Goal: Task Accomplishment & Management: Use online tool/utility

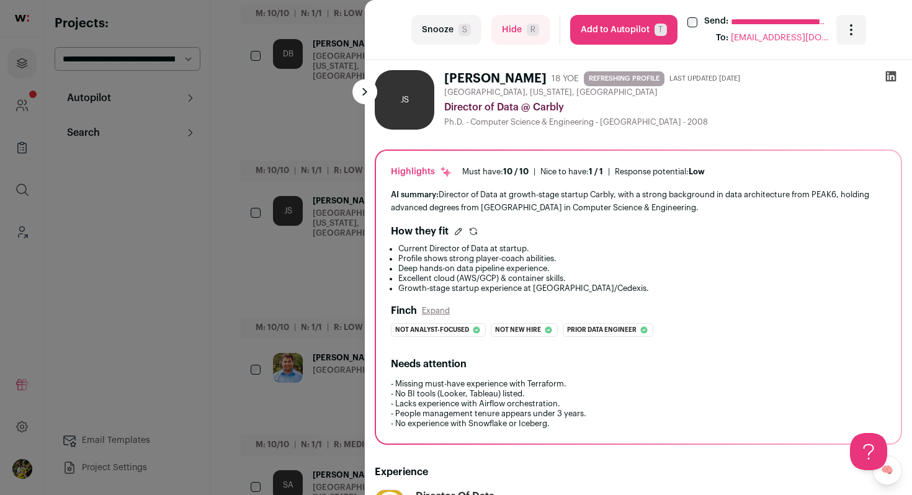
click at [308, 117] on div "**********" at bounding box center [456, 247] width 912 height 495
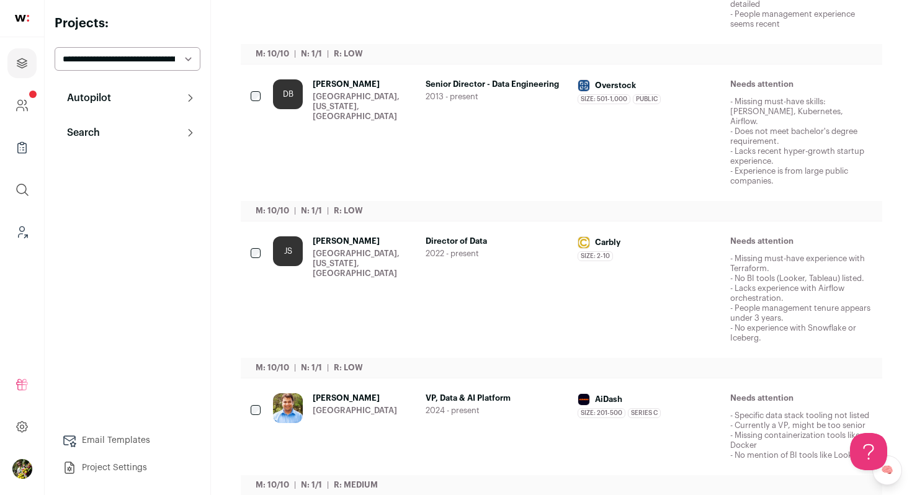
scroll to position [508, 0]
click at [184, 135] on button "Search" at bounding box center [128, 132] width 146 height 25
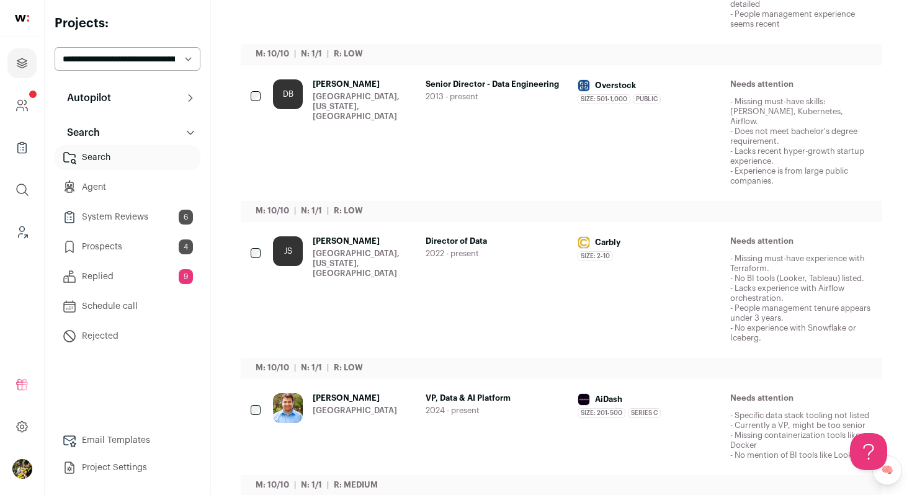
click at [291, 265] on div "JS" at bounding box center [288, 289] width 30 height 107
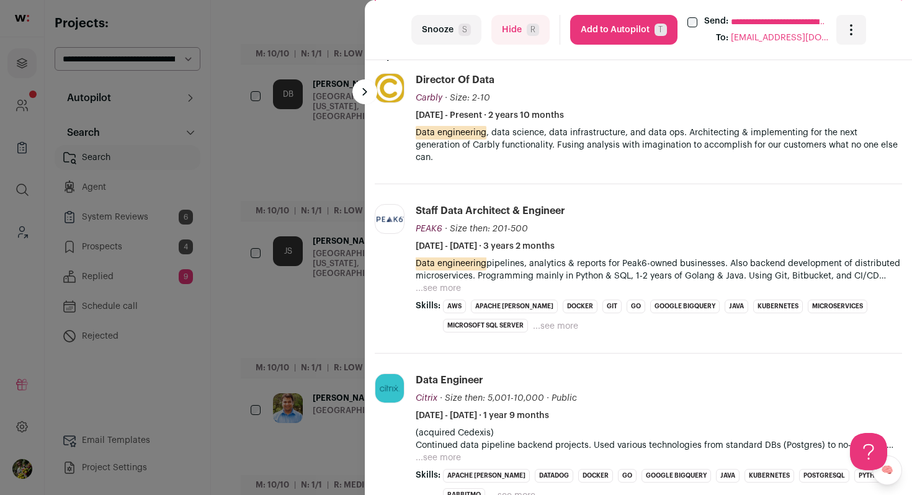
scroll to position [383, 0]
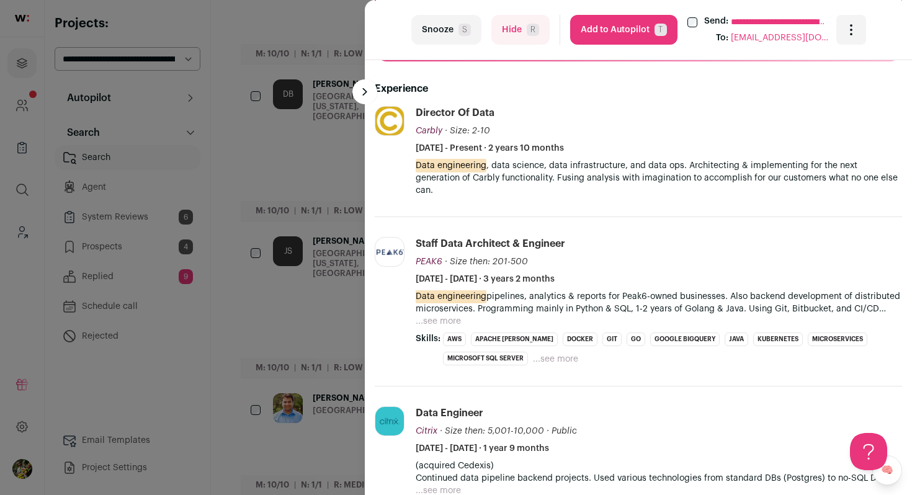
click at [509, 24] on button "Hide R" at bounding box center [520, 30] width 58 height 30
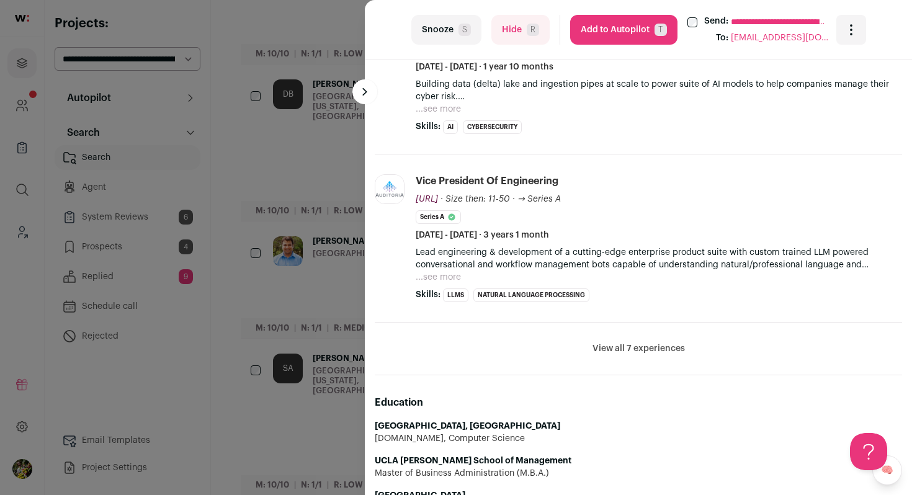
scroll to position [635, 0]
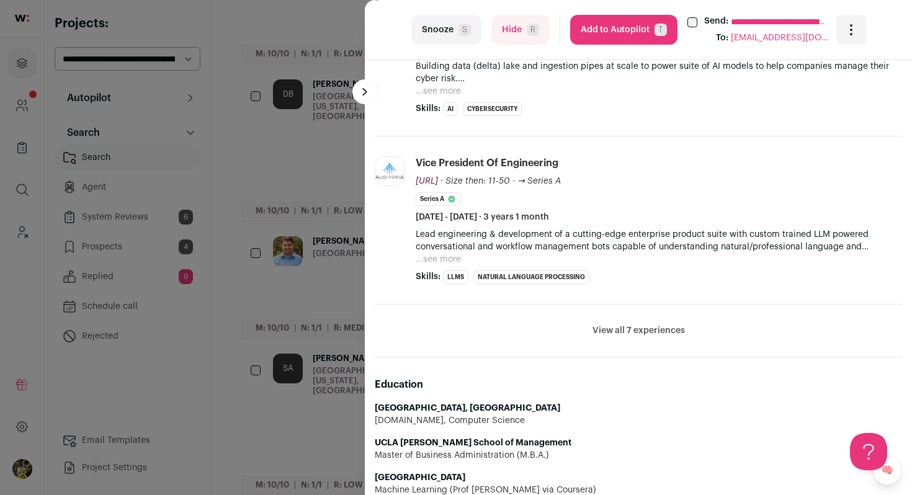
click at [648, 333] on button "View all 7 experiences" at bounding box center [639, 330] width 92 height 12
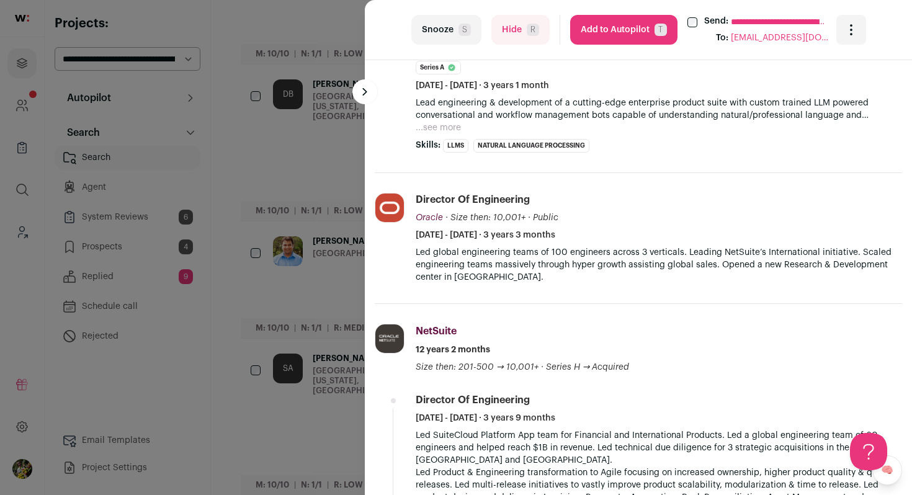
scroll to position [771, 0]
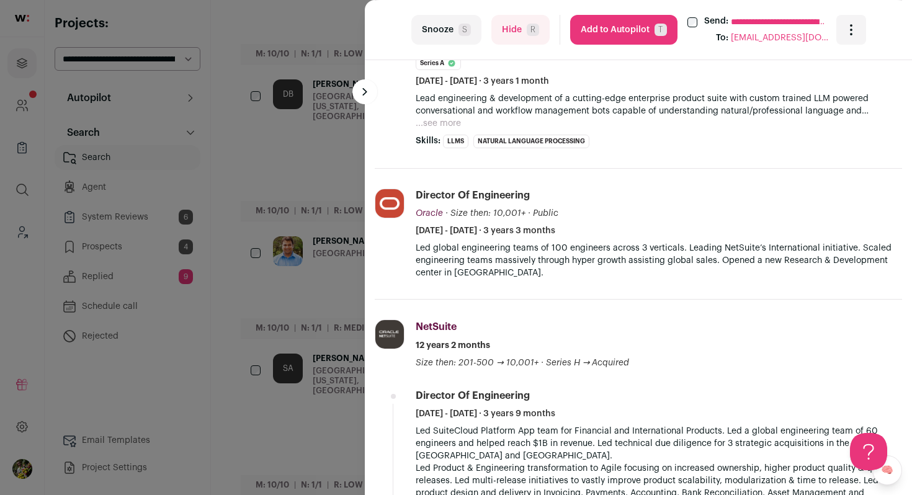
click at [629, 30] on button "Add to Autopilot T" at bounding box center [623, 30] width 107 height 30
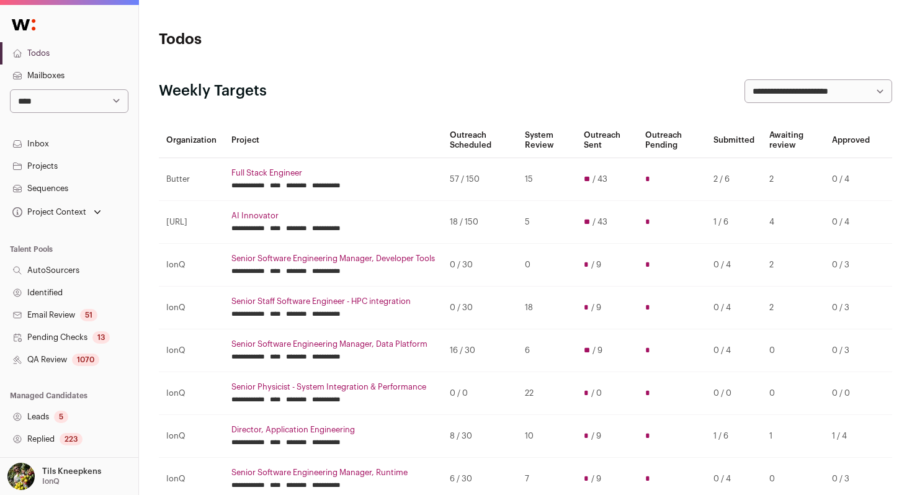
scroll to position [256, 0]
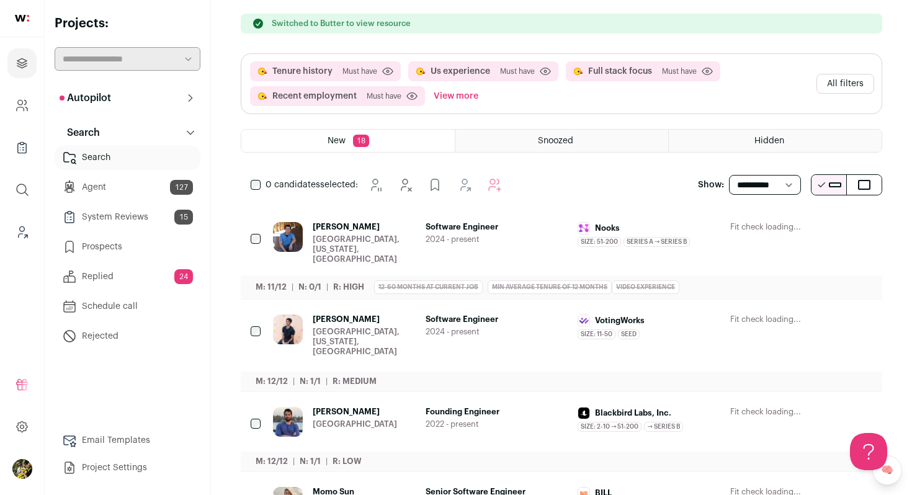
scroll to position [104, 0]
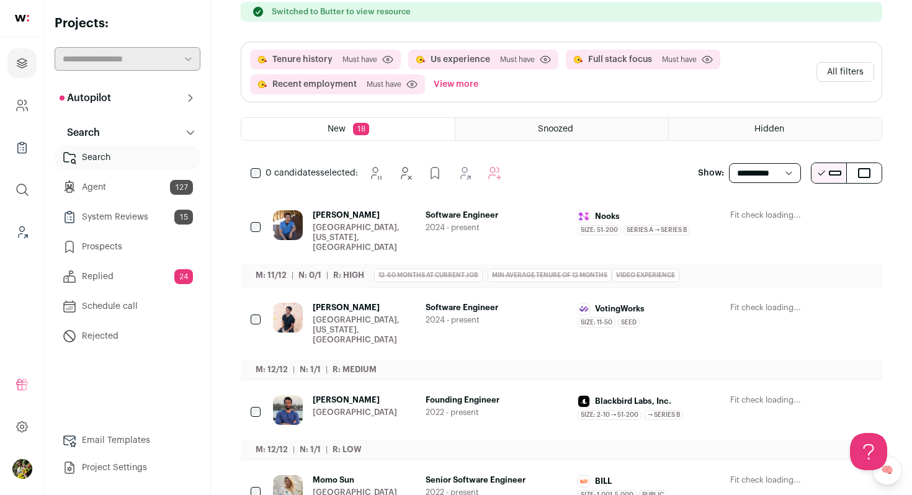
click at [123, 280] on link "Replied 24" at bounding box center [128, 276] width 146 height 25
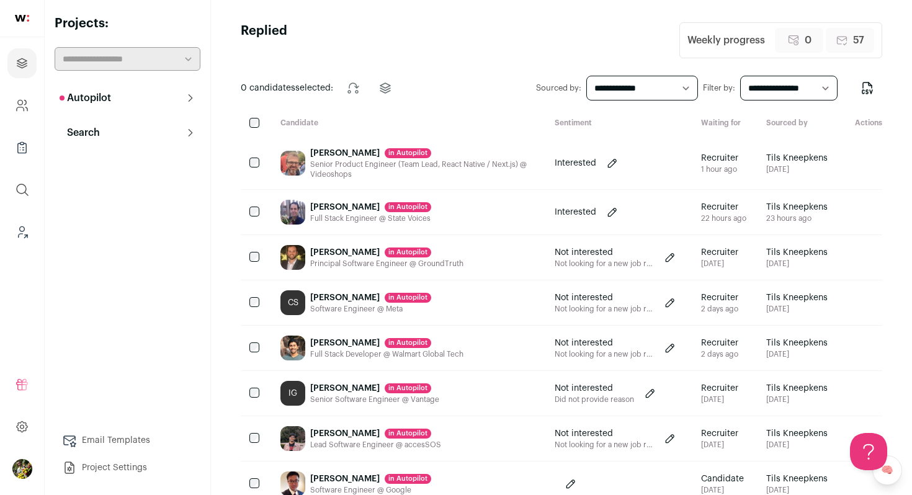
click at [172, 128] on button "Search" at bounding box center [128, 132] width 146 height 25
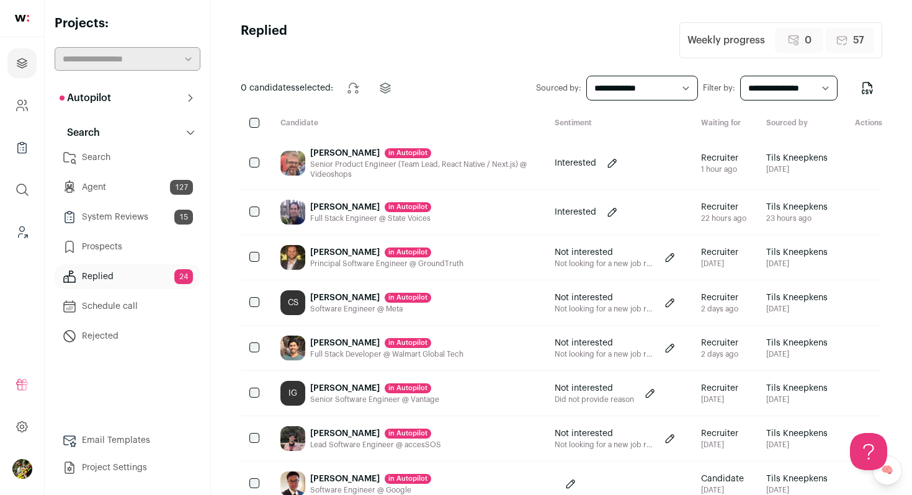
click at [186, 99] on icon at bounding box center [191, 98] width 10 height 10
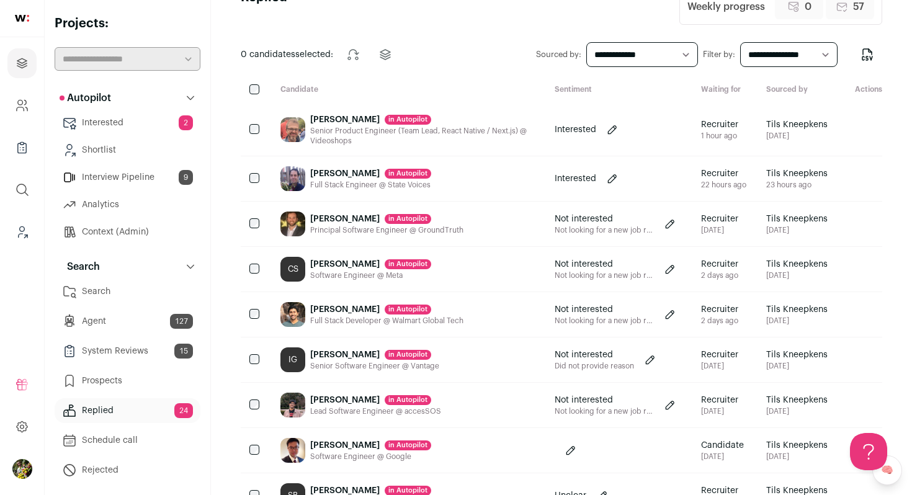
scroll to position [38, 0]
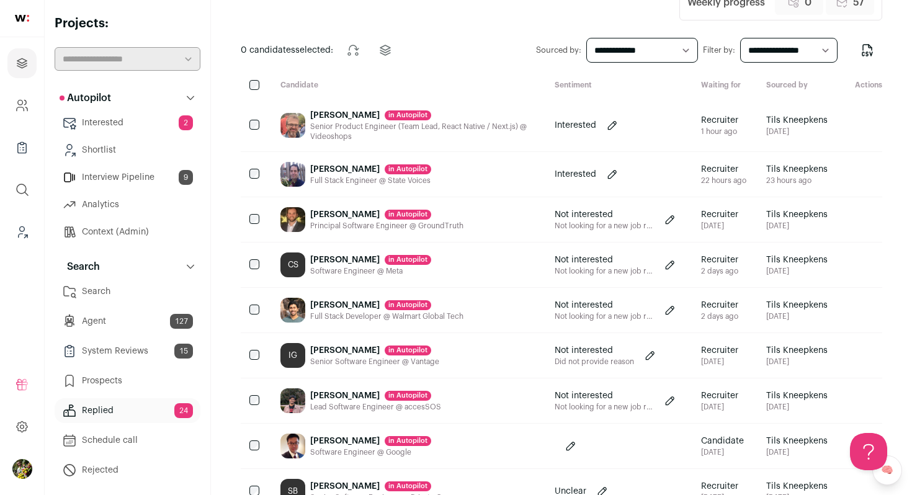
click at [408, 229] on div "Principal Software Engineer @ GroundTruth" at bounding box center [386, 226] width 153 height 10
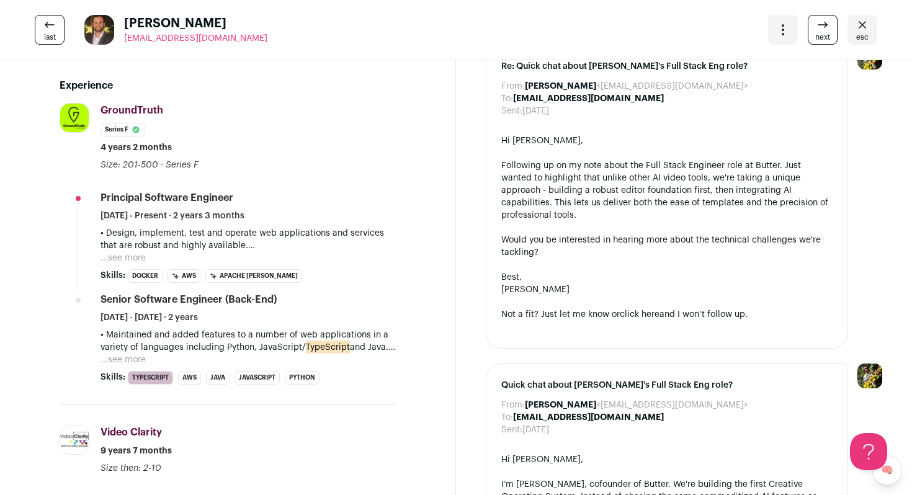
scroll to position [315, 0]
click at [133, 257] on button "...see more" at bounding box center [123, 257] width 45 height 12
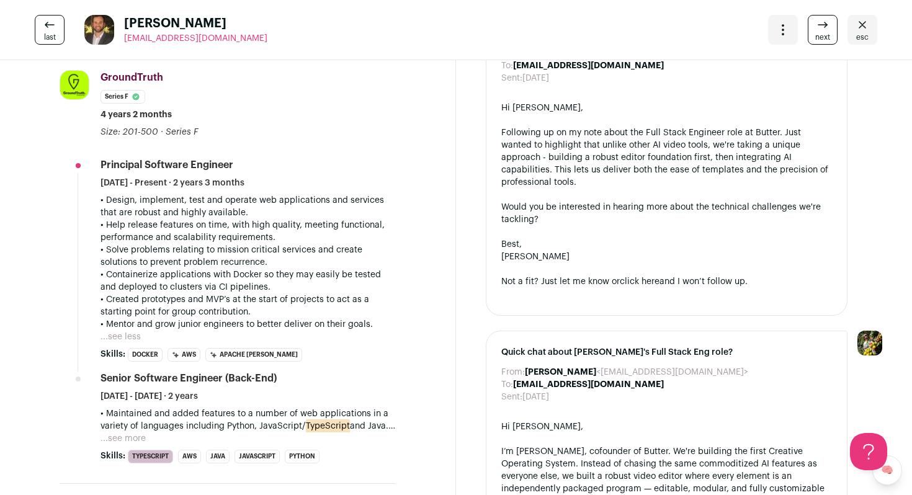
scroll to position [468, 0]
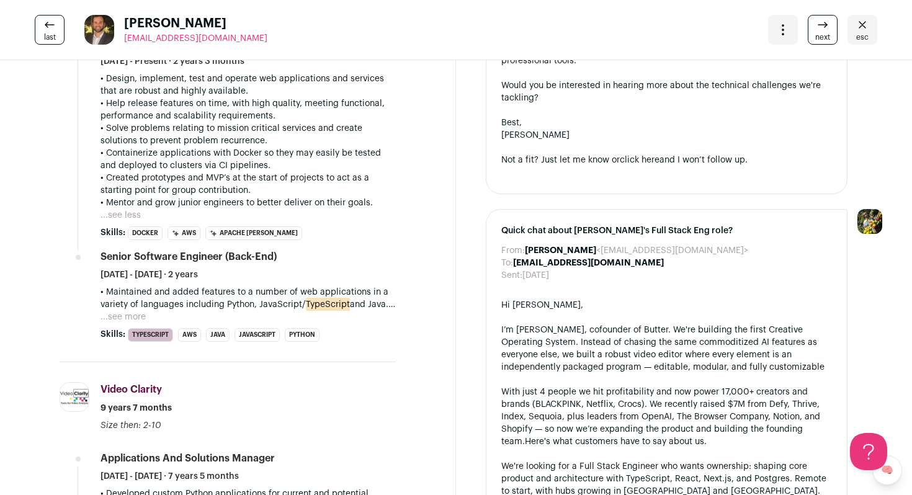
click at [867, 24] on icon "Close" at bounding box center [862, 24] width 15 height 15
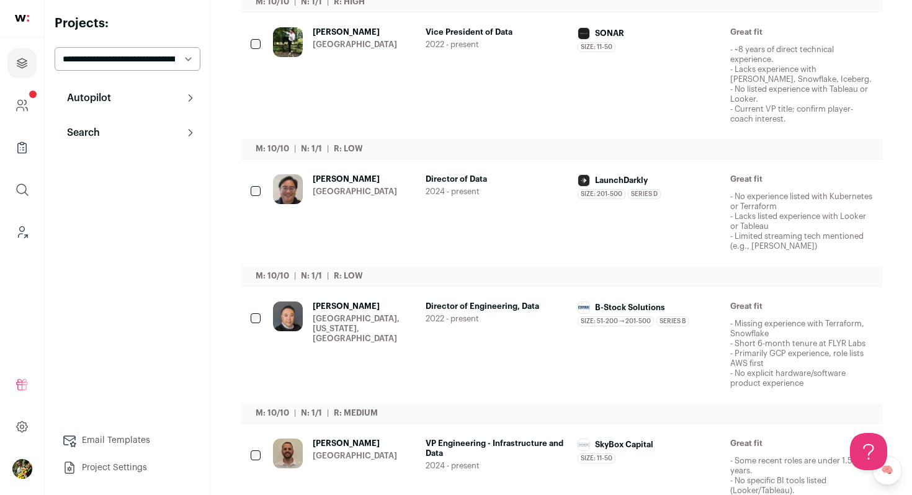
scroll to position [452, 0]
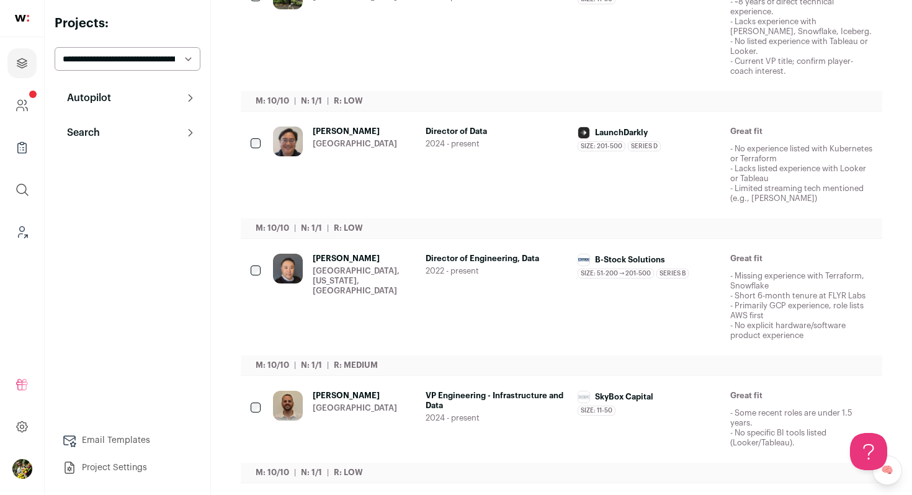
click at [527, 127] on span "Director of Data" at bounding box center [497, 132] width 143 height 10
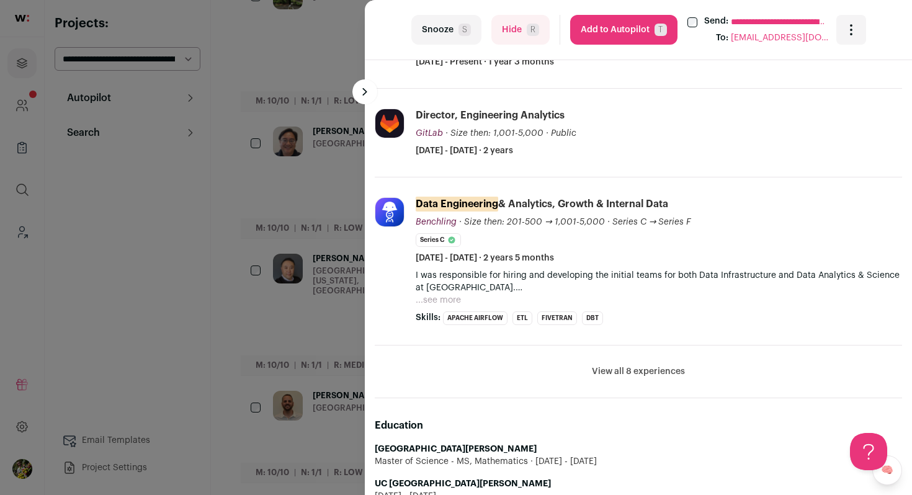
scroll to position [564, 0]
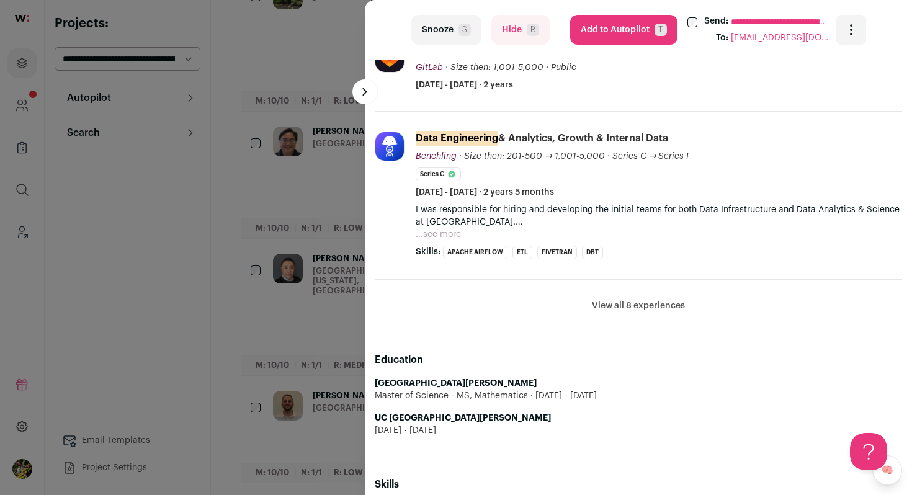
click at [611, 305] on button "View all 8 experiences" at bounding box center [638, 306] width 93 height 12
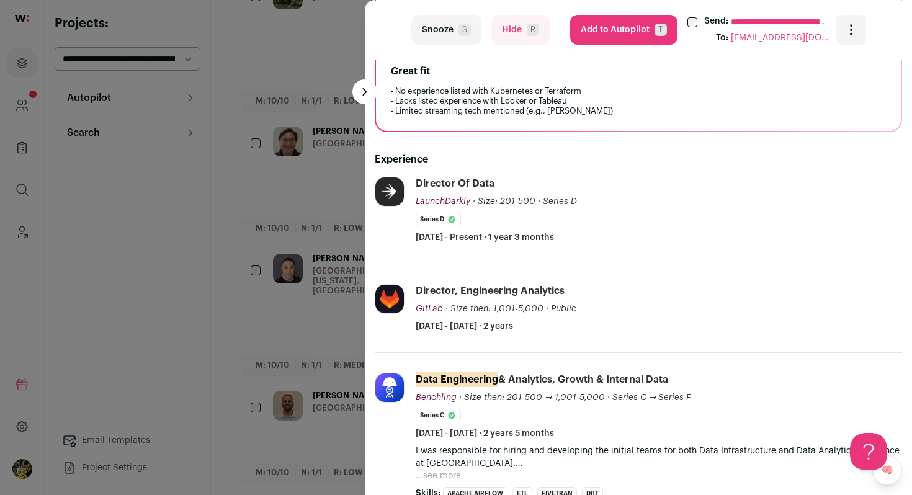
scroll to position [307, 0]
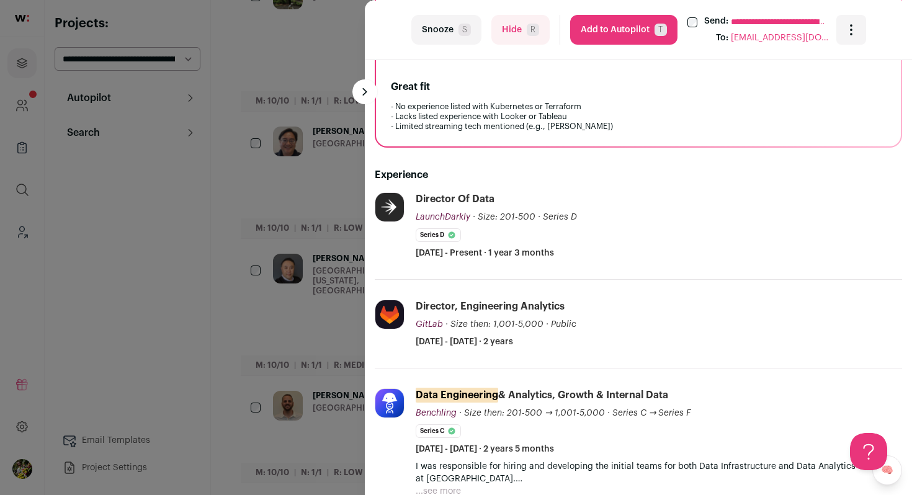
click at [535, 26] on span "R" at bounding box center [533, 30] width 12 height 12
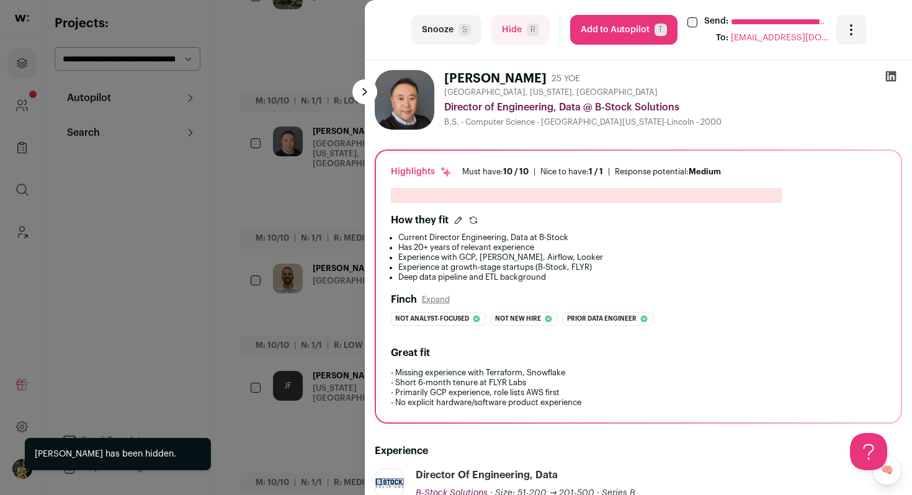
scroll to position [1, 0]
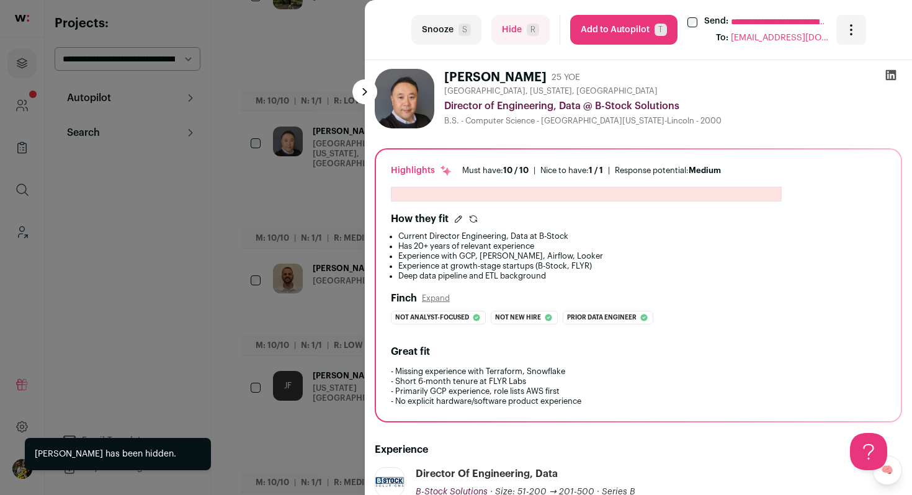
click at [509, 32] on button "Hide R" at bounding box center [520, 30] width 58 height 30
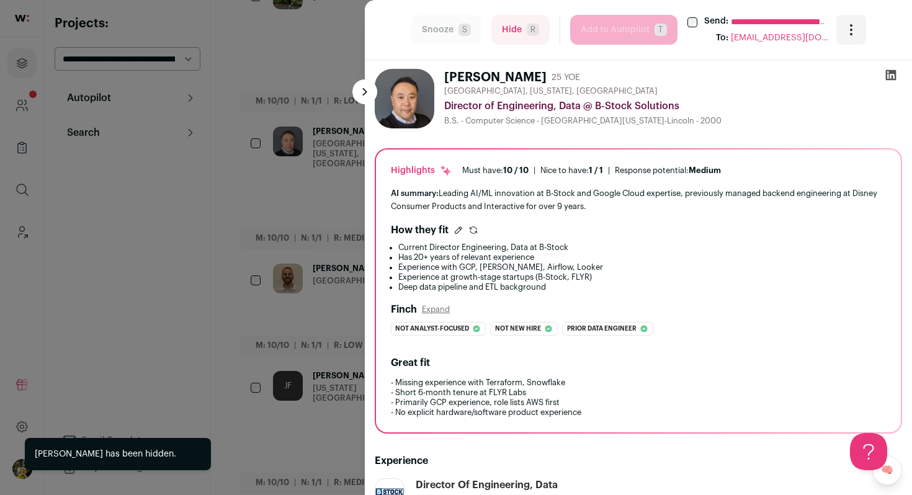
click at [298, 194] on div "**********" at bounding box center [456, 247] width 912 height 495
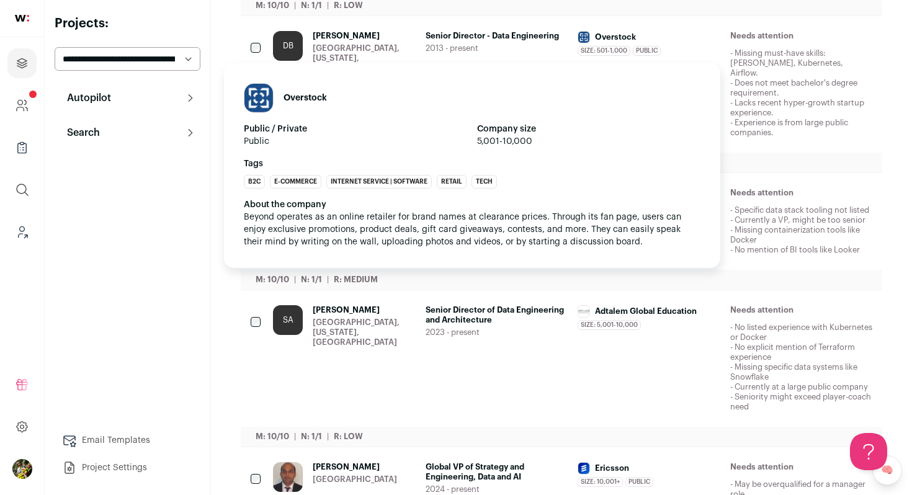
scroll to position [1022, 0]
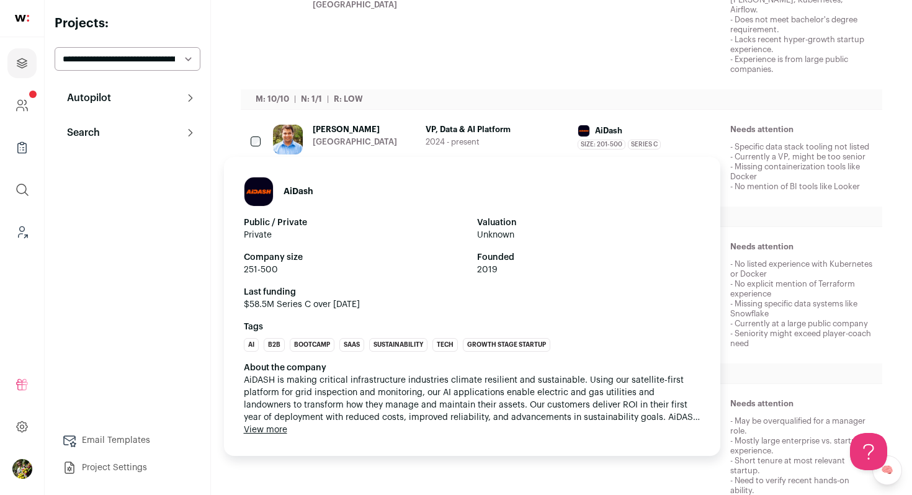
click at [690, 140] on div "Size: 201-500 AiDash's size has been 201-500 employees during Gaurav's time the…" at bounding box center [649, 145] width 143 height 10
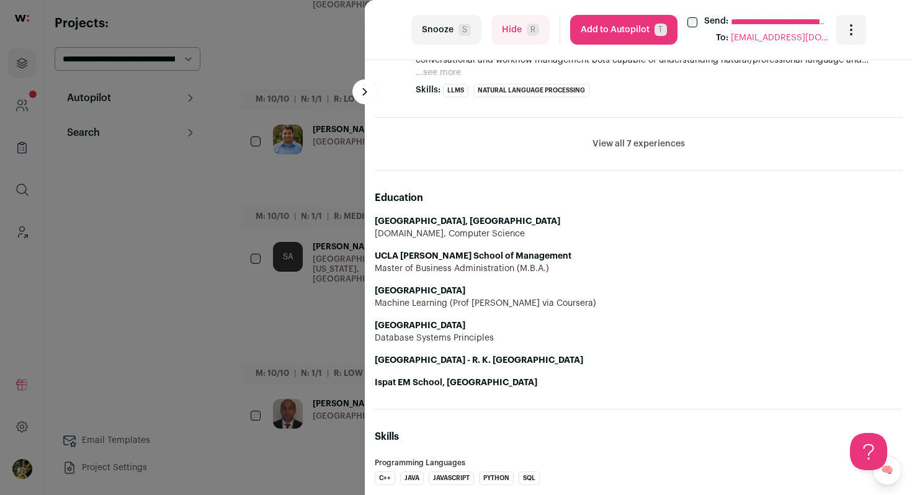
scroll to position [835, 0]
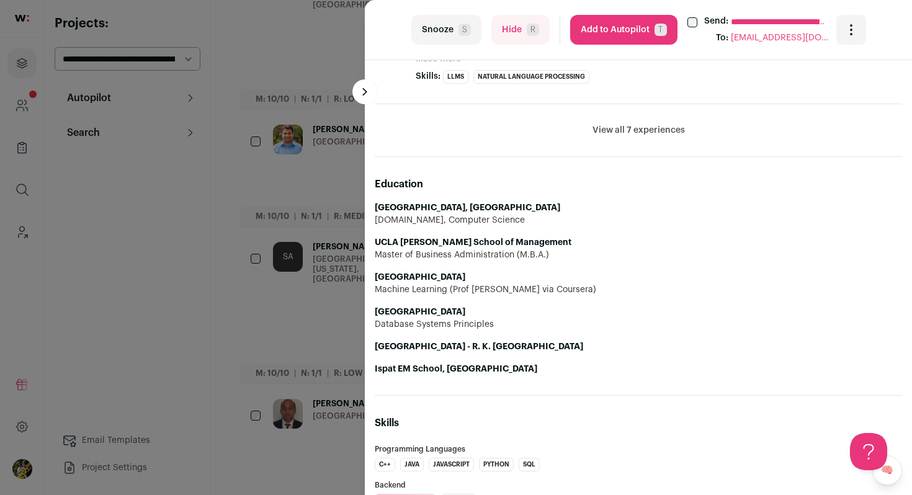
click at [677, 128] on button "View all 7 experiences" at bounding box center [639, 130] width 92 height 12
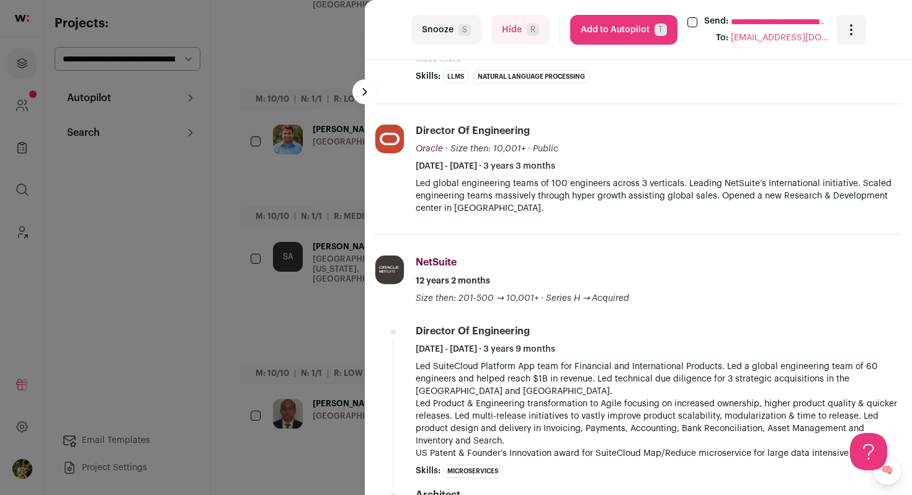
click at [632, 34] on button "Add to Autopilot T" at bounding box center [623, 30] width 107 height 30
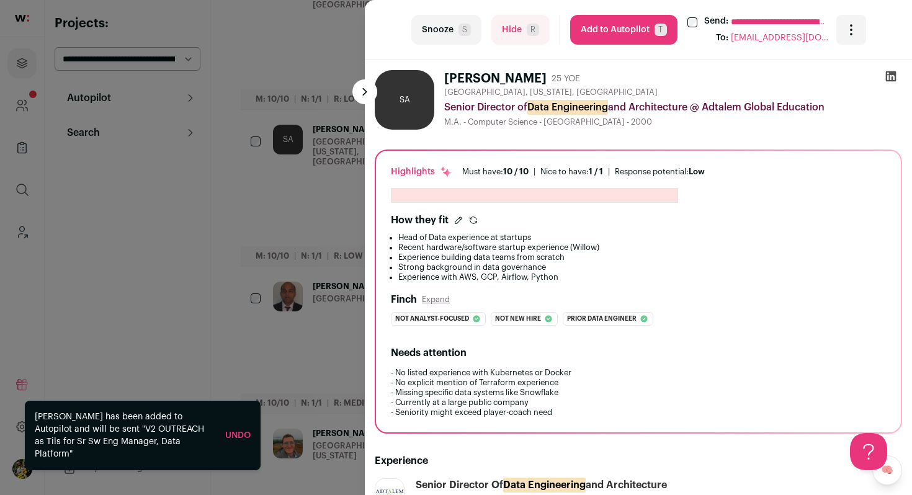
click at [311, 213] on div "**********" at bounding box center [456, 247] width 912 height 495
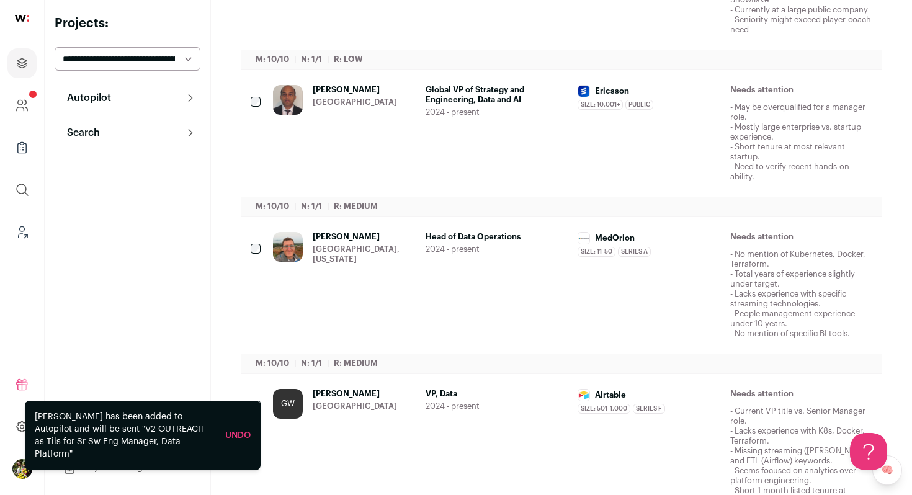
scroll to position [1266, 0]
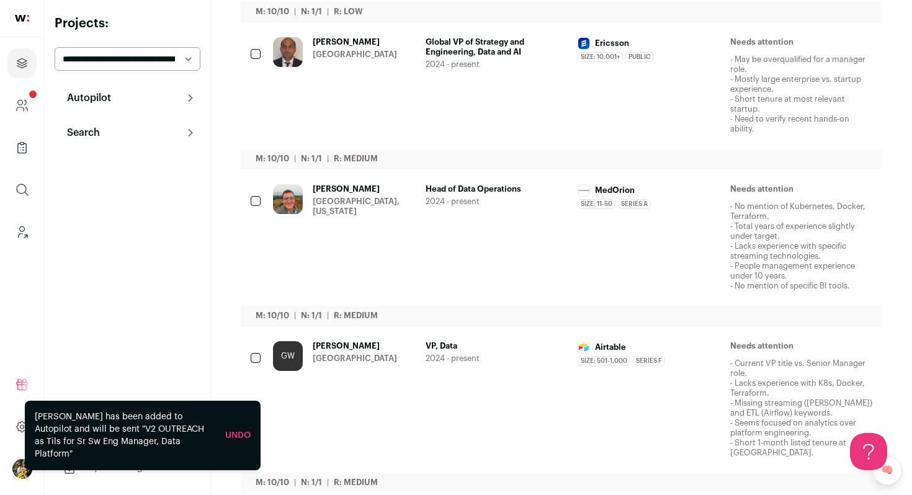
click at [358, 341] on span "Guan Wang" at bounding box center [355, 346] width 84 height 10
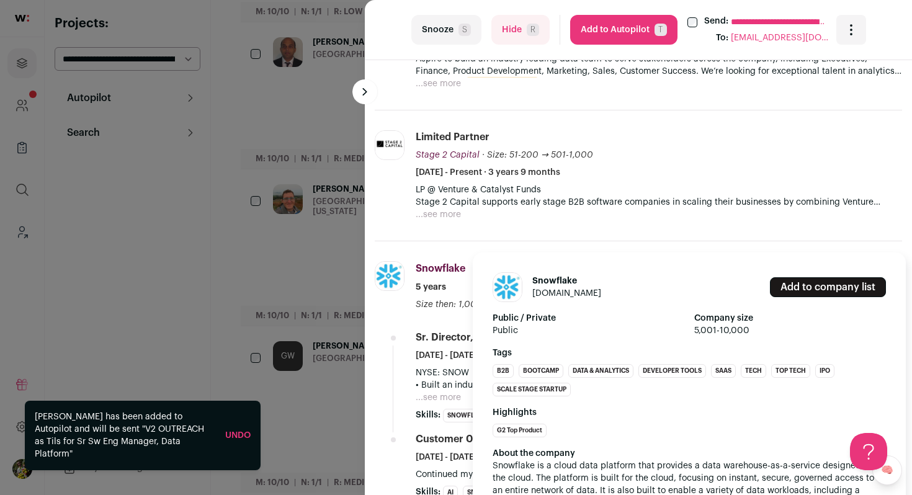
scroll to position [501, 0]
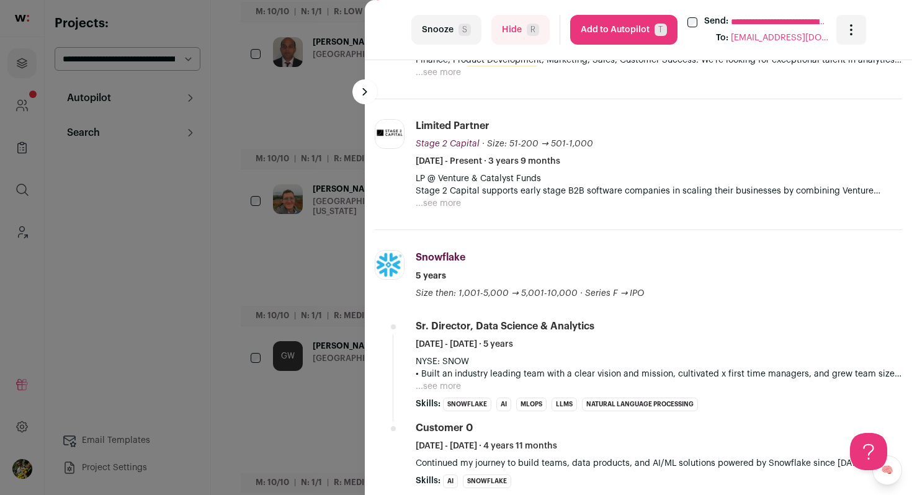
click at [530, 37] on button "Hide R" at bounding box center [520, 30] width 58 height 30
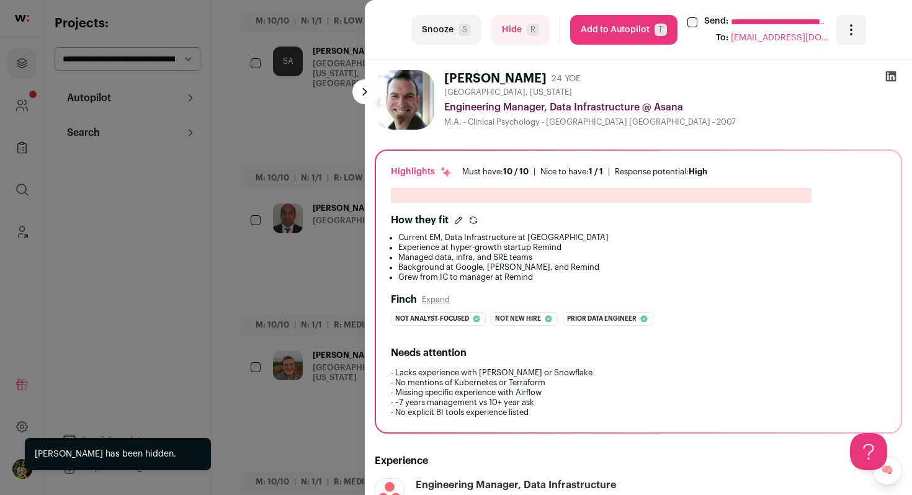
scroll to position [1257, 0]
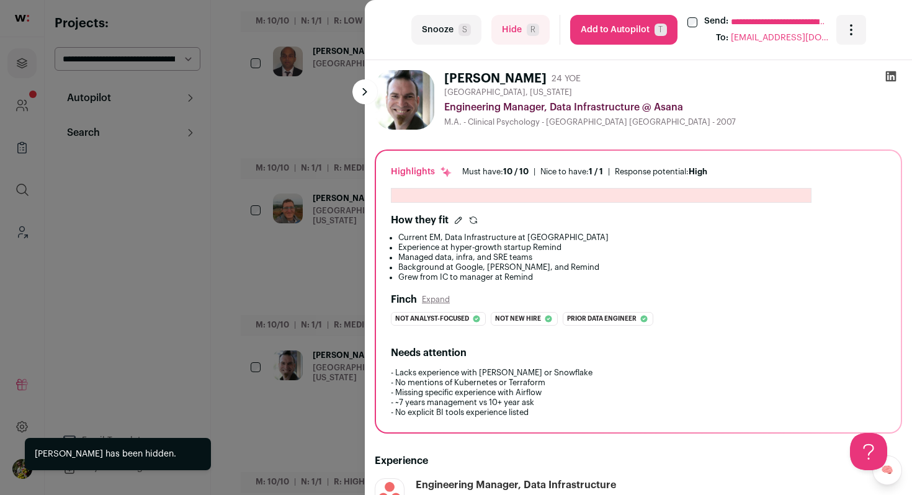
click at [336, 146] on div "**********" at bounding box center [456, 247] width 912 height 495
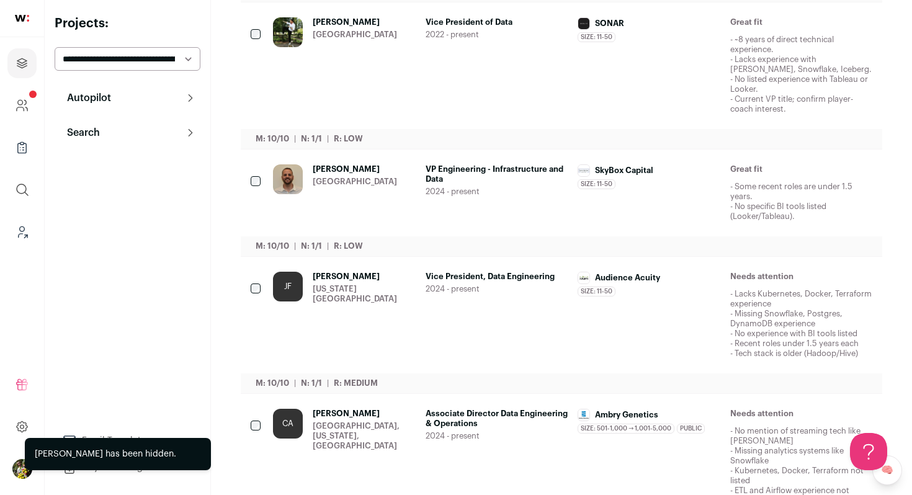
scroll to position [0, 0]
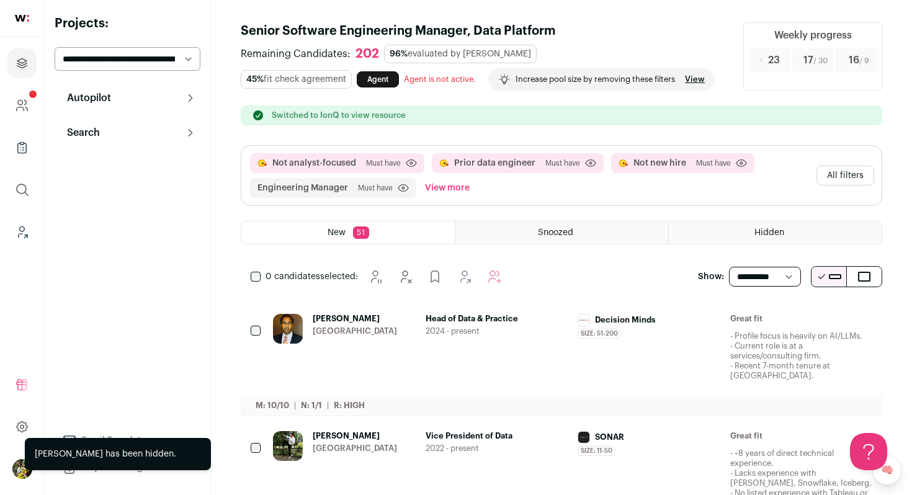
click at [862, 178] on button "All filters" at bounding box center [846, 176] width 58 height 20
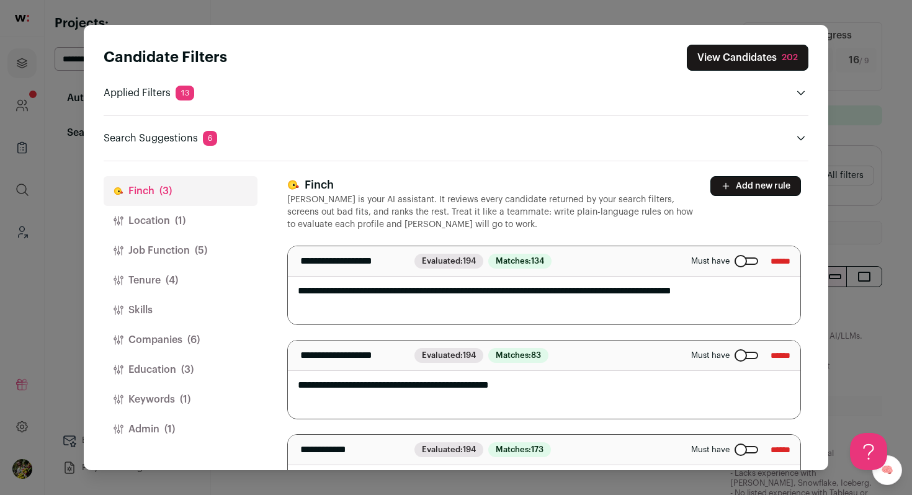
click at [224, 394] on button "Keywords (1)" at bounding box center [181, 400] width 154 height 30
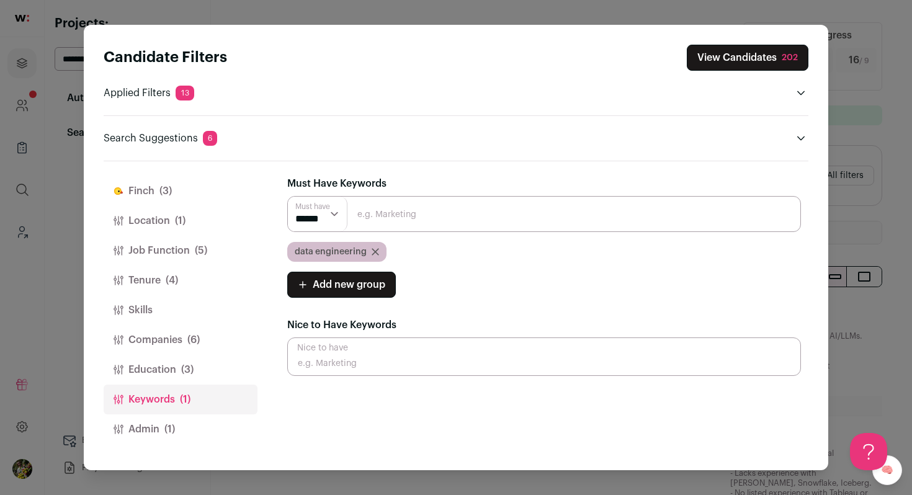
click at [208, 419] on button "Admin (1)" at bounding box center [181, 429] width 154 height 30
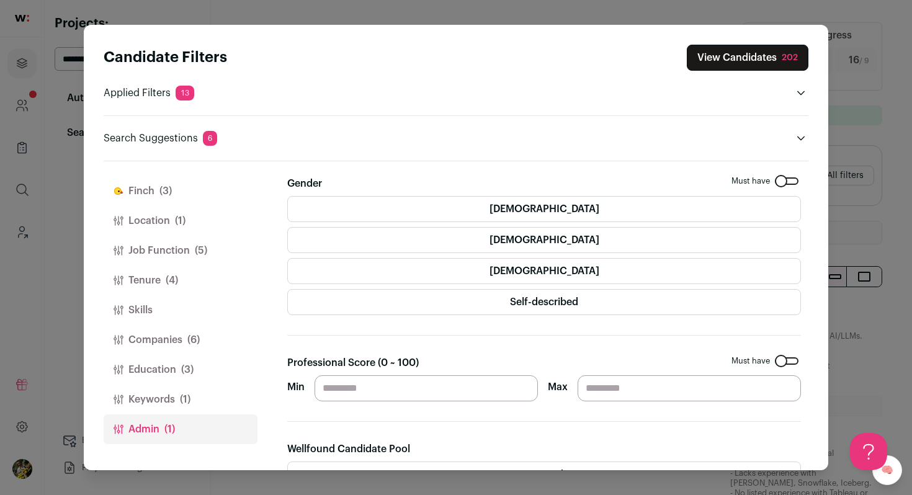
click at [349, 395] on input "**" at bounding box center [426, 388] width 223 height 26
type input "**"
click at [233, 402] on button "Keywords (1)" at bounding box center [181, 400] width 154 height 30
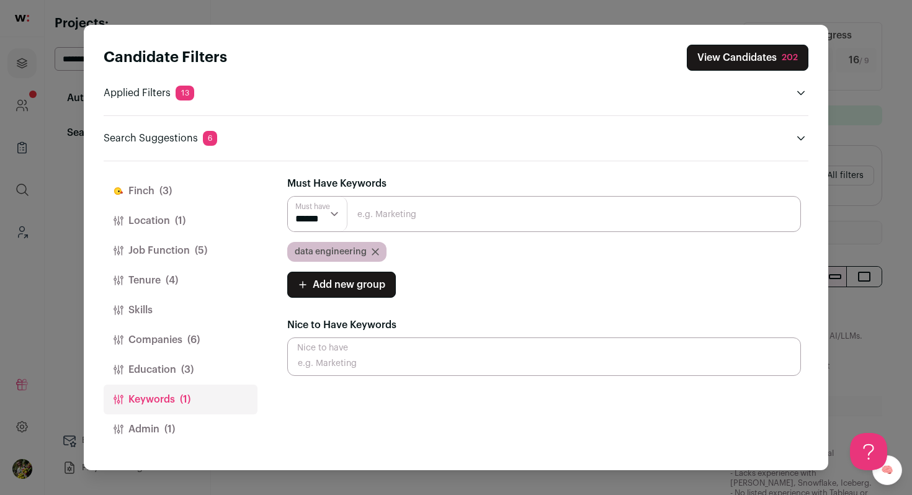
click at [215, 376] on button "Education (3)" at bounding box center [181, 370] width 154 height 30
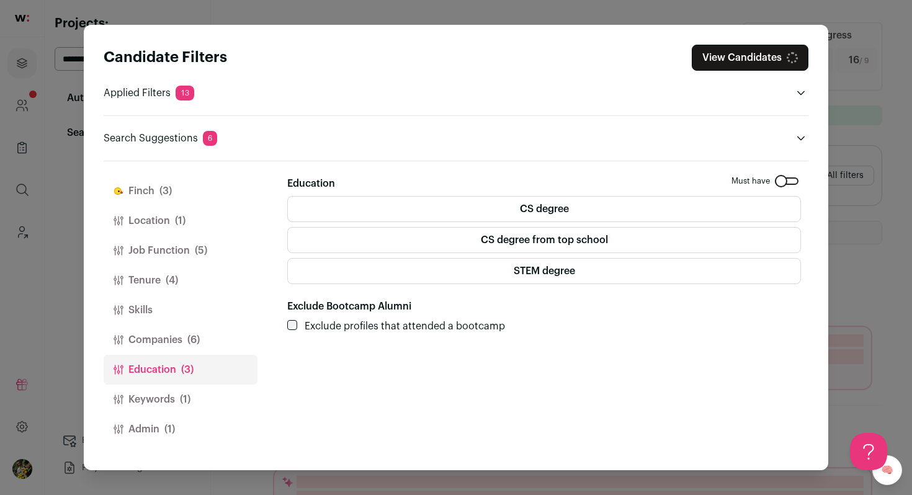
click at [212, 339] on button "Companies (6)" at bounding box center [181, 340] width 154 height 30
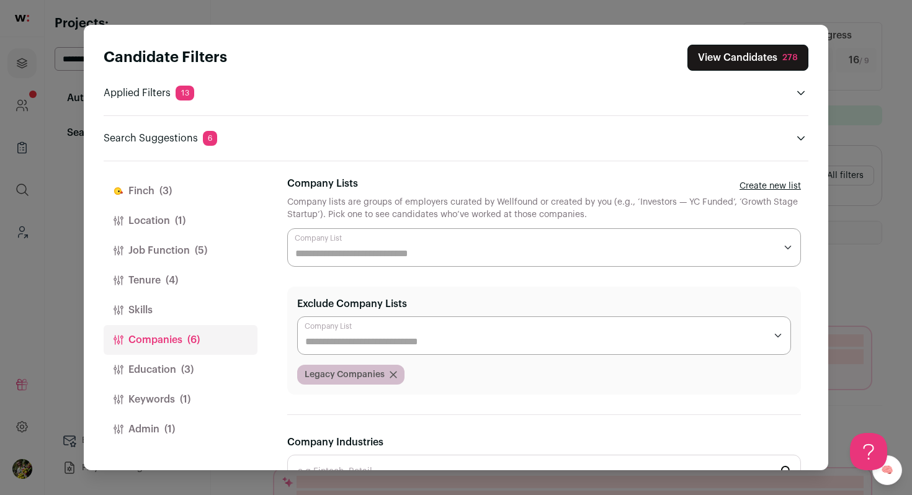
click at [210, 319] on button "Skills" at bounding box center [181, 310] width 154 height 30
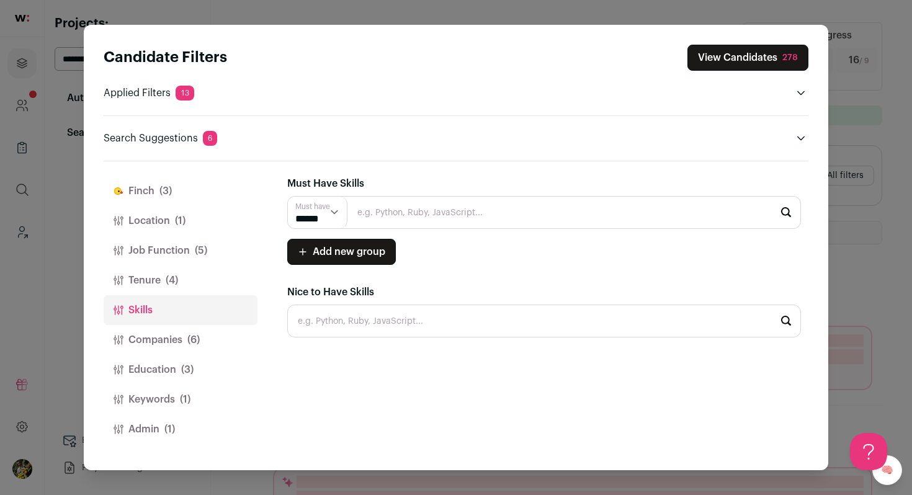
click at [207, 286] on button "Tenure (4)" at bounding box center [181, 281] width 154 height 30
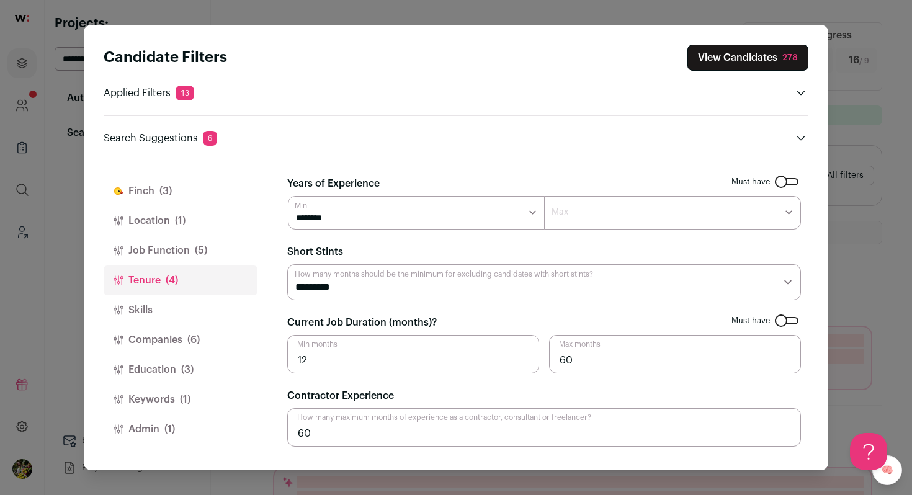
click at [205, 254] on span "(5)" at bounding box center [201, 250] width 12 height 15
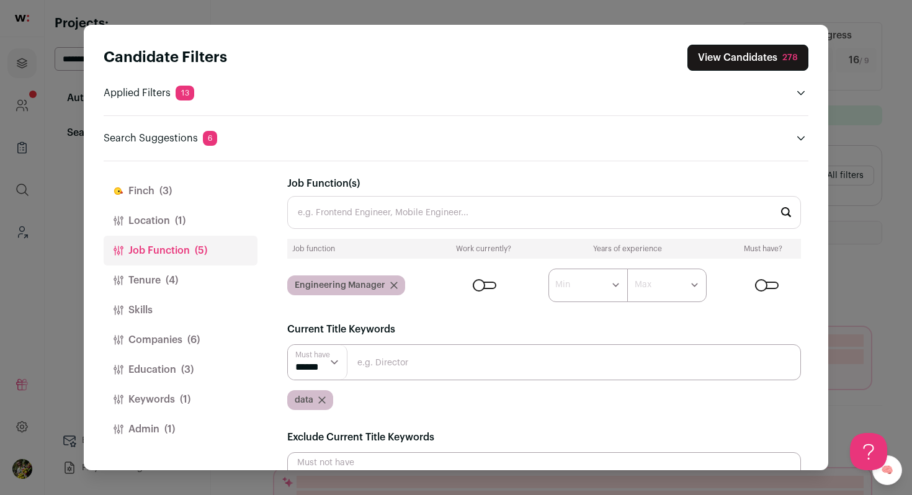
click at [203, 223] on button "Location (1)" at bounding box center [181, 221] width 154 height 30
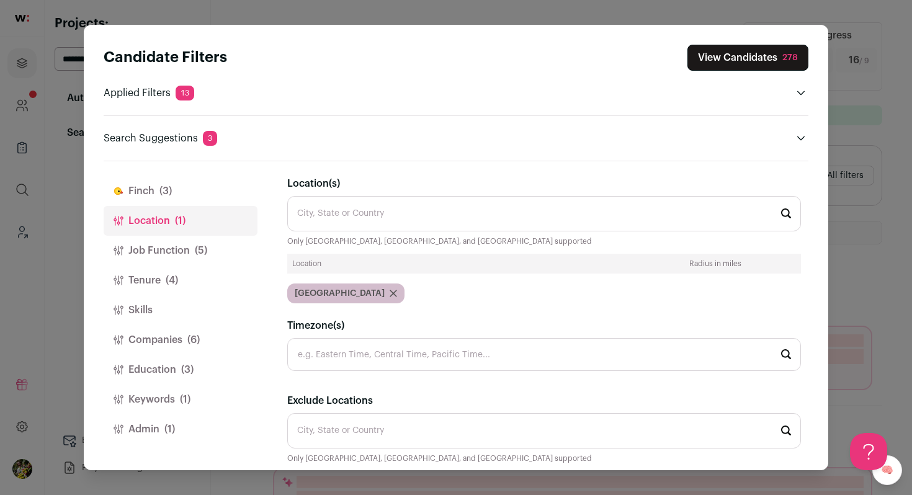
click at [199, 191] on button "Finch (3)" at bounding box center [181, 191] width 154 height 30
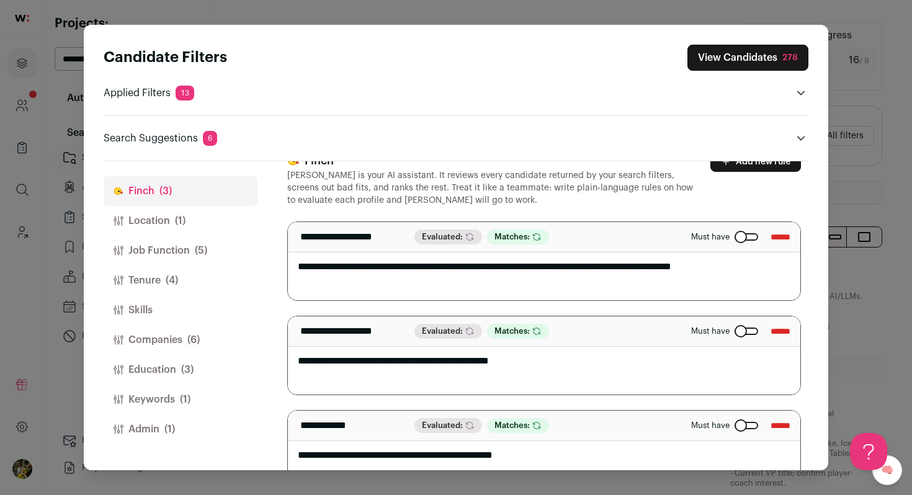
scroll to position [58, 0]
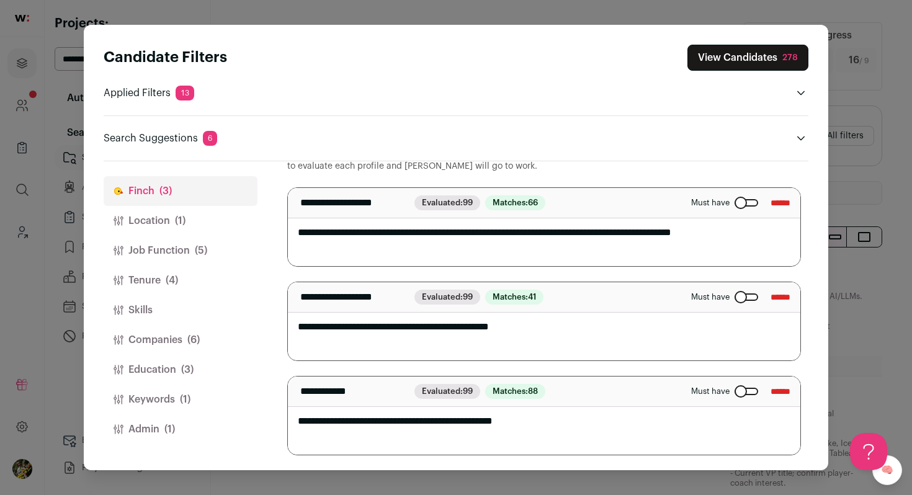
click at [765, 68] on button "View Candidates 278" at bounding box center [747, 58] width 121 height 26
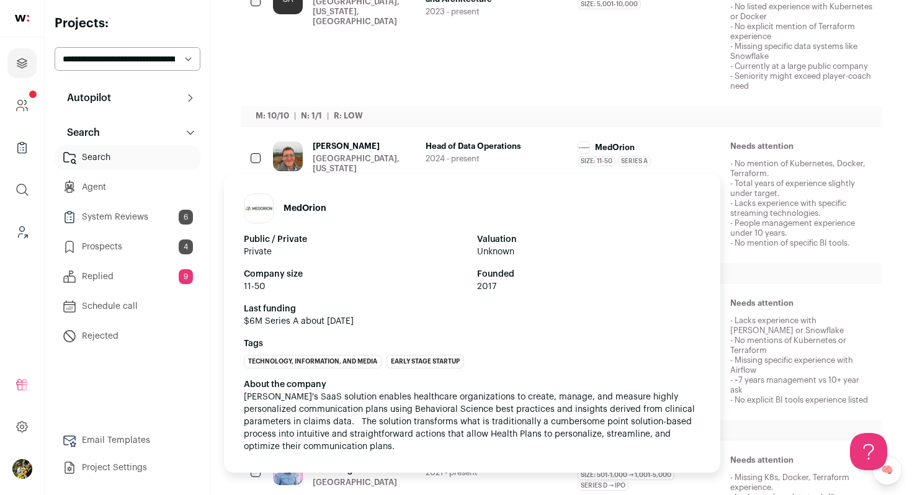
scroll to position [1031, 0]
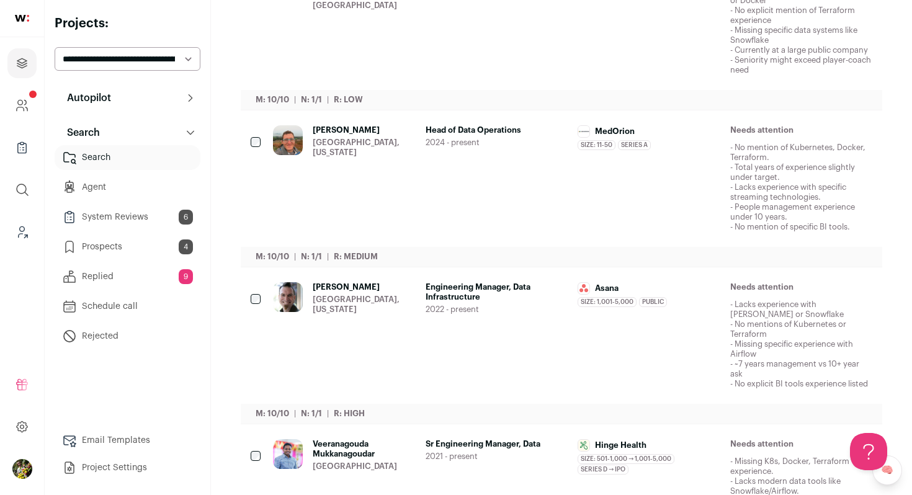
click at [662, 298] on div "Asana Size: 1,001-5,000 Asana's size has been 1,001-5,000 employees during Bria…" at bounding box center [649, 335] width 143 height 107
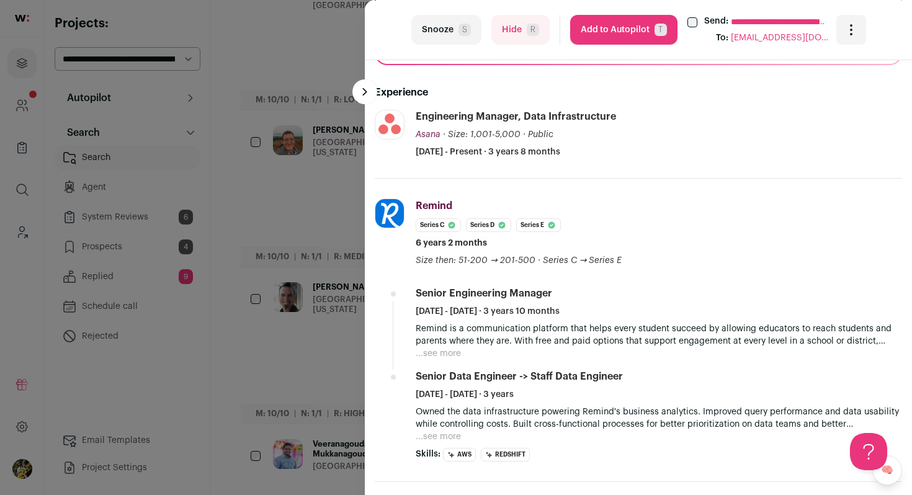
scroll to position [422, 0]
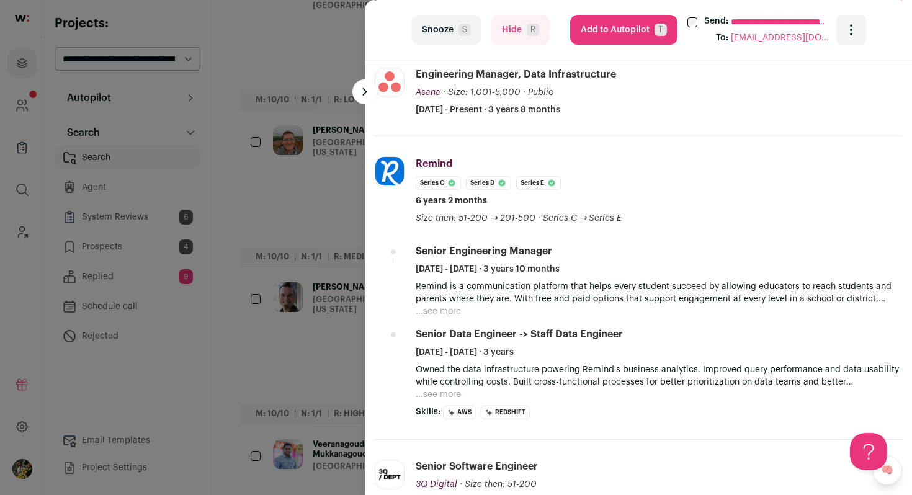
click at [457, 311] on button "...see more" at bounding box center [438, 311] width 45 height 12
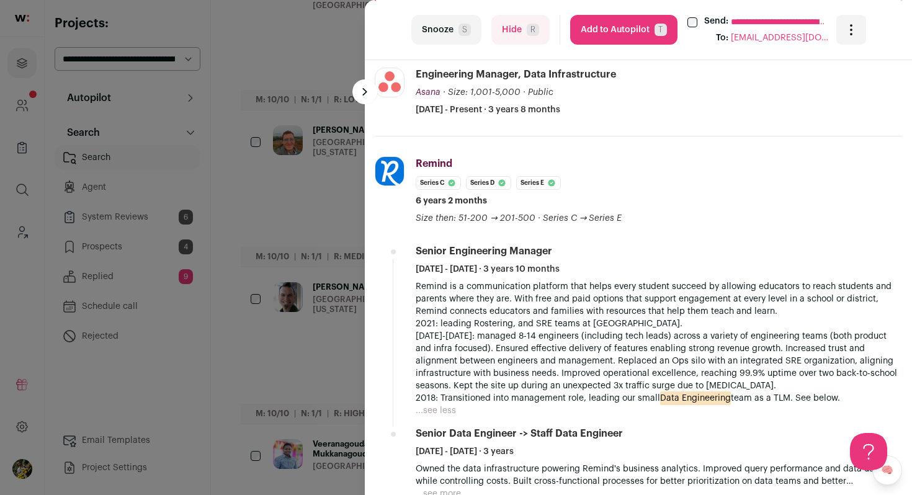
click at [643, 34] on button "Add to Autopilot T" at bounding box center [623, 30] width 107 height 30
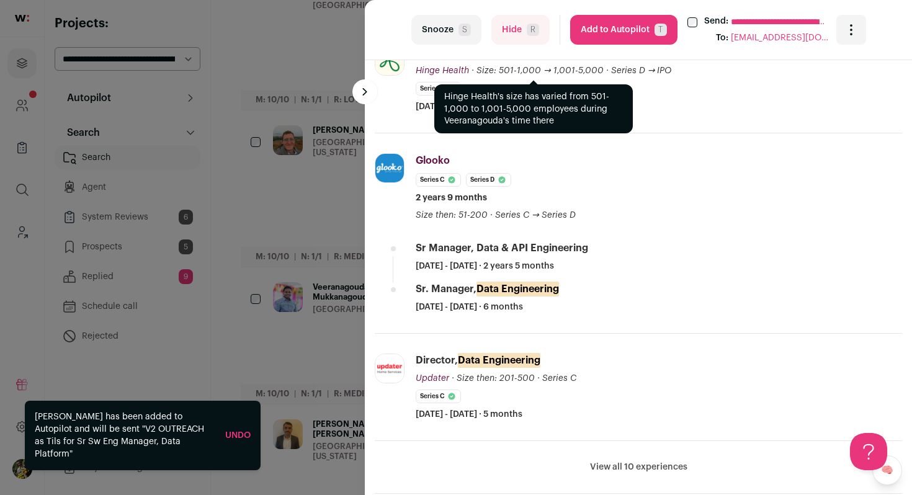
scroll to position [431, 0]
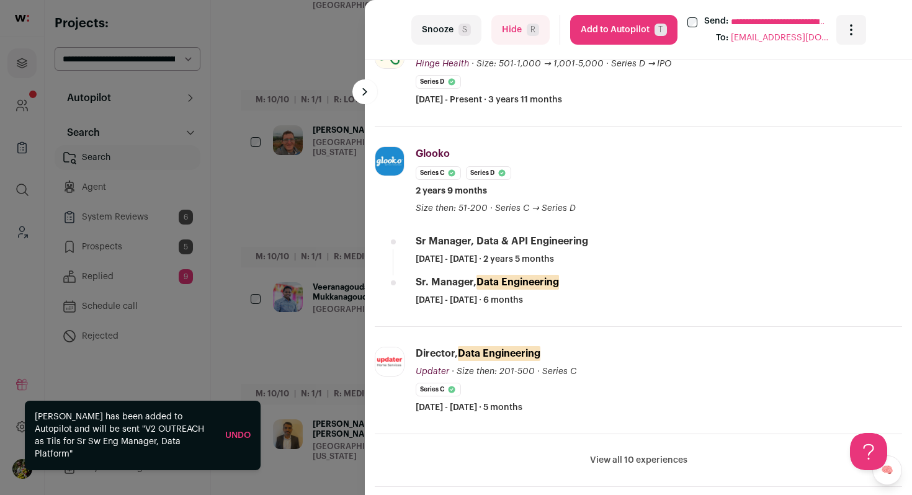
click at [615, 30] on button "Add to Autopilot T" at bounding box center [623, 30] width 107 height 30
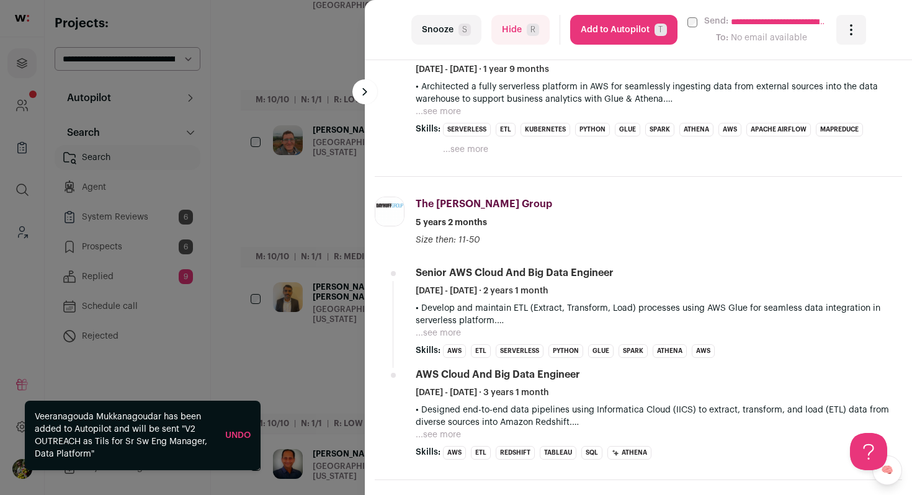
scroll to position [669, 0]
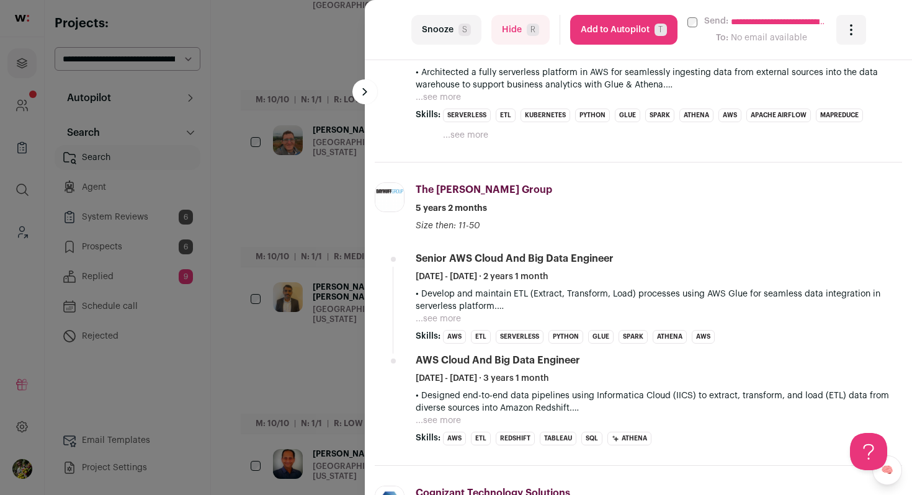
click at [519, 25] on button "Hide R" at bounding box center [520, 30] width 58 height 30
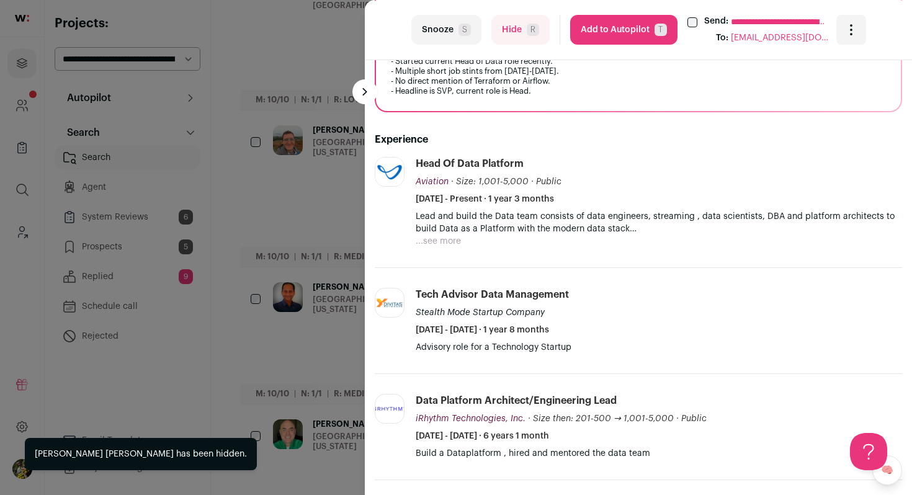
scroll to position [323, 0]
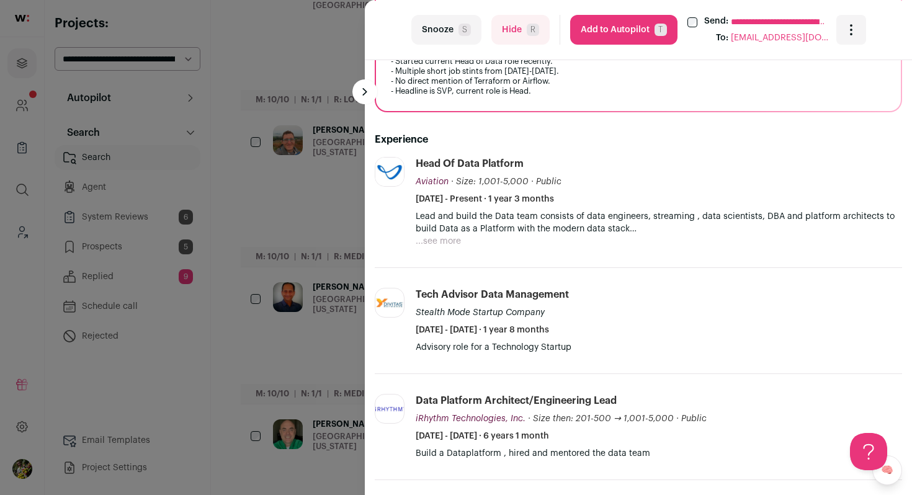
click at [254, 238] on div "**********" at bounding box center [456, 247] width 912 height 495
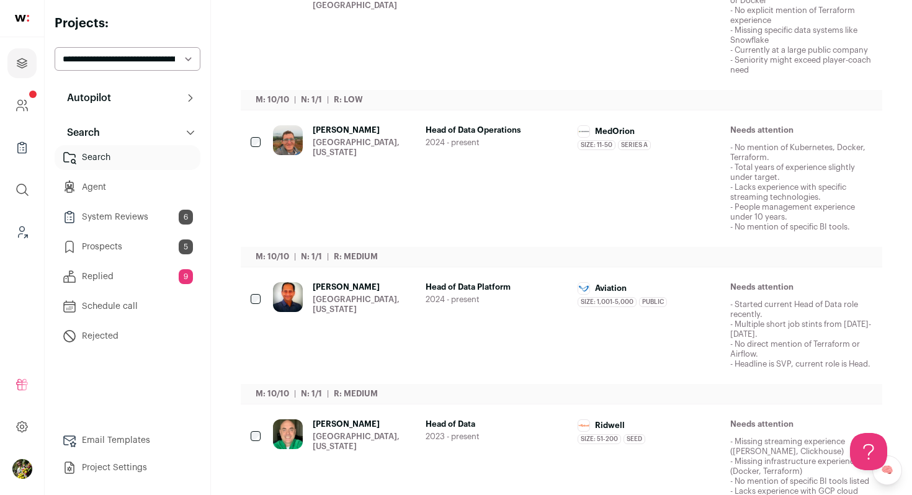
click at [172, 253] on link "Prospects 5" at bounding box center [128, 247] width 146 height 25
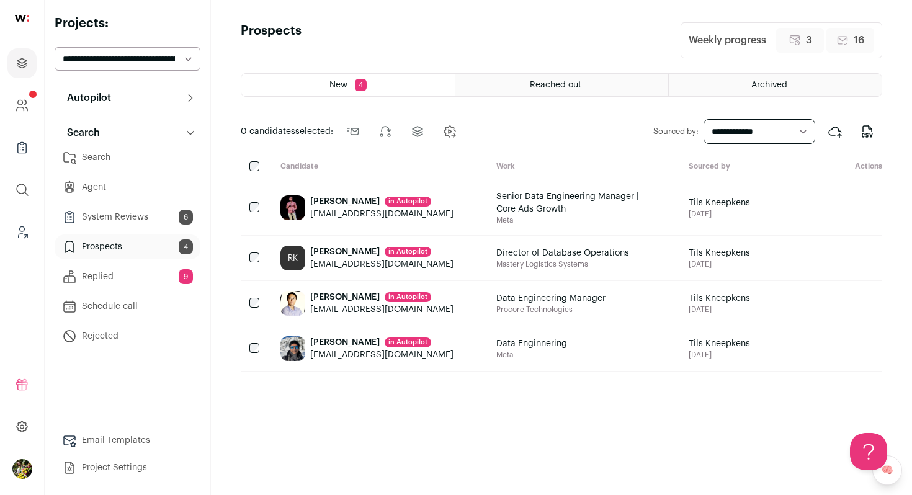
click at [336, 212] on div "markenright11@gmail.com" at bounding box center [381, 214] width 143 height 12
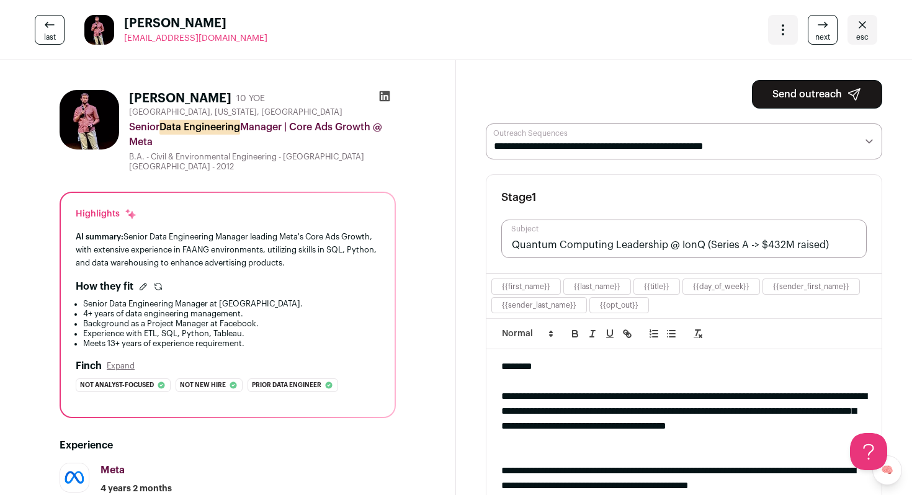
click at [832, 94] on button "Send outreach" at bounding box center [817, 94] width 130 height 29
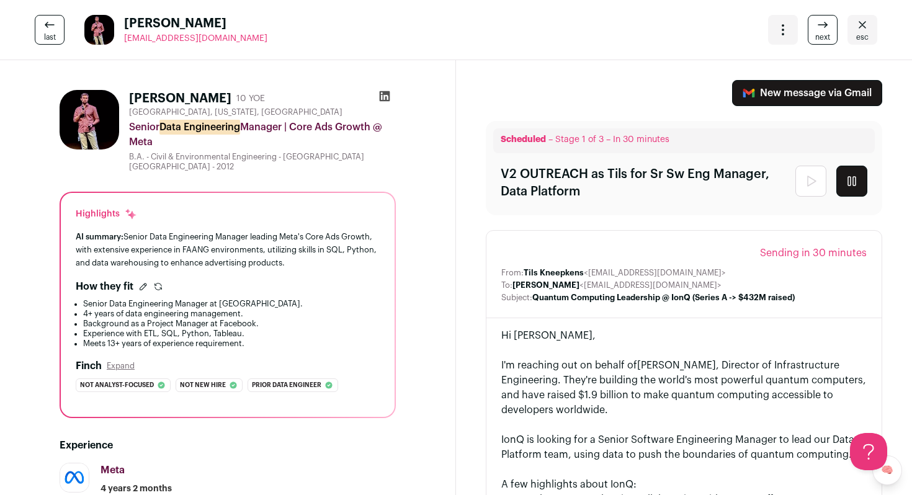
click at [822, 34] on span "next" at bounding box center [822, 37] width 15 height 10
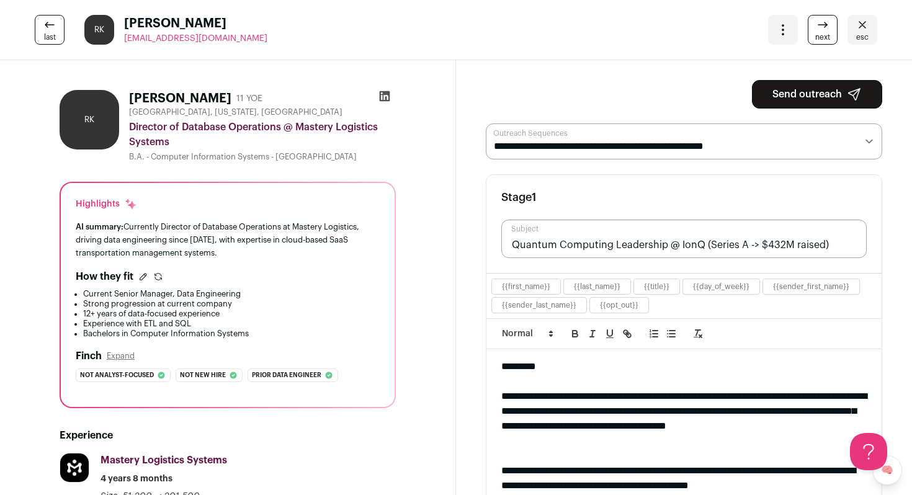
click at [788, 38] on div "Open dropdown" at bounding box center [783, 30] width 30 height 30
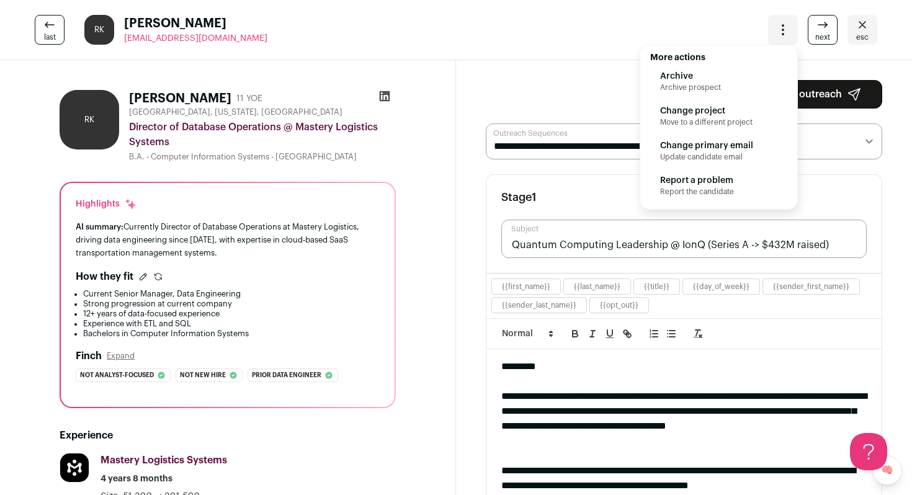
click at [738, 83] on span "Archive prospect" at bounding box center [718, 88] width 117 height 10
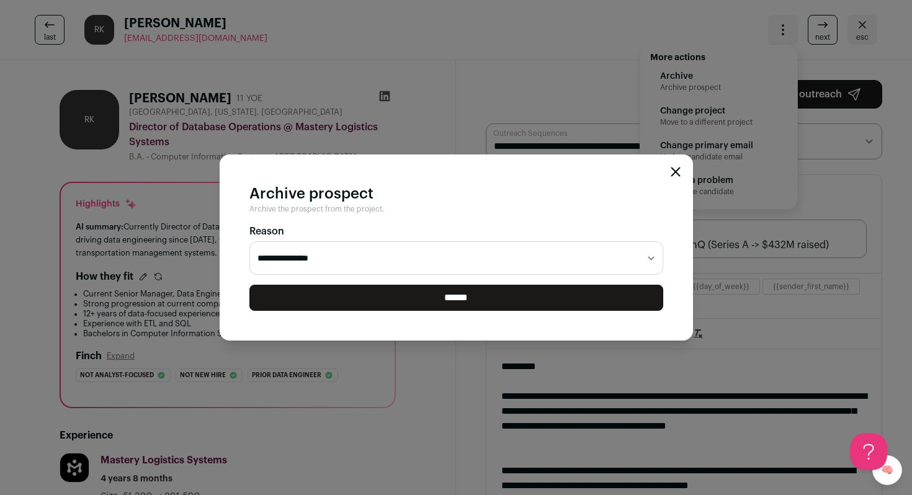
select select "**********"
click at [249, 241] on select "**********" at bounding box center [456, 258] width 414 height 34
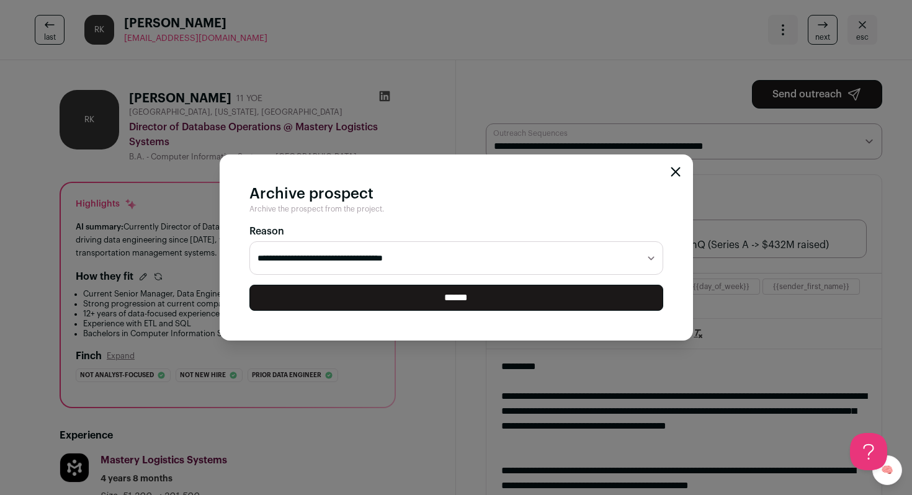
click at [557, 295] on input "******" at bounding box center [456, 298] width 414 height 26
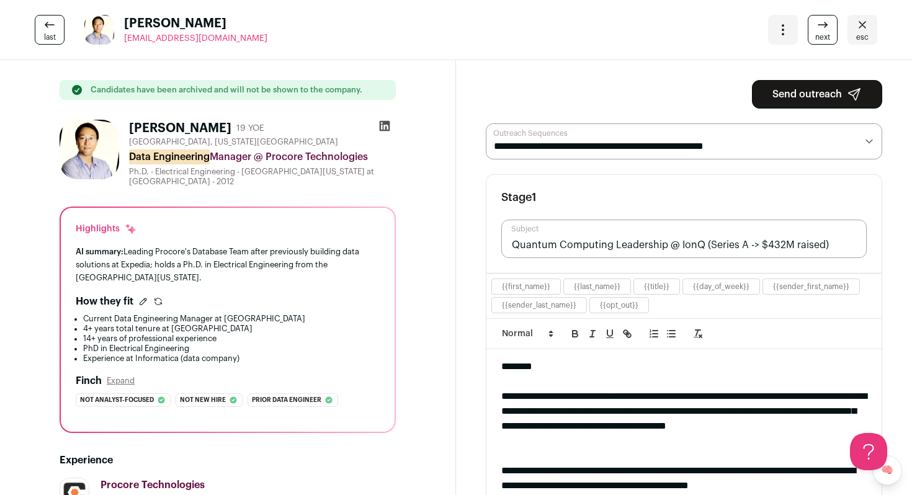
click at [814, 29] on link "next" at bounding box center [823, 30] width 30 height 30
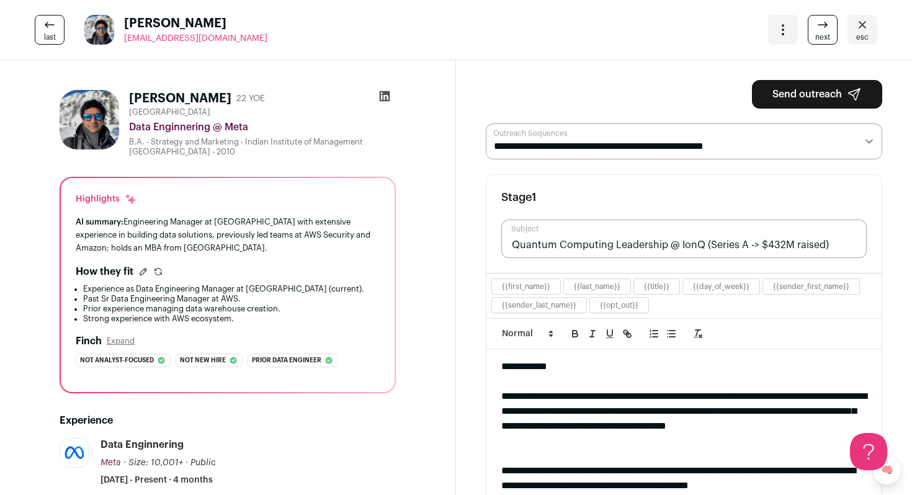
click at [51, 28] on icon at bounding box center [49, 24] width 15 height 15
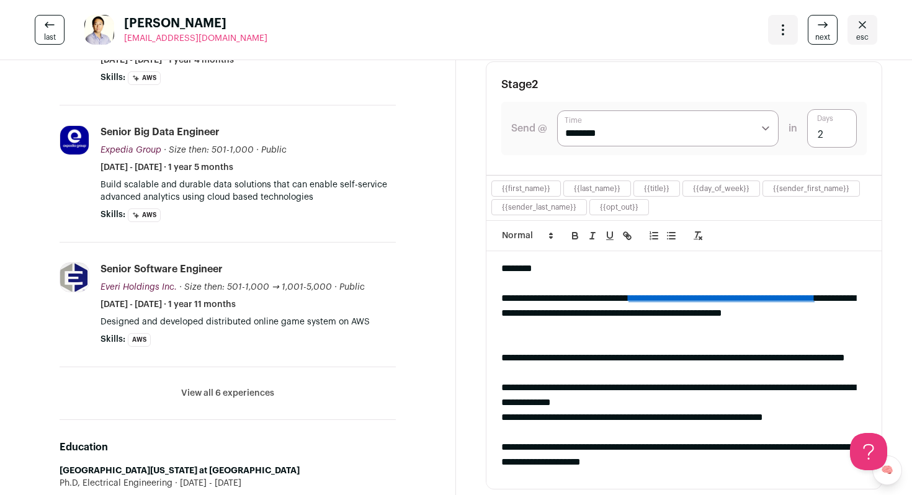
scroll to position [562, 0]
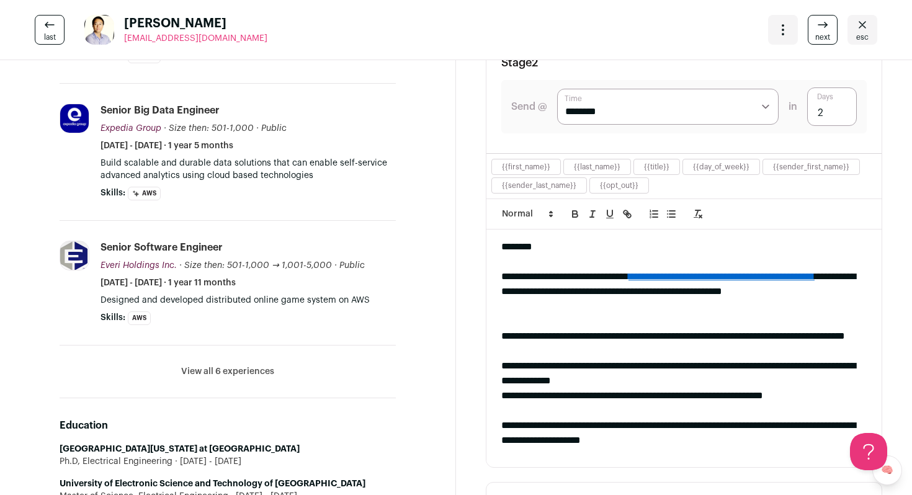
click at [247, 367] on button "View all 6 experiences" at bounding box center [227, 371] width 93 height 12
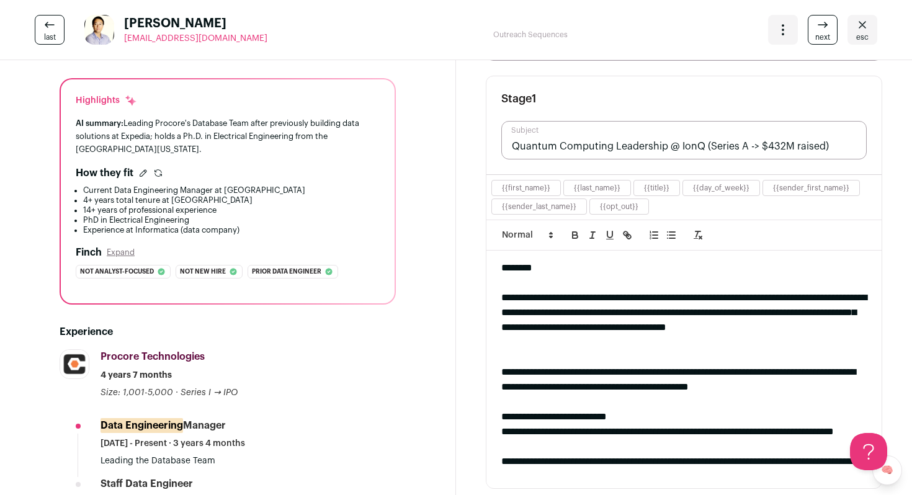
scroll to position [0, 0]
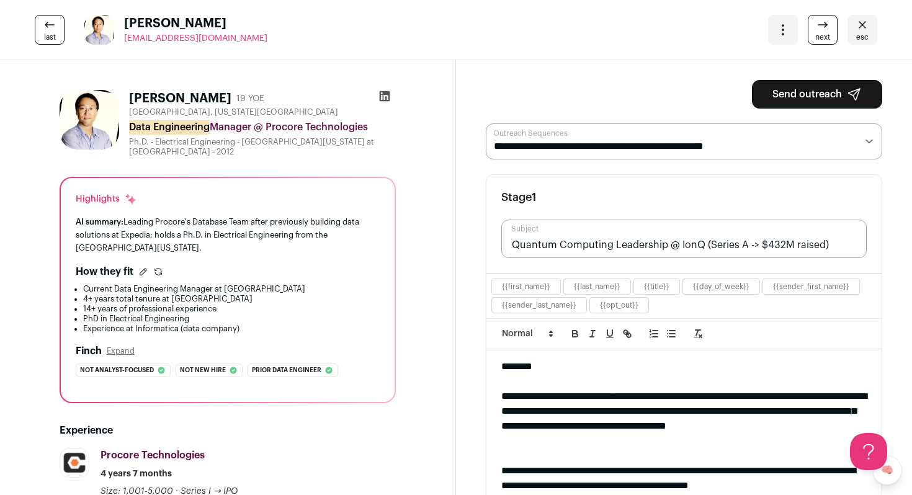
click at [783, 91] on button "Send outreach" at bounding box center [817, 94] width 130 height 29
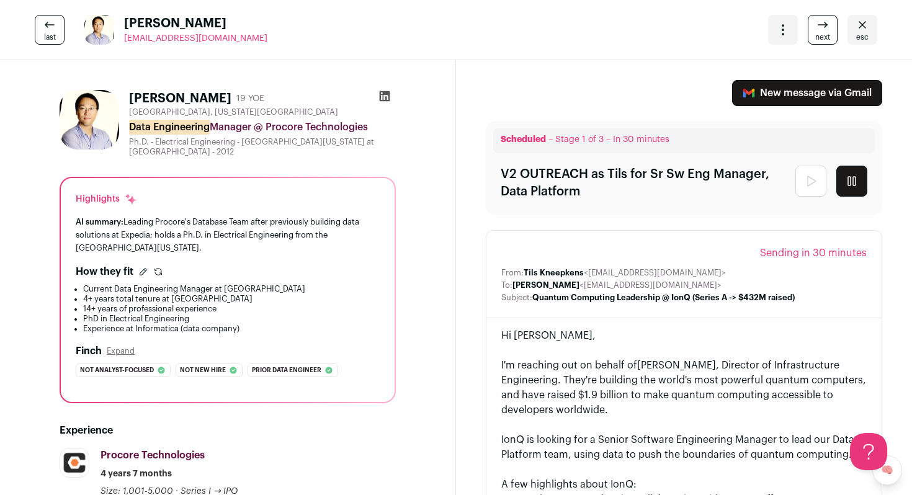
click at [870, 27] on link "esc" at bounding box center [863, 30] width 30 height 30
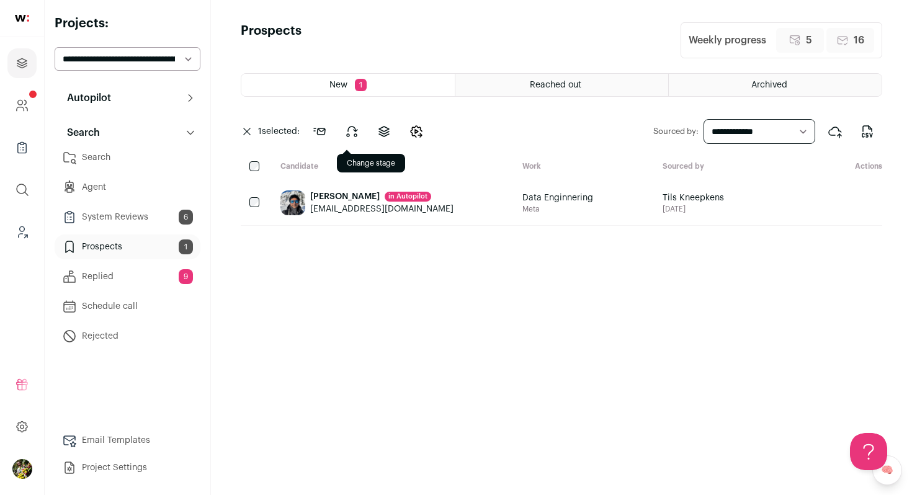
click at [354, 138] on icon at bounding box center [351, 131] width 15 height 15
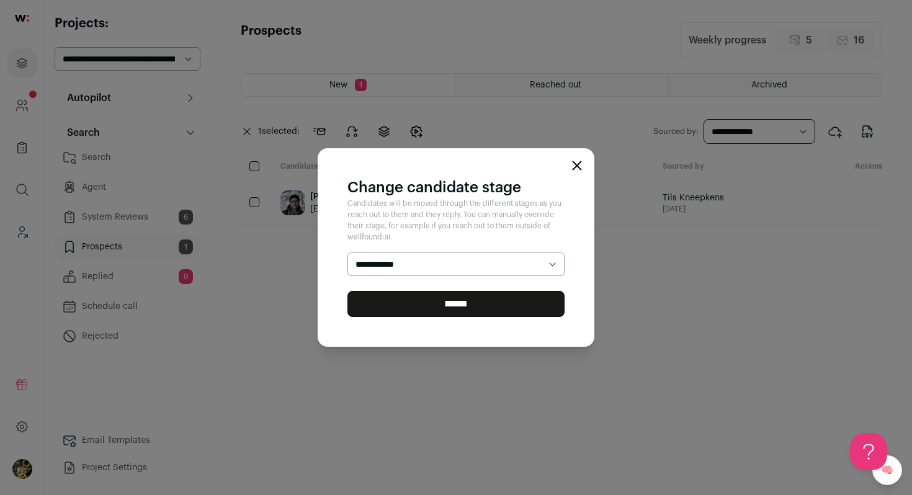
click at [400, 273] on select "**********" at bounding box center [455, 265] width 217 height 24
select select "********"
click at [347, 253] on select "**********" at bounding box center [455, 265] width 217 height 24
drag, startPoint x: 401, startPoint y: 273, endPoint x: 396, endPoint y: 307, distance: 34.4
click at [396, 307] on input "******" at bounding box center [455, 304] width 217 height 26
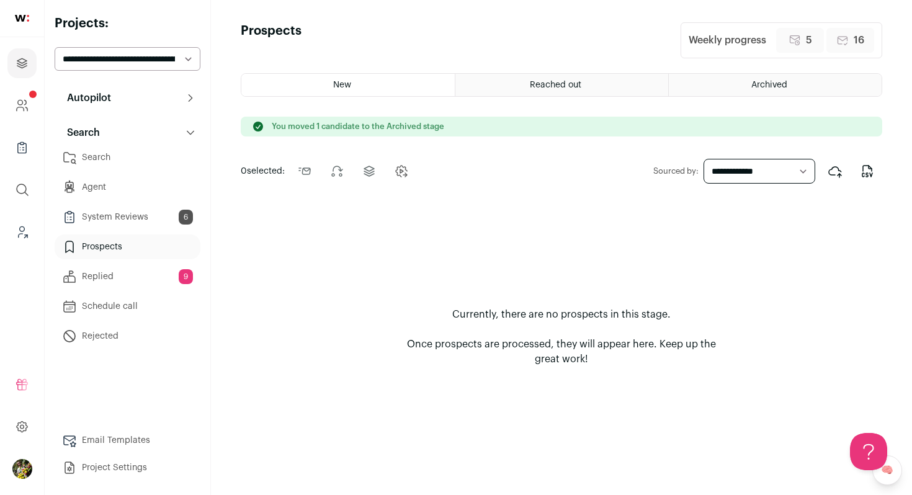
click at [138, 155] on link "Search" at bounding box center [128, 157] width 146 height 25
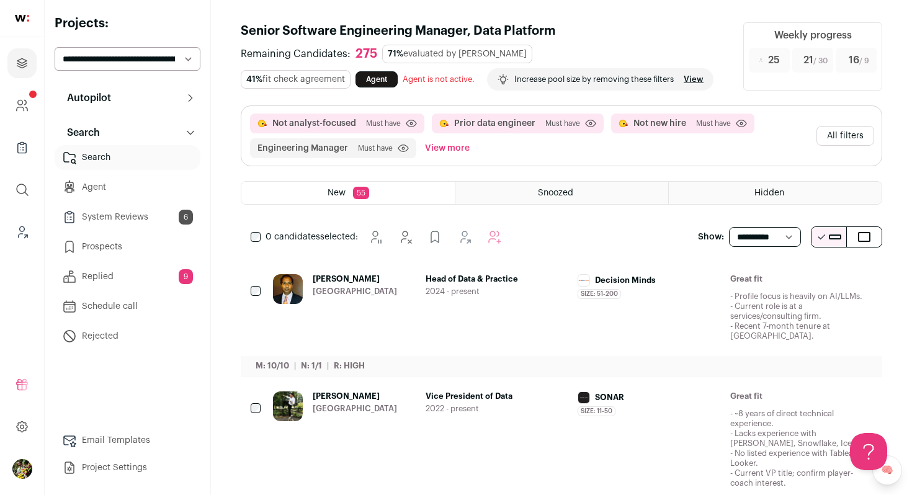
click at [186, 104] on button "Autopilot" at bounding box center [128, 98] width 146 height 25
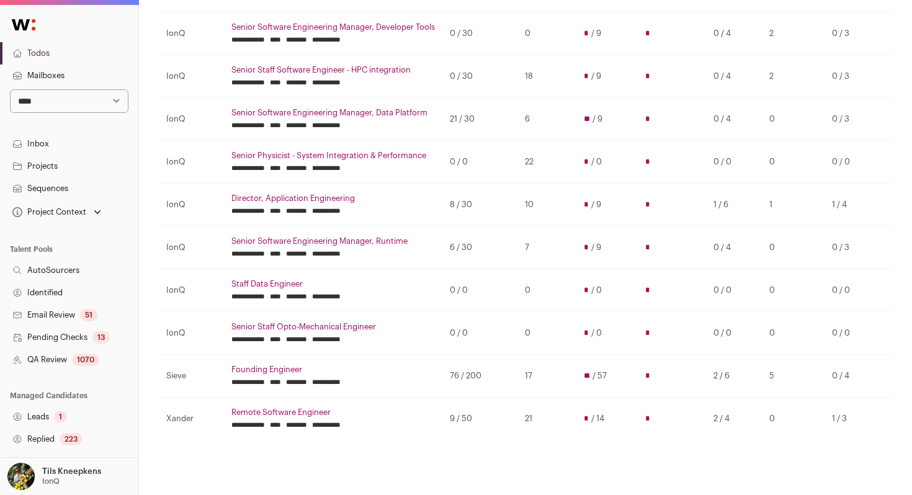
scroll to position [225, 0]
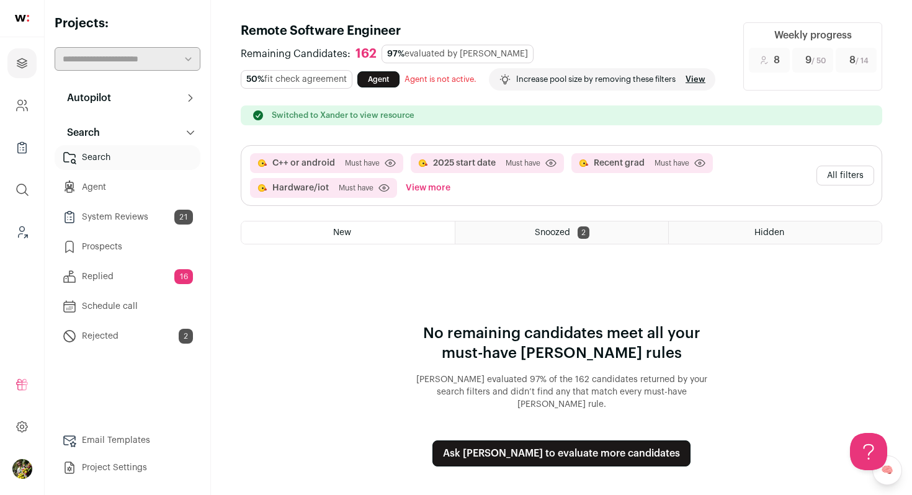
click at [833, 176] on button "All filters" at bounding box center [846, 176] width 58 height 20
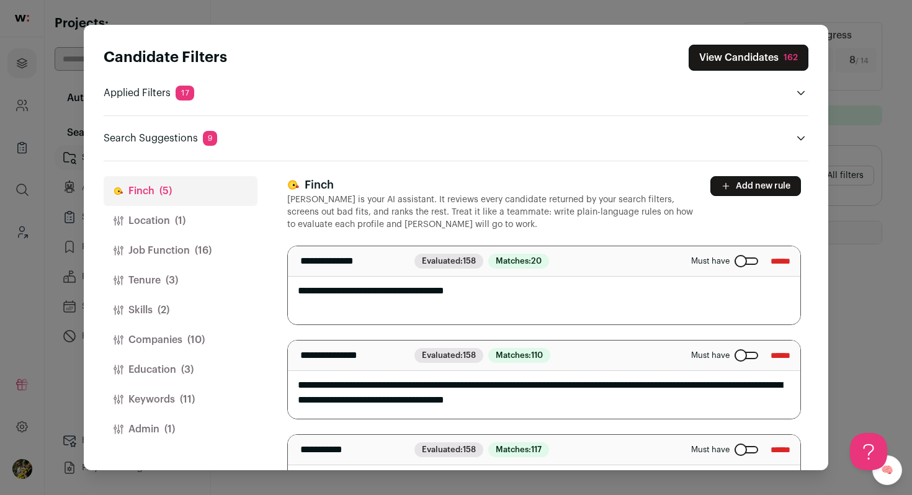
click at [217, 249] on button "Job Function (16)" at bounding box center [181, 251] width 154 height 30
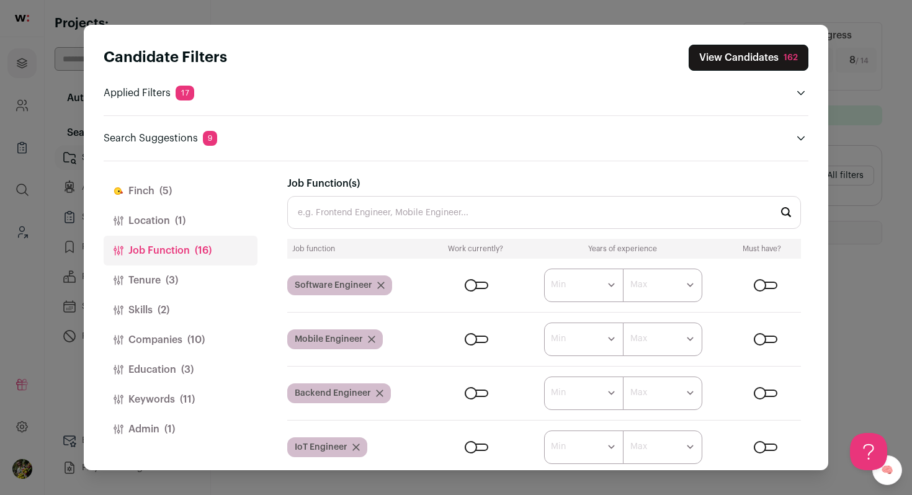
click at [202, 277] on button "Tenure (3)" at bounding box center [181, 281] width 154 height 30
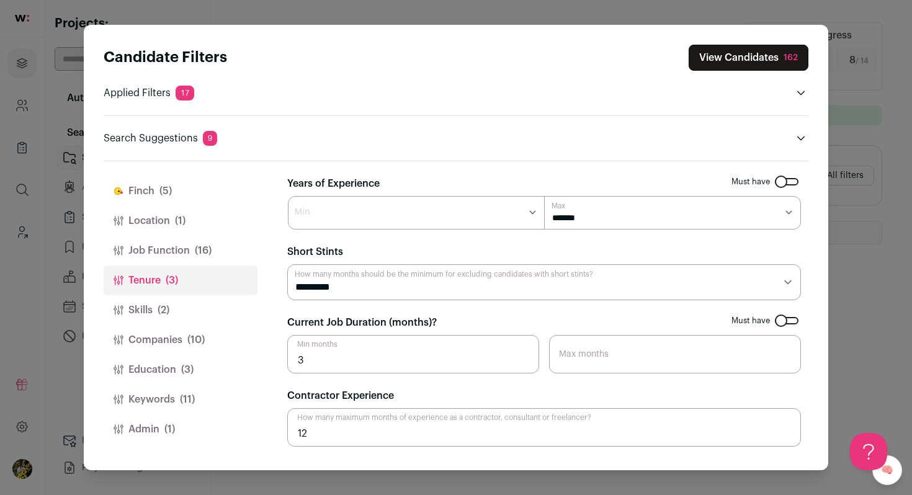
click at [199, 393] on button "Keywords (11)" at bounding box center [181, 400] width 154 height 30
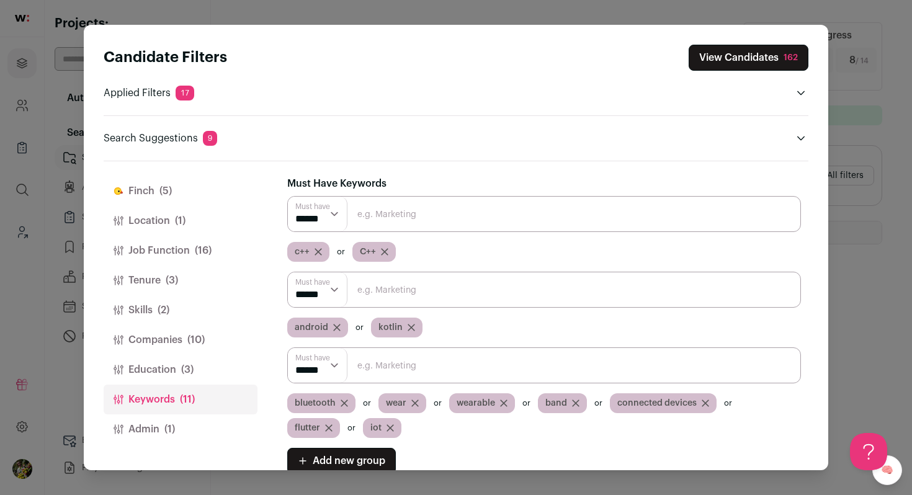
click at [197, 335] on span "(10)" at bounding box center [195, 340] width 17 height 15
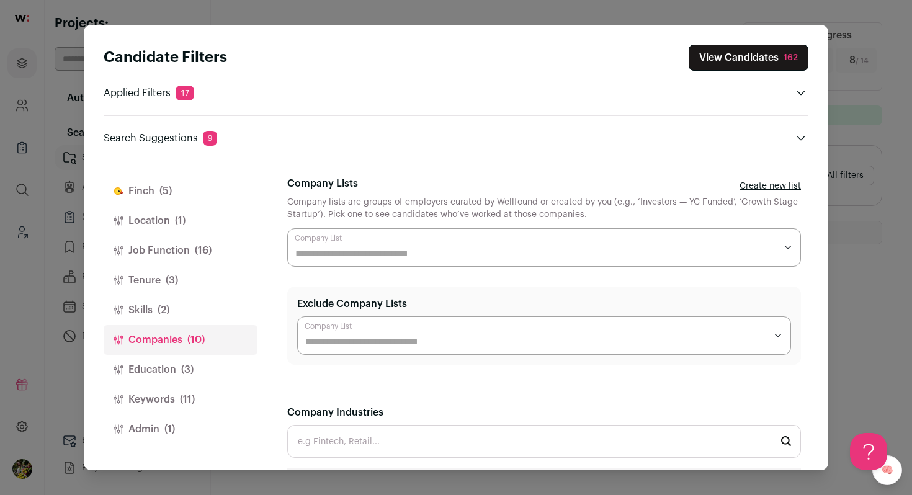
click at [338, 235] on div "Close modal via background" at bounding box center [544, 247] width 514 height 38
click at [349, 204] on div "Company lists are groups of employers curated by Wellfound or created by you (e…" at bounding box center [544, 208] width 514 height 25
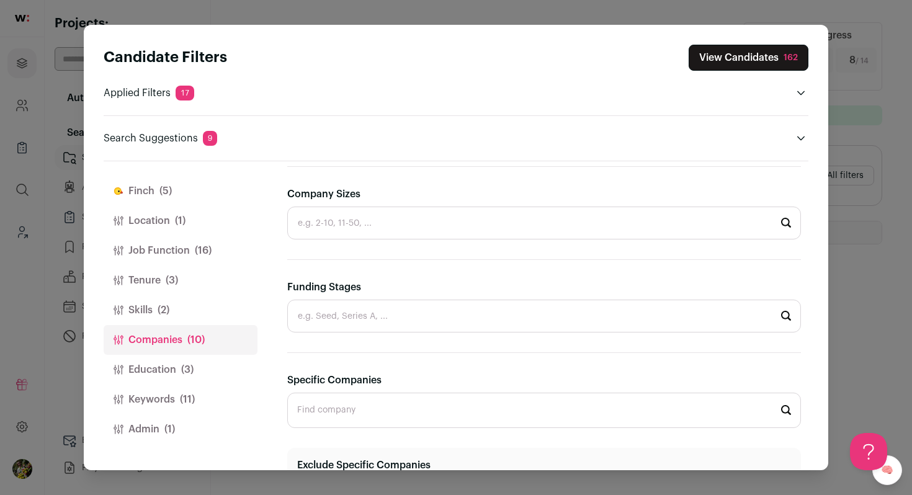
scroll to position [806, 0]
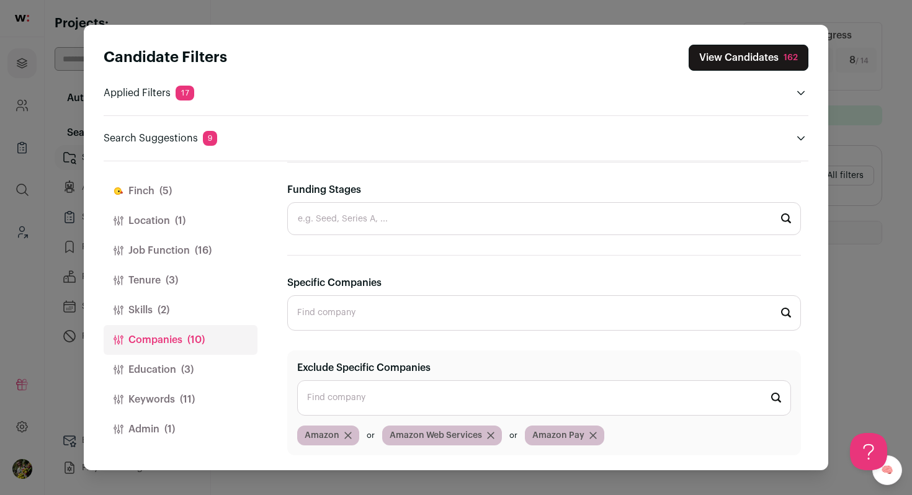
click at [349, 311] on input "Specific Companies" at bounding box center [544, 312] width 514 height 35
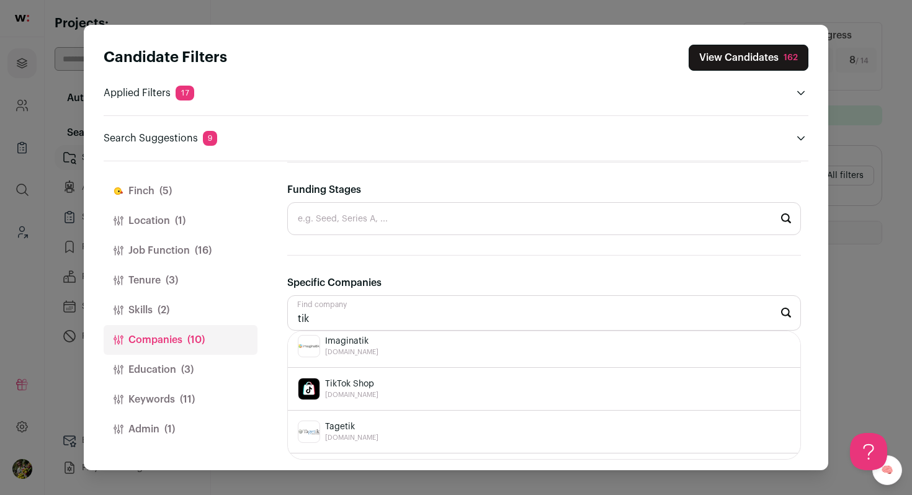
scroll to position [0, 0]
click at [383, 358] on div "TikTok tiktok.com" at bounding box center [544, 352] width 493 height 22
type input "TikTok tiktok.com"
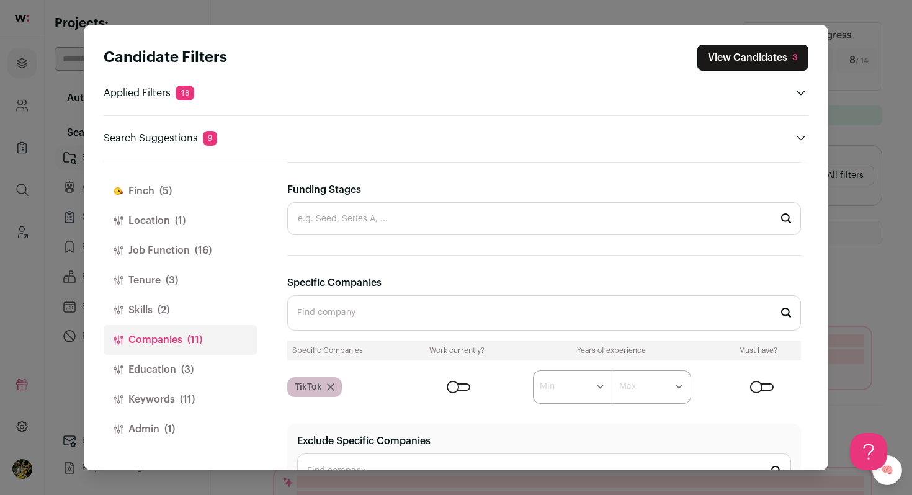
click at [466, 384] on div "Close modal via background" at bounding box center [459, 386] width 24 height 7
click at [740, 61] on button "View Candidates 3" at bounding box center [752, 58] width 111 height 26
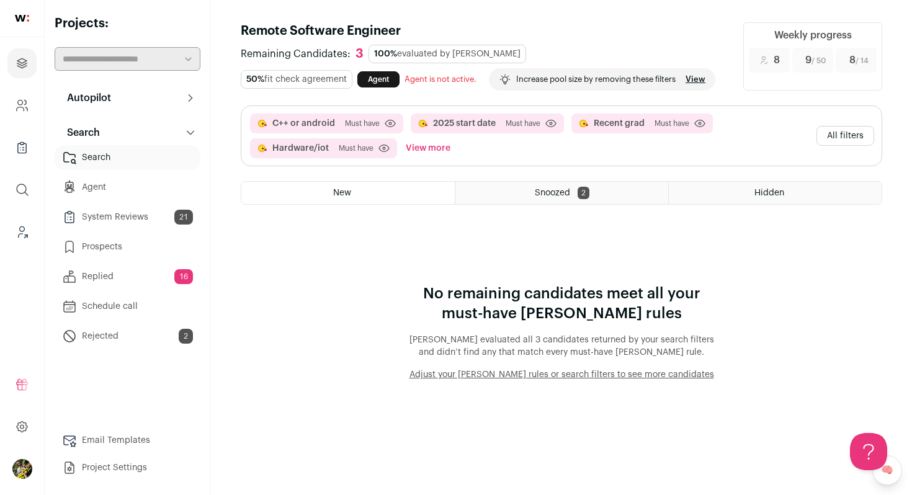
click at [839, 137] on button "All filters" at bounding box center [846, 136] width 58 height 20
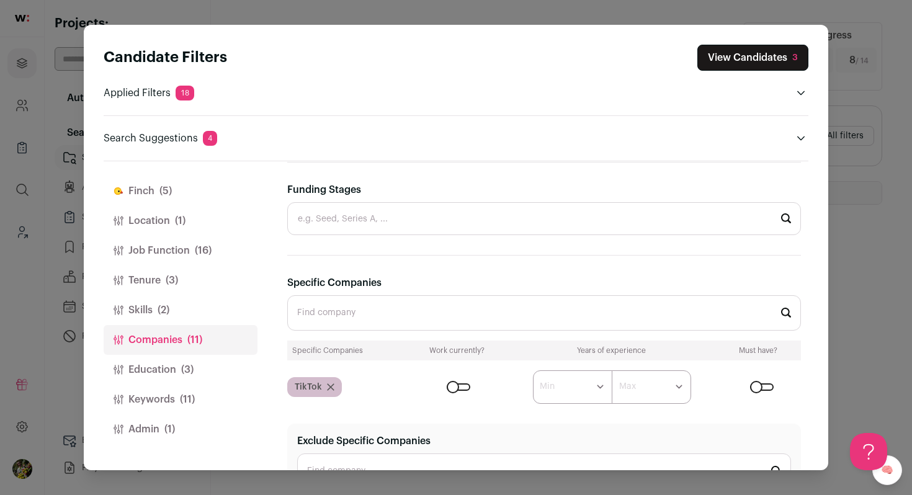
click at [771, 51] on button "View Candidates 3" at bounding box center [752, 58] width 111 height 26
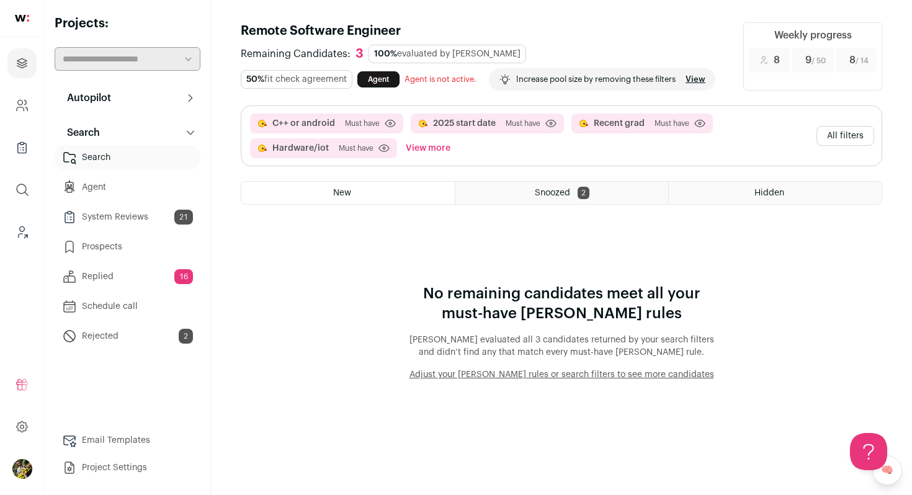
click at [426, 143] on button "View more" at bounding box center [428, 148] width 50 height 20
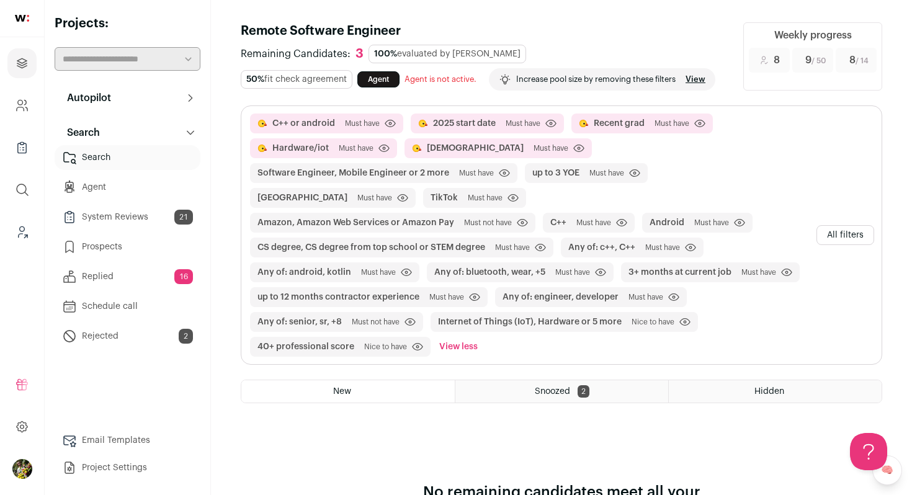
click at [850, 225] on button "All filters" at bounding box center [846, 235] width 58 height 20
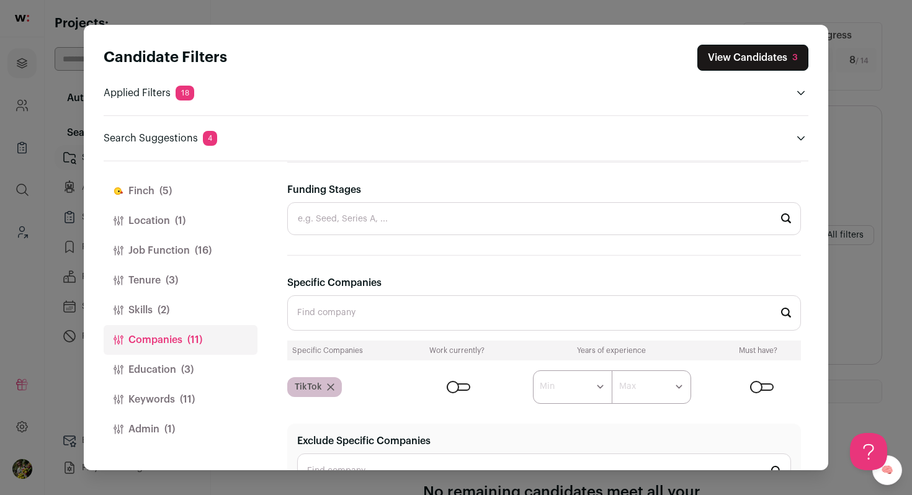
click at [211, 190] on button "Finch (5)" at bounding box center [181, 191] width 154 height 30
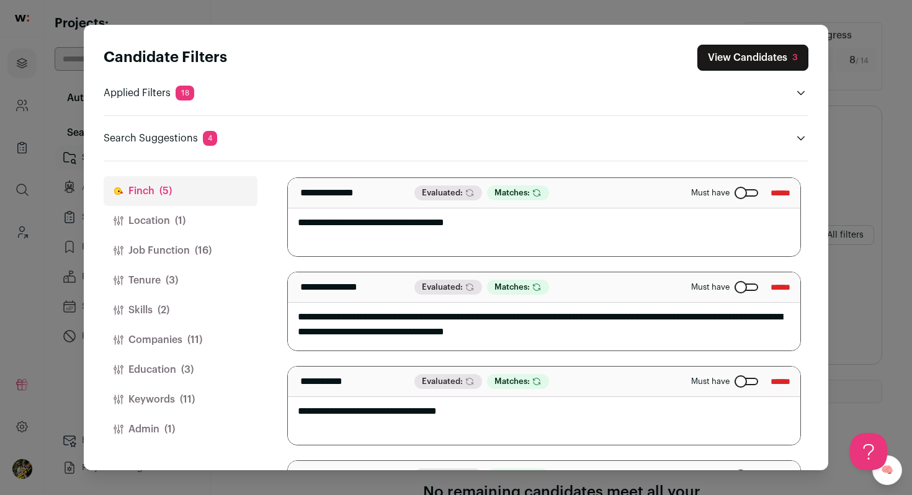
scroll to position [98, 0]
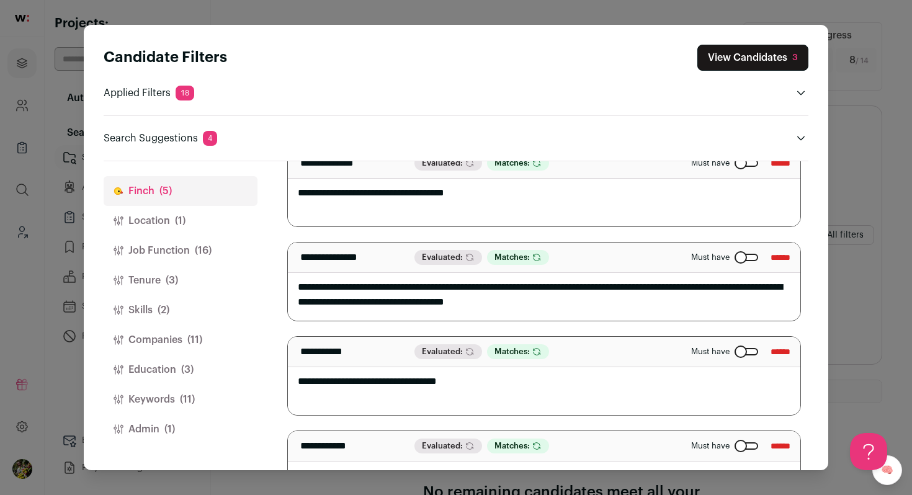
click at [198, 395] on button "Keywords (11)" at bounding box center [181, 400] width 154 height 30
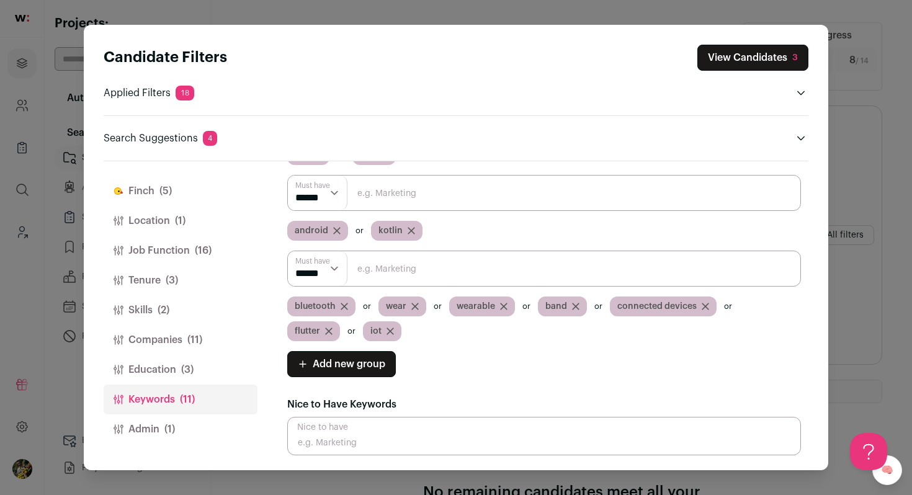
scroll to position [14, 0]
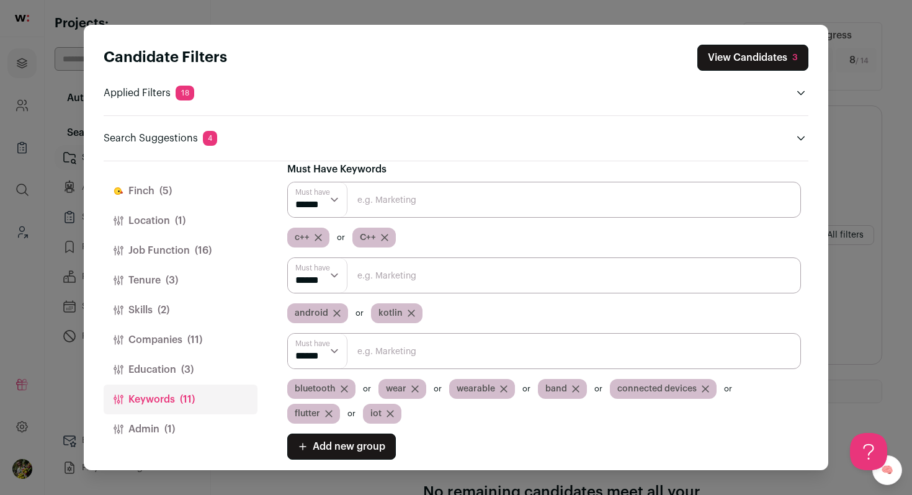
click at [310, 311] on span "android" at bounding box center [312, 313] width 34 height 12
copy span "android"
click at [337, 313] on icon "Close modal via background" at bounding box center [336, 313] width 7 height 7
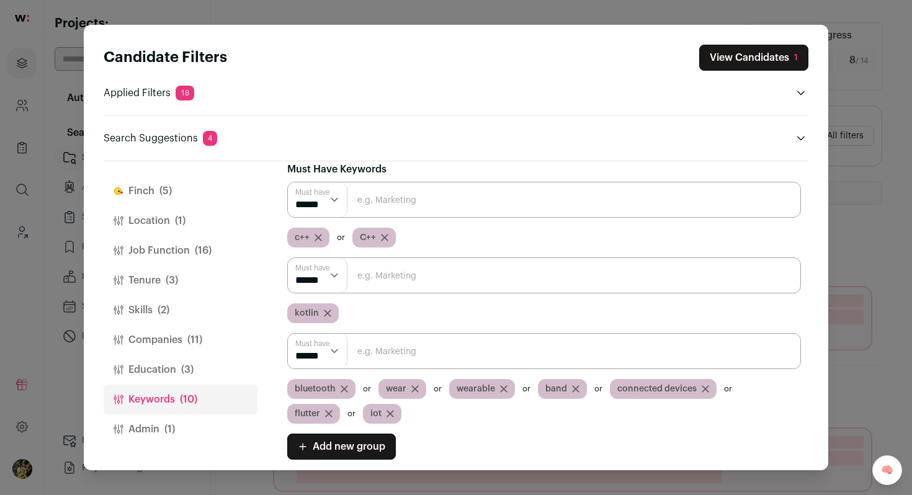
click at [382, 204] on input "Close modal via background" at bounding box center [544, 200] width 514 height 36
paste input "android"
type input "android"
click at [311, 309] on span "kotlin" at bounding box center [307, 313] width 24 height 12
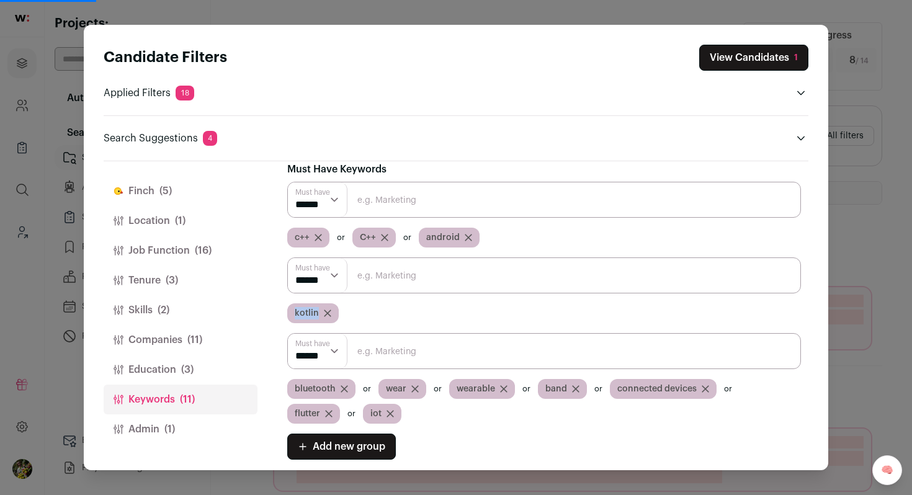
copy span "kotlin"
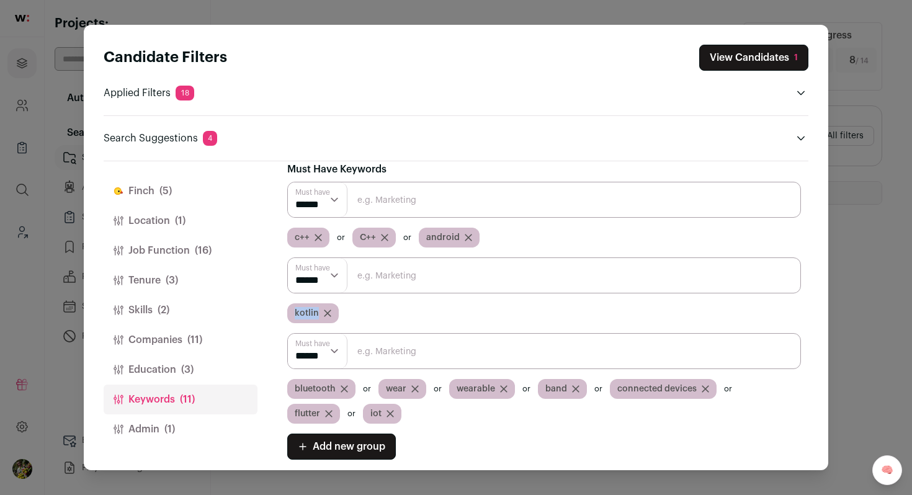
click at [325, 312] on icon "Close modal via background" at bounding box center [327, 313] width 6 height 6
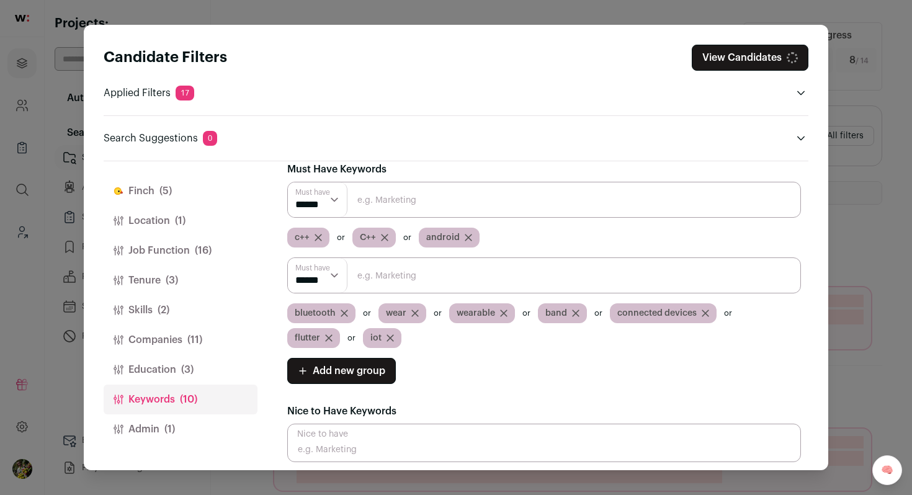
click at [395, 204] on input "Close modal via background" at bounding box center [544, 200] width 514 height 36
paste input "kotlin"
type input "kotlin"
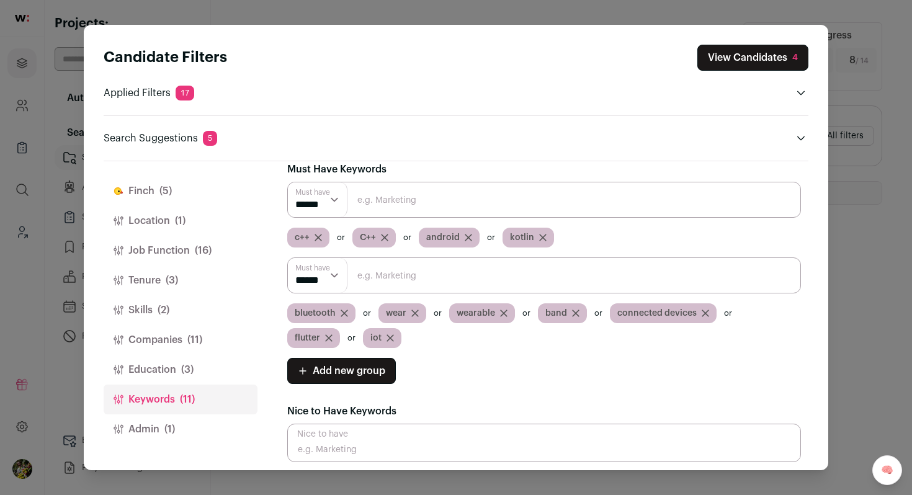
click at [761, 55] on button "View Candidates 4" at bounding box center [752, 58] width 111 height 26
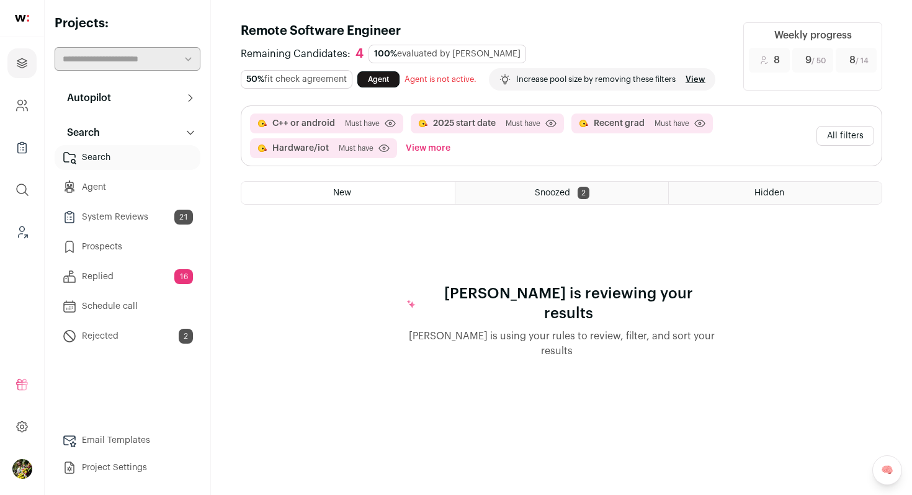
click at [700, 79] on link "View" at bounding box center [696, 79] width 20 height 10
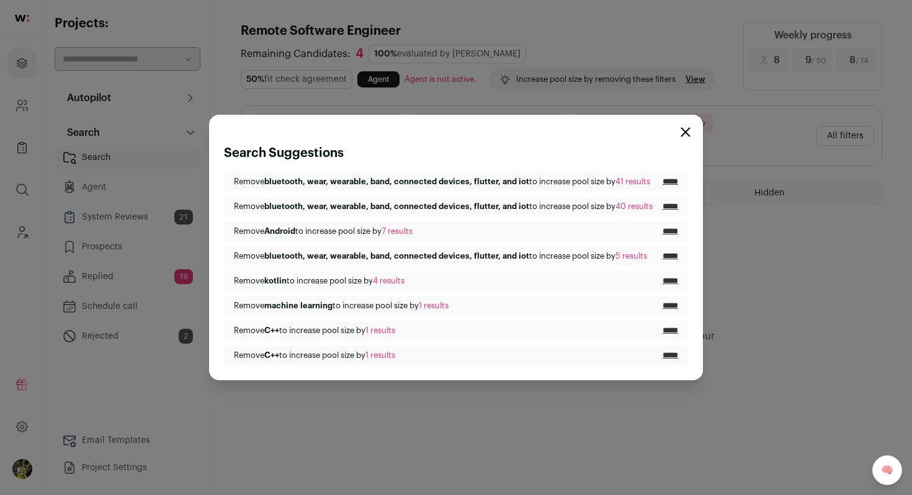
click at [672, 182] on input "*****" at bounding box center [671, 182] width 16 height 10
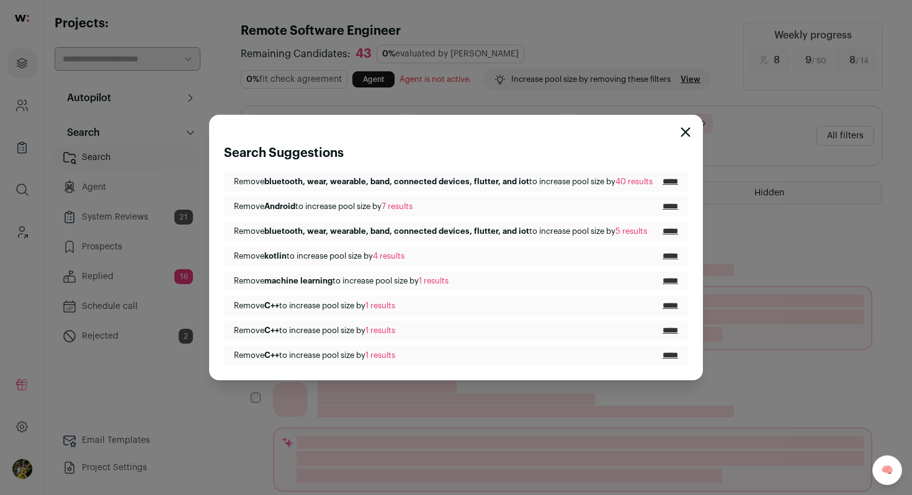
click at [672, 182] on input "*****" at bounding box center [671, 182] width 16 height 10
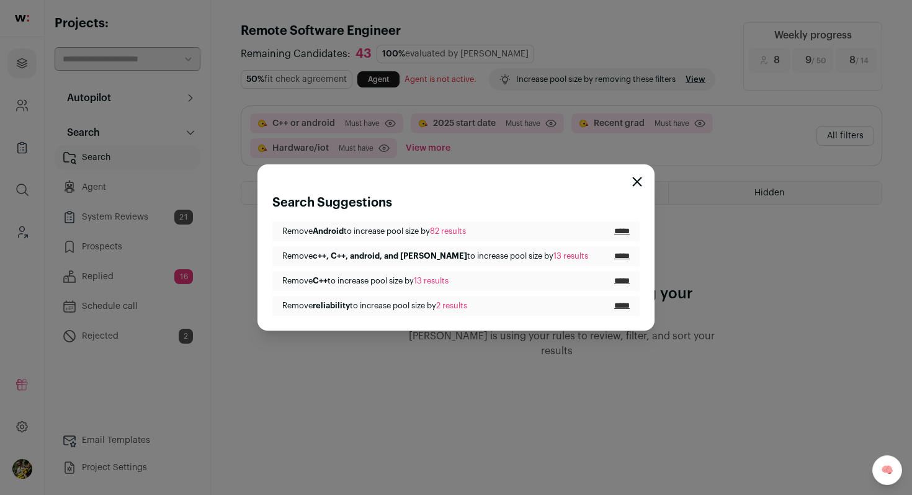
click at [636, 180] on icon "Close modal" at bounding box center [637, 182] width 8 height 8
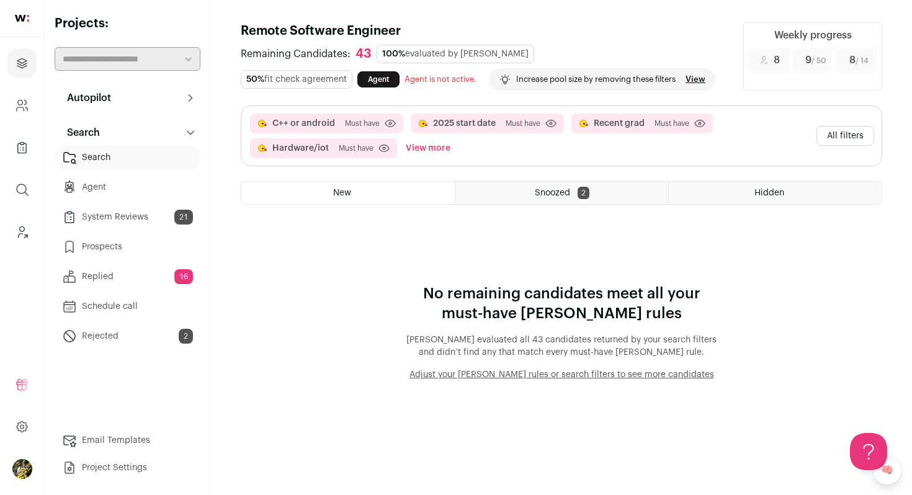
click at [440, 145] on button "View more" at bounding box center [428, 148] width 50 height 20
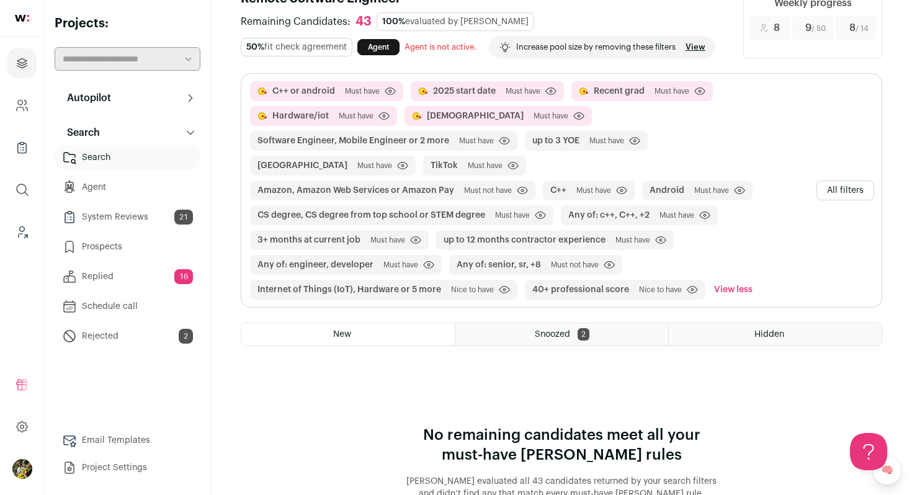
scroll to position [36, 0]
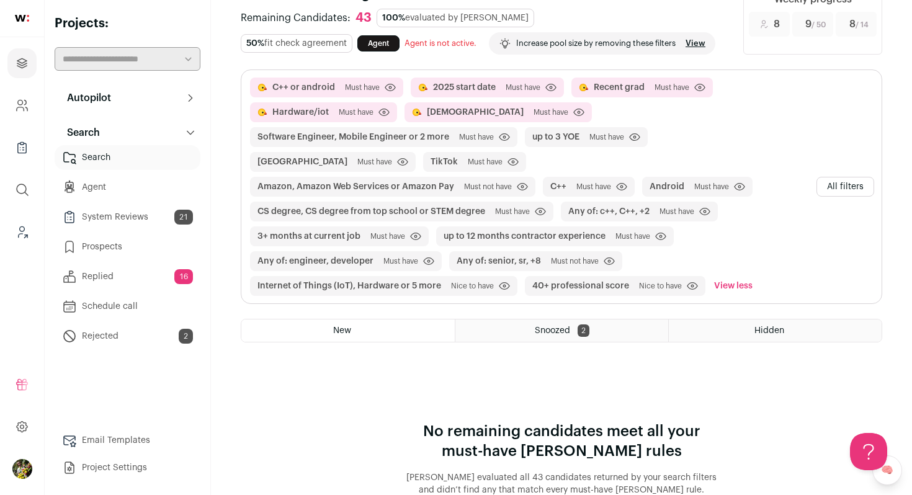
click at [828, 186] on button "All filters" at bounding box center [846, 187] width 58 height 20
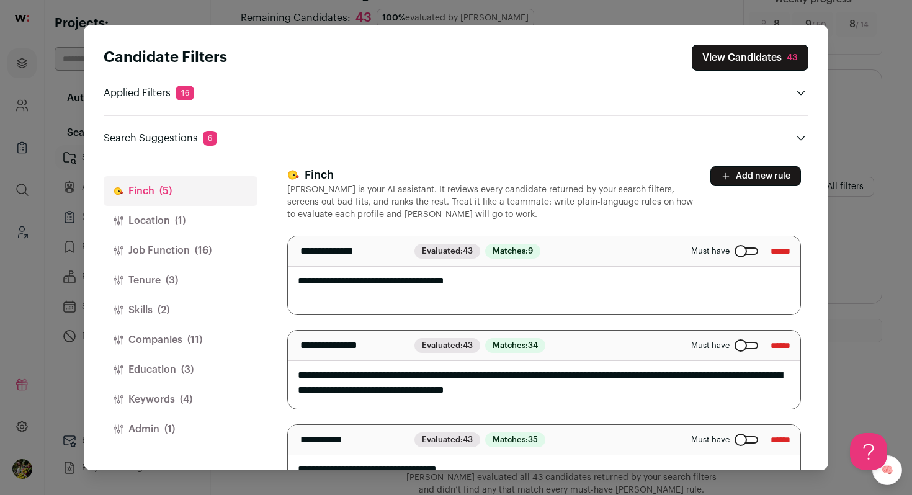
scroll to position [12, 0]
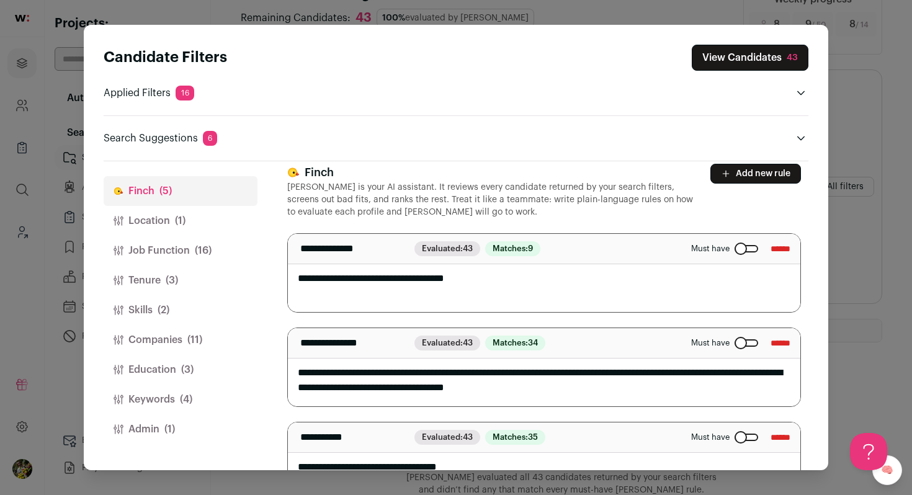
click at [735, 251] on div "Close modal via background" at bounding box center [747, 248] width 24 height 7
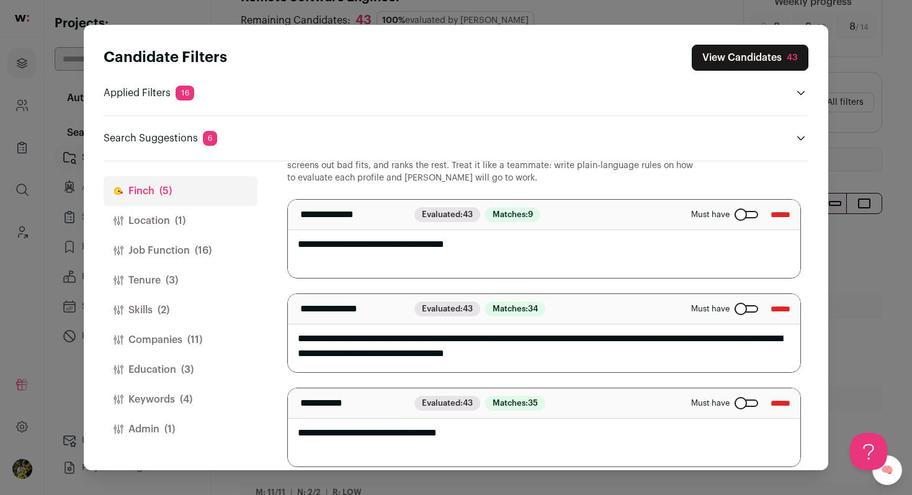
scroll to position [4, 0]
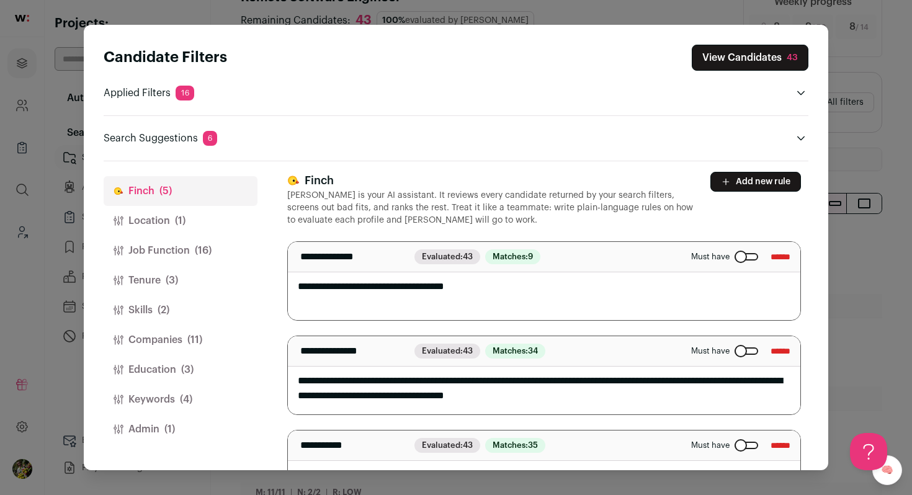
click at [744, 53] on button "View Candidates 43" at bounding box center [750, 58] width 117 height 26
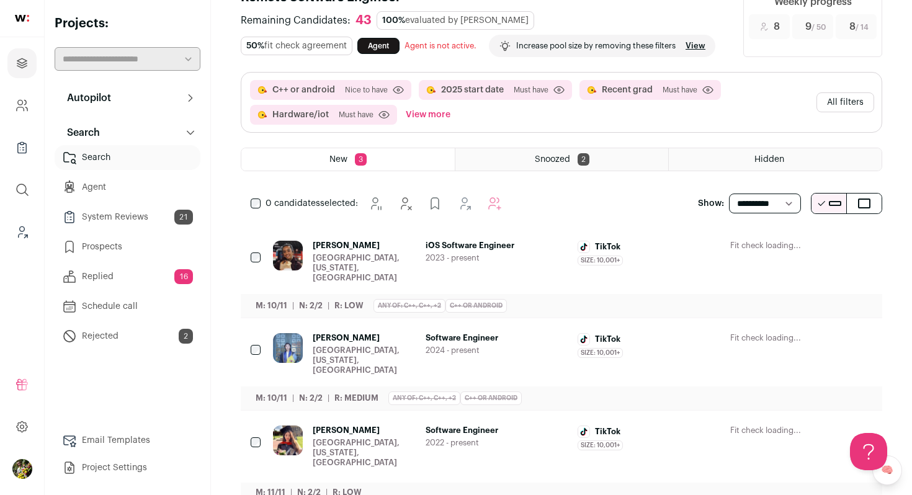
click at [762, 257] on button "Hide" at bounding box center [761, 246] width 26 height 26
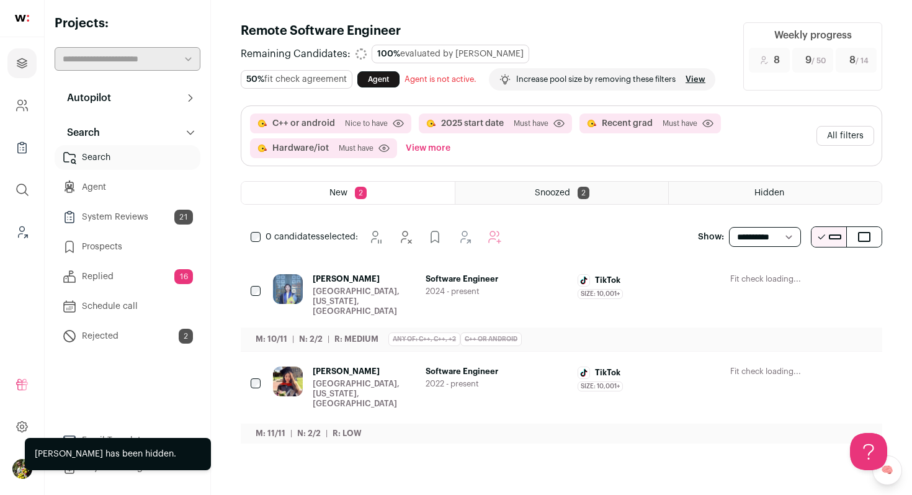
scroll to position [0, 0]
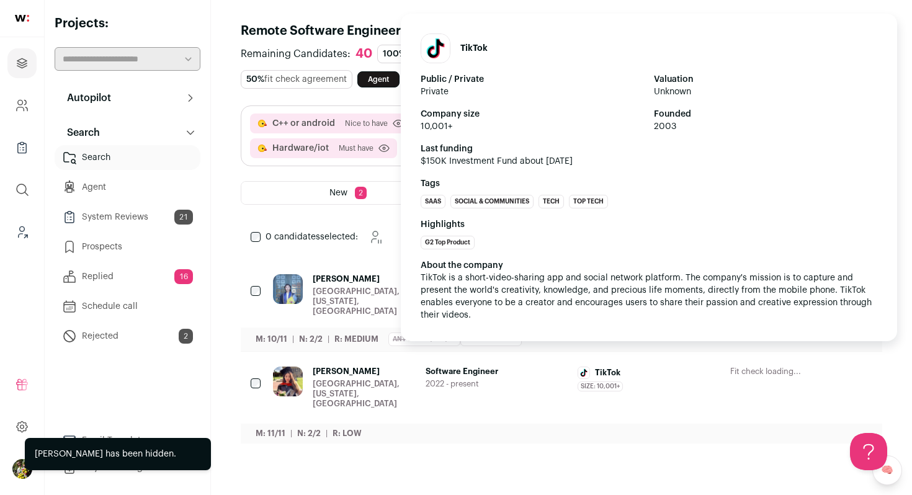
click at [647, 287] on span "TikTok is a short-video-sharing app and social network platform. The company's …" at bounding box center [648, 297] width 454 height 46
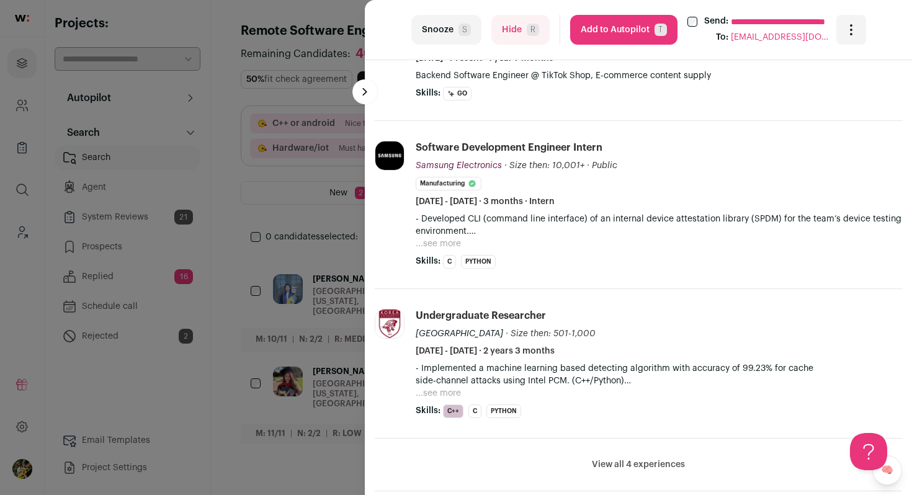
scroll to position [437, 0]
click at [431, 244] on button "...see more" at bounding box center [438, 242] width 45 height 12
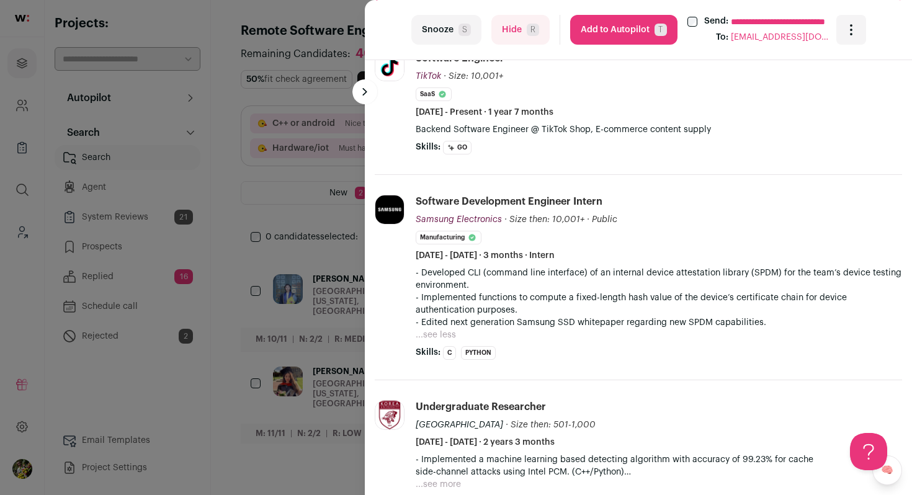
scroll to position [266, 0]
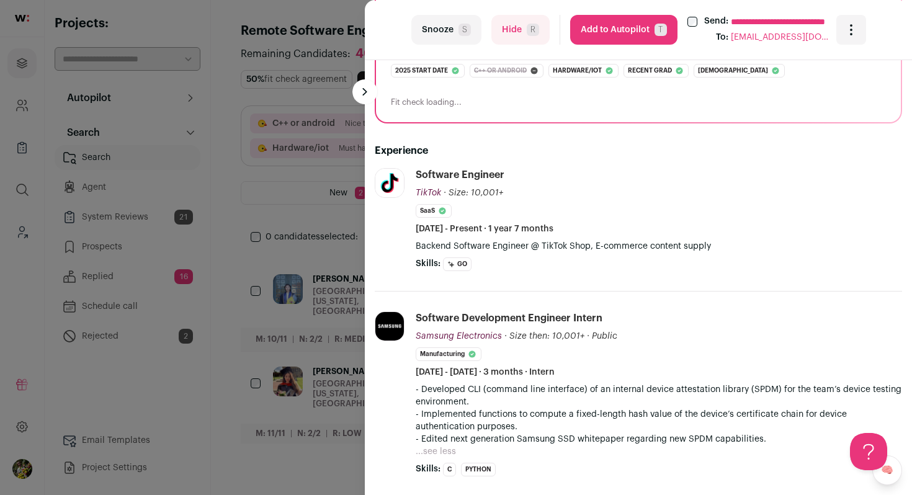
click at [643, 34] on button "Add to Autopilot T" at bounding box center [623, 30] width 107 height 30
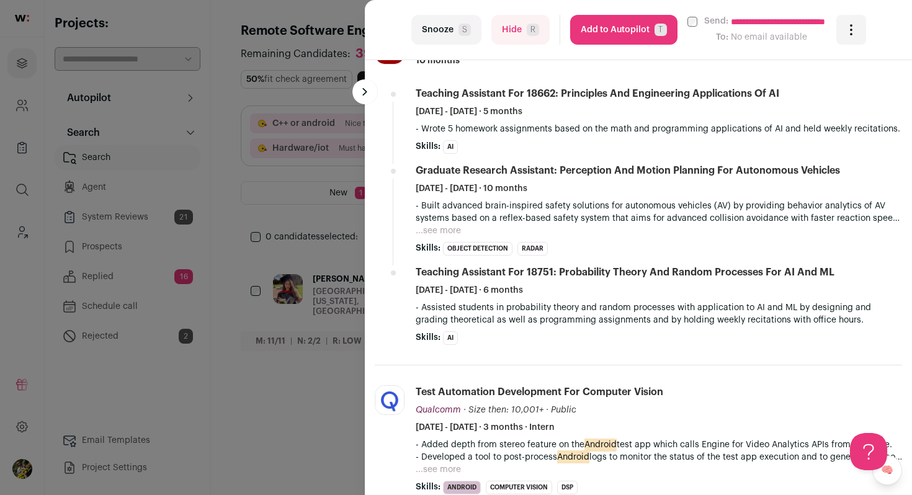
scroll to position [0, 0]
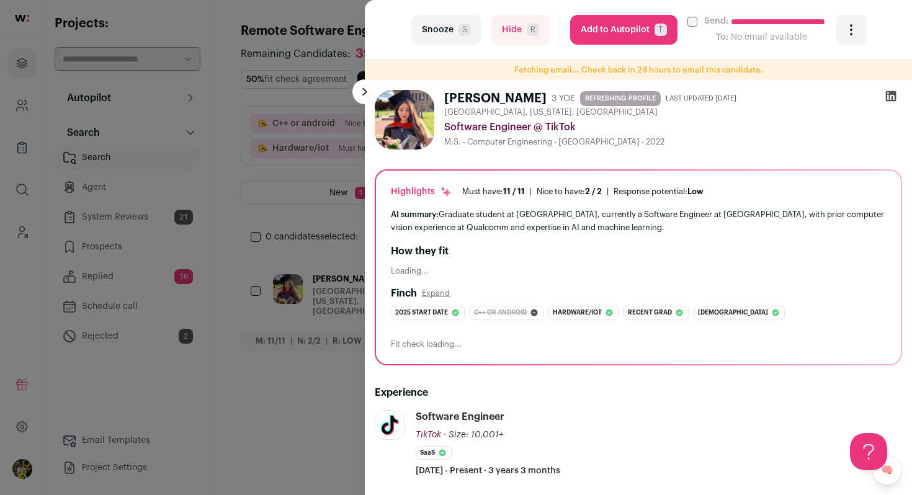
click at [627, 32] on button "Add to Autopilot T" at bounding box center [623, 30] width 107 height 30
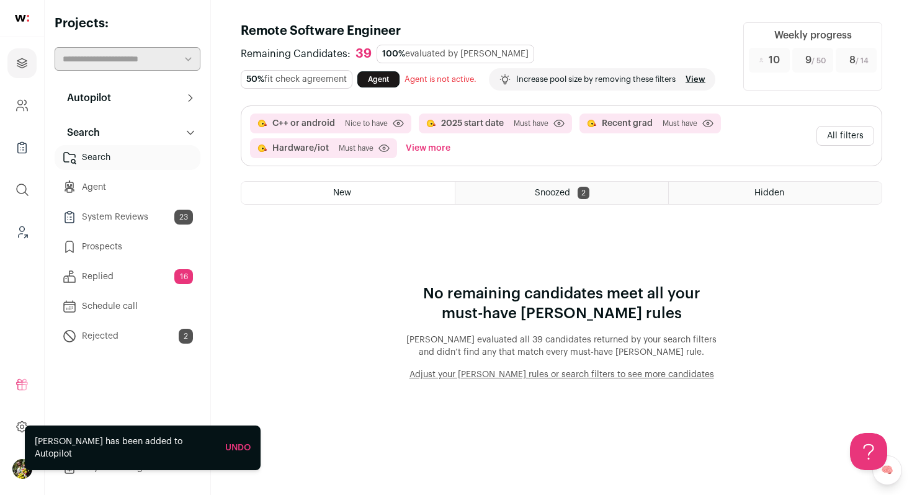
click at [839, 133] on button "All filters" at bounding box center [846, 136] width 58 height 20
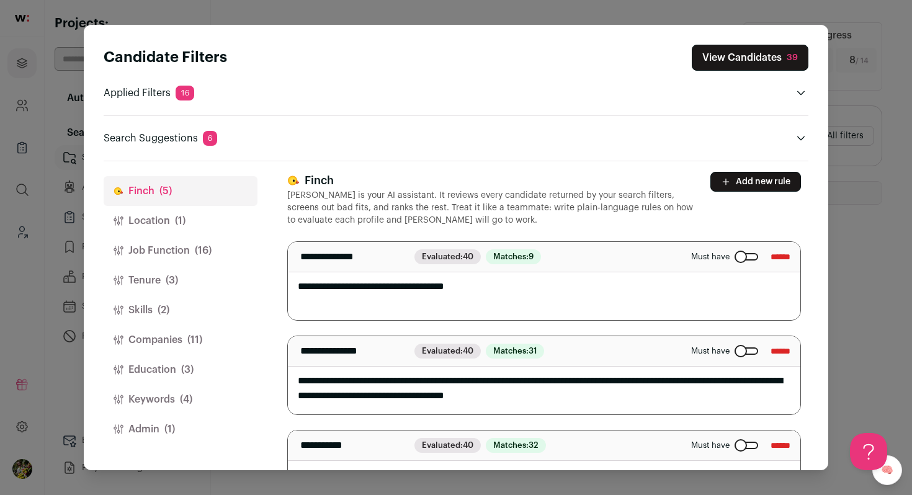
click at [164, 331] on button "Companies (11)" at bounding box center [181, 340] width 154 height 30
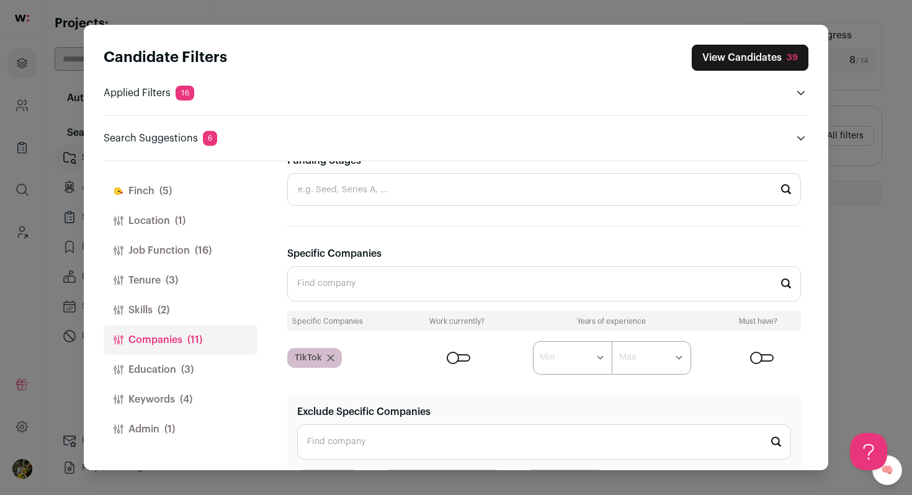
scroll to position [879, 0]
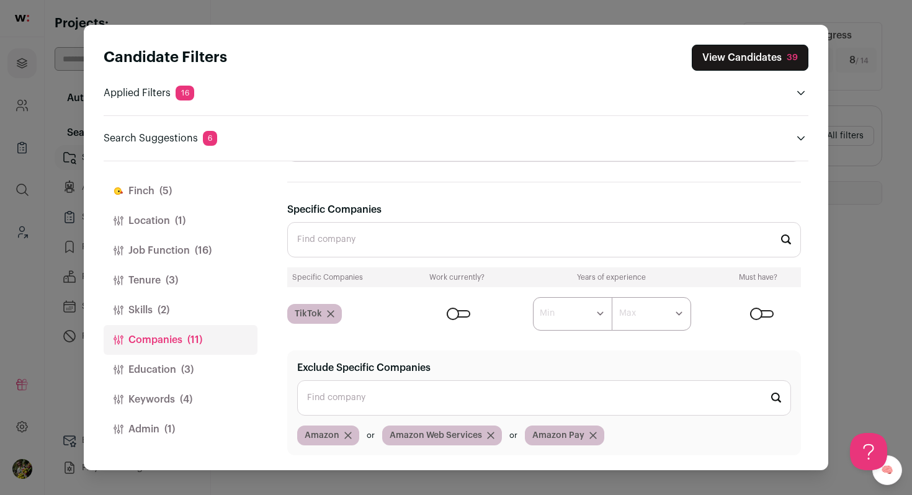
click at [329, 311] on icon "Close modal via background" at bounding box center [330, 313] width 7 height 7
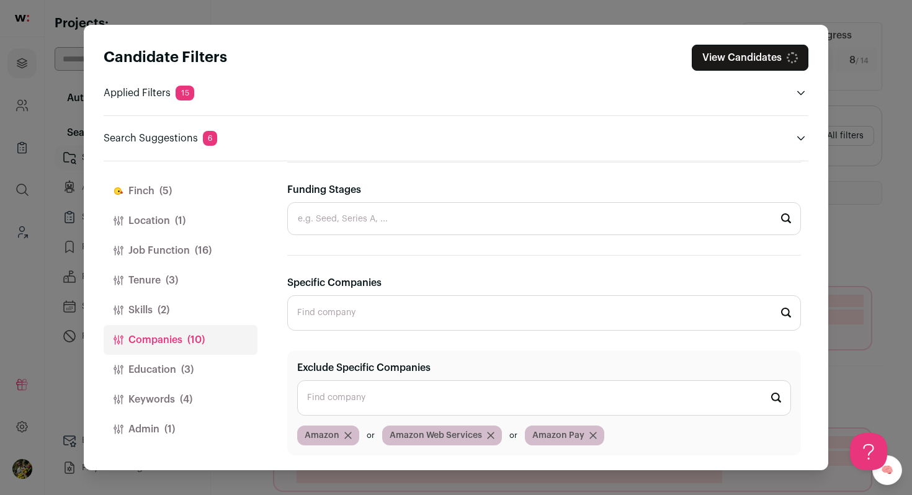
scroll to position [806, 0]
click at [338, 326] on input "Specific Companies" at bounding box center [544, 312] width 514 height 35
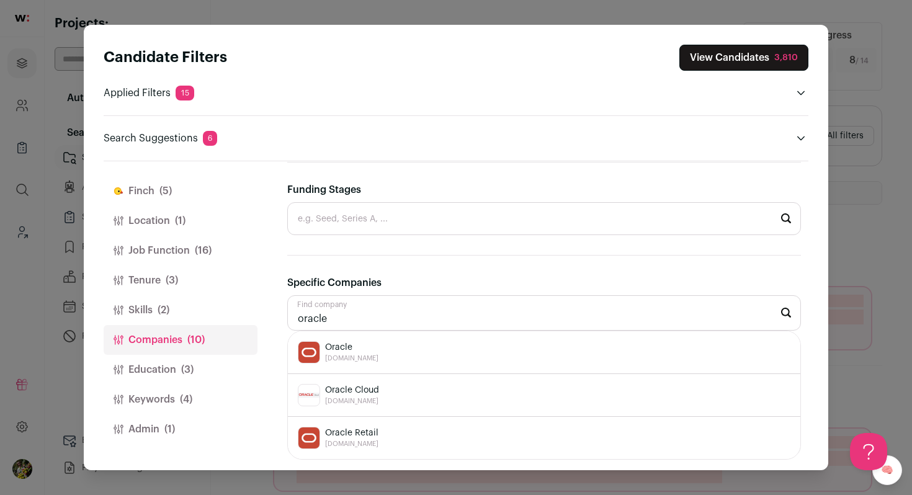
click at [316, 352] on img "Close modal via background" at bounding box center [308, 352] width 21 height 21
type input "Oracle oracle.com"
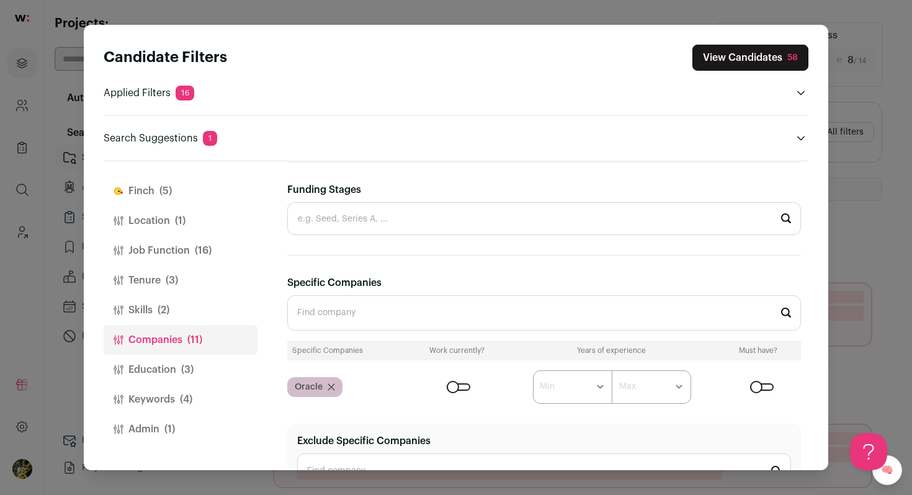
click at [465, 388] on div "Close modal via background" at bounding box center [459, 386] width 24 height 7
click at [760, 55] on button "View Candidates 58" at bounding box center [750, 58] width 116 height 26
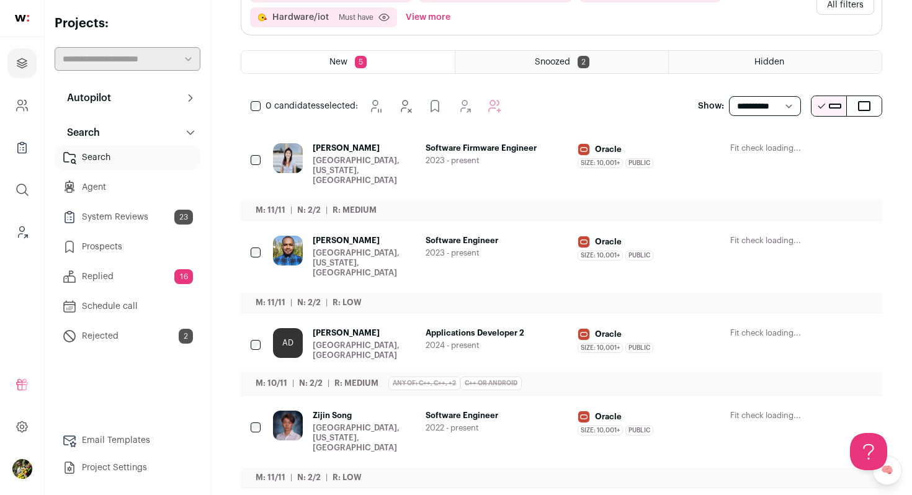
scroll to position [96, 0]
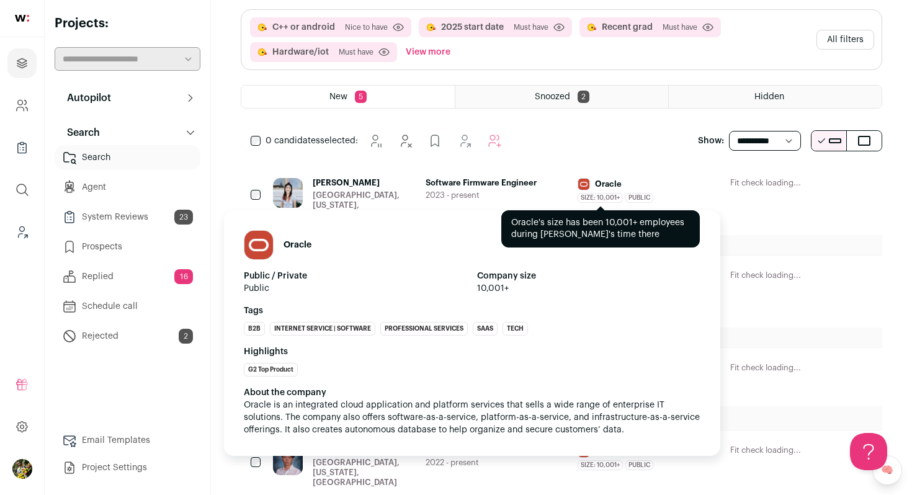
click at [617, 199] on span "Size: 10,001+" at bounding box center [600, 198] width 45 height 10
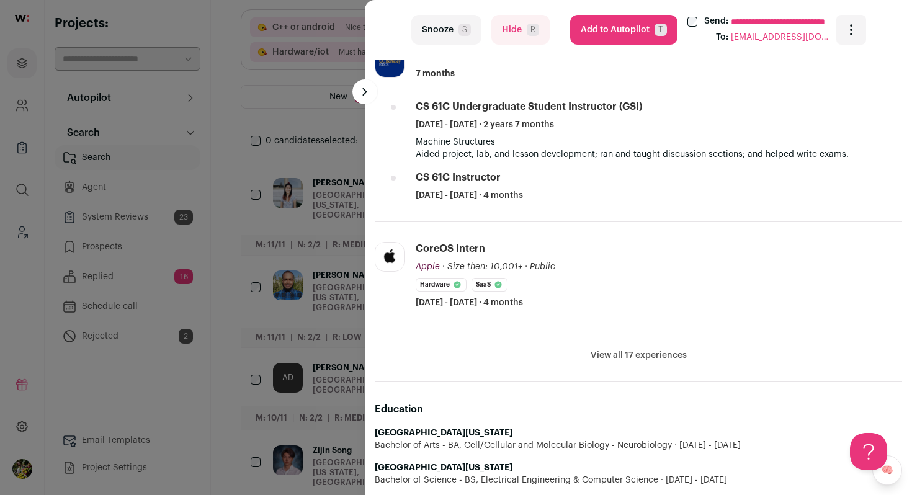
scroll to position [445, 0]
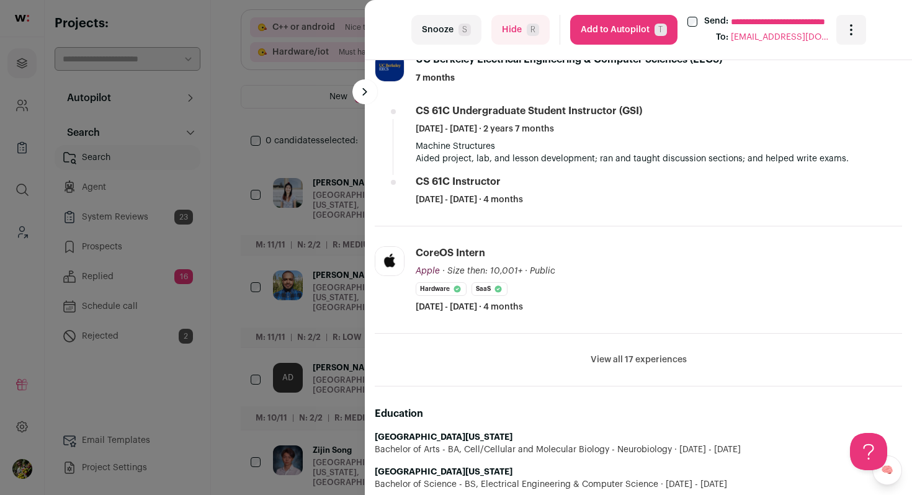
click at [663, 364] on button "View all 17 experiences" at bounding box center [639, 360] width 96 height 12
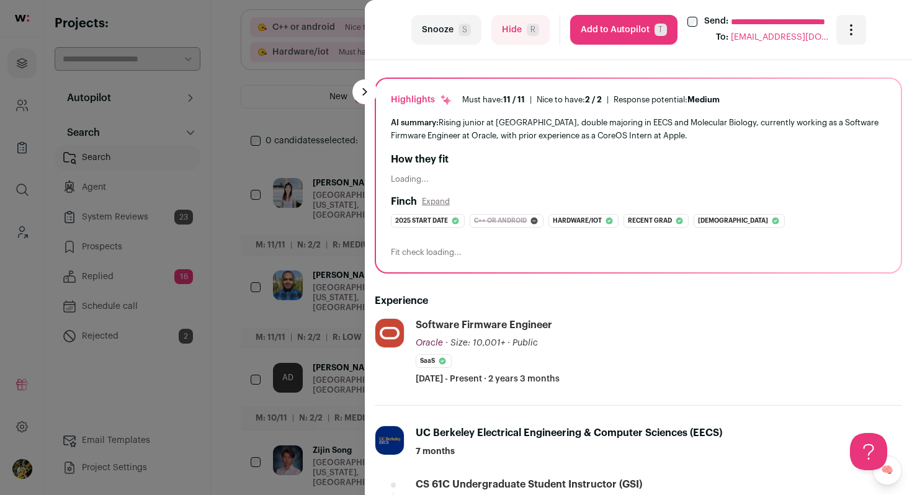
scroll to position [55, 0]
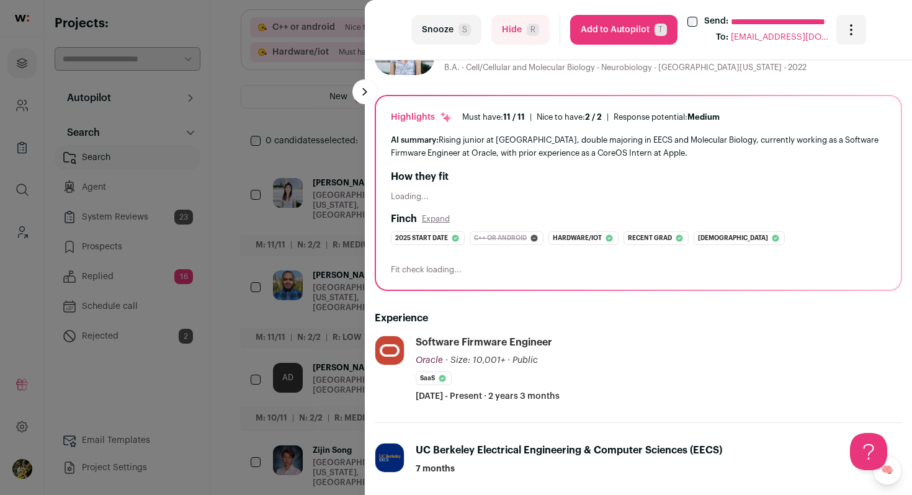
click at [628, 30] on button "Add to Autopilot T" at bounding box center [623, 30] width 107 height 30
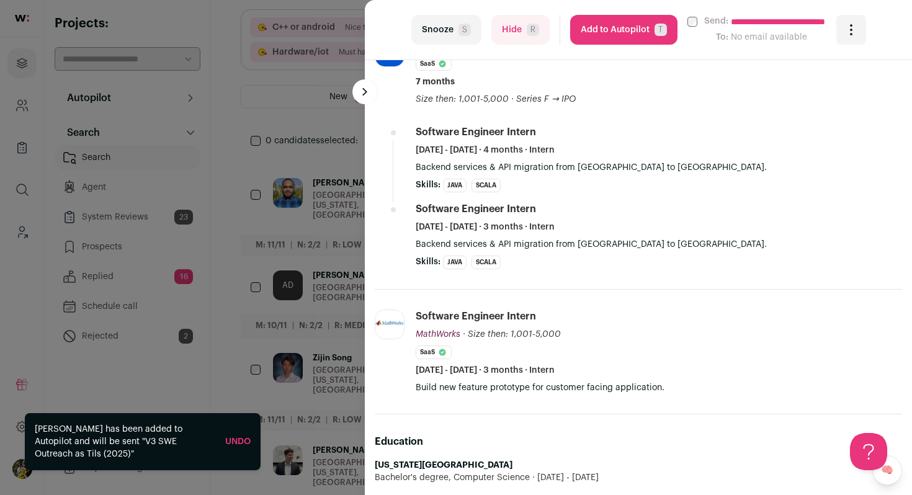
scroll to position [558, 0]
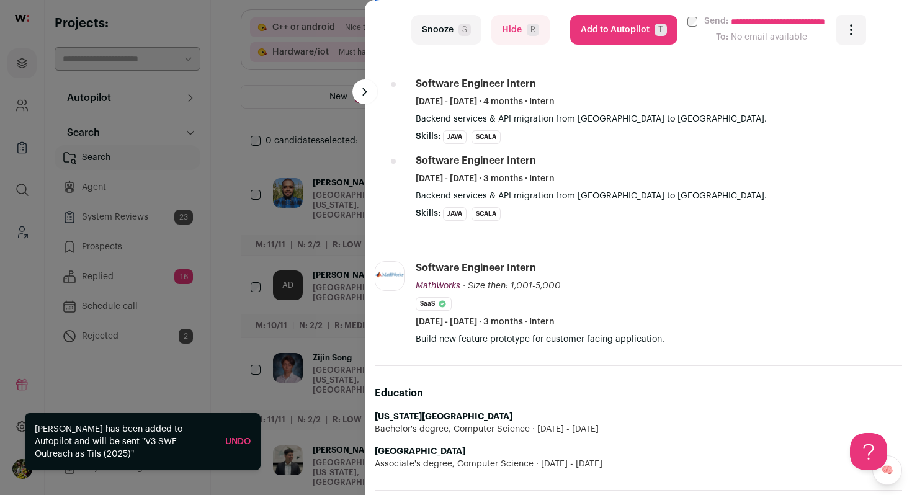
click at [529, 43] on button "Hide R" at bounding box center [520, 30] width 58 height 30
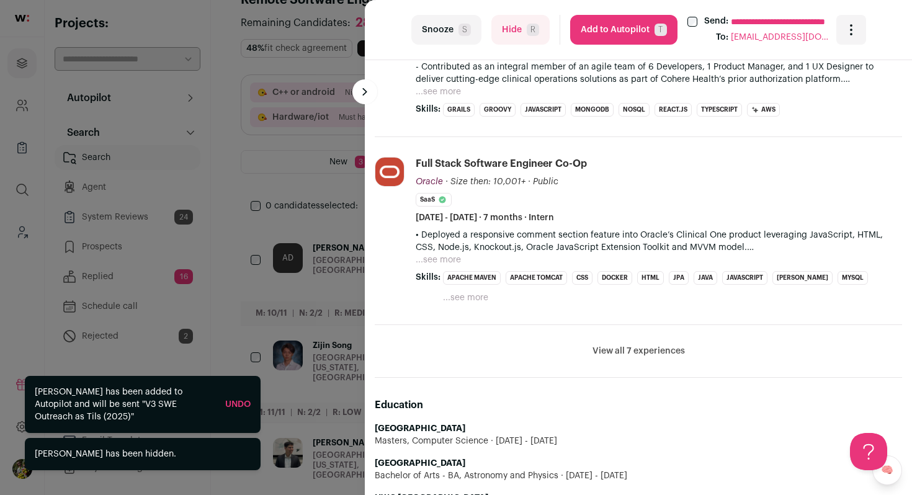
scroll to position [606, 0]
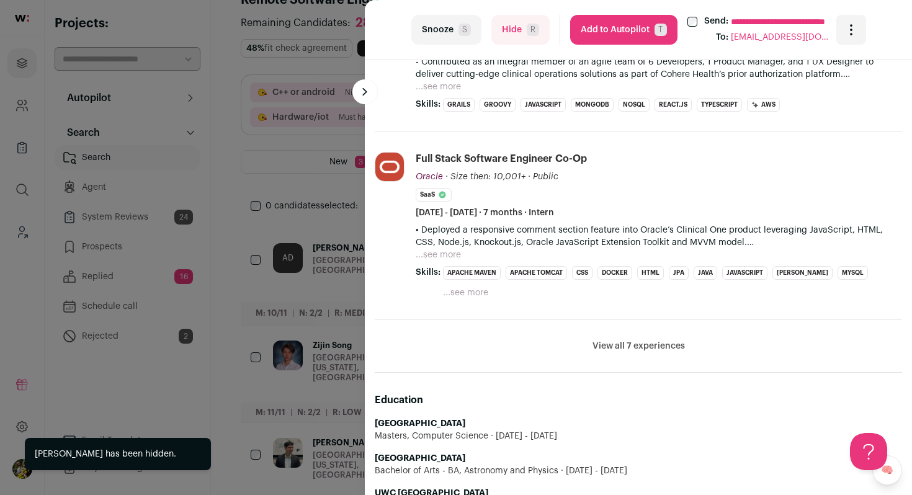
click at [334, 196] on div "**********" at bounding box center [456, 247] width 912 height 495
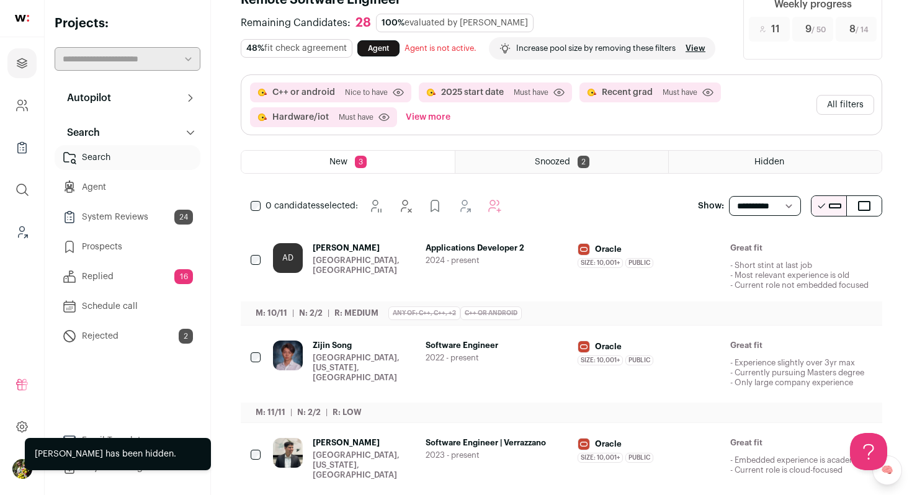
click at [843, 115] on div "C++ or android Nice to have Click to disable/enable criteria 2025 start date Mu…" at bounding box center [561, 105] width 640 height 60
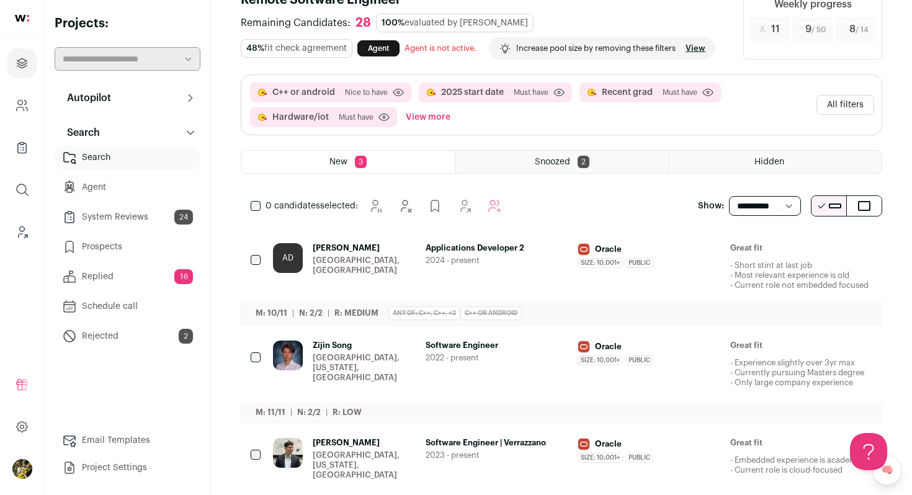
click at [843, 115] on div "C++ or android Nice to have Click to disable/enable criteria 2025 start date Mu…" at bounding box center [561, 105] width 640 height 60
click at [833, 109] on button "All filters" at bounding box center [846, 105] width 58 height 20
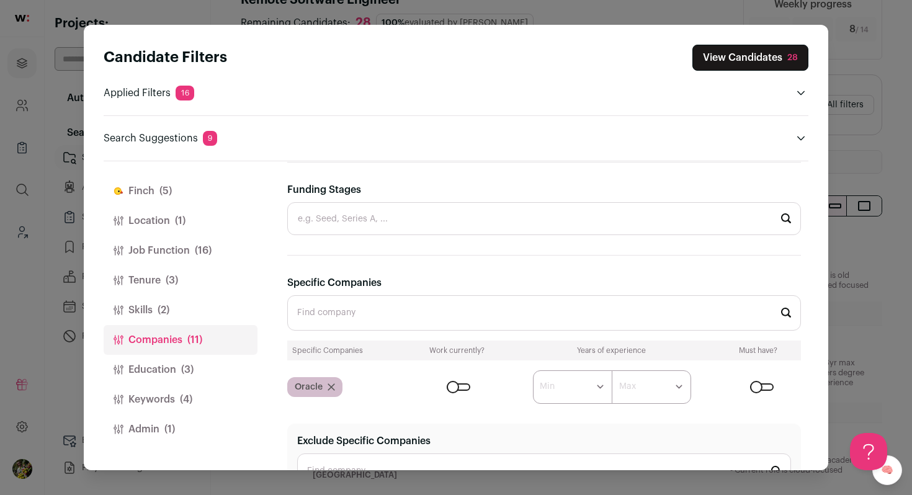
click at [197, 195] on button "Finch (5)" at bounding box center [181, 191] width 154 height 30
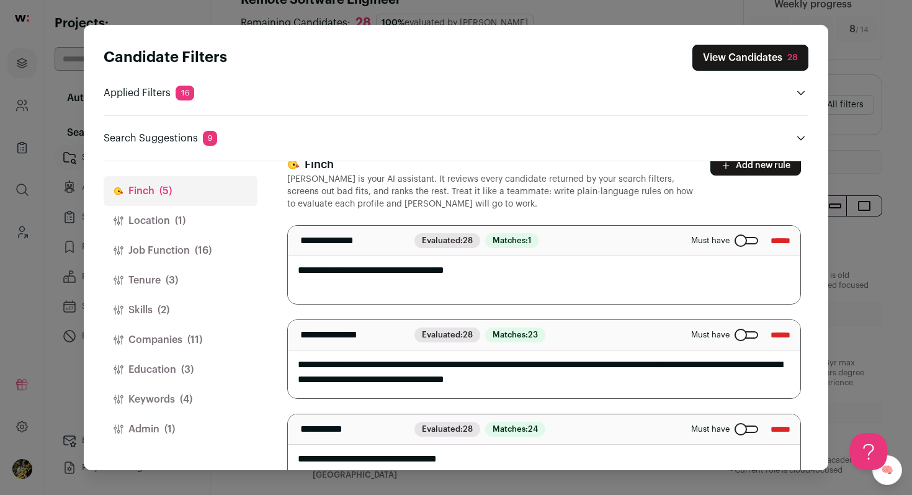
scroll to position [6, 0]
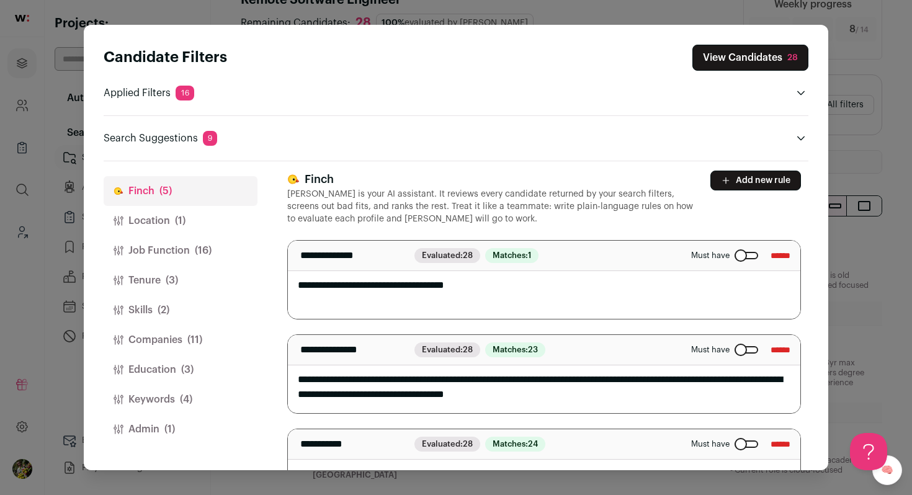
click at [740, 254] on div "Close modal via background" at bounding box center [747, 255] width 24 height 7
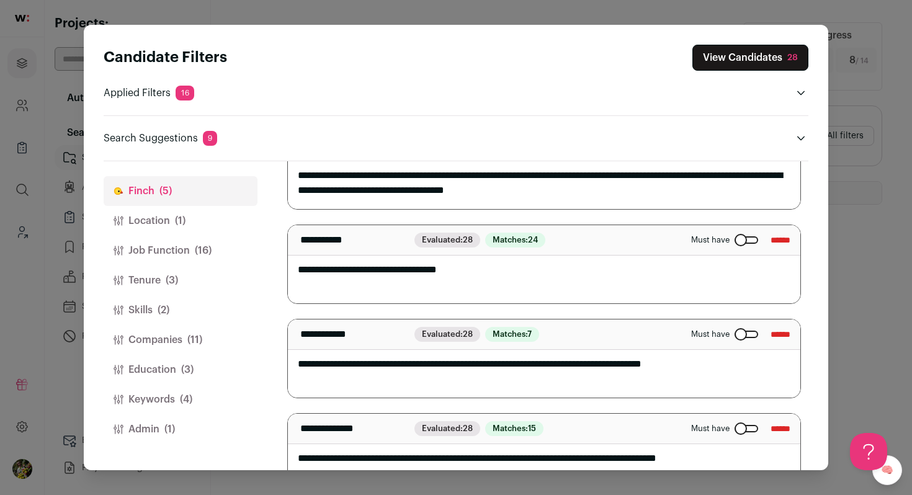
scroll to position [214, 0]
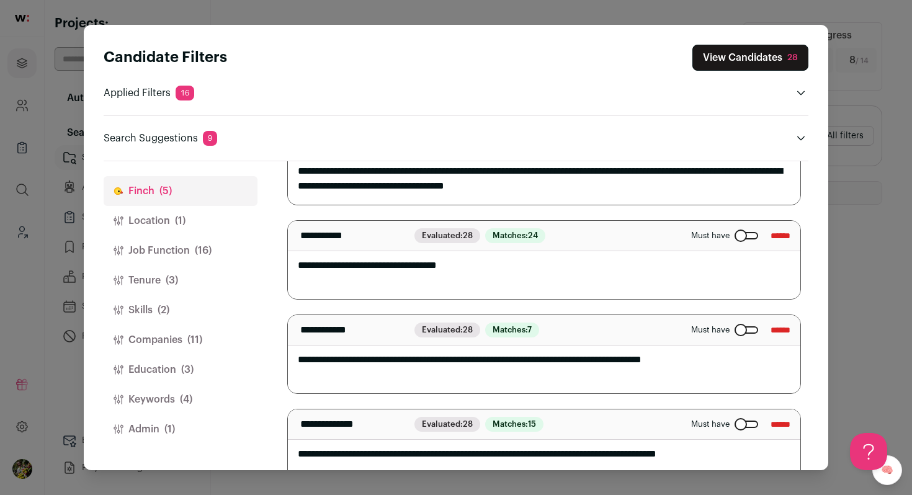
click at [198, 220] on button "Location (1)" at bounding box center [181, 221] width 154 height 30
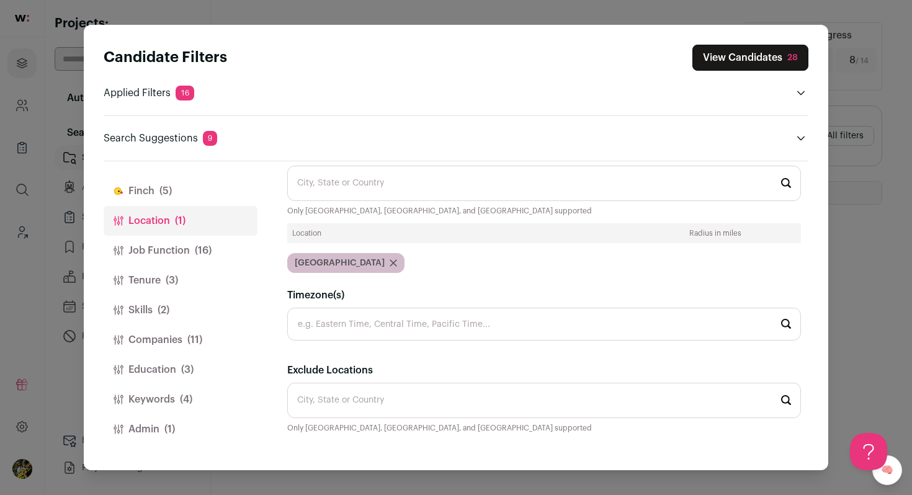
click at [199, 244] on span "(16)" at bounding box center [203, 250] width 17 height 15
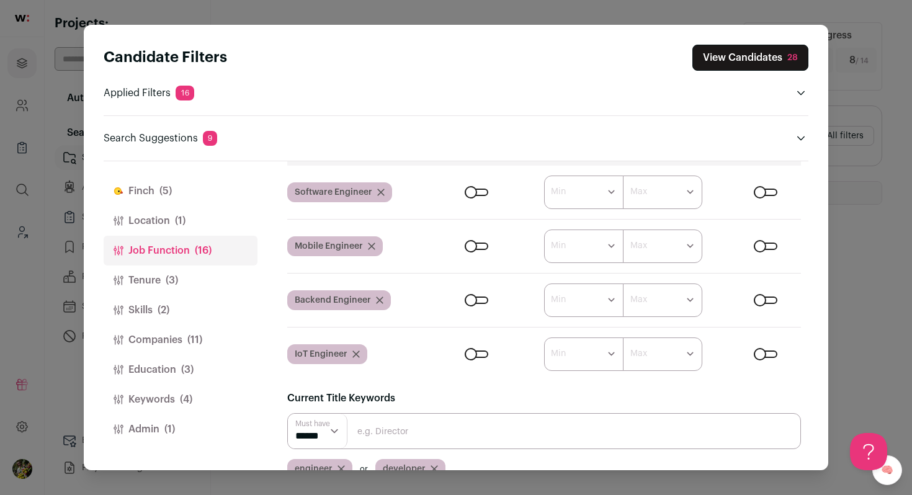
scroll to position [89, 0]
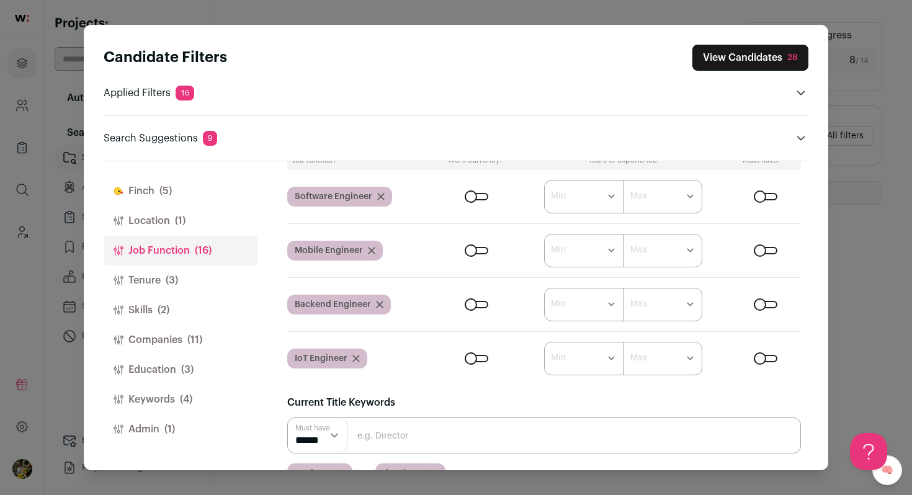
click at [230, 275] on button "Tenure (3)" at bounding box center [181, 281] width 154 height 30
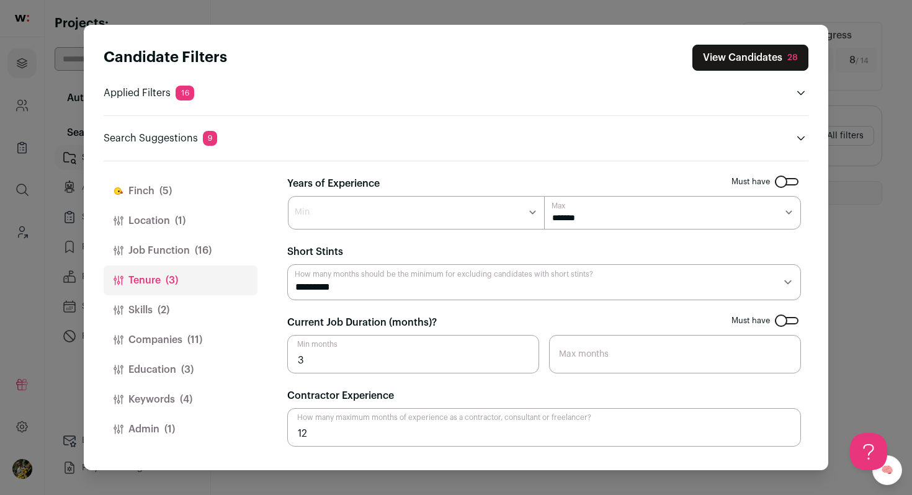
click at [223, 295] on button "Skills (2)" at bounding box center [181, 310] width 154 height 30
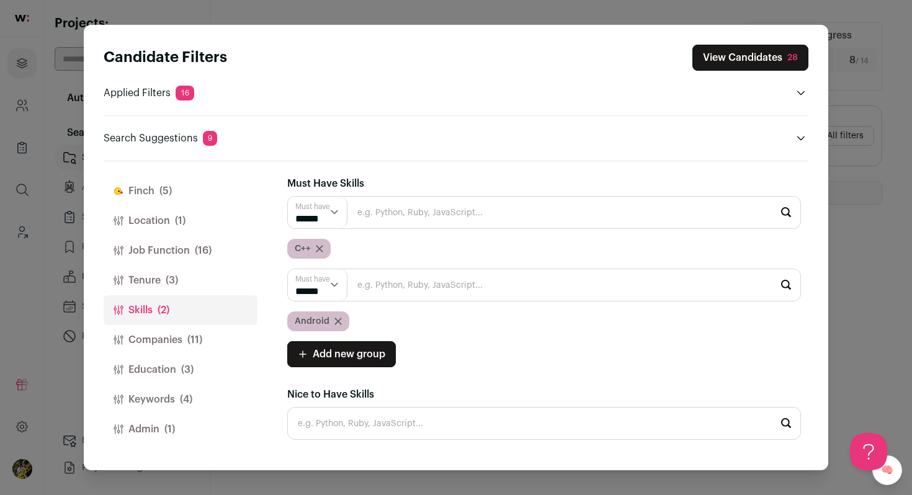
click at [220, 334] on button "Companies (11)" at bounding box center [181, 340] width 154 height 30
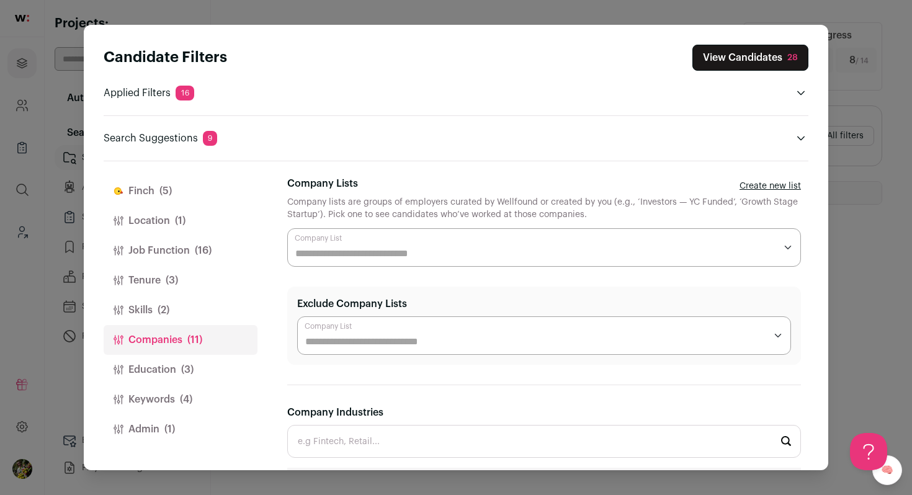
click at [206, 362] on button "Education (3)" at bounding box center [181, 370] width 154 height 30
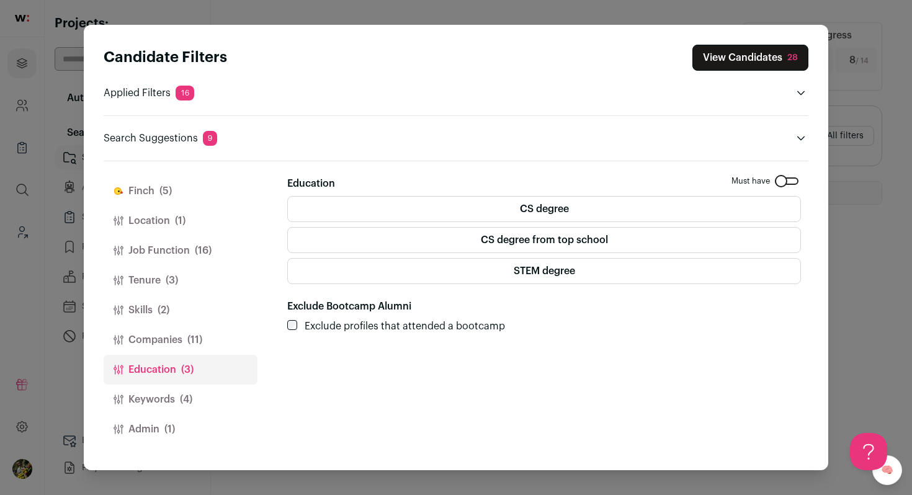
click at [195, 395] on button "Keywords (4)" at bounding box center [181, 400] width 154 height 30
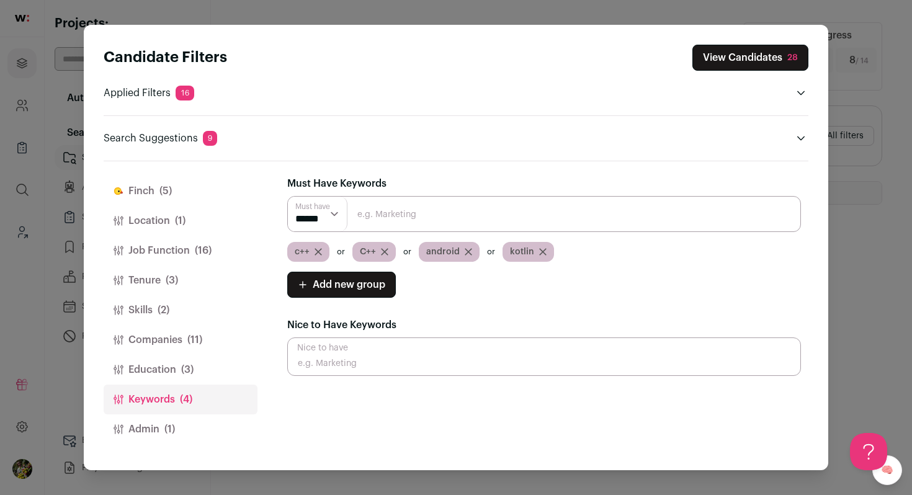
click at [195, 419] on button "Admin (1)" at bounding box center [181, 429] width 154 height 30
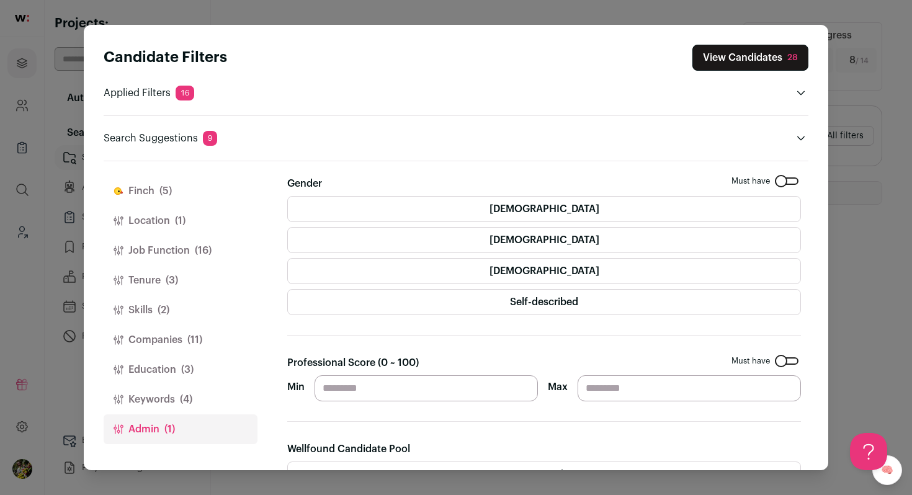
click at [736, 55] on button "View Candidates 28" at bounding box center [750, 58] width 116 height 26
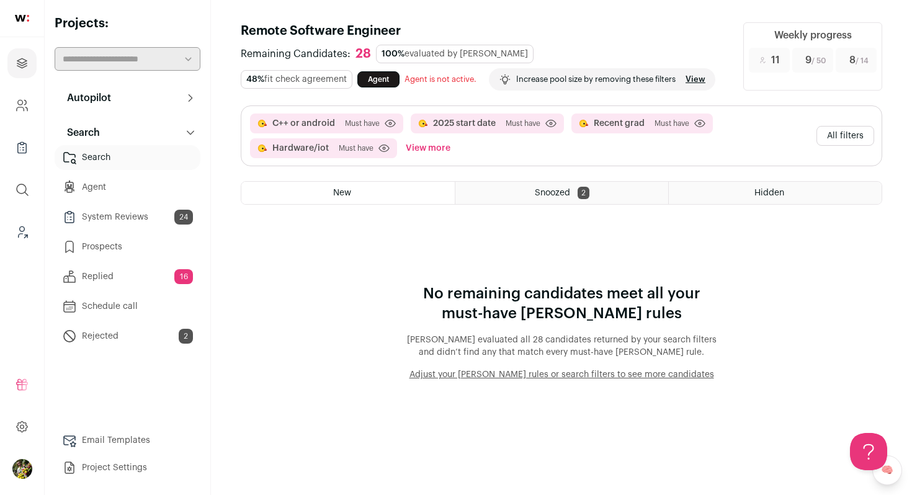
click at [852, 135] on button "All filters" at bounding box center [846, 136] width 58 height 20
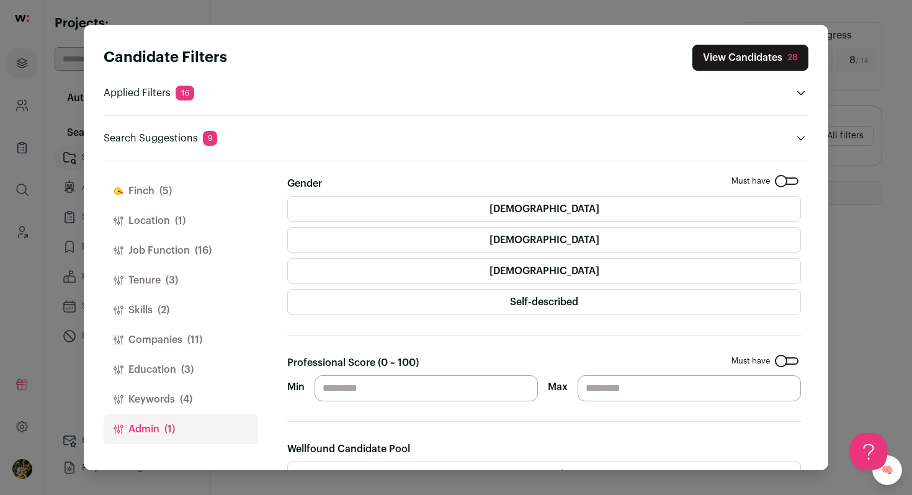
click at [187, 256] on button "Job Function (16)" at bounding box center [181, 251] width 154 height 30
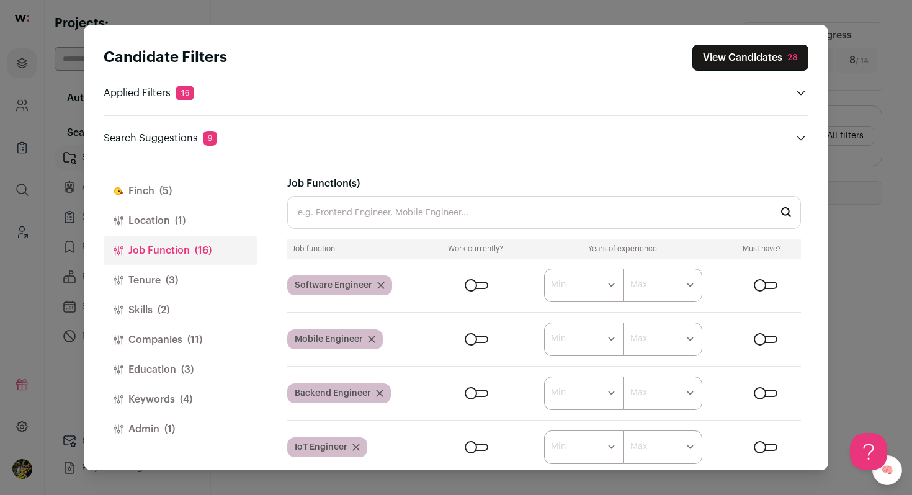
scroll to position [2, 0]
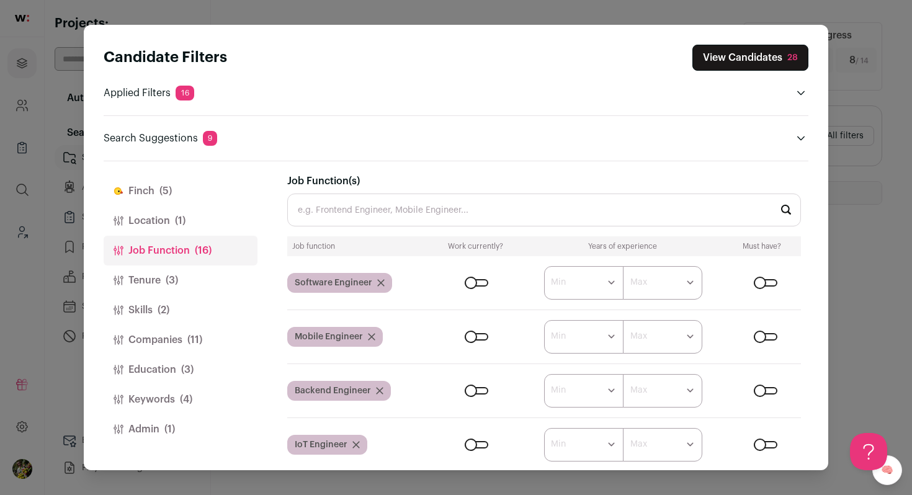
click at [220, 231] on button "Location (1)" at bounding box center [181, 221] width 154 height 30
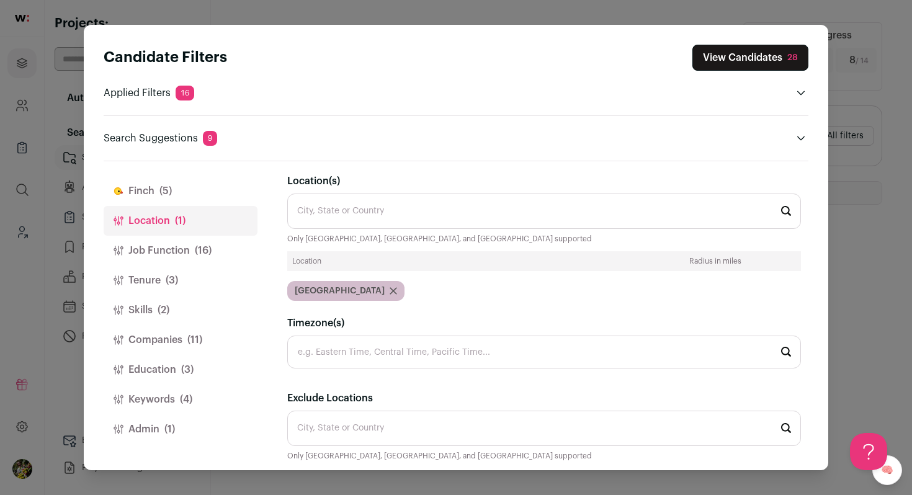
click at [200, 188] on button "Finch (5)" at bounding box center [181, 191] width 154 height 30
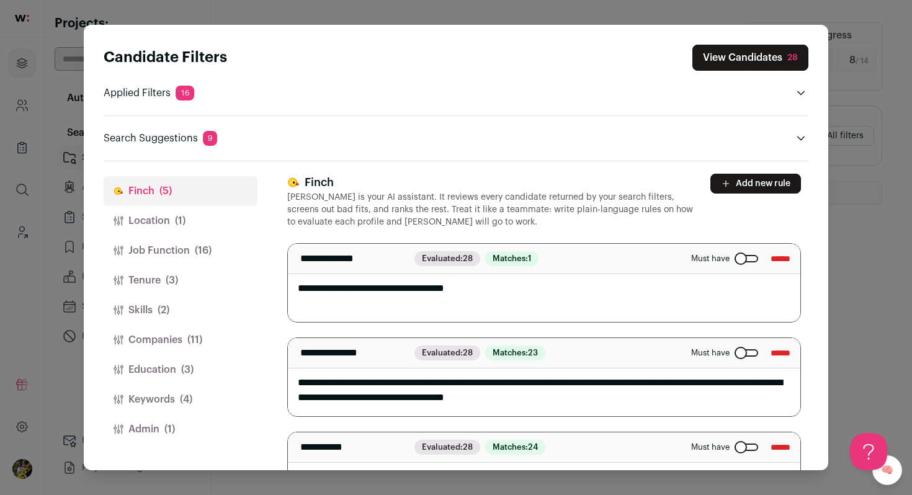
click at [204, 271] on button "Tenure (3)" at bounding box center [181, 281] width 154 height 30
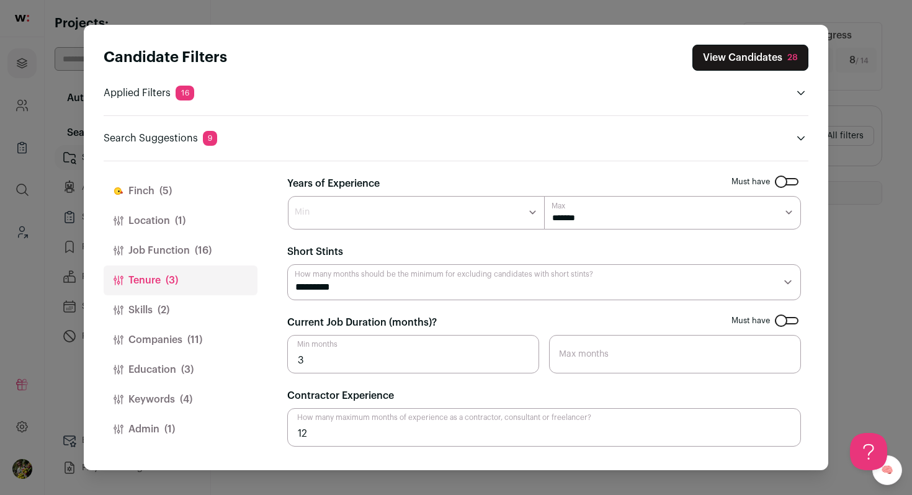
click at [209, 300] on button "Skills (2)" at bounding box center [181, 310] width 154 height 30
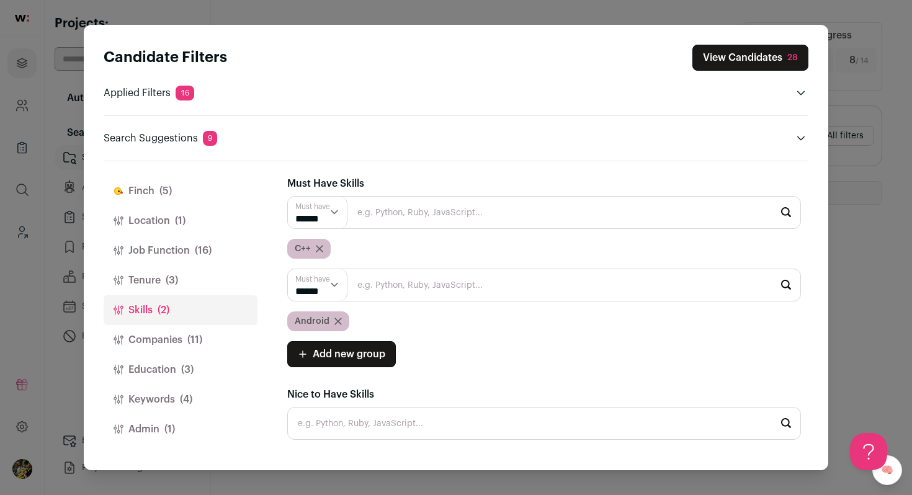
click at [205, 328] on button "Companies (11)" at bounding box center [181, 340] width 154 height 30
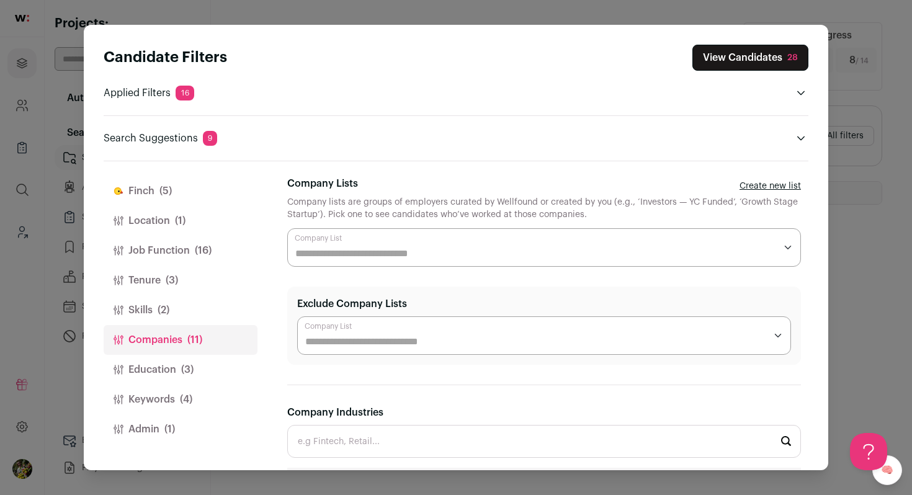
click at [219, 364] on button "Education (3)" at bounding box center [181, 370] width 154 height 30
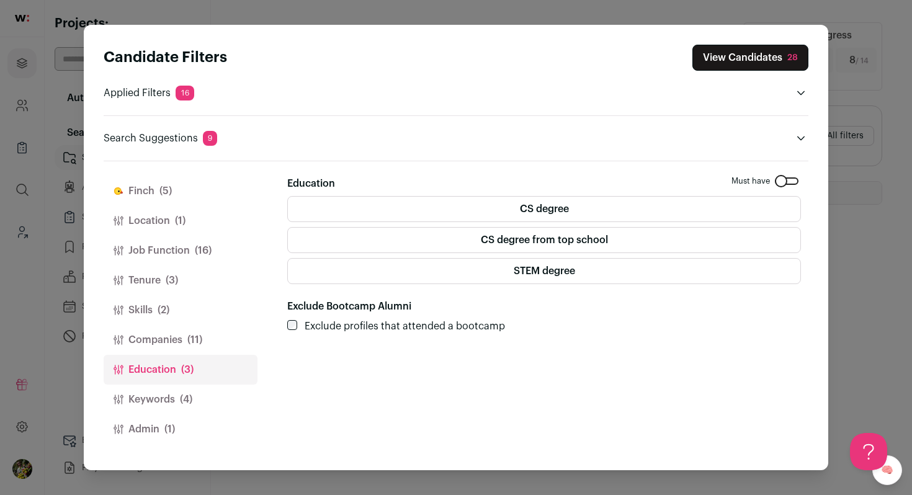
click at [217, 395] on button "Keywords (4)" at bounding box center [181, 400] width 154 height 30
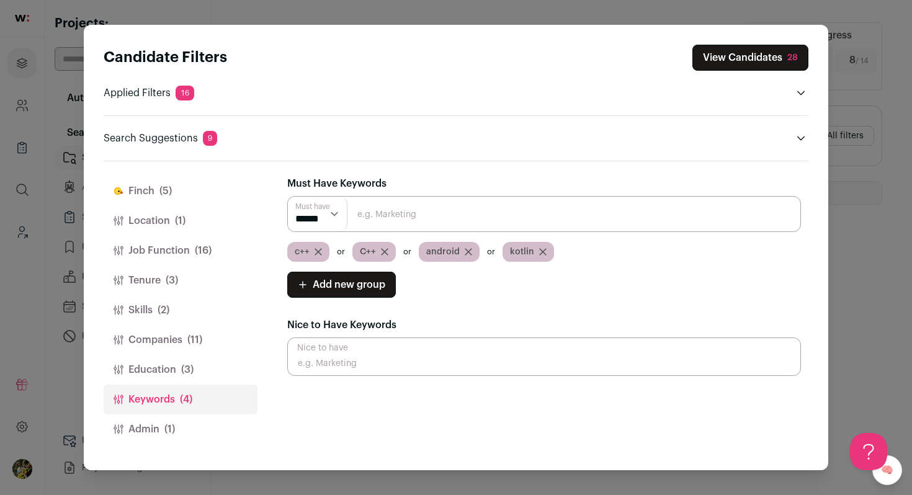
click at [202, 432] on button "Admin (1)" at bounding box center [181, 429] width 154 height 30
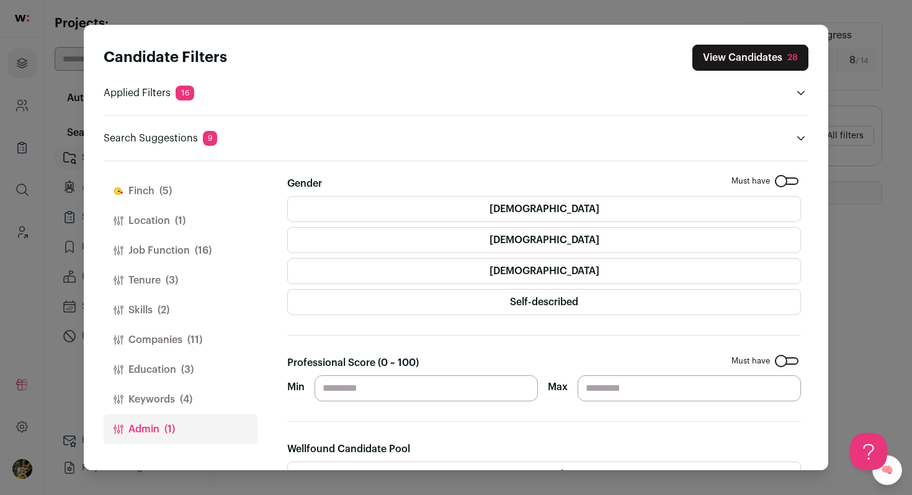
click at [180, 344] on button "Companies (11)" at bounding box center [181, 340] width 154 height 30
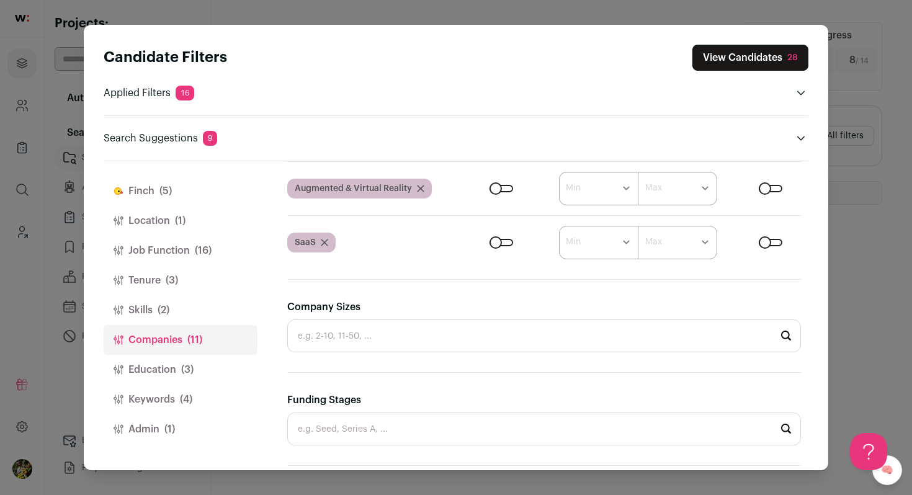
scroll to position [879, 0]
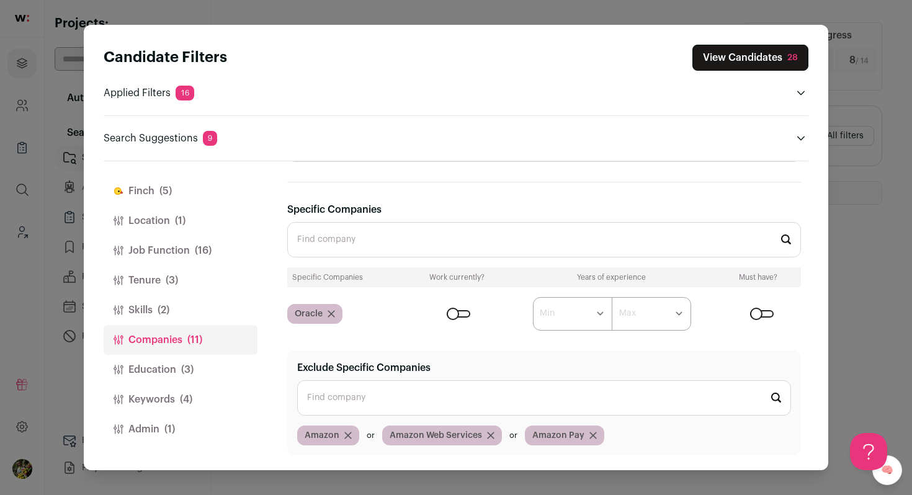
click at [336, 310] on div "Oracle" at bounding box center [314, 314] width 55 height 20
click at [331, 311] on icon "Close modal via background" at bounding box center [331, 313] width 7 height 7
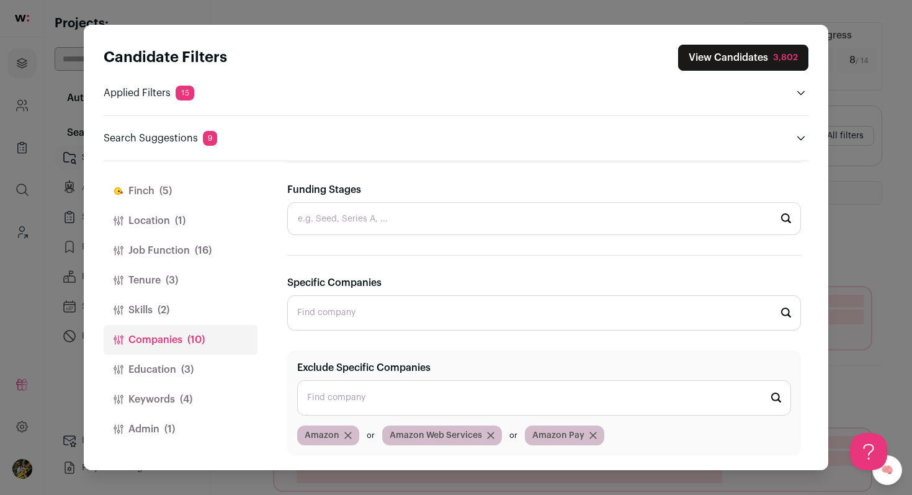
click at [211, 377] on button "Education (3)" at bounding box center [181, 370] width 154 height 30
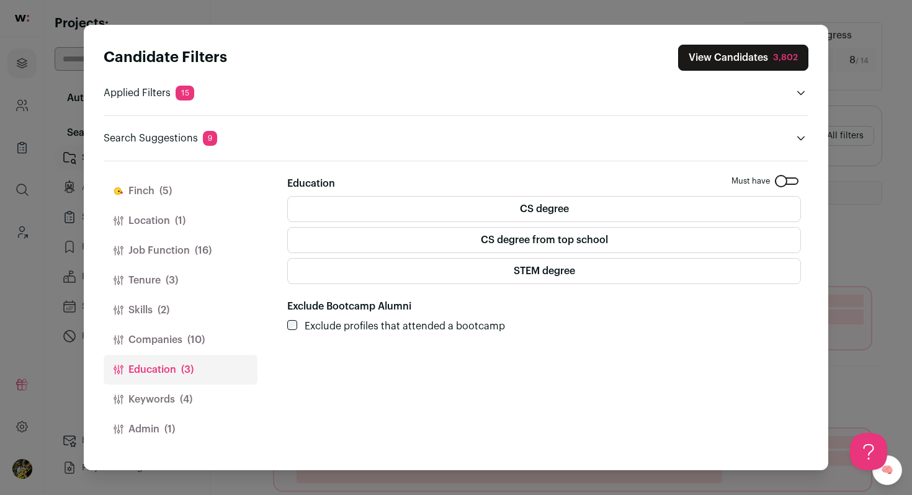
click at [208, 393] on button "Keywords (4)" at bounding box center [181, 400] width 154 height 30
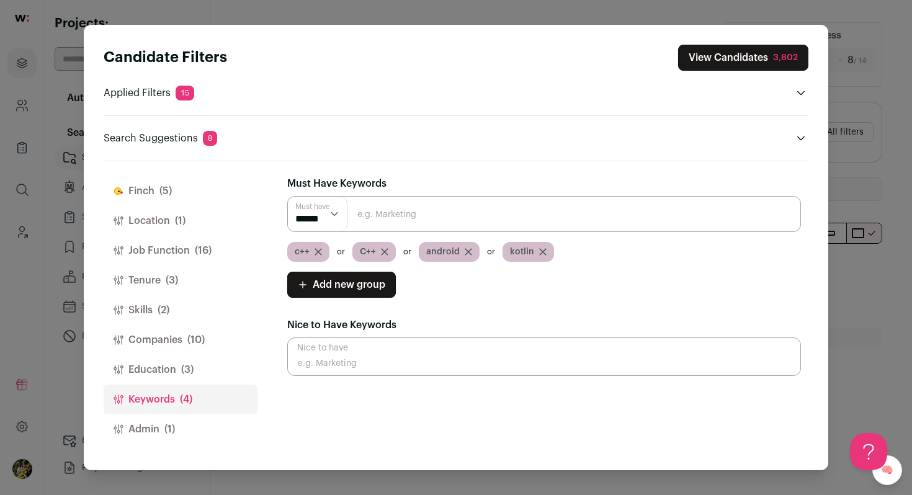
click at [212, 365] on button "Education (3)" at bounding box center [181, 370] width 154 height 30
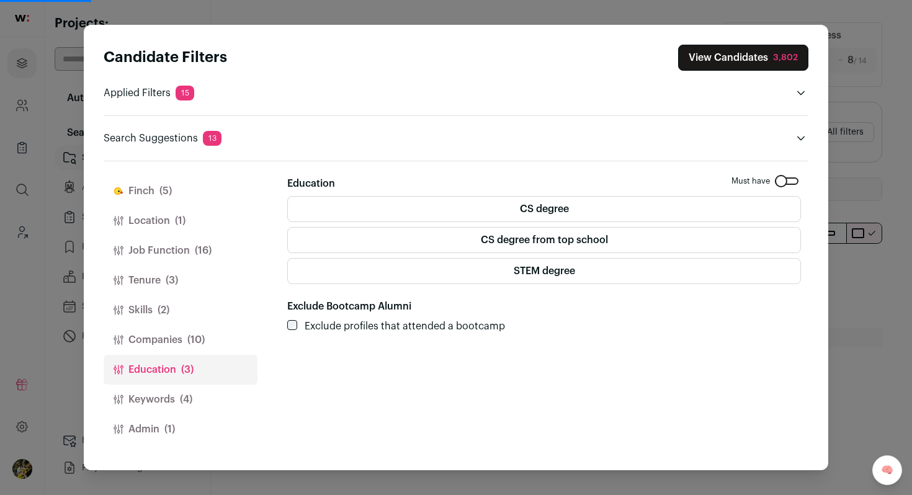
click at [202, 340] on span "(10)" at bounding box center [195, 340] width 17 height 15
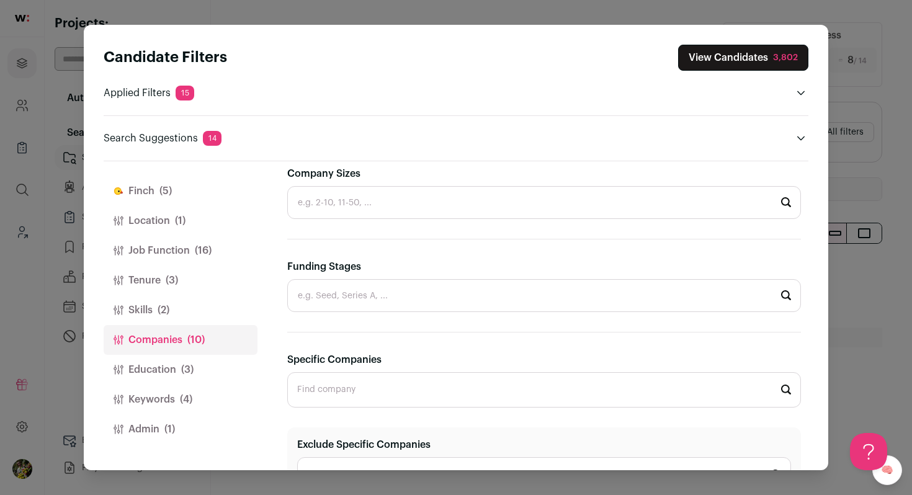
scroll to position [736, 0]
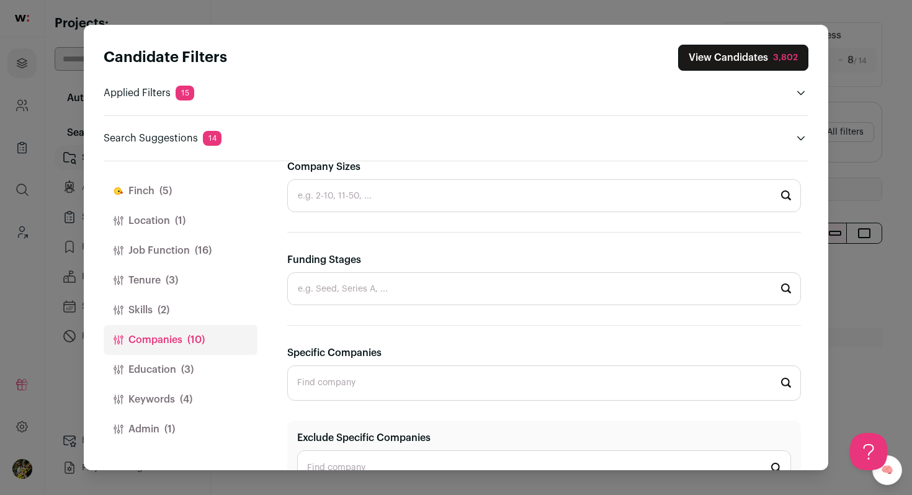
click at [344, 385] on input "Specific Companies" at bounding box center [544, 382] width 514 height 35
click at [356, 417] on span "Microsoft" at bounding box center [351, 417] width 53 height 12
type input "Microsoft microsoft.com"
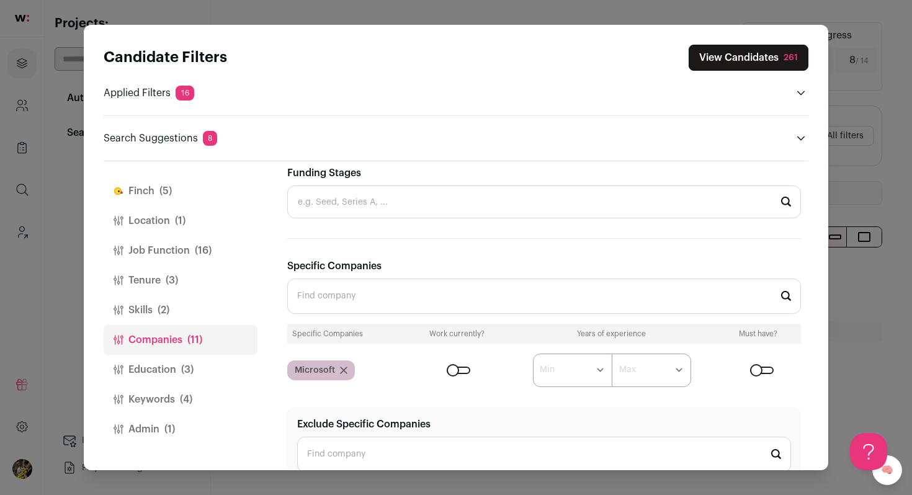
scroll to position [879, 0]
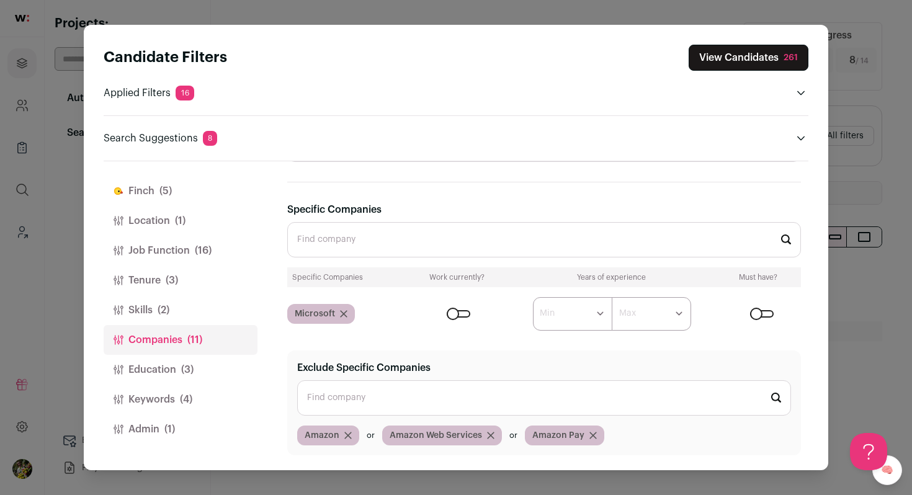
click at [463, 312] on div "Close modal via background" at bounding box center [459, 313] width 24 height 7
click at [723, 56] on button "View Candidates 161" at bounding box center [749, 58] width 119 height 26
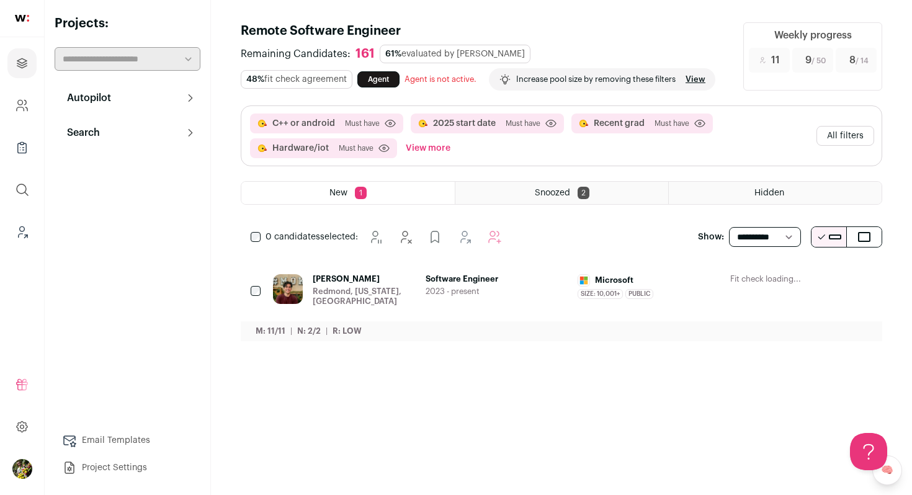
scroll to position [0, 0]
click at [499, 285] on div "Software Engineer 2023 - present" at bounding box center [497, 290] width 143 height 32
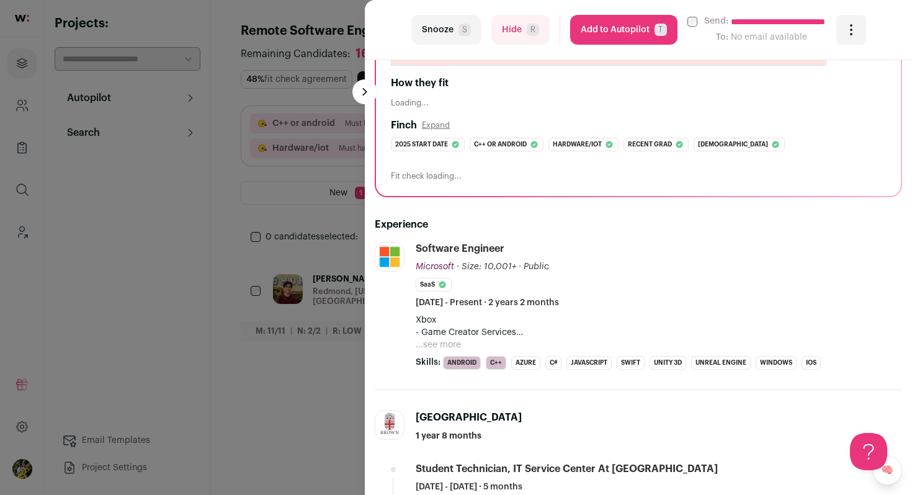
scroll to position [218, 0]
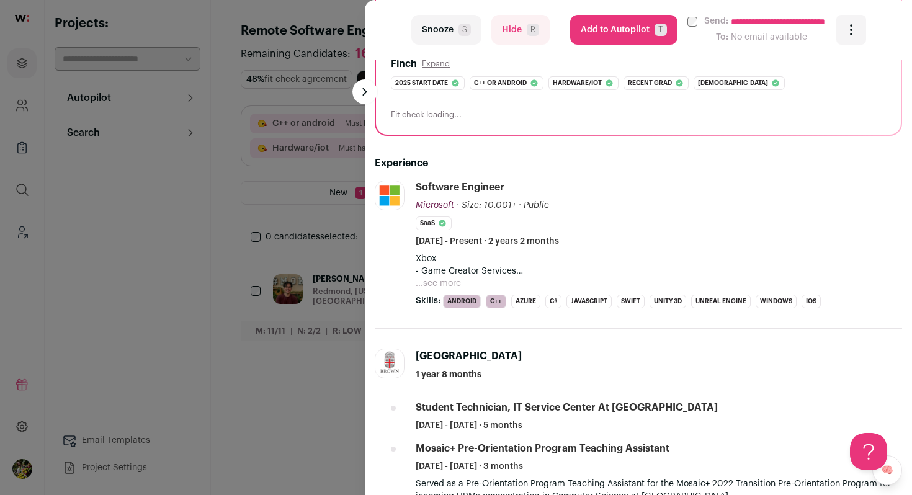
click at [445, 290] on li "Software Engineer Microsoft Microsoft microsoft.com Add to company list Public …" at bounding box center [659, 245] width 486 height 128
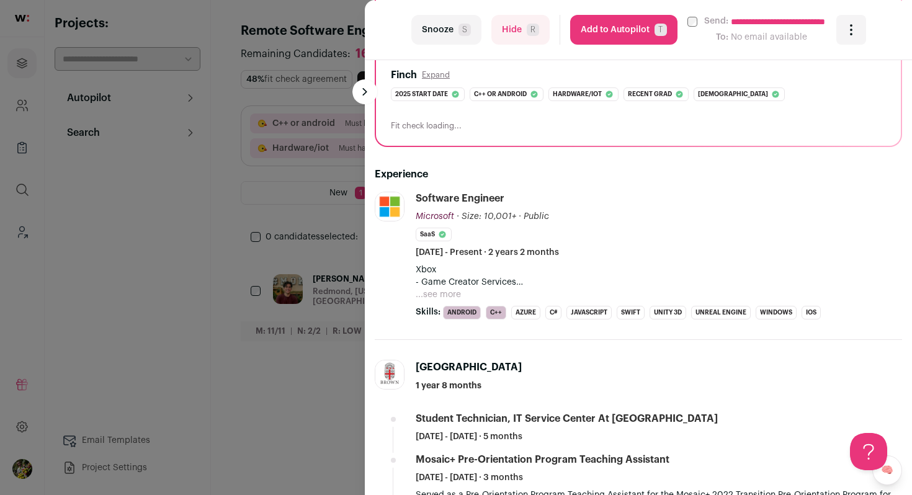
click at [445, 290] on button "...see more" at bounding box center [438, 295] width 45 height 12
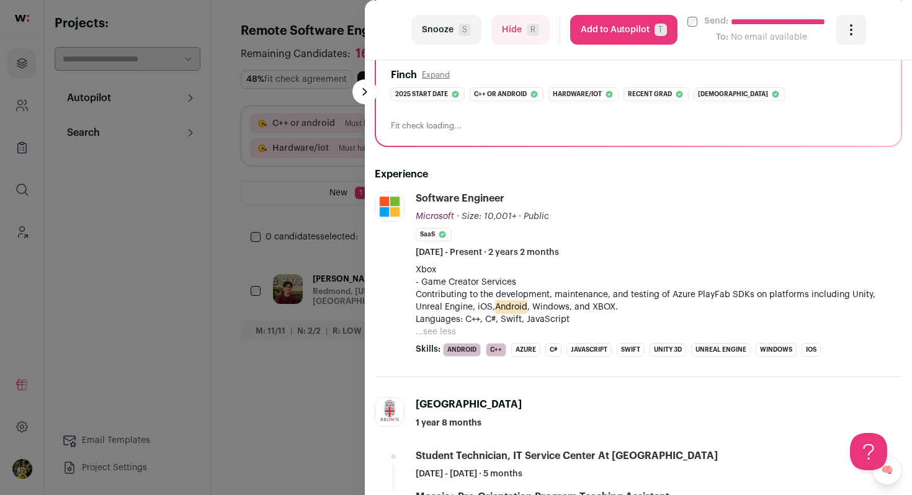
click at [650, 29] on button "Add to Autopilot T" at bounding box center [623, 30] width 107 height 30
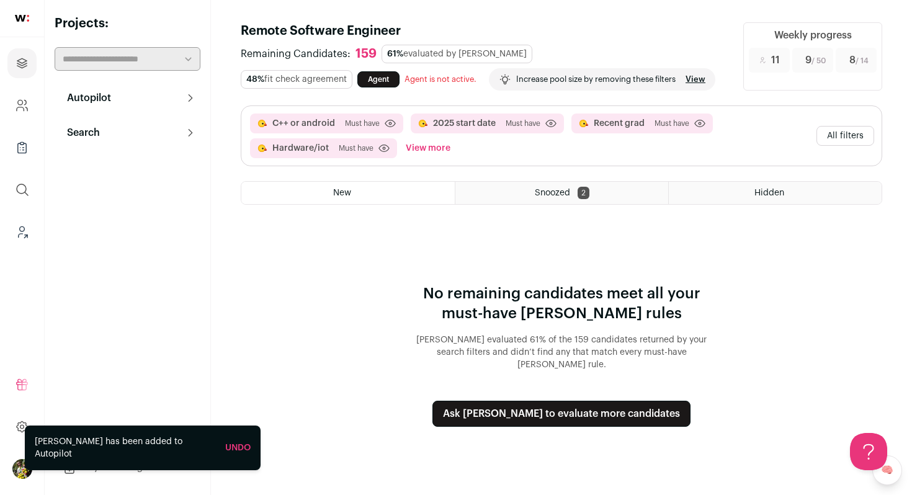
scroll to position [0, 0]
click at [856, 135] on button "All filters" at bounding box center [846, 136] width 58 height 20
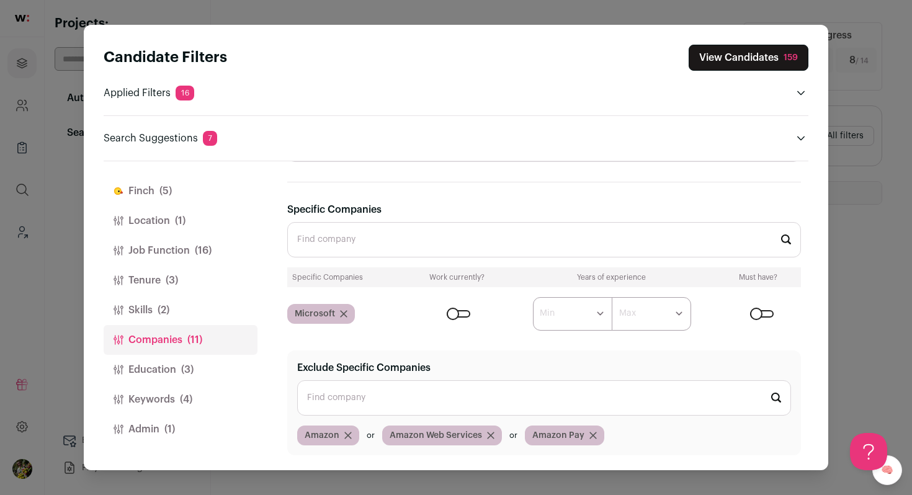
click at [200, 362] on button "Education (3)" at bounding box center [181, 370] width 154 height 30
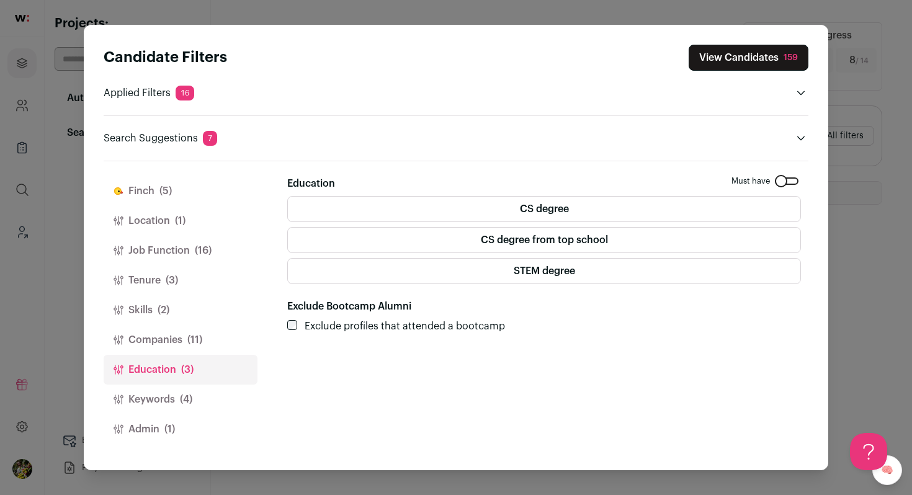
click at [195, 388] on button "Keywords (4)" at bounding box center [181, 400] width 154 height 30
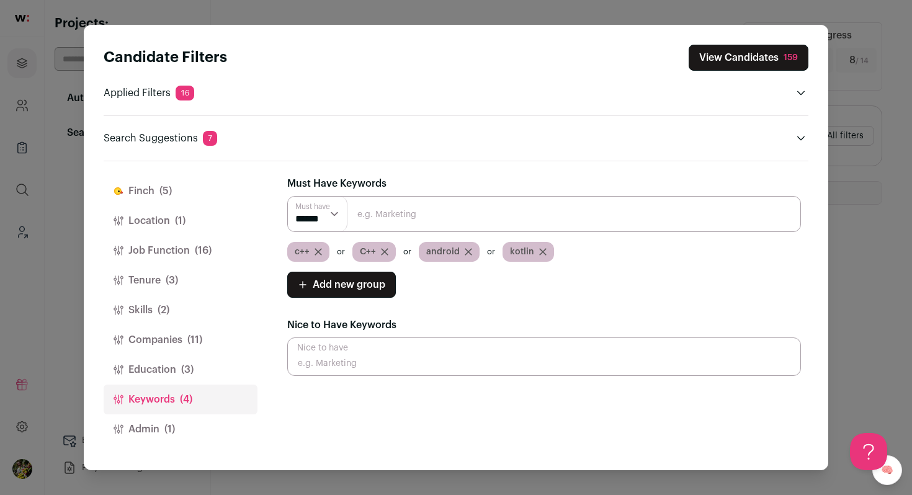
click at [161, 444] on div "Finch (5) Location (1) Job Function (16) Tenure (3) Skills (2) Companies (11) E…" at bounding box center [181, 315] width 154 height 309
click at [171, 428] on span "(1)" at bounding box center [169, 429] width 11 height 15
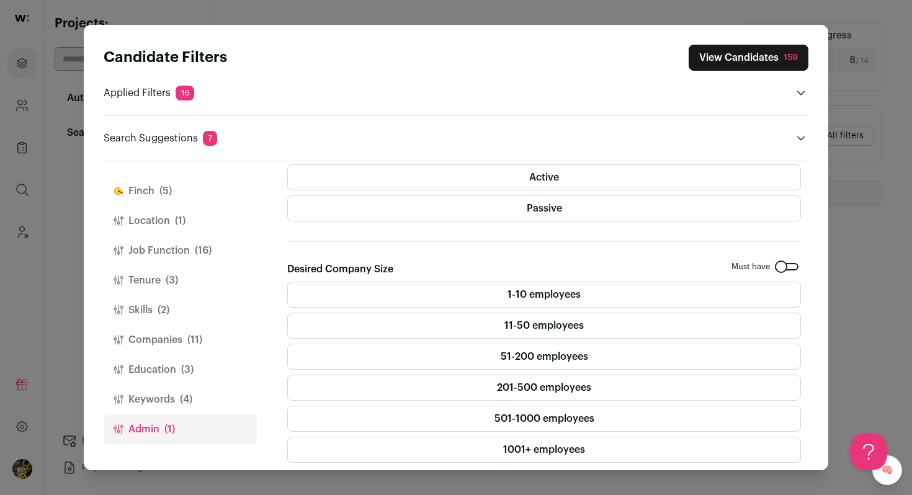
scroll to position [336, 0]
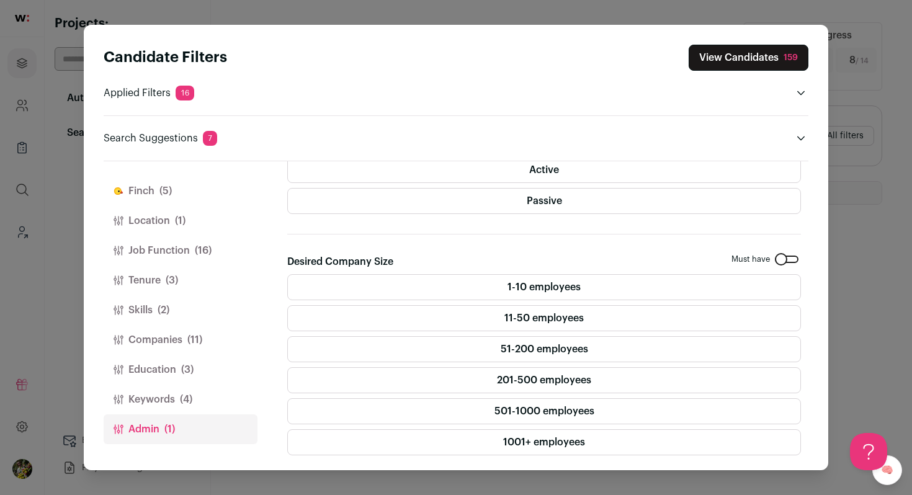
click at [783, 262] on div "Close modal via background" at bounding box center [787, 259] width 24 height 7
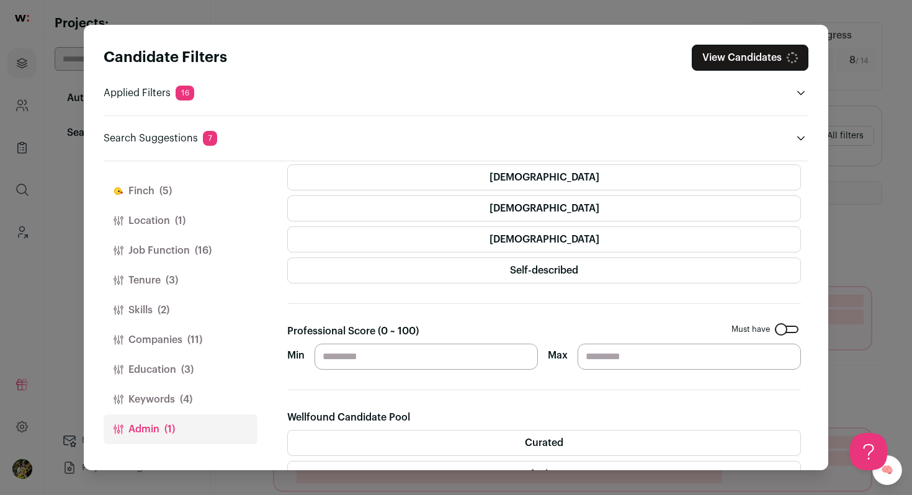
scroll to position [0, 0]
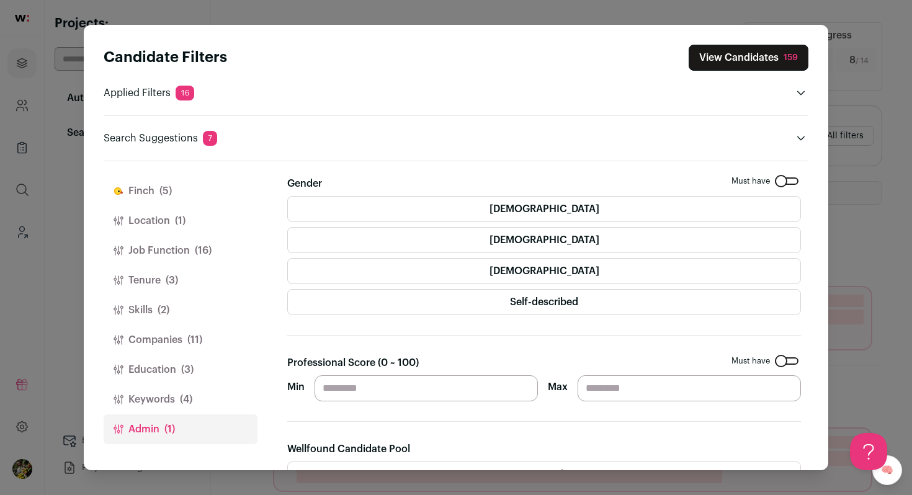
click at [785, 181] on div "Close modal via background" at bounding box center [787, 180] width 24 height 7
click at [203, 394] on button "Keywords (4)" at bounding box center [181, 400] width 154 height 30
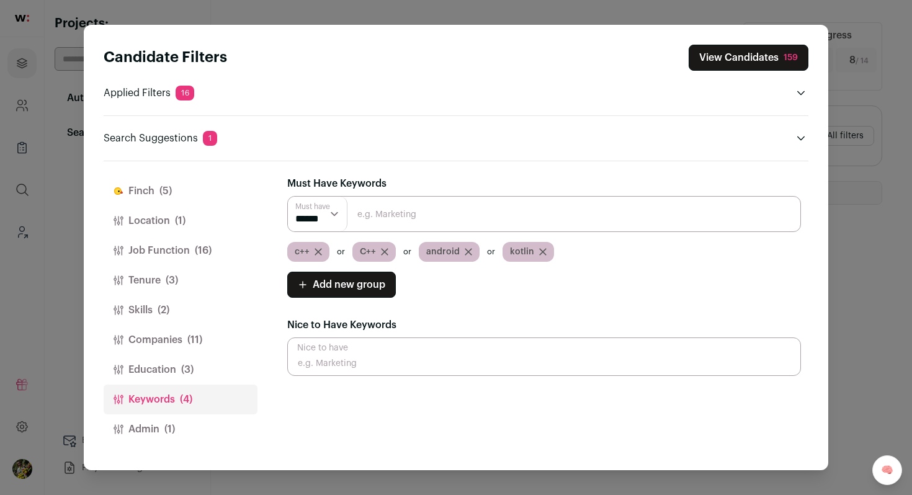
click at [186, 367] on span "(3)" at bounding box center [187, 369] width 12 height 15
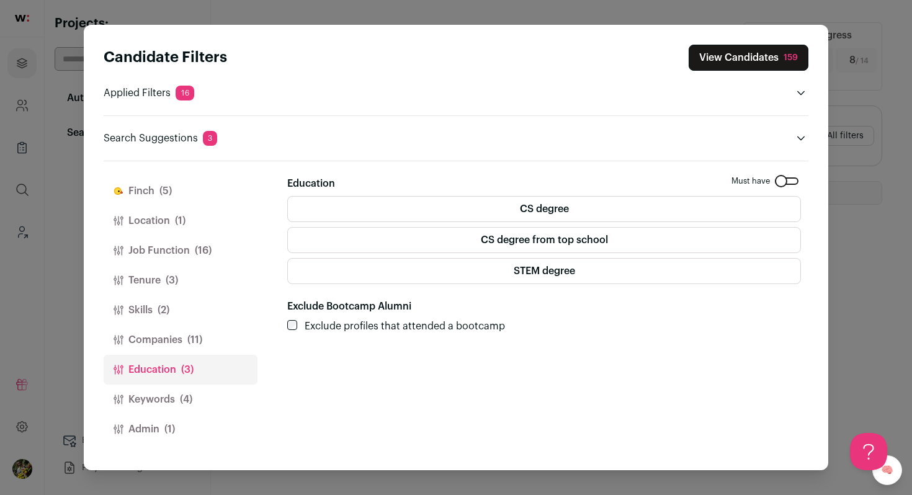
click at [202, 337] on span "(11)" at bounding box center [194, 340] width 15 height 15
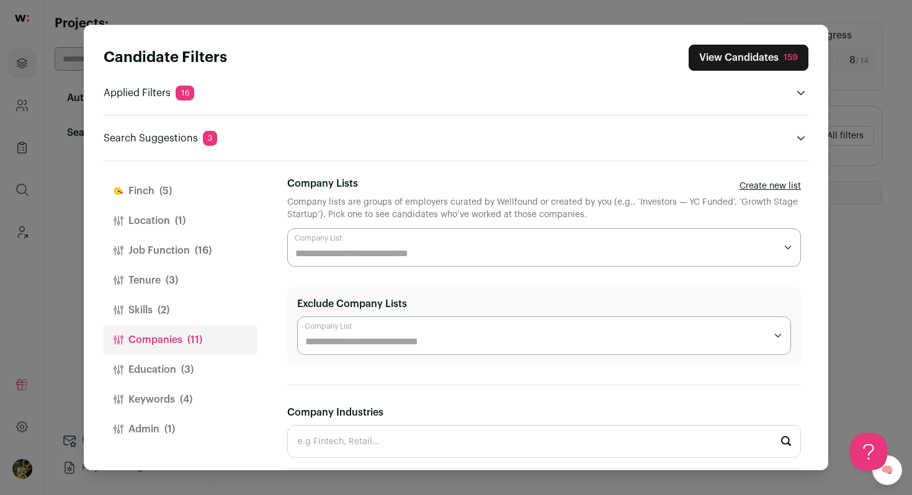
click at [206, 305] on button "Skills (2)" at bounding box center [181, 310] width 154 height 30
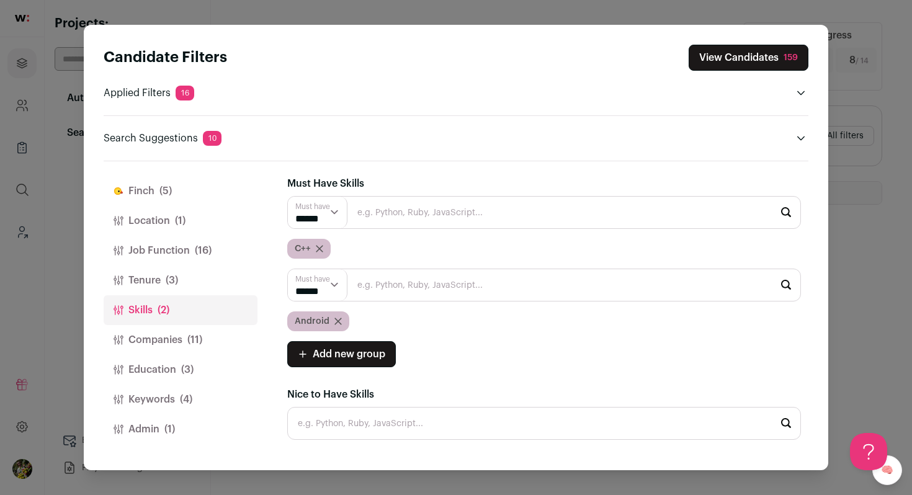
click at [317, 245] on icon "Close modal via background" at bounding box center [319, 248] width 7 height 7
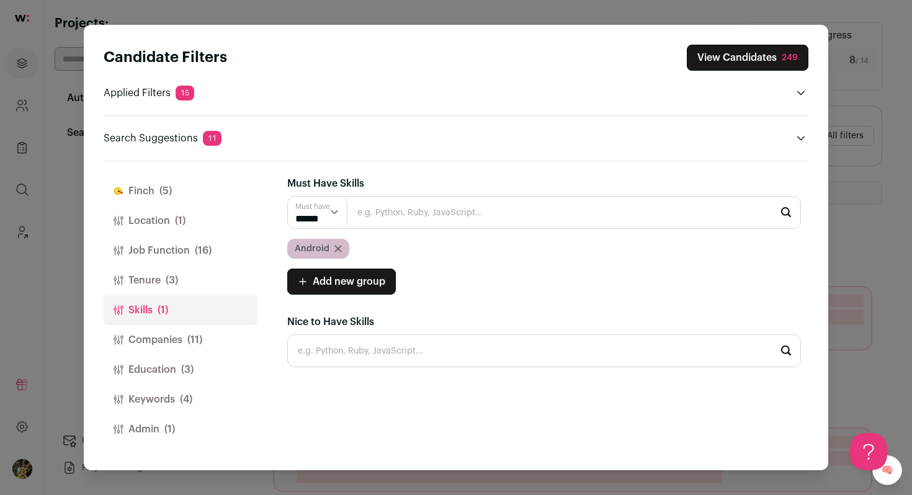
click at [336, 249] on icon "Close modal via background" at bounding box center [337, 248] width 7 height 7
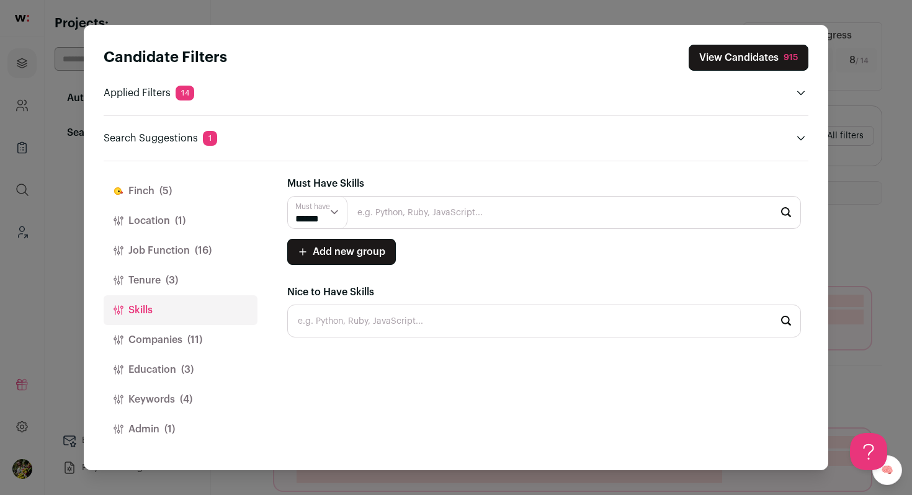
click at [194, 403] on button "Keywords (4)" at bounding box center [181, 400] width 154 height 30
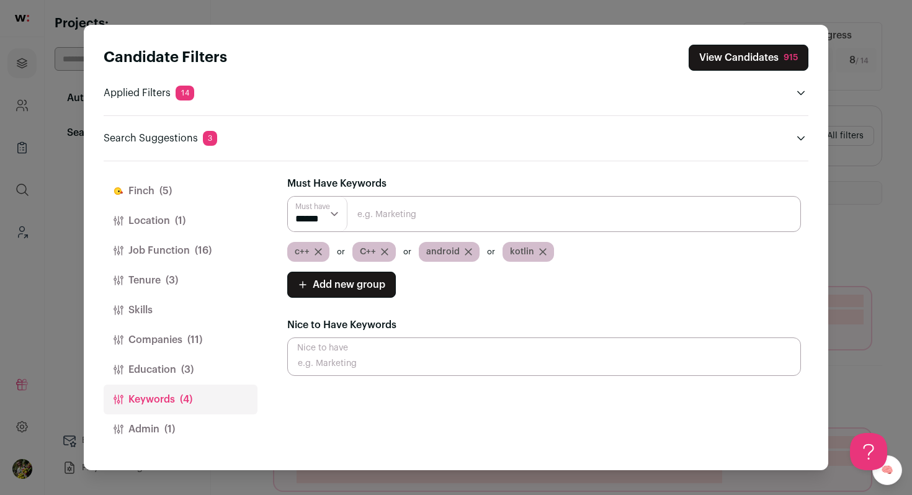
click at [353, 274] on button "Add new group" at bounding box center [341, 285] width 109 height 26
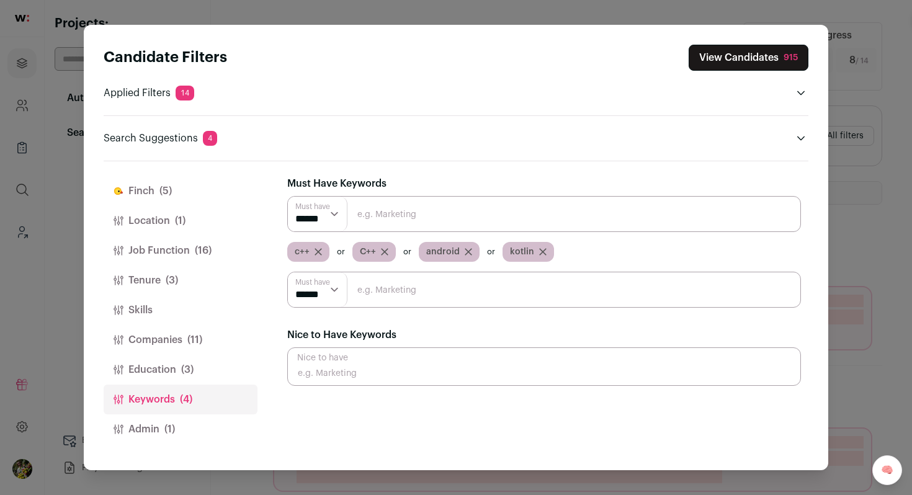
click at [352, 293] on input "Close modal via background" at bounding box center [544, 290] width 514 height 36
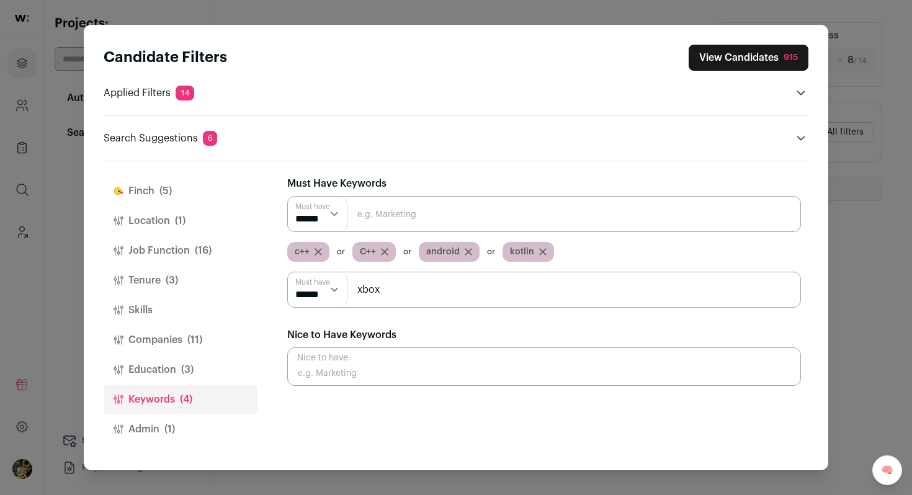
type input "xbox"
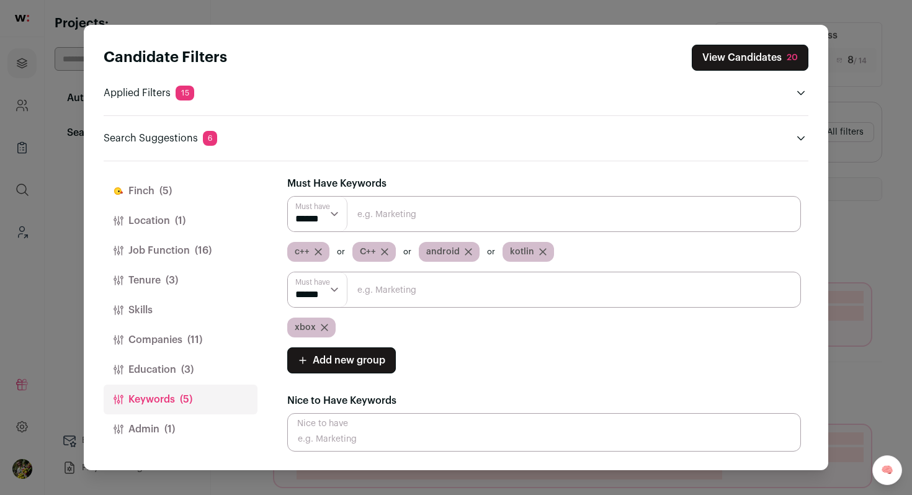
click at [745, 63] on button "View Candidates 20" at bounding box center [750, 58] width 117 height 26
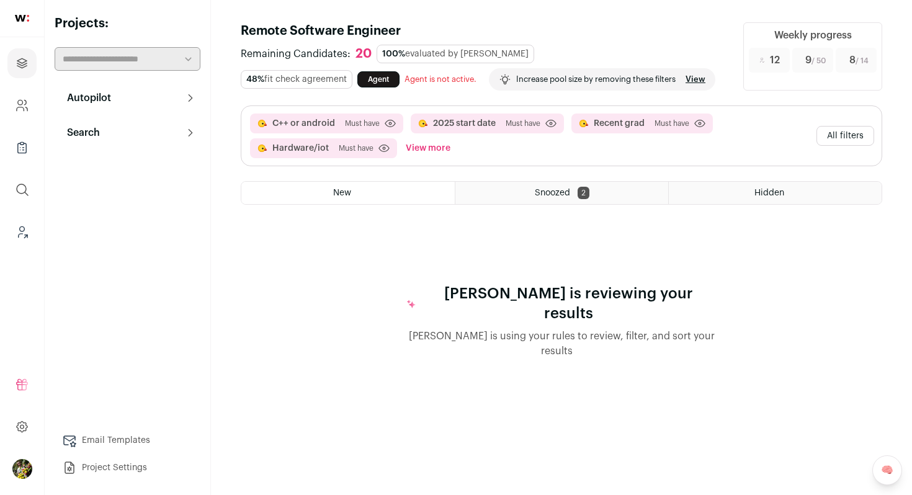
click at [848, 127] on button "All filters" at bounding box center [846, 136] width 58 height 20
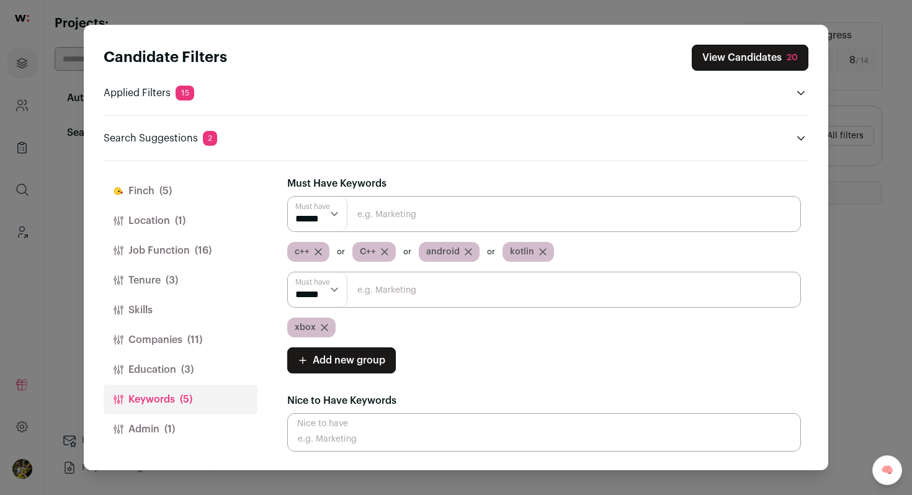
click at [367, 293] on input "Close modal via background" at bounding box center [544, 290] width 514 height 36
type input "games"
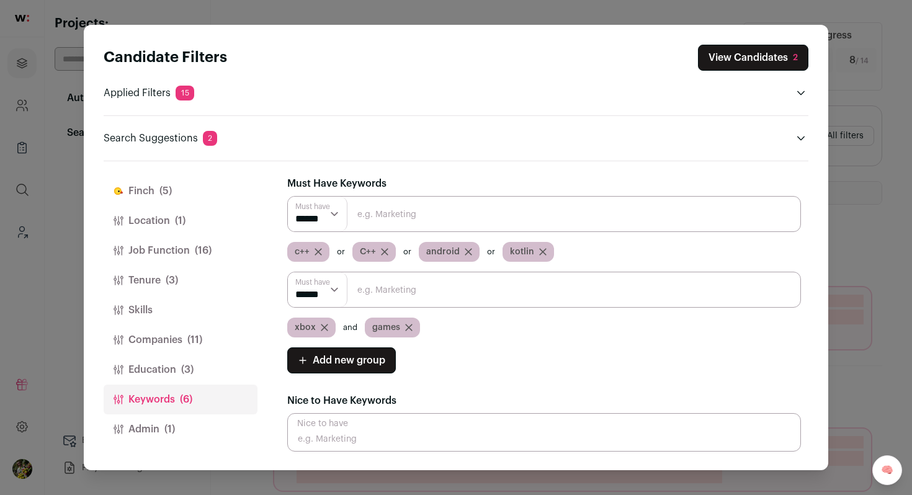
click at [320, 294] on select "****** ******" at bounding box center [318, 289] width 60 height 35
select select "**"
click at [288, 272] on select "****** ******" at bounding box center [318, 289] width 60 height 35
click at [223, 369] on button "Education (3)" at bounding box center [181, 370] width 154 height 30
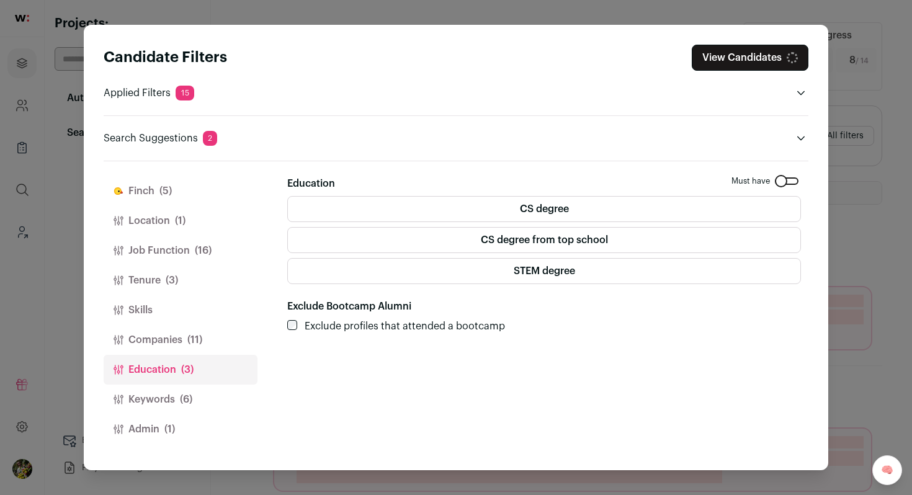
click at [208, 340] on button "Companies (11)" at bounding box center [181, 340] width 154 height 30
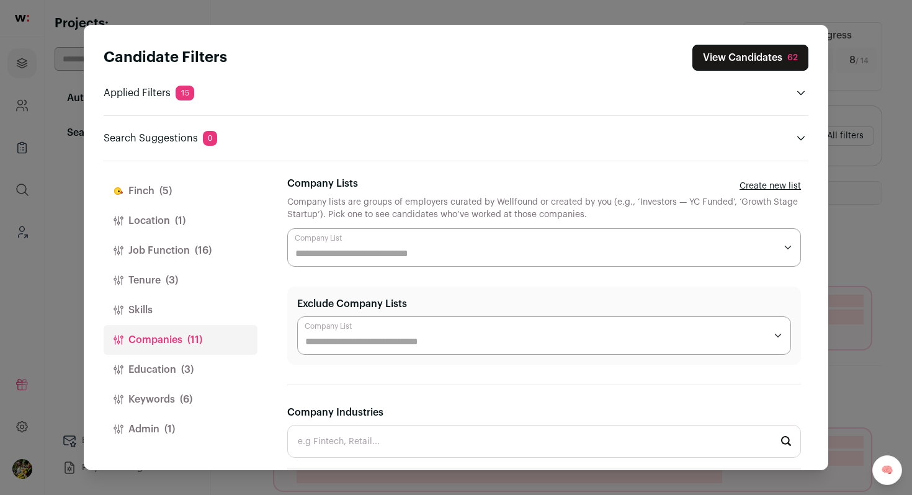
click at [197, 280] on button "Tenure (3)" at bounding box center [181, 281] width 154 height 30
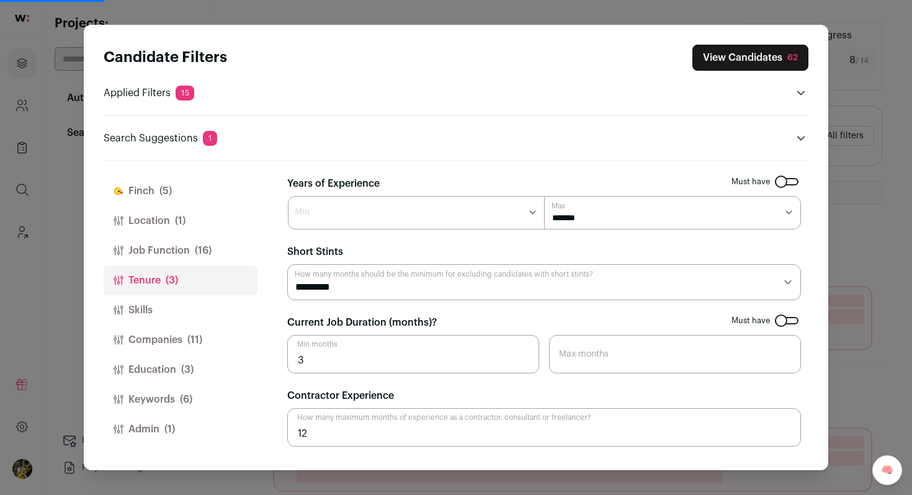
click at [203, 254] on span "(16)" at bounding box center [203, 250] width 17 height 15
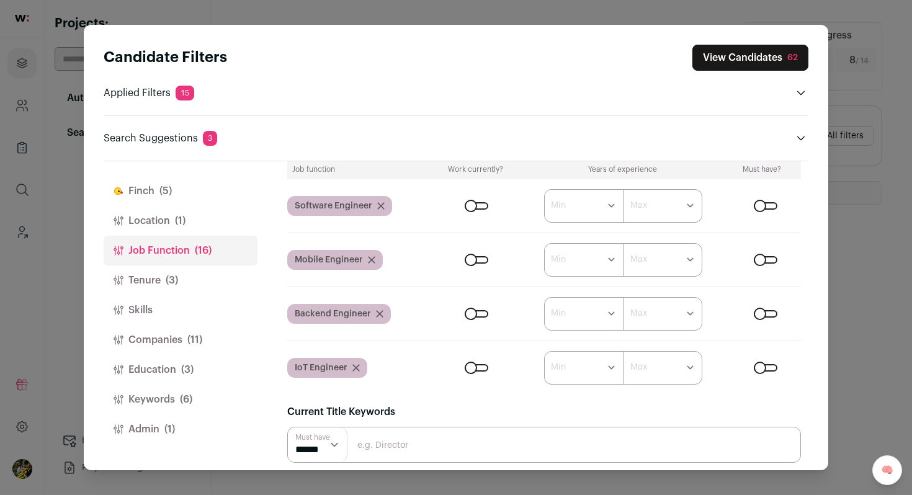
scroll to position [152, 0]
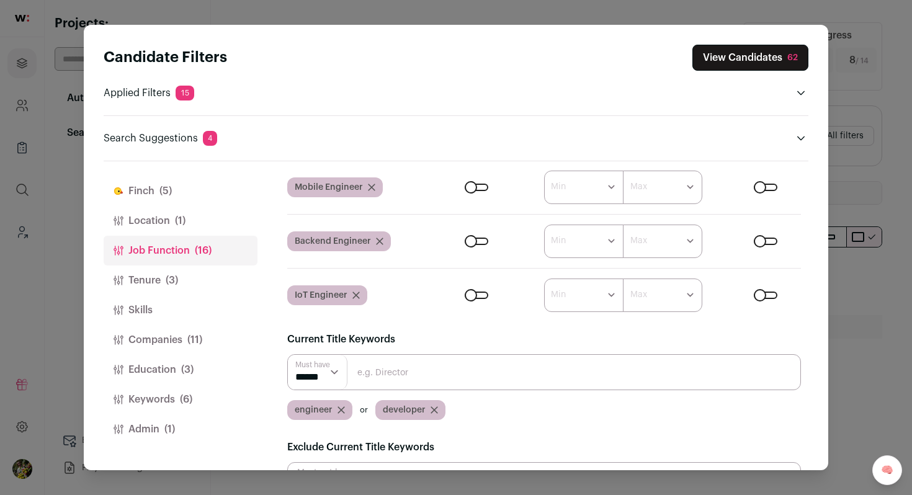
click at [713, 65] on button "View Candidates 62" at bounding box center [750, 58] width 116 height 26
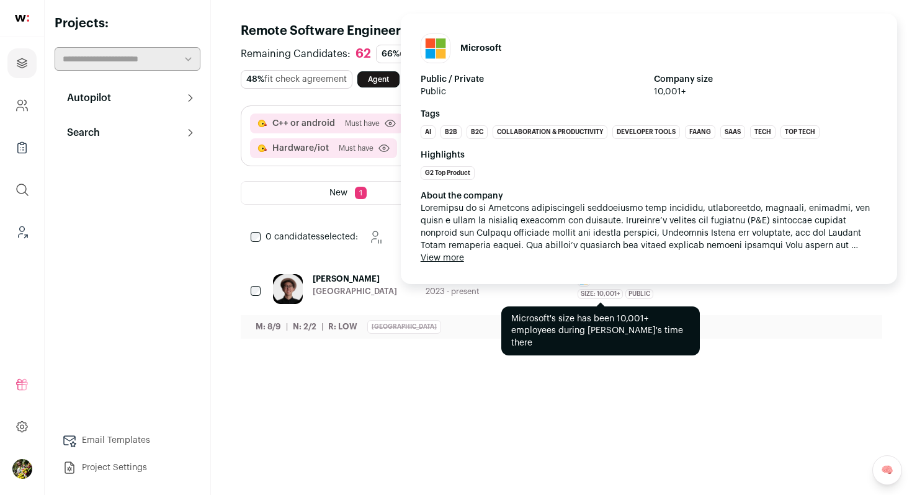
click at [612, 292] on span "Size: 10,001+" at bounding box center [600, 294] width 45 height 10
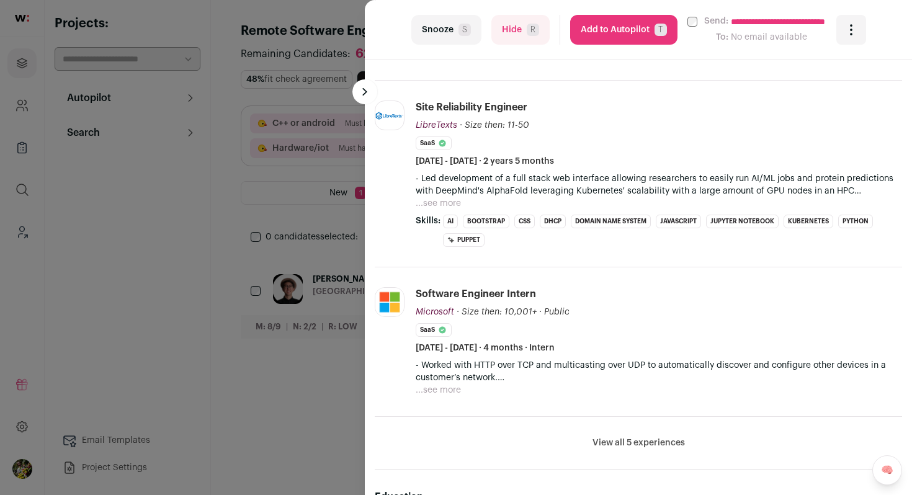
scroll to position [444, 0]
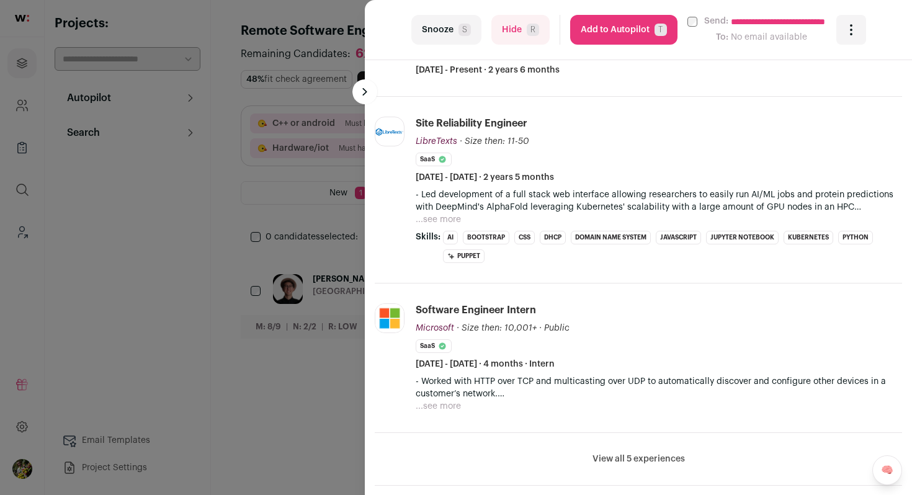
click at [457, 220] on button "...see more" at bounding box center [438, 219] width 45 height 12
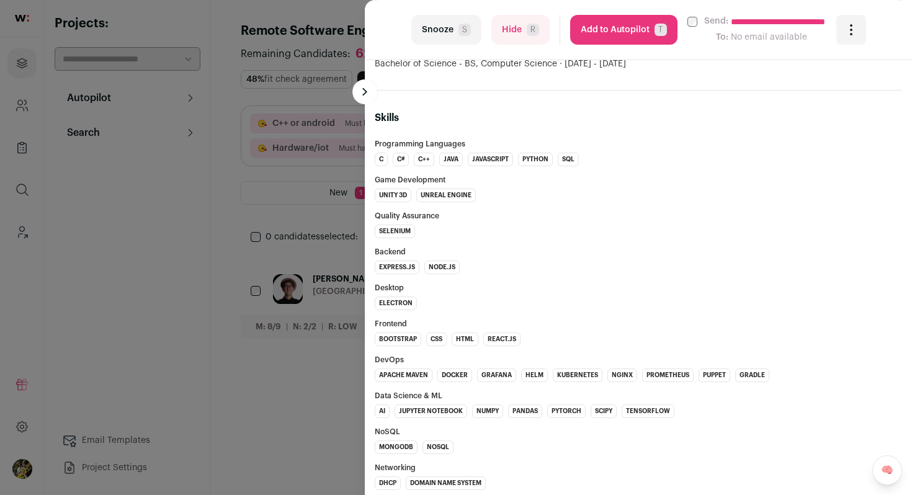
scroll to position [1123, 0]
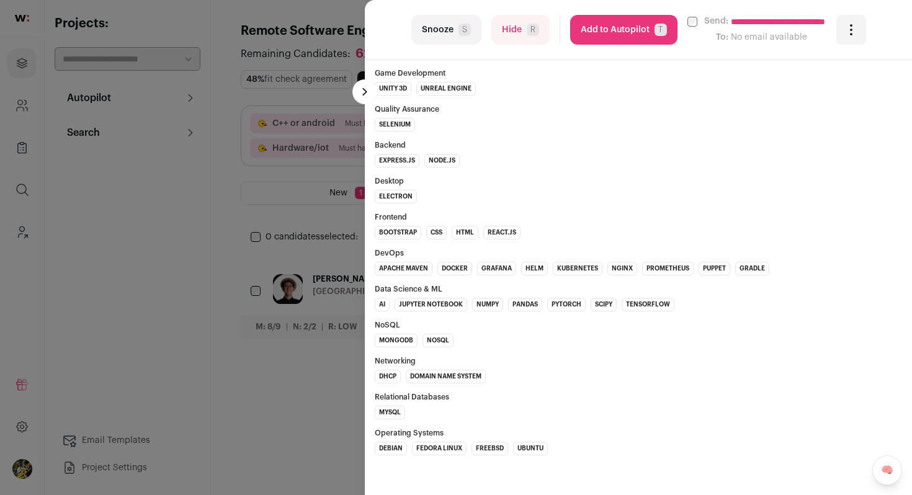
click at [632, 33] on button "Add to Autopilot T" at bounding box center [623, 30] width 107 height 30
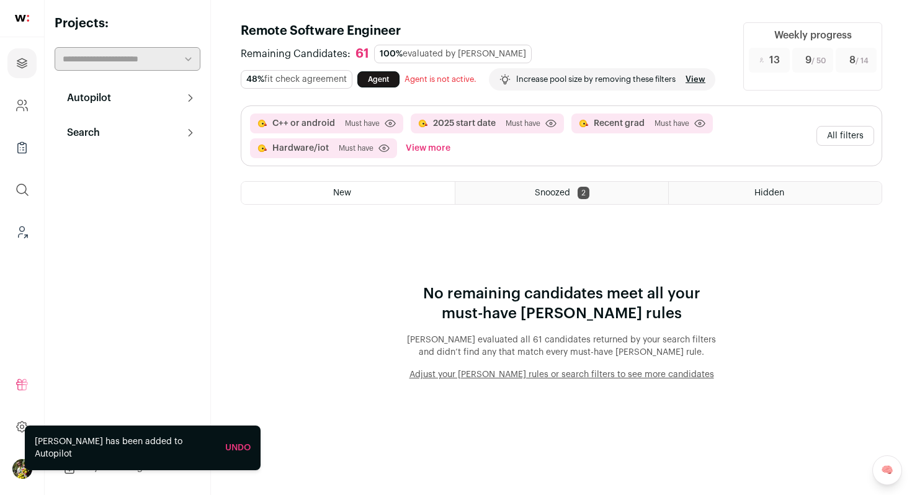
click at [834, 140] on button "All filters" at bounding box center [846, 136] width 58 height 20
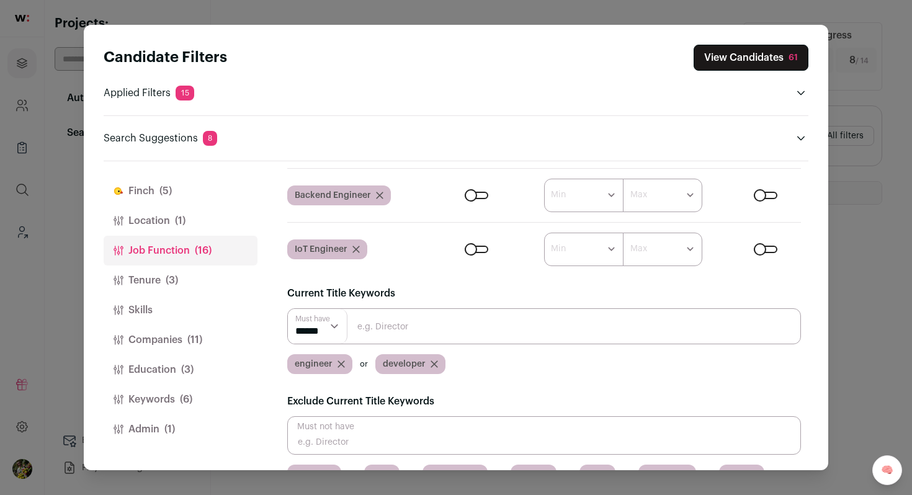
scroll to position [252, 0]
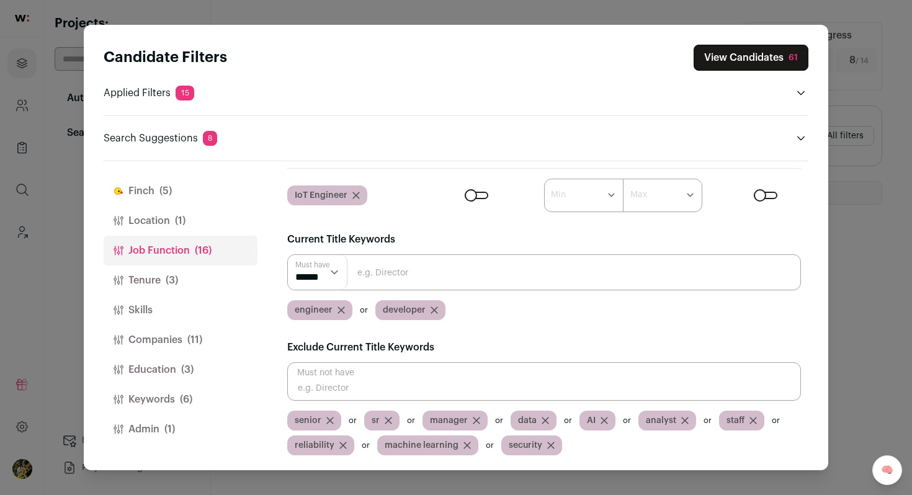
click at [721, 63] on button "View Candidates 61" at bounding box center [751, 58] width 115 height 26
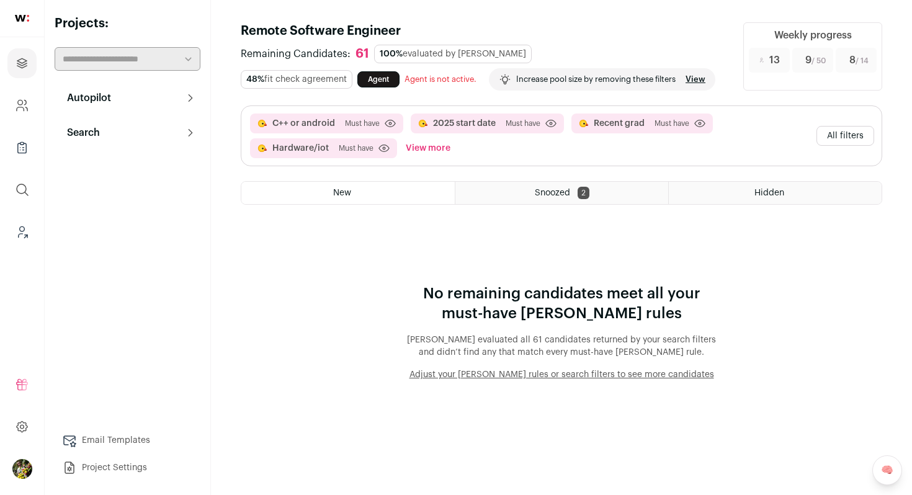
click at [194, 106] on button "Autopilot" at bounding box center [128, 98] width 146 height 25
click at [175, 270] on button "Search" at bounding box center [128, 266] width 146 height 25
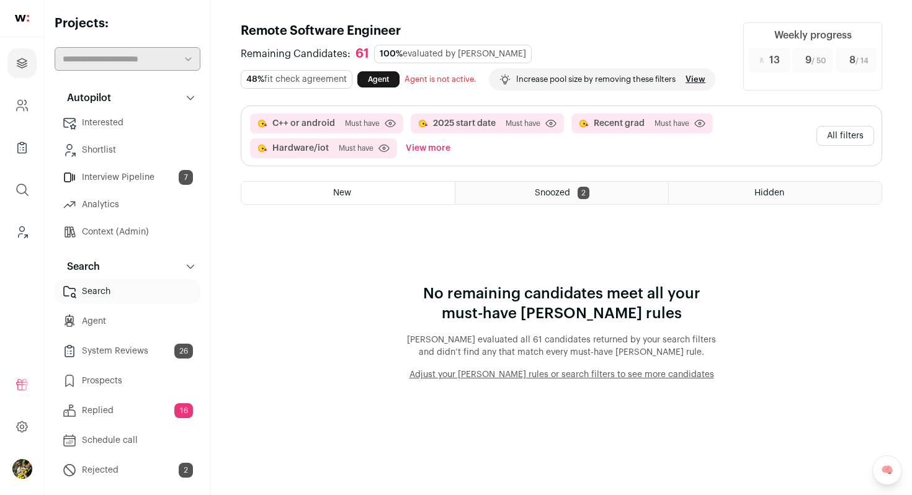
click at [838, 137] on button "All filters" at bounding box center [846, 136] width 58 height 20
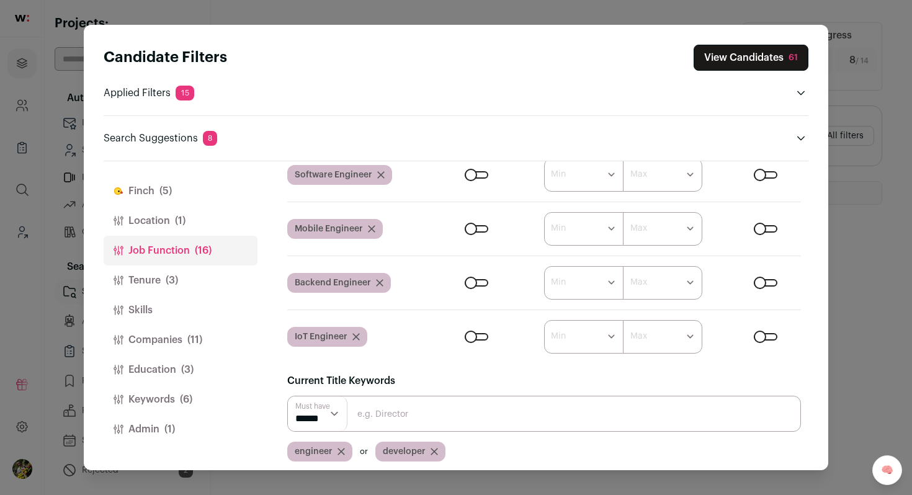
scroll to position [0, 0]
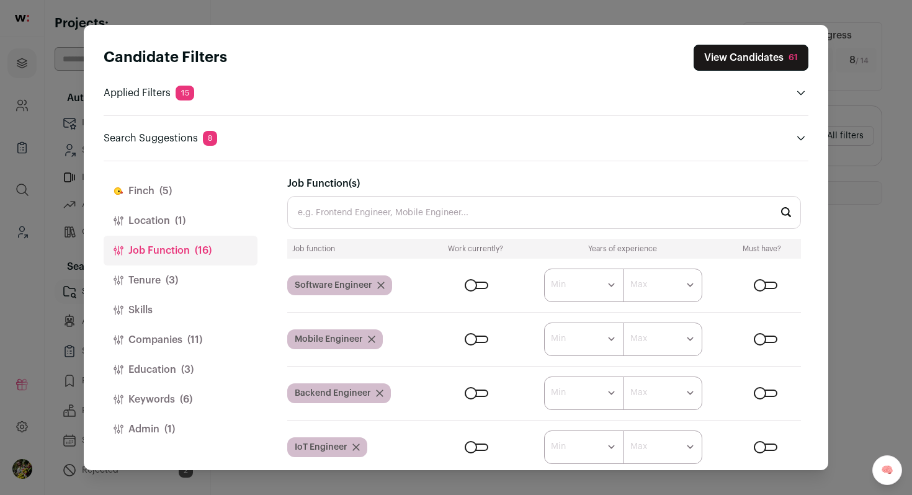
click at [206, 276] on button "Tenure (3)" at bounding box center [181, 281] width 154 height 30
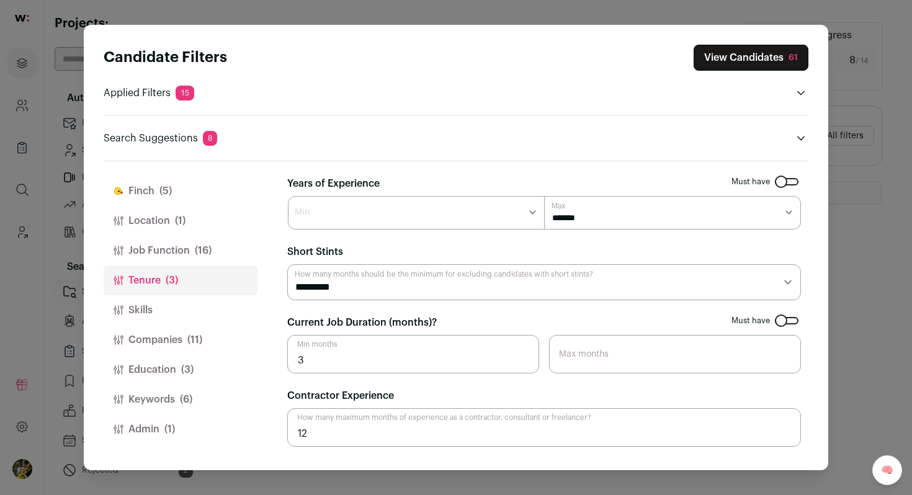
click at [193, 312] on button "Skills" at bounding box center [181, 310] width 154 height 30
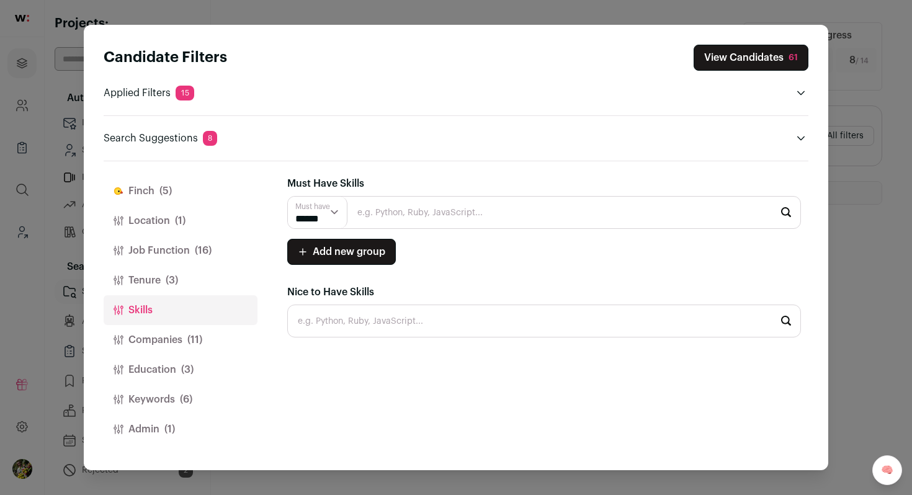
click at [187, 404] on span "(6)" at bounding box center [186, 399] width 12 height 15
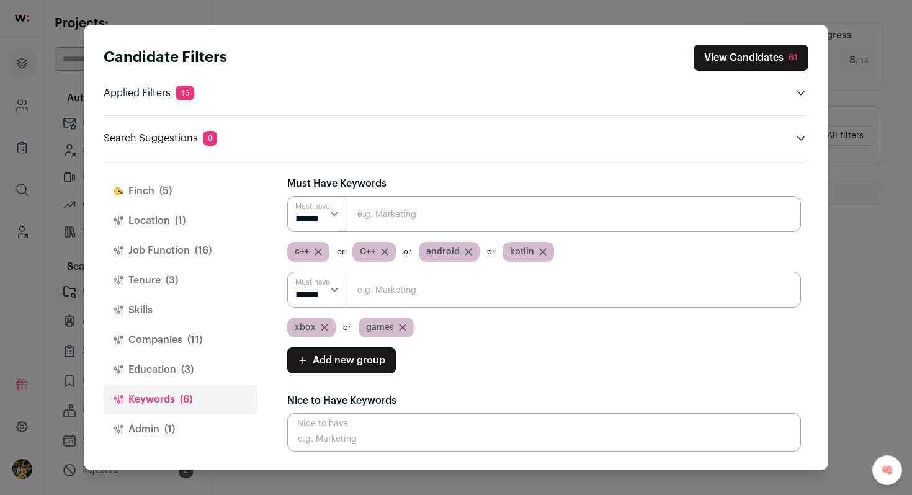
click at [753, 60] on button "View Candidates 61" at bounding box center [751, 58] width 115 height 26
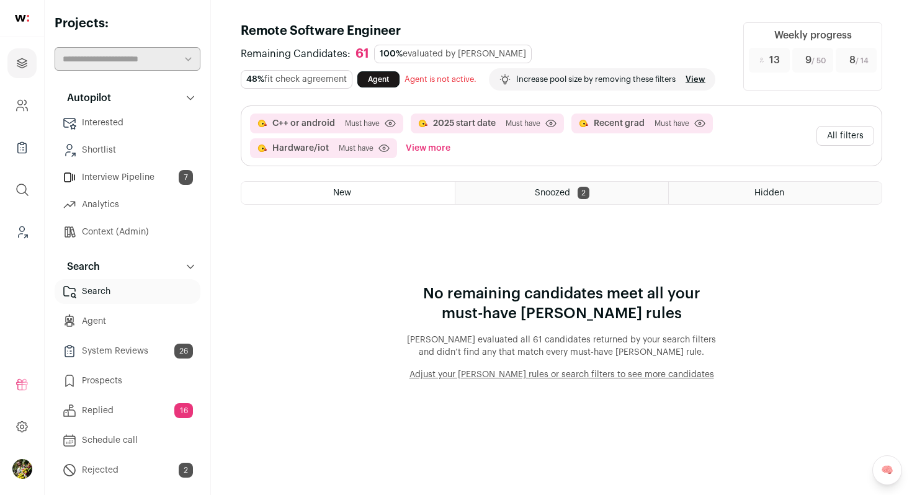
click at [848, 133] on button "All filters" at bounding box center [846, 136] width 58 height 20
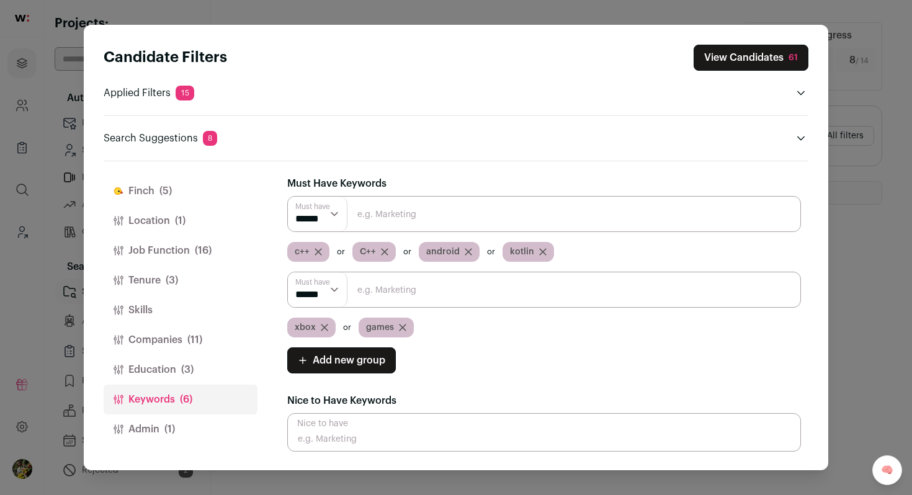
click at [164, 191] on span "(5)" at bounding box center [165, 191] width 12 height 15
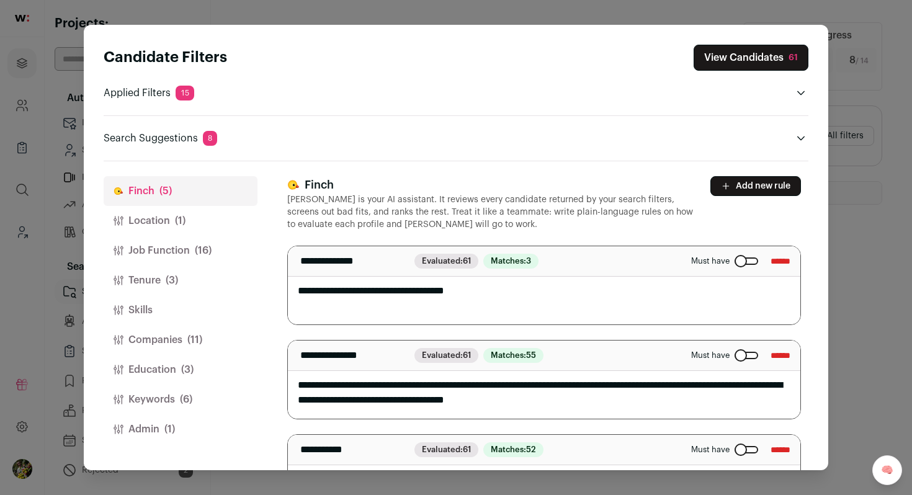
scroll to position [4, 0]
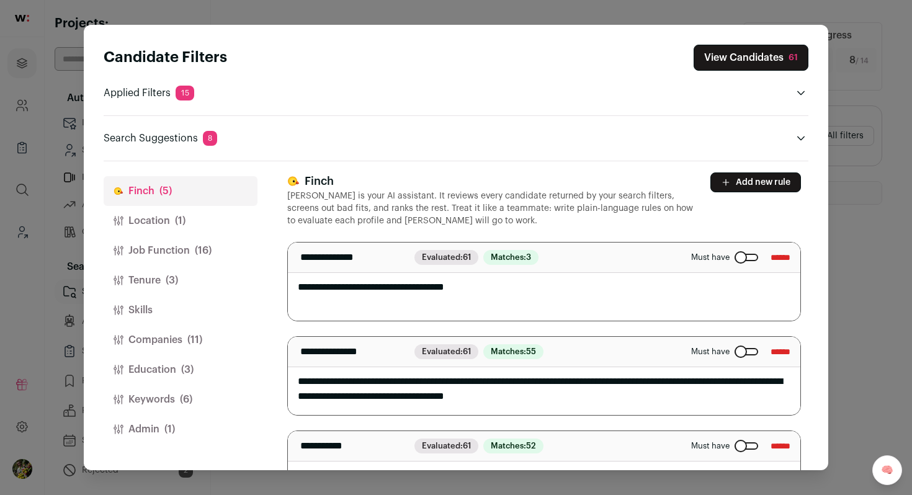
click at [485, 305] on textarea "**********" at bounding box center [544, 282] width 512 height 78
click at [475, 302] on textarea "**********" at bounding box center [544, 282] width 512 height 78
click at [383, 287] on textarea "**********" at bounding box center [544, 282] width 512 height 78
type textarea "**********"
click at [402, 262] on input "**********" at bounding box center [348, 257] width 107 height 15
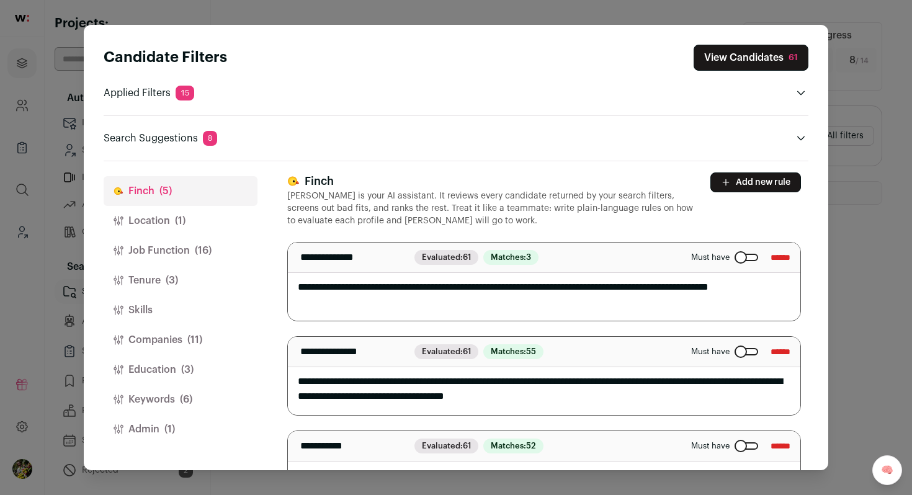
click at [405, 261] on p "**********" at bounding box center [351, 257] width 107 height 15
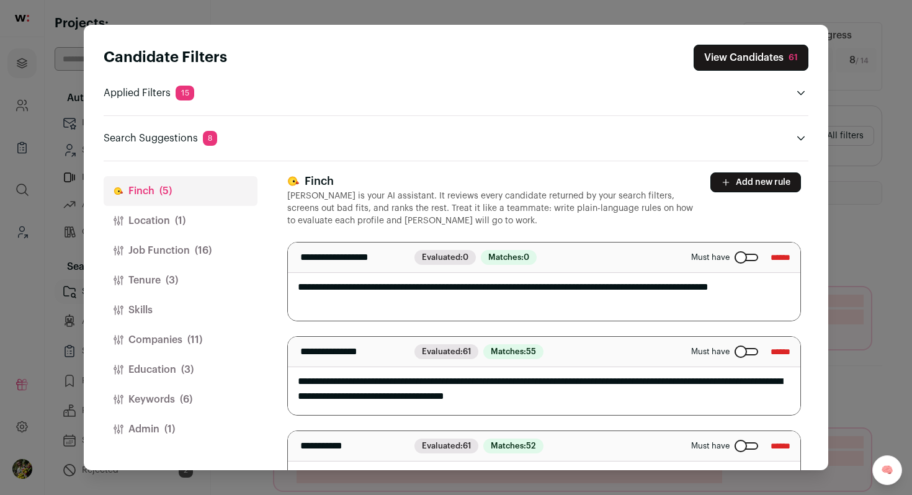
click at [296, 292] on textarea "**********" at bounding box center [544, 282] width 512 height 78
click at [293, 297] on textarea "**********" at bounding box center [544, 282] width 512 height 78
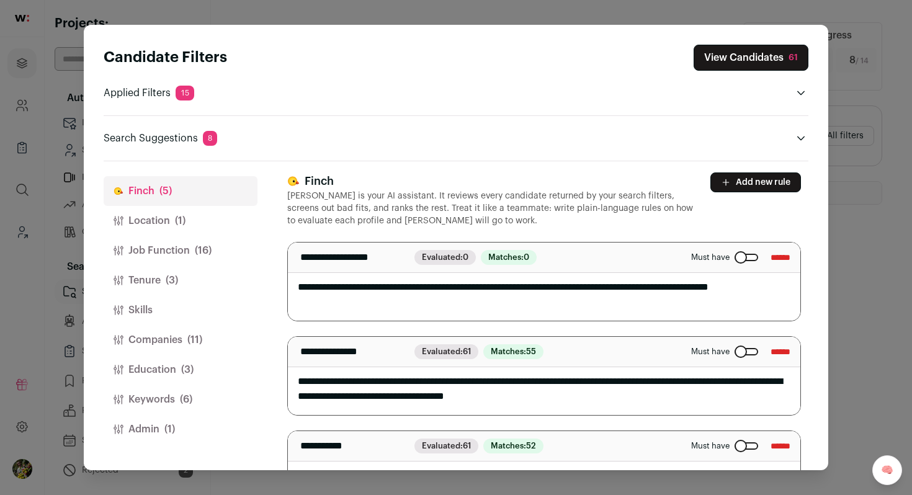
click at [519, 298] on textarea "**********" at bounding box center [544, 282] width 512 height 78
click at [738, 55] on button "View Candidates 61" at bounding box center [751, 58] width 115 height 26
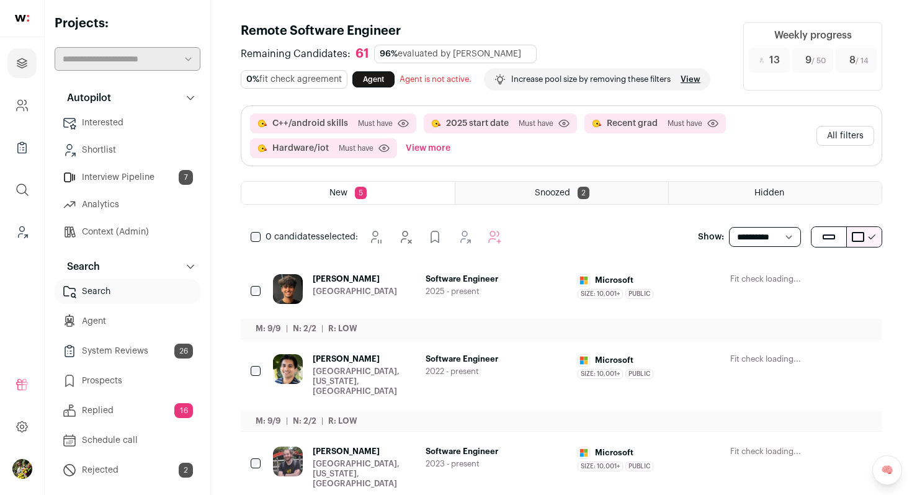
click at [537, 297] on div "Software Engineer 2025 - present" at bounding box center [497, 289] width 143 height 30
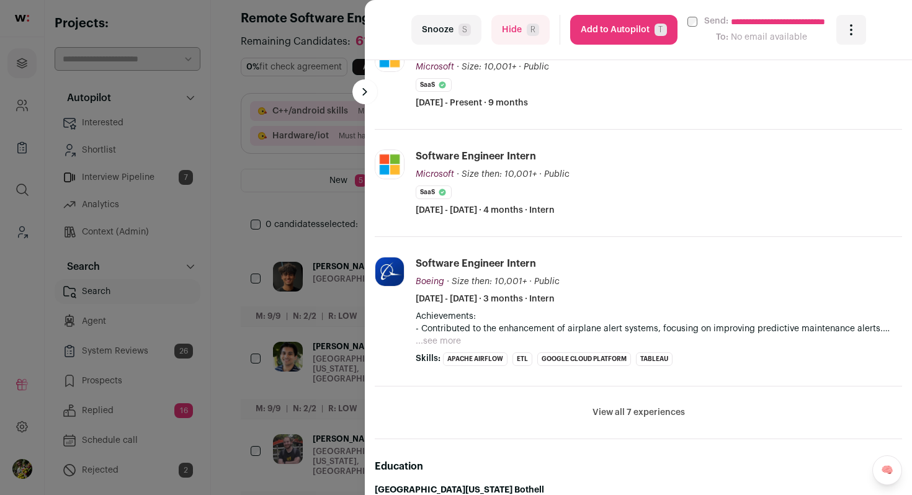
scroll to position [383, 0]
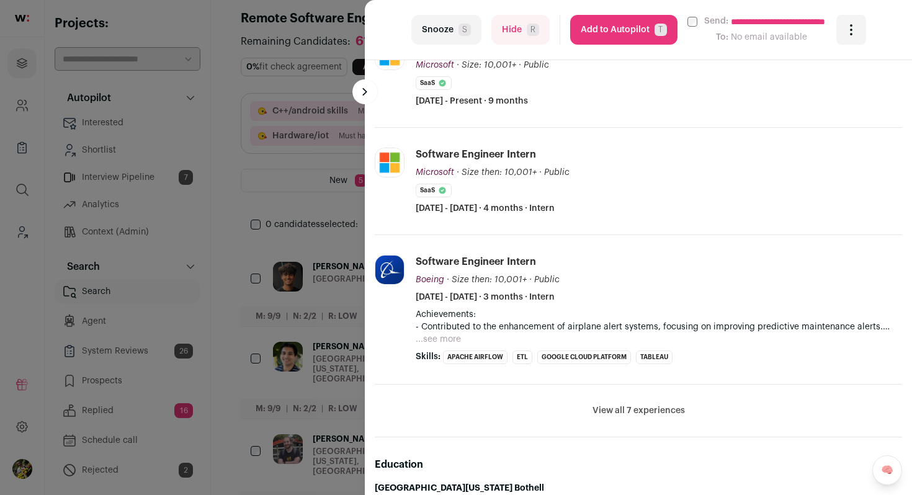
click at [455, 342] on button "...see more" at bounding box center [438, 339] width 45 height 12
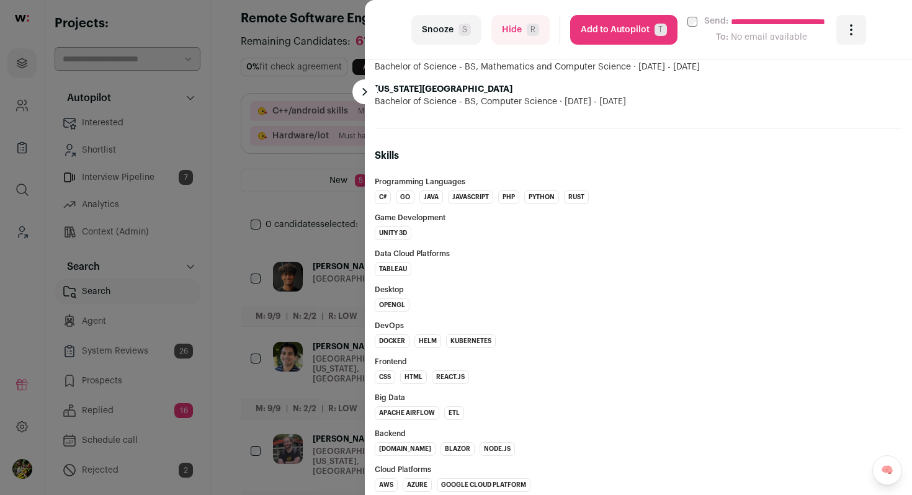
scroll to position [977, 0]
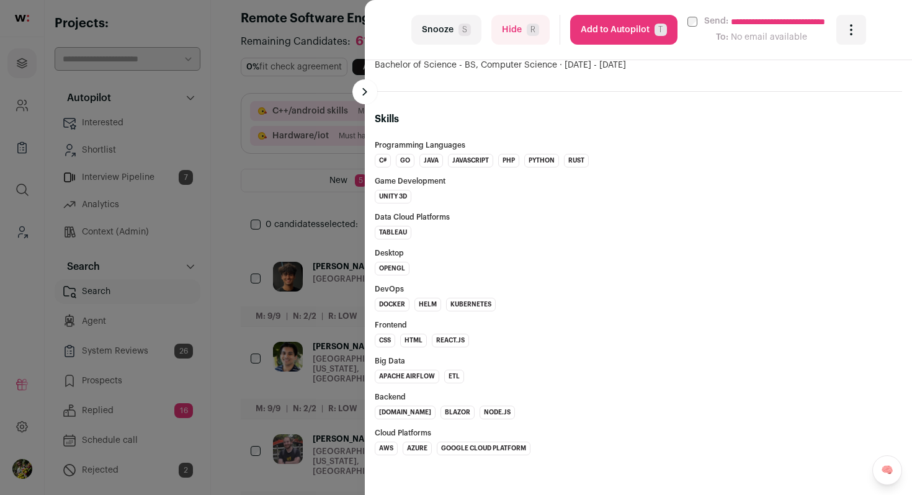
click at [333, 140] on div "**********" at bounding box center [456, 247] width 912 height 495
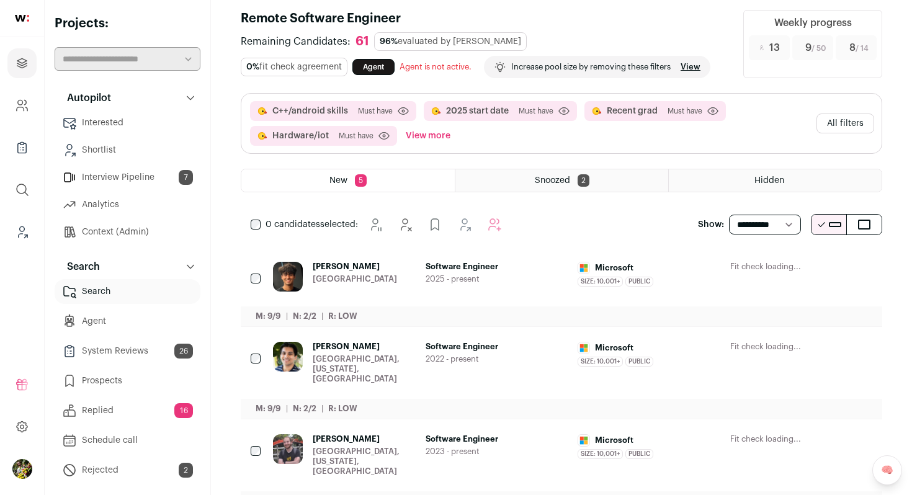
scroll to position [196, 0]
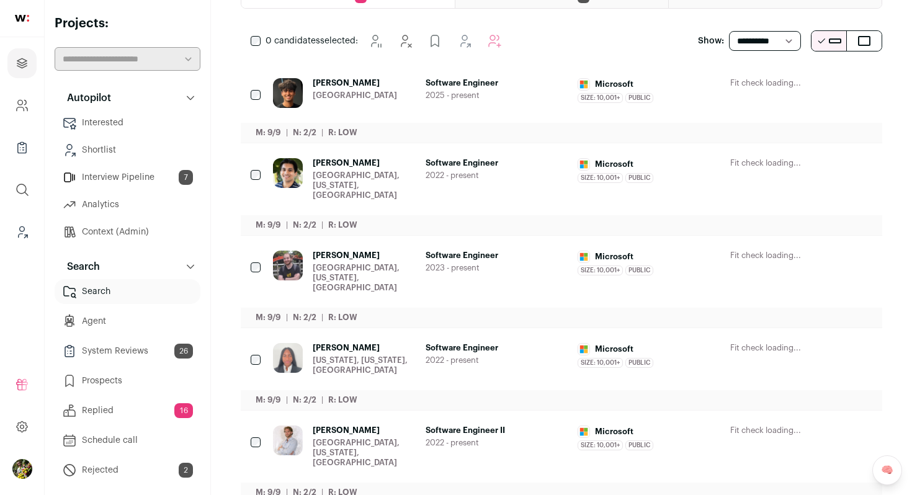
click at [440, 108] on link "Lakshey Hooda Greater Seattle Area Software Engineer 2025 - present Microsoft S…" at bounding box center [572, 103] width 599 height 50
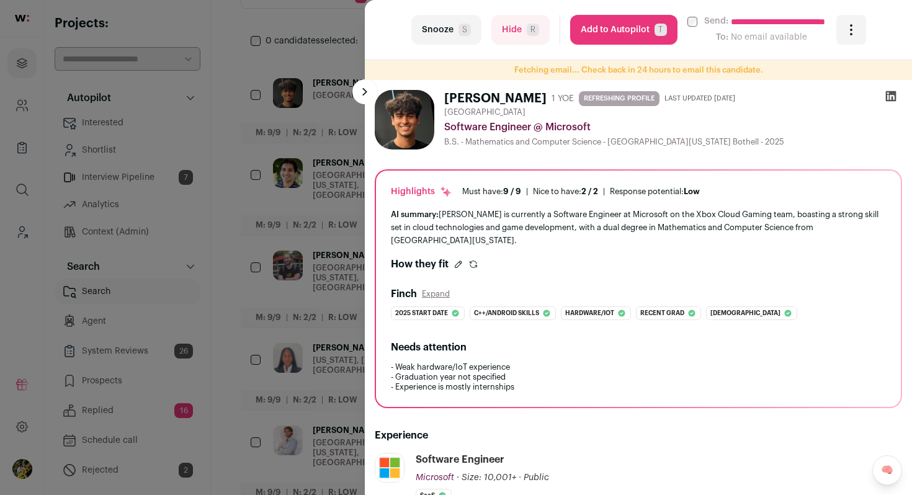
click at [535, 37] on button "Hide R" at bounding box center [520, 30] width 58 height 30
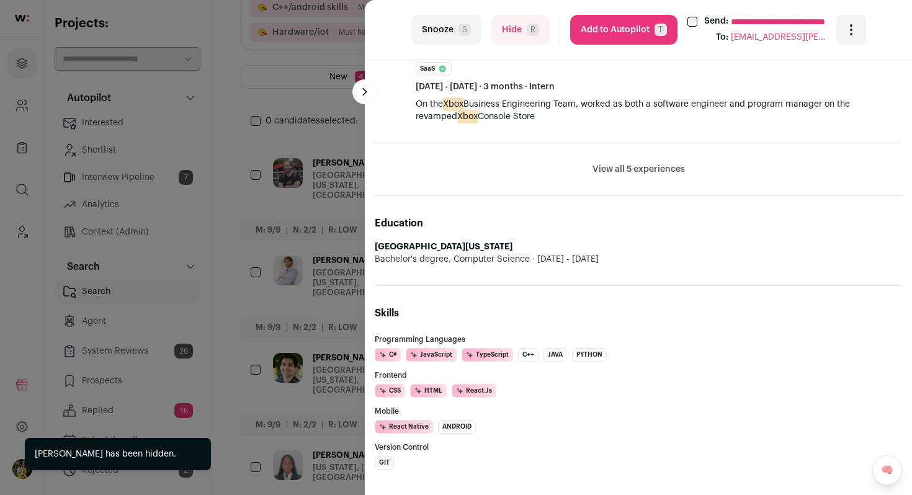
scroll to position [701, 0]
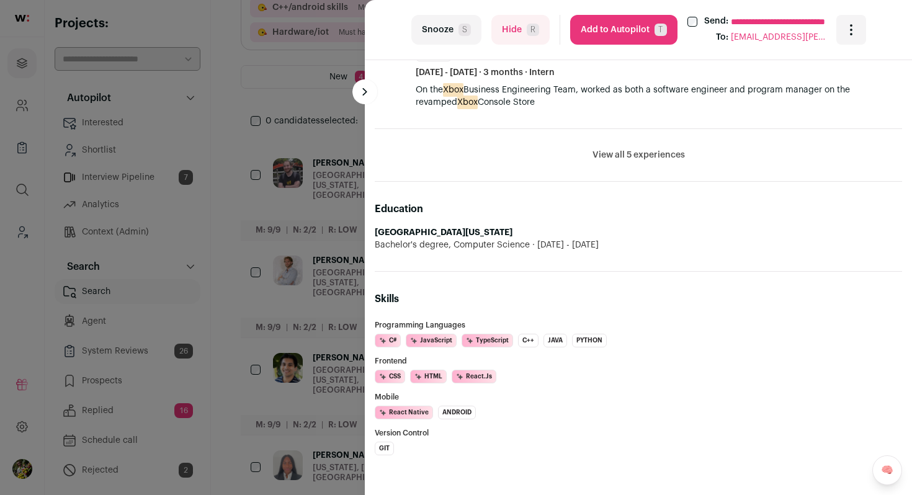
click at [652, 30] on button "Add to Autopilot T" at bounding box center [623, 30] width 107 height 30
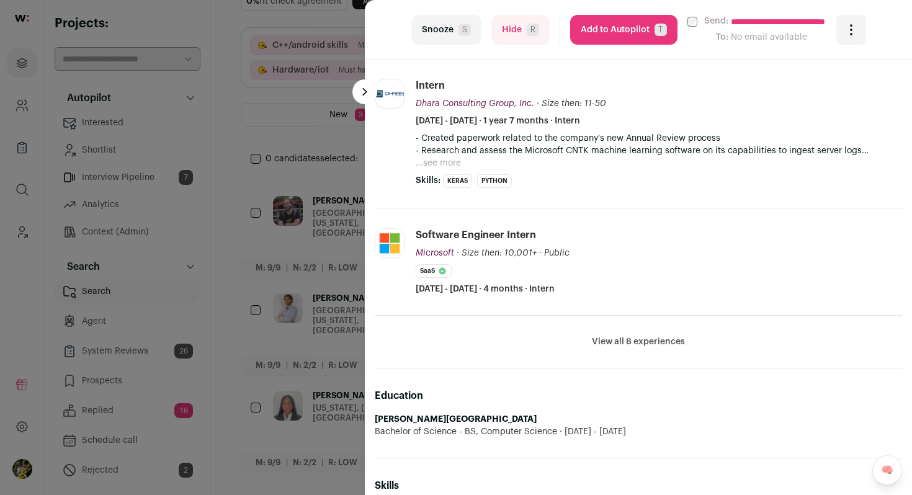
scroll to position [475, 0]
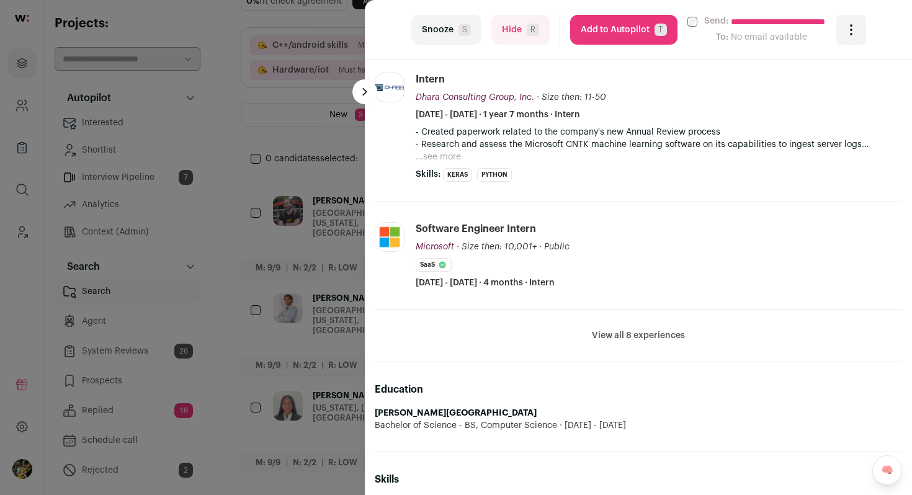
click at [629, 333] on button "View all 8 experiences" at bounding box center [638, 335] width 93 height 12
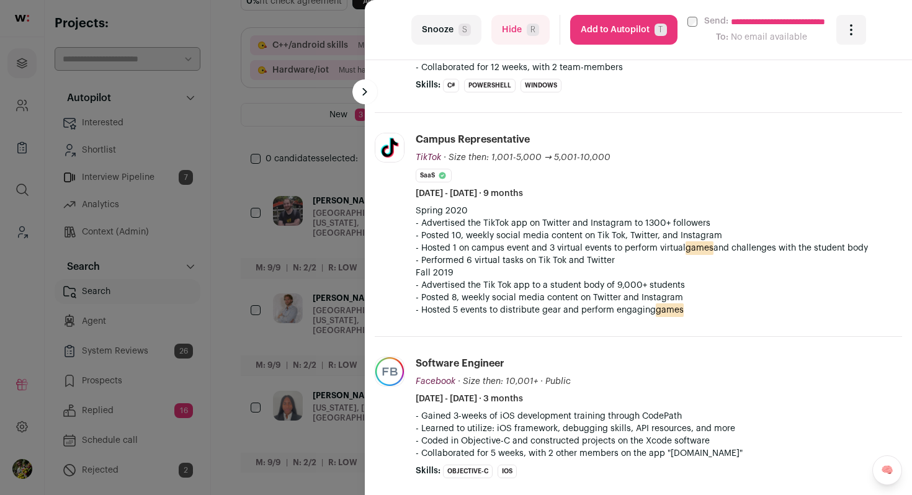
scroll to position [969, 0]
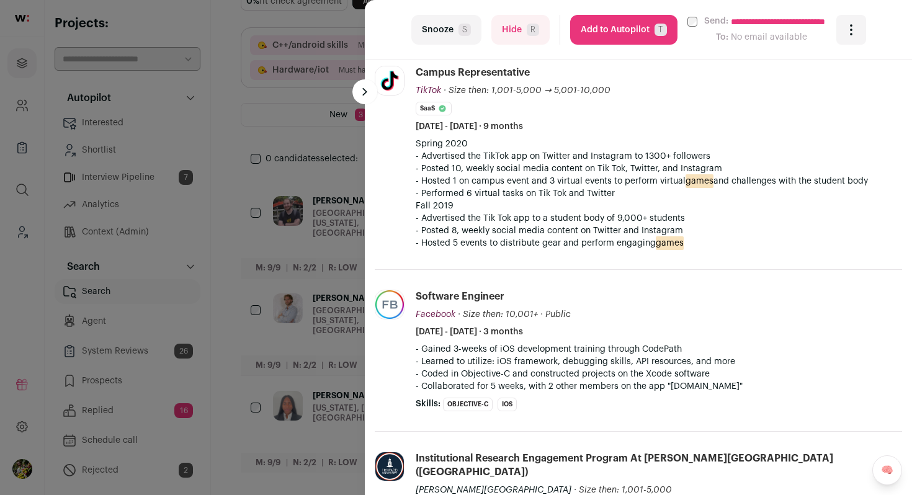
click at [506, 37] on button "Hide R" at bounding box center [520, 30] width 58 height 30
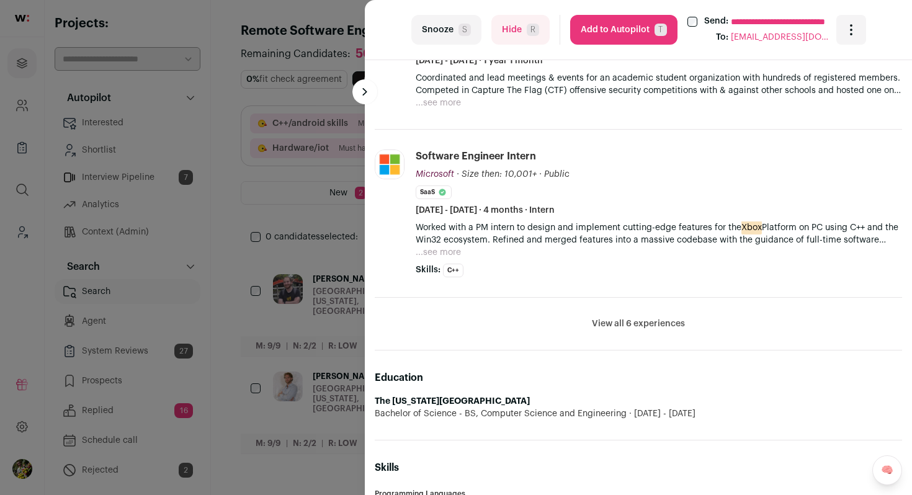
scroll to position [633, 0]
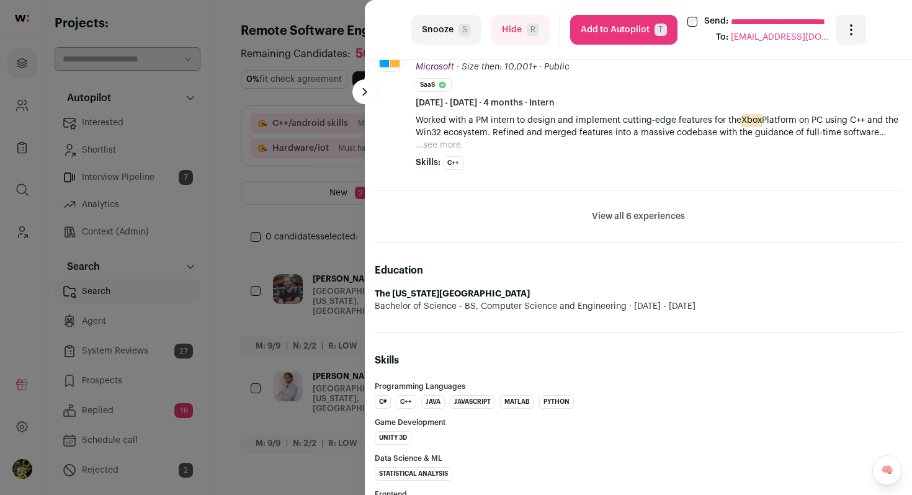
click at [630, 33] on button "Add to Autopilot T" at bounding box center [623, 30] width 107 height 30
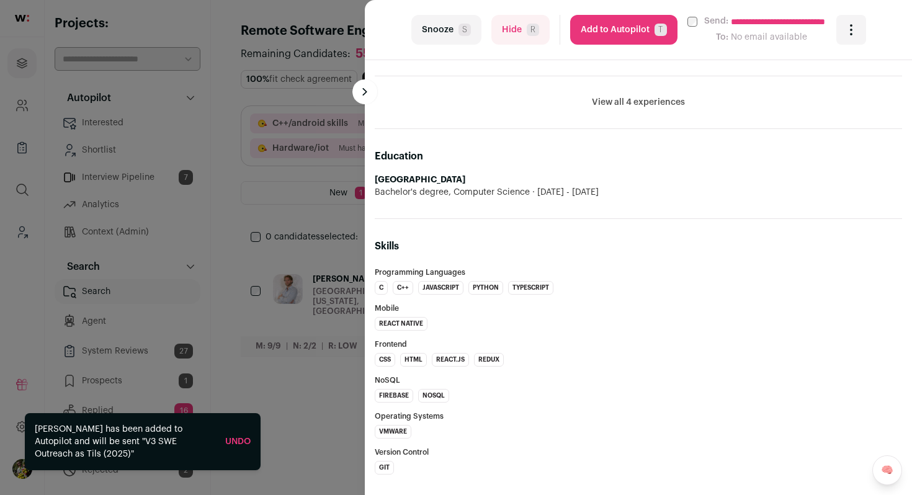
scroll to position [862, 0]
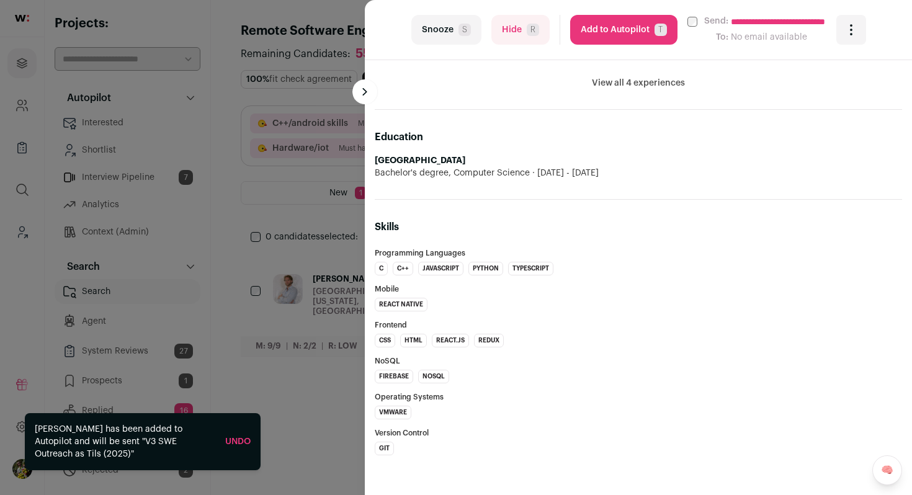
click at [527, 37] on button "Hide R" at bounding box center [520, 30] width 58 height 30
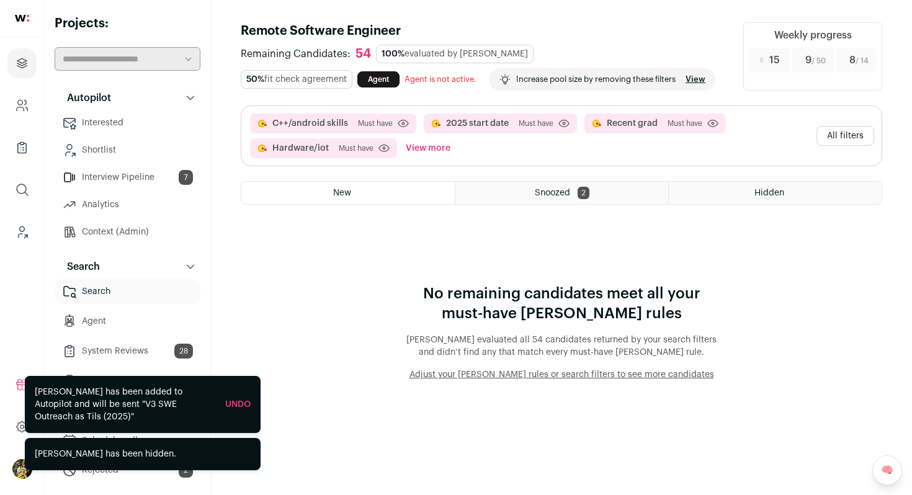
click at [858, 133] on button "All filters" at bounding box center [846, 136] width 58 height 20
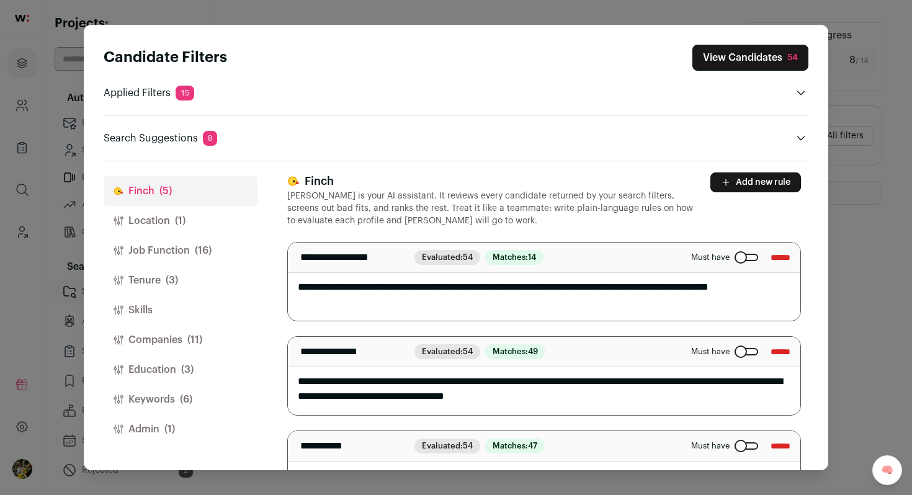
click at [205, 404] on button "Keywords (6)" at bounding box center [181, 400] width 154 height 30
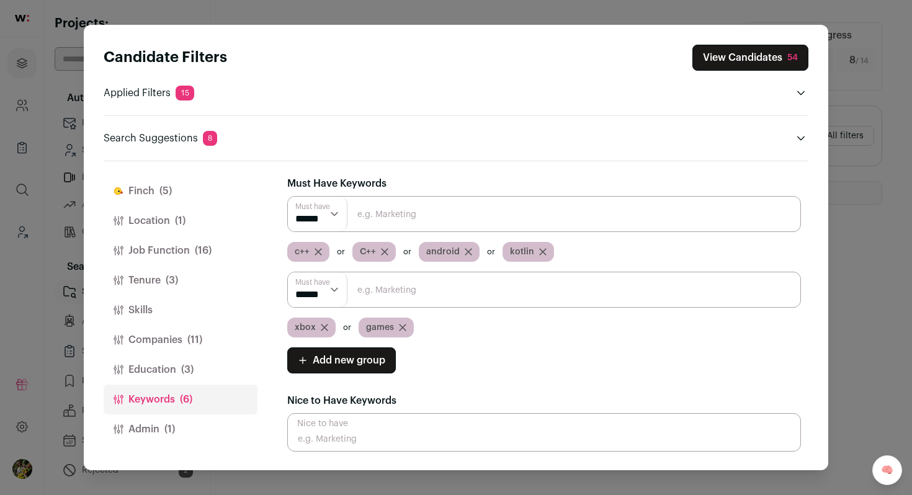
scroll to position [0, 0]
click at [191, 370] on span "(3)" at bounding box center [187, 369] width 12 height 15
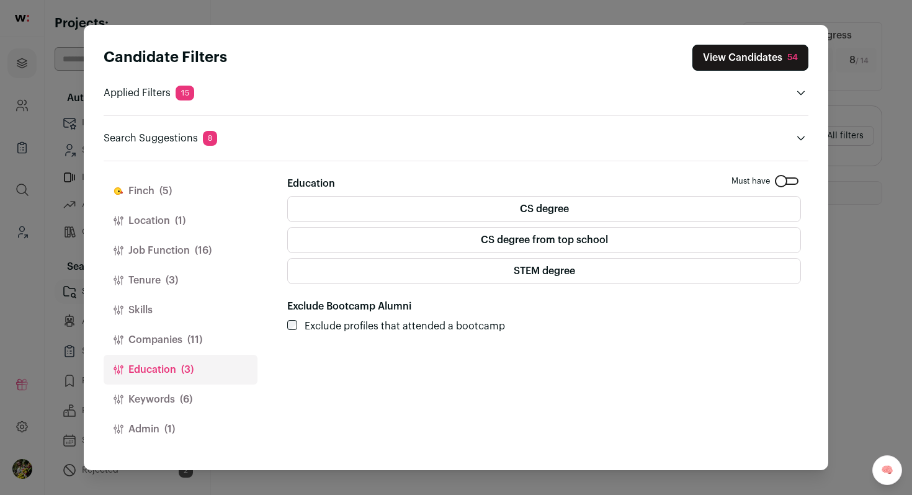
click at [194, 347] on span "(11)" at bounding box center [194, 340] width 15 height 15
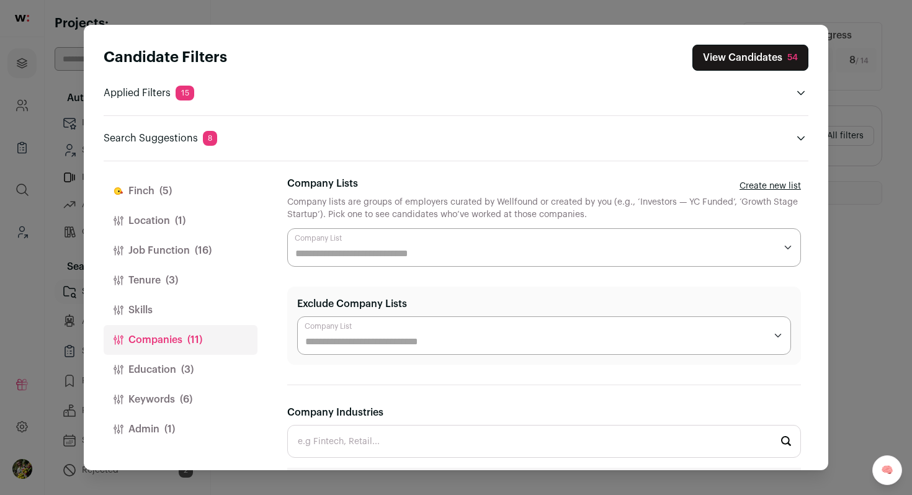
click at [192, 362] on span "(3)" at bounding box center [187, 369] width 12 height 15
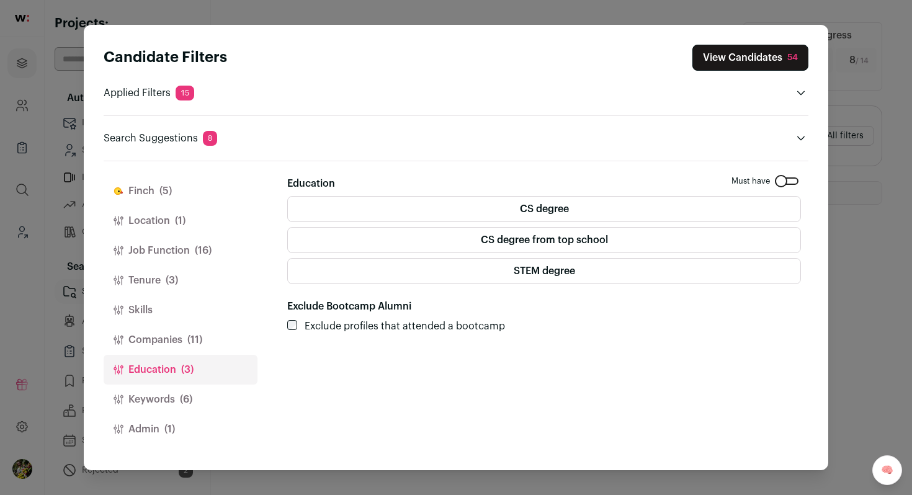
click at [192, 310] on button "Skills" at bounding box center [181, 310] width 154 height 30
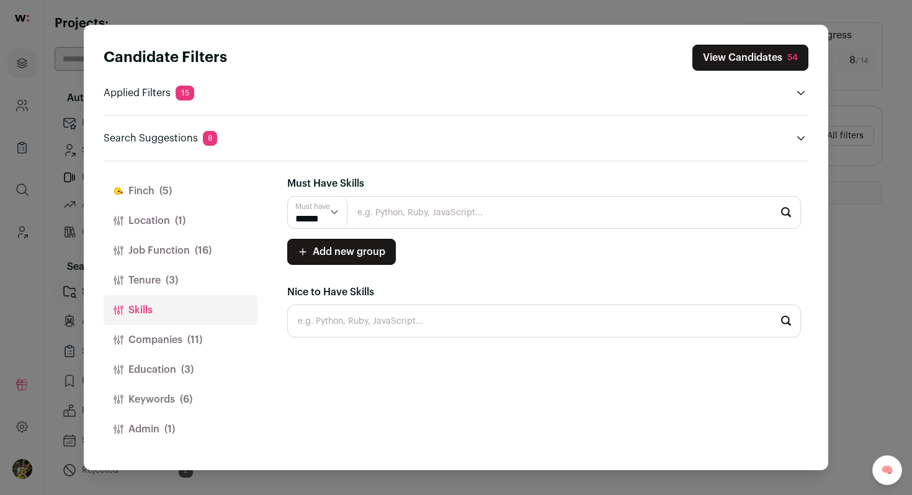
click at [195, 279] on button "Tenure (3)" at bounding box center [181, 281] width 154 height 30
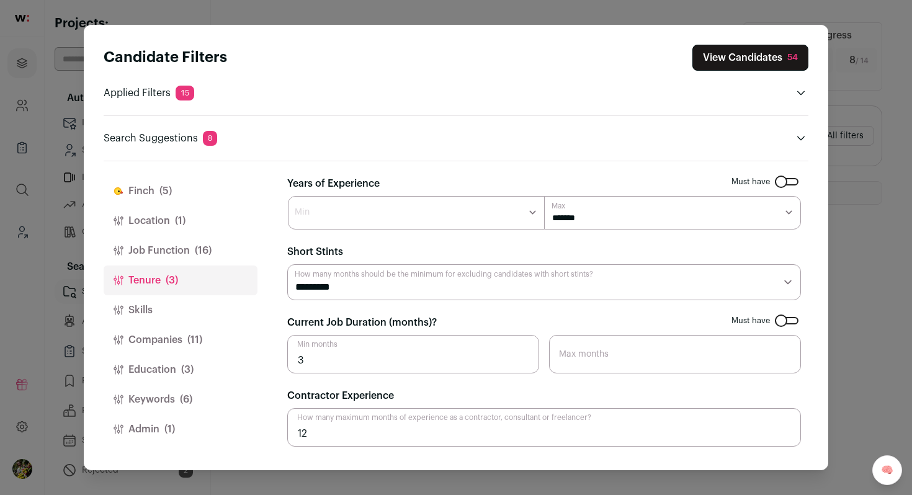
click at [202, 245] on span "(16)" at bounding box center [203, 250] width 17 height 15
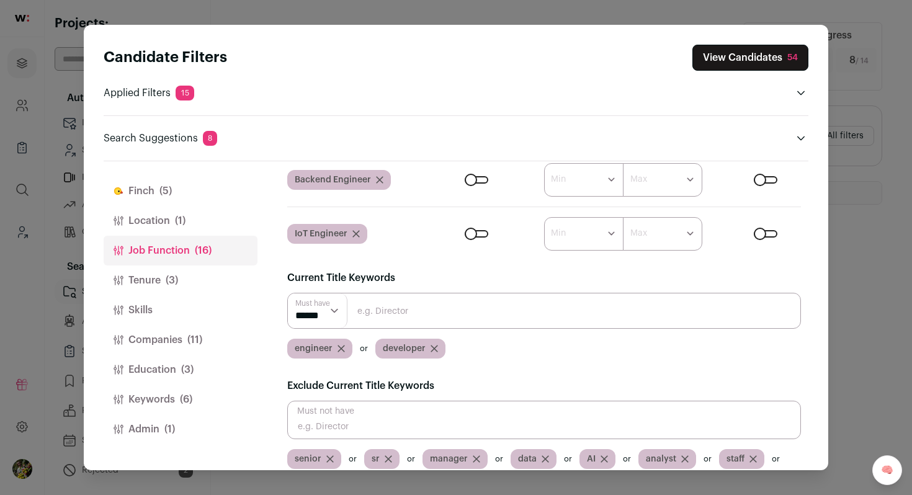
scroll to position [252, 0]
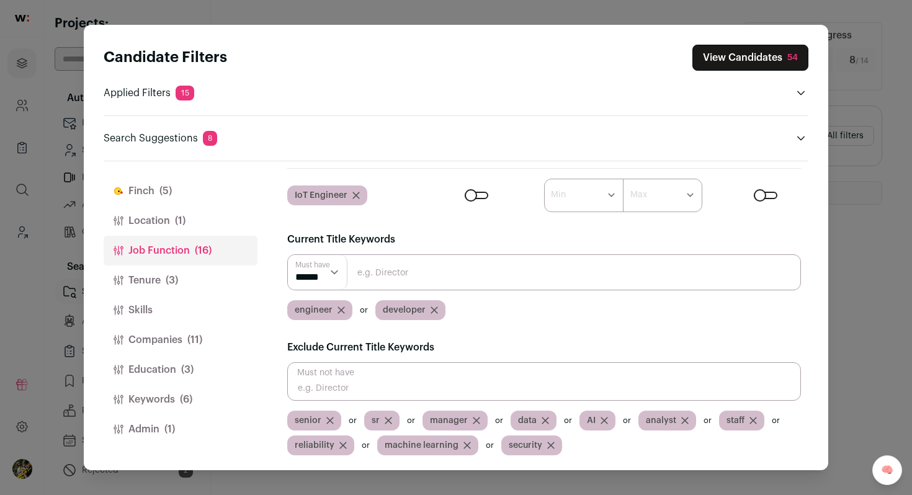
click at [194, 333] on span "(11)" at bounding box center [194, 340] width 15 height 15
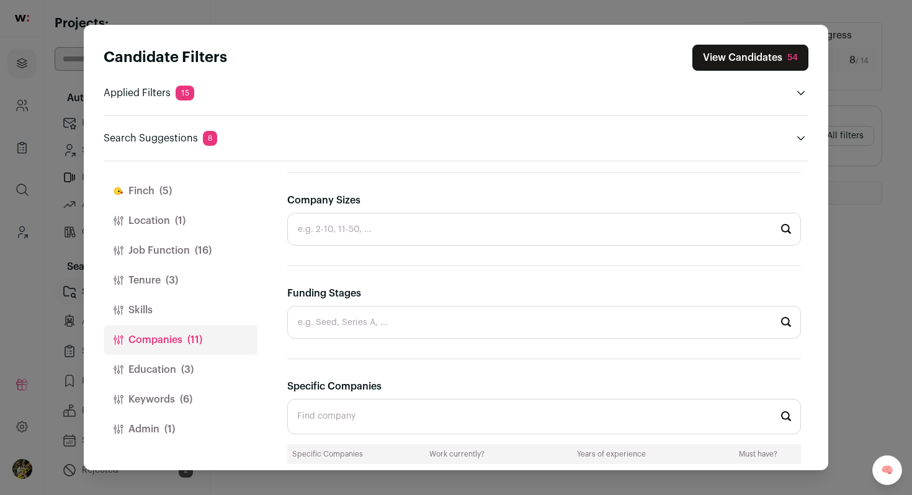
scroll to position [879, 0]
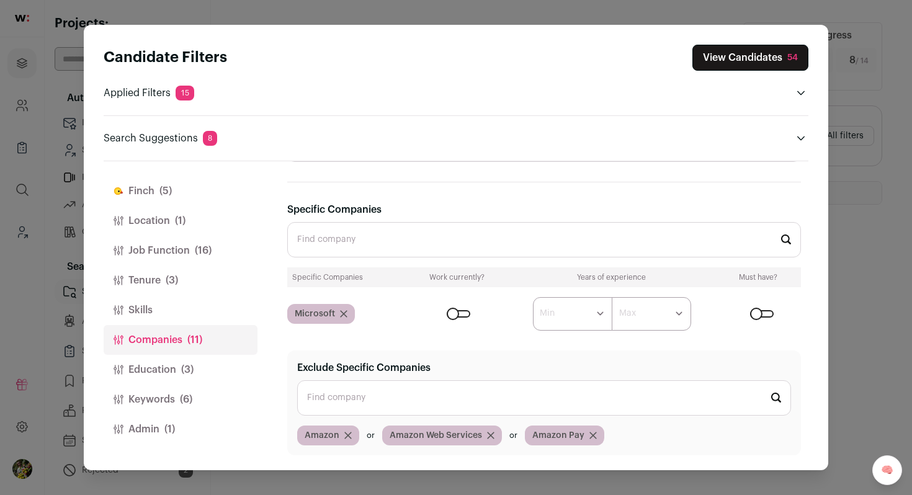
click at [344, 313] on icon "Close modal via background" at bounding box center [344, 314] width 6 height 6
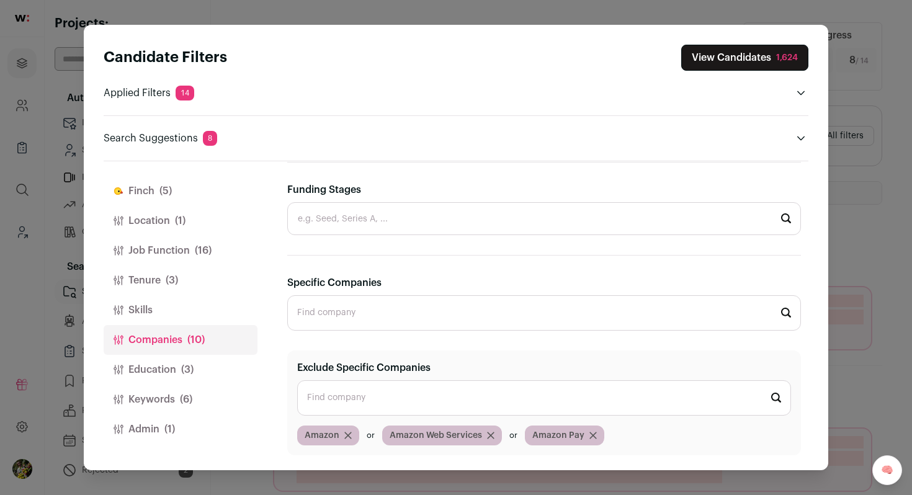
click at [184, 185] on button "Finch (5)" at bounding box center [181, 191] width 154 height 30
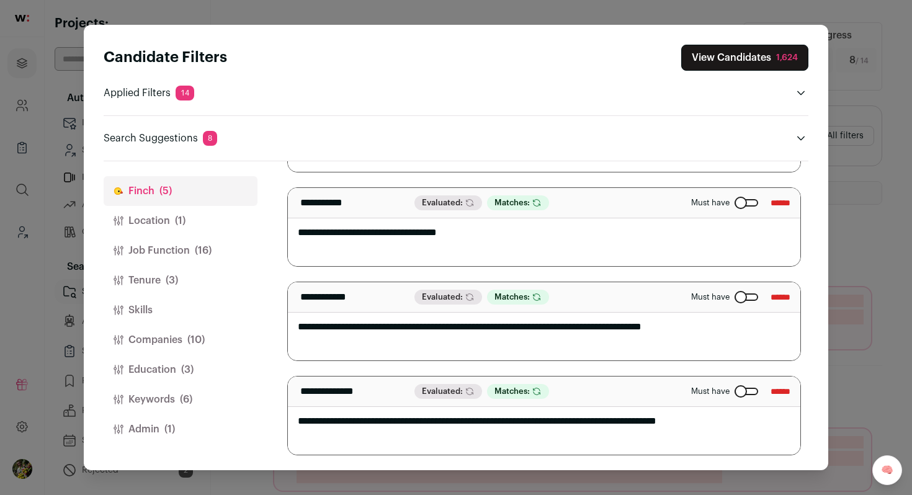
scroll to position [0, 0]
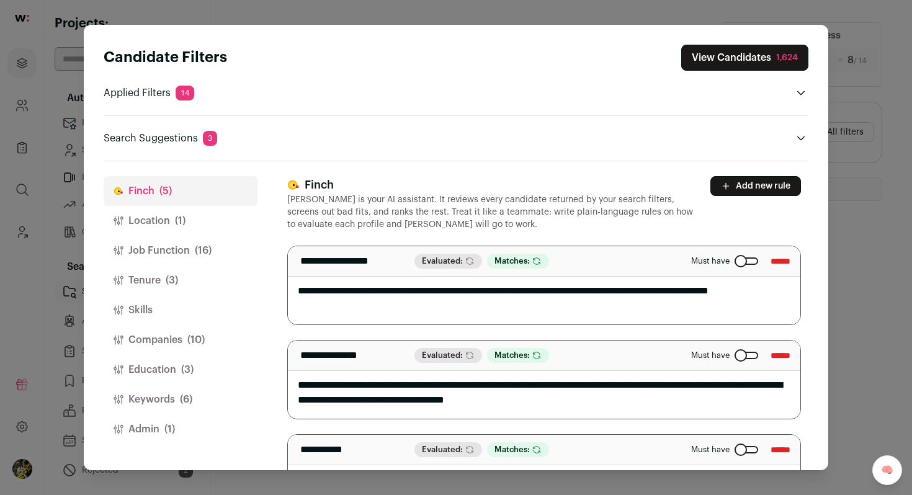
click at [197, 404] on button "Keywords (6)" at bounding box center [181, 400] width 154 height 30
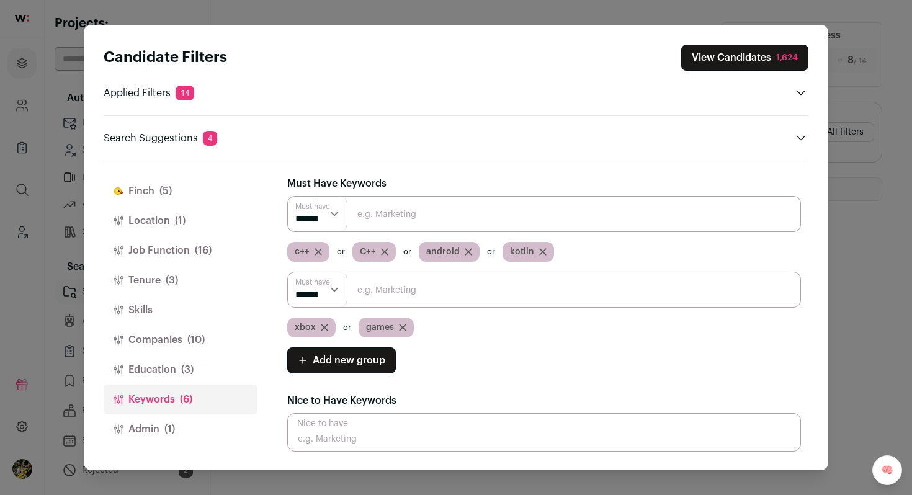
click at [191, 427] on button "Admin (1)" at bounding box center [181, 429] width 154 height 30
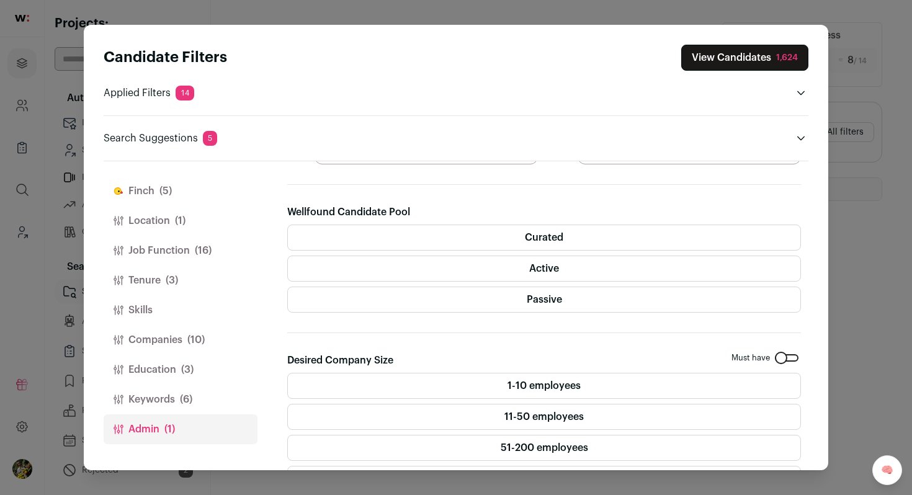
scroll to position [336, 0]
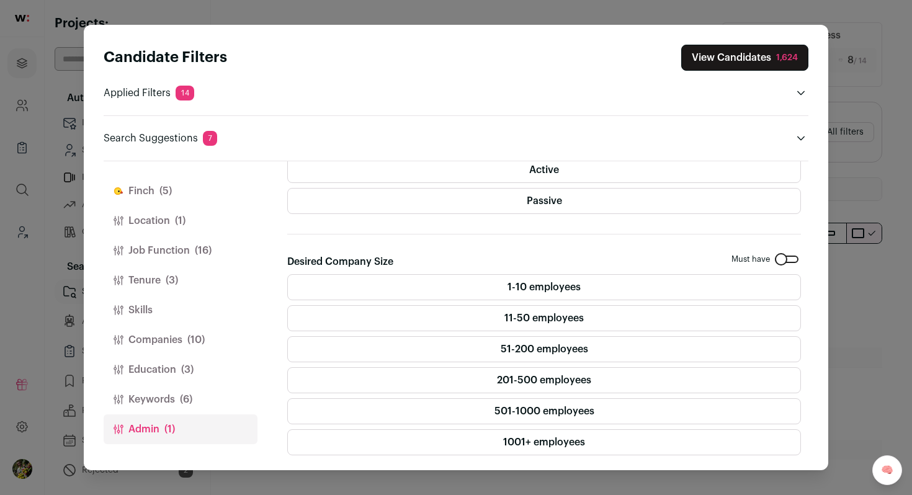
click at [217, 393] on button "Keywords (6)" at bounding box center [181, 400] width 154 height 30
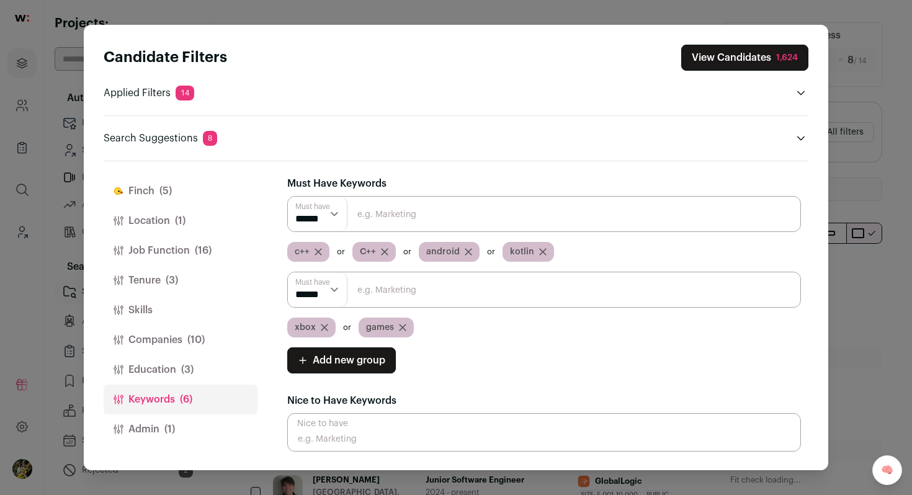
click at [202, 424] on button "Admin (1)" at bounding box center [181, 429] width 154 height 30
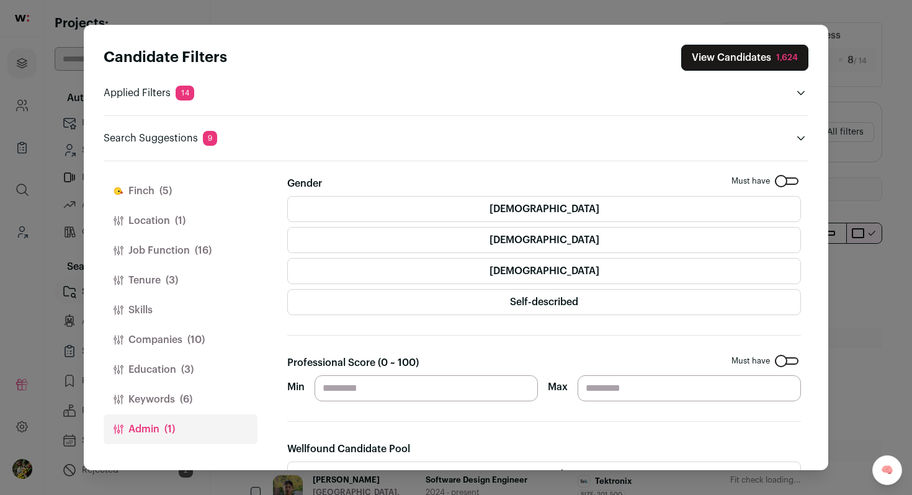
click at [193, 364] on span "(3)" at bounding box center [187, 369] width 12 height 15
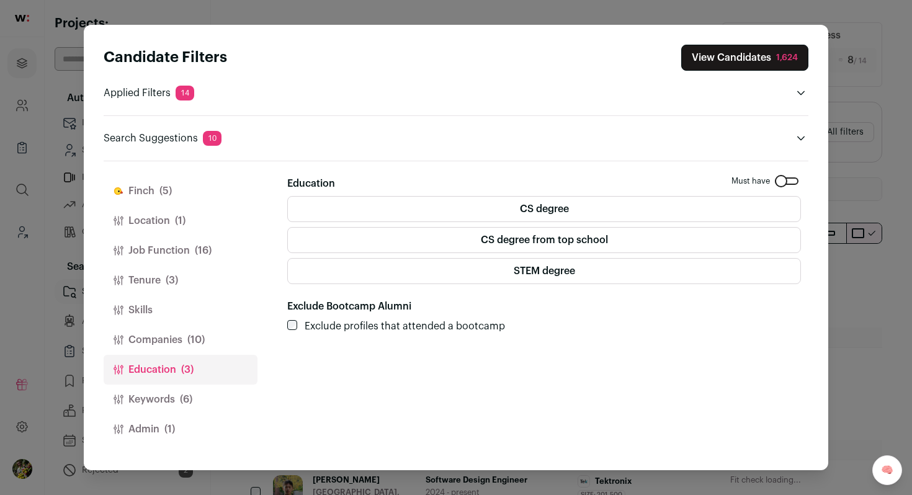
click at [436, 274] on label "STEM degree" at bounding box center [544, 271] width 514 height 26
click at [446, 200] on label "CS degree" at bounding box center [544, 209] width 514 height 26
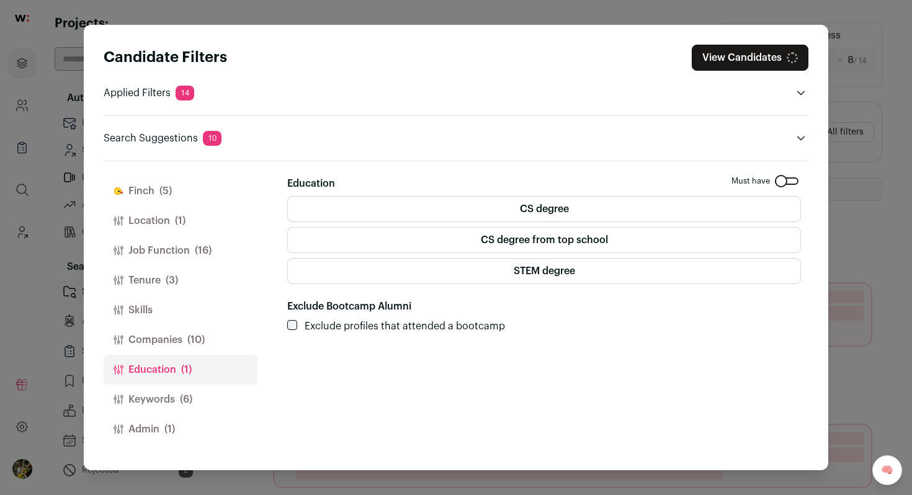
click at [196, 425] on button "Admin (1)" at bounding box center [181, 429] width 154 height 30
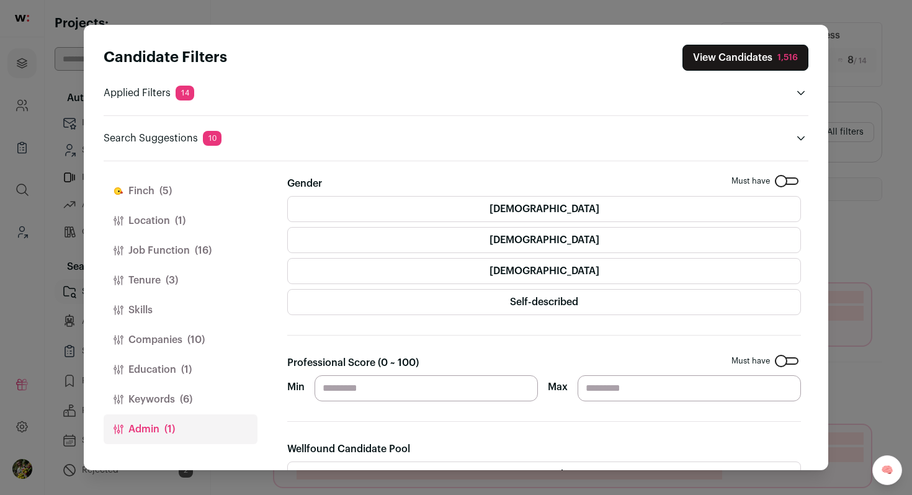
click at [201, 390] on button "Keywords (6)" at bounding box center [181, 400] width 154 height 30
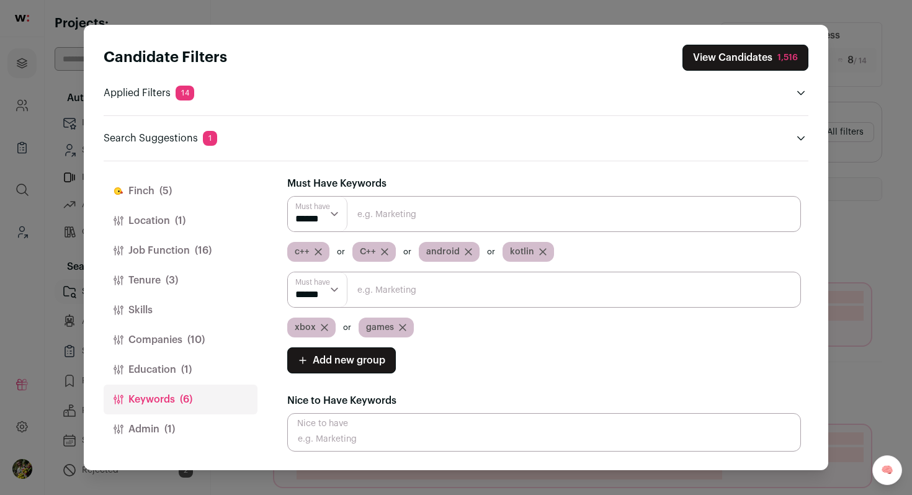
click at [322, 327] on icon "Close modal via background" at bounding box center [324, 327] width 7 height 7
click at [726, 59] on button "View Candidates 155" at bounding box center [748, 58] width 119 height 26
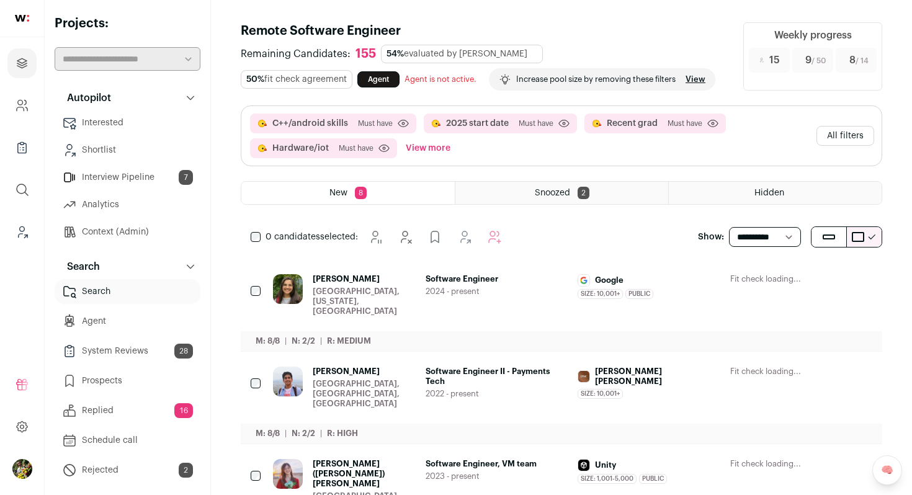
click at [550, 285] on div "Software Engineer 2024 - present" at bounding box center [497, 295] width 143 height 42
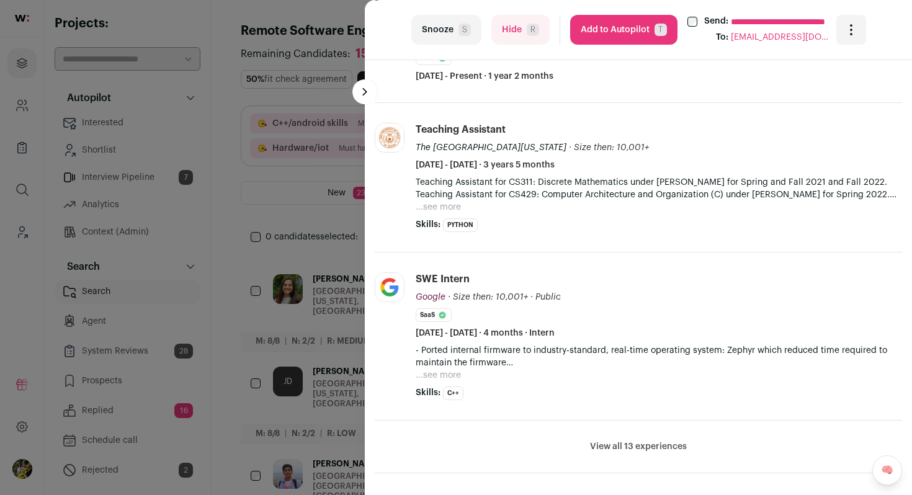
scroll to position [362, 0]
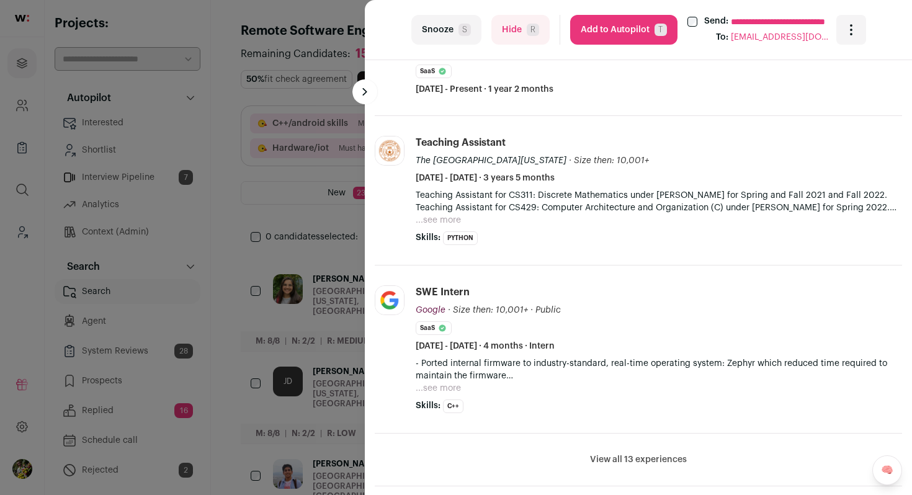
click at [455, 387] on button "...see more" at bounding box center [438, 388] width 45 height 12
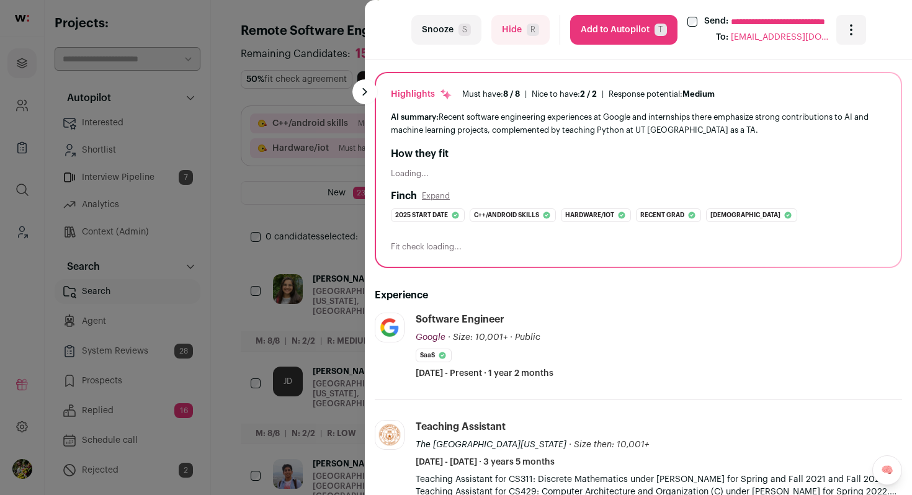
scroll to position [0, 0]
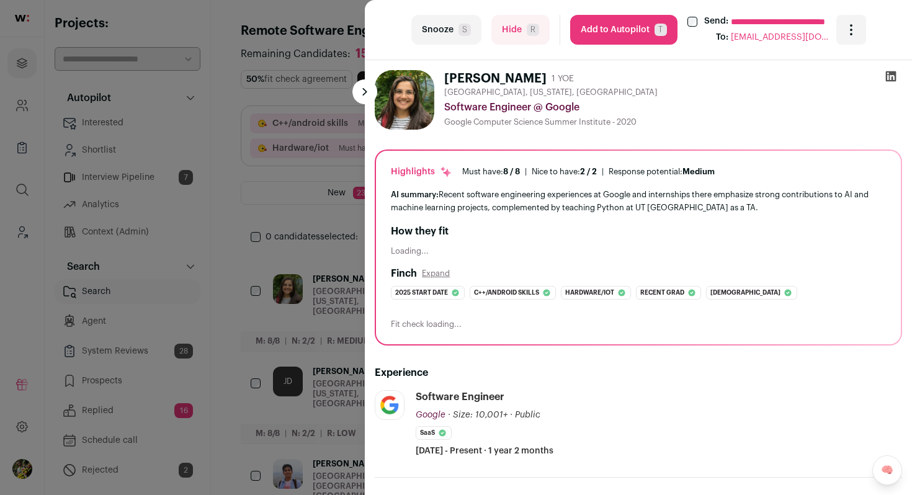
click at [626, 34] on button "Add to Autopilot T" at bounding box center [623, 30] width 107 height 30
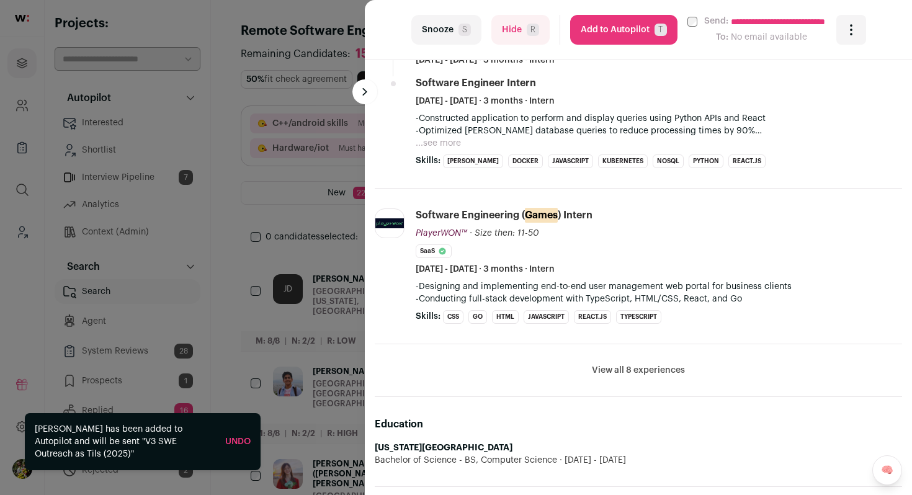
scroll to position [772, 0]
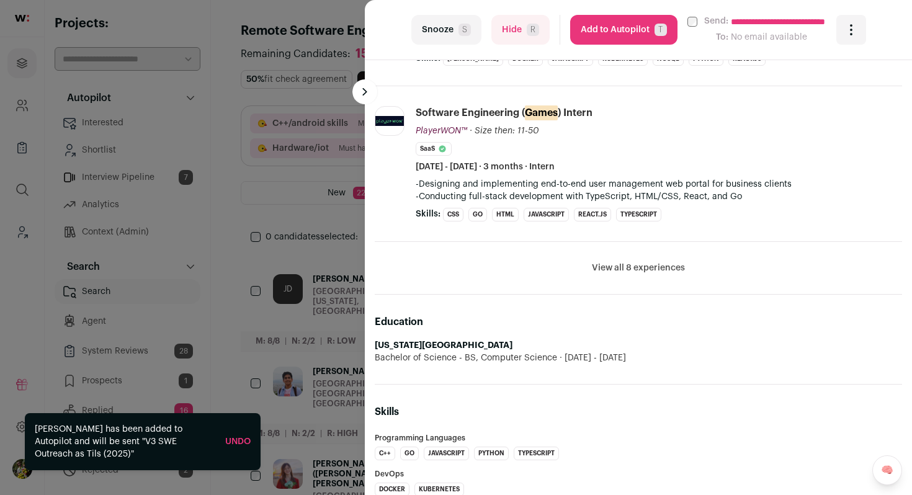
click at [519, 40] on button "Hide R" at bounding box center [520, 30] width 58 height 30
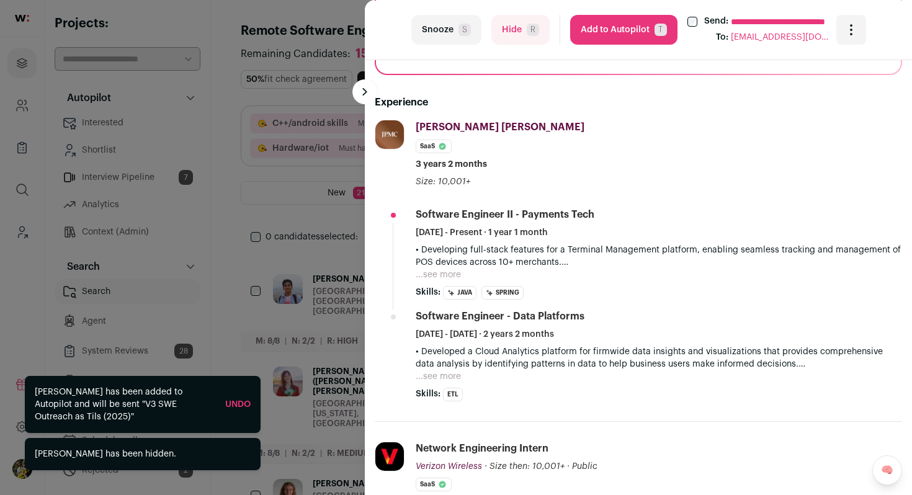
scroll to position [289, 0]
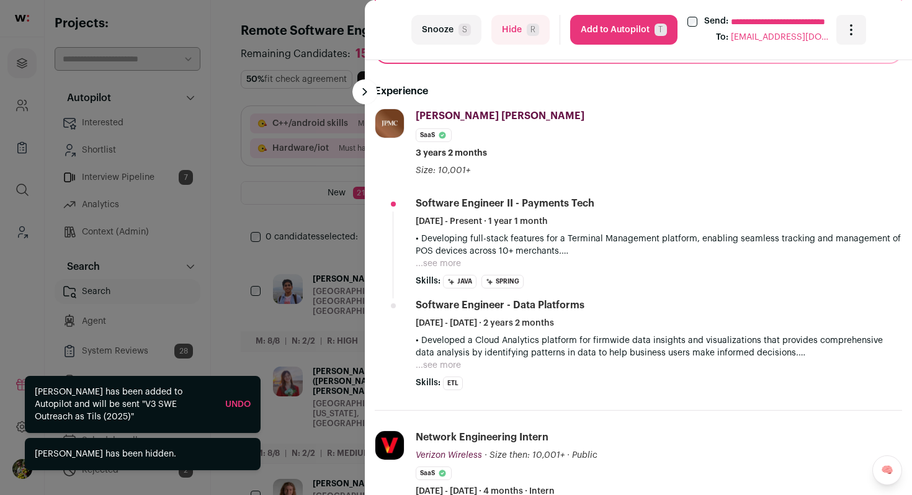
click at [493, 27] on button "Hide R" at bounding box center [520, 30] width 58 height 30
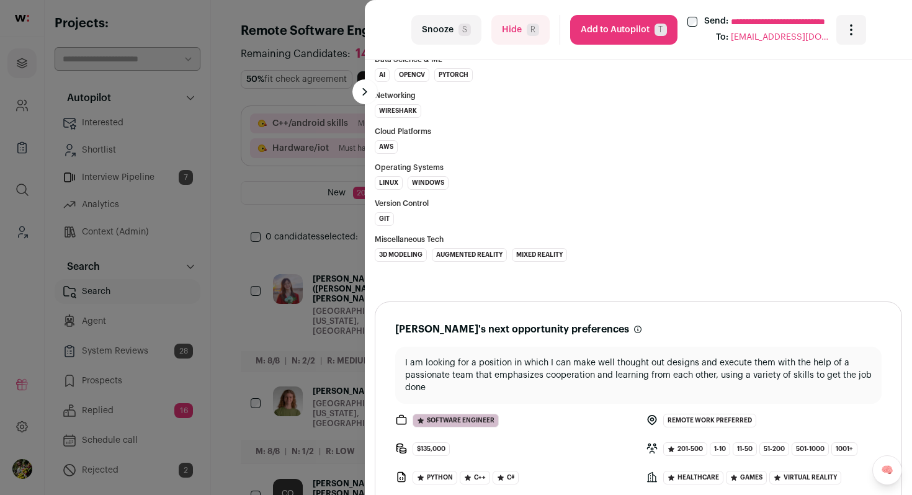
scroll to position [1348, 0]
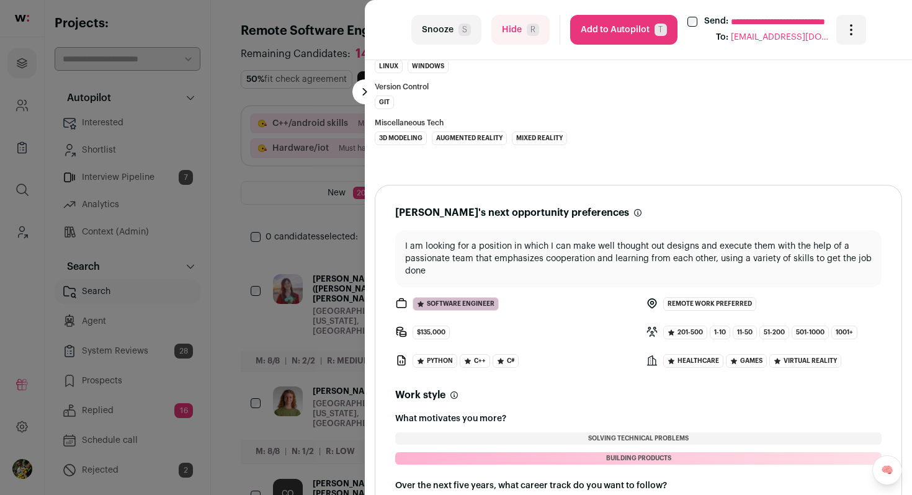
click at [328, 253] on div "**********" at bounding box center [456, 247] width 912 height 495
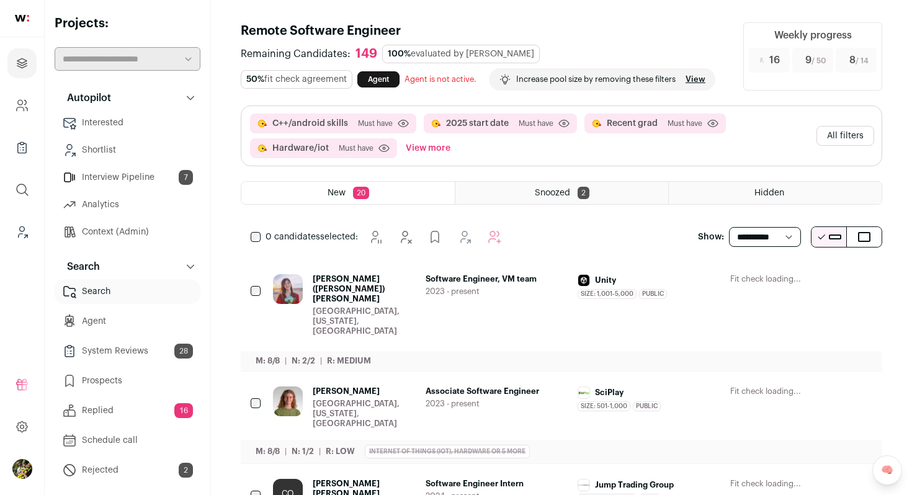
click at [864, 130] on button "All filters" at bounding box center [846, 136] width 58 height 20
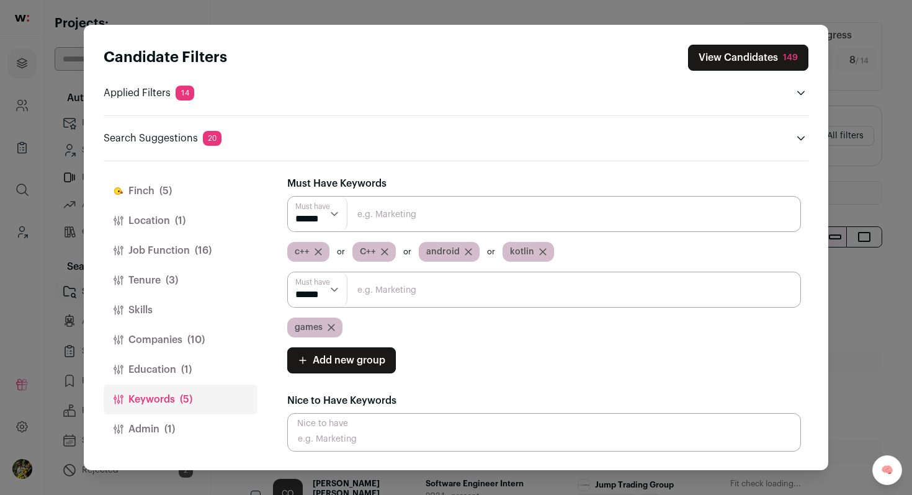
click at [367, 295] on input "Close modal via background" at bounding box center [544, 290] width 514 height 36
click at [465, 253] on icon "Close modal via background" at bounding box center [468, 251] width 7 height 7
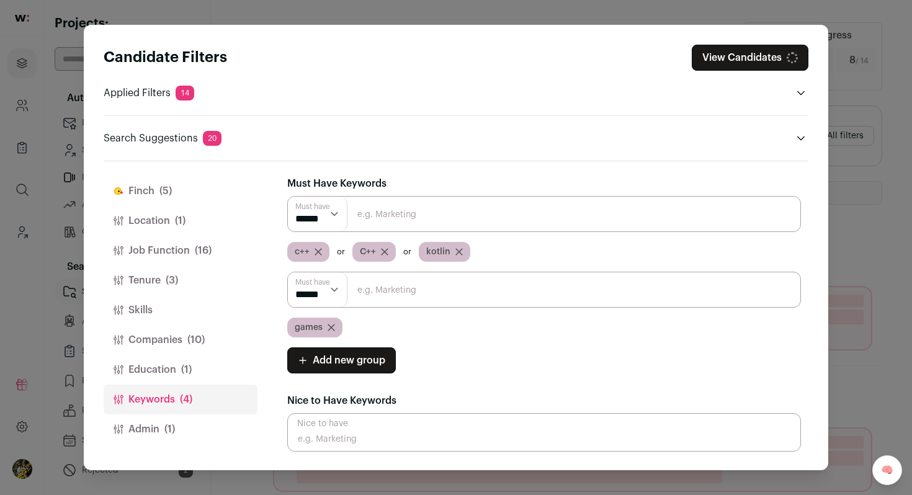
click at [417, 287] on input "Close modal via background" at bounding box center [544, 290] width 514 height 36
type input "android"
click at [331, 326] on icon "Close modal via background" at bounding box center [331, 327] width 7 height 7
click at [440, 253] on span "kotlin" at bounding box center [438, 252] width 24 height 12
click at [458, 249] on icon "Close modal via background" at bounding box center [458, 251] width 7 height 7
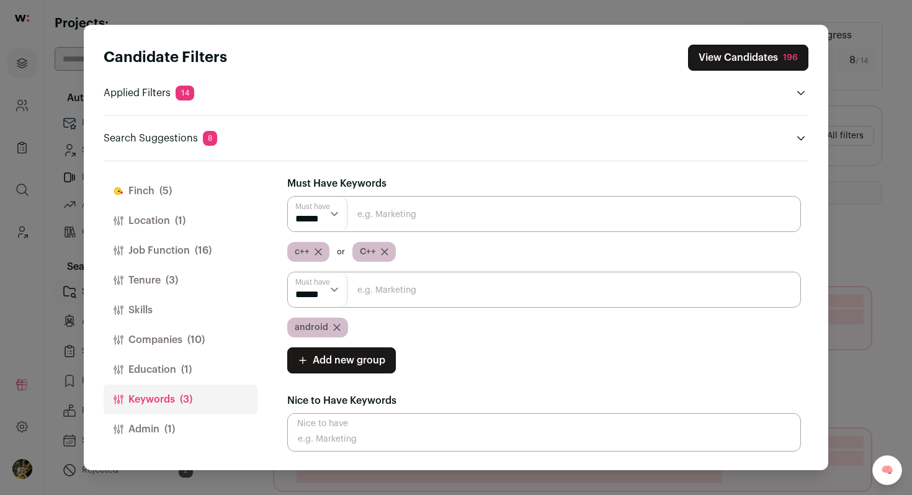
click at [730, 58] on button "View Candidates 196" at bounding box center [748, 58] width 120 height 26
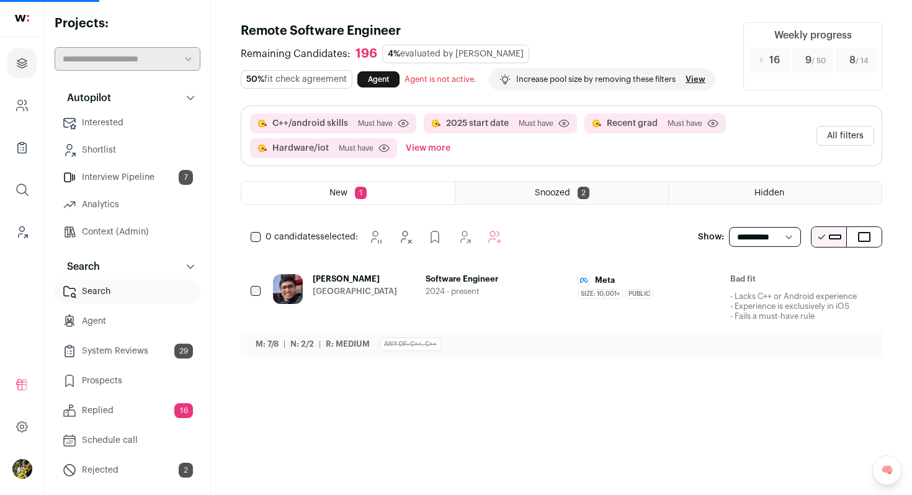
click at [579, 302] on div "Meta Size: 10,001+ Meta's size has been 10,001+ employees during David's time t…" at bounding box center [649, 297] width 143 height 47
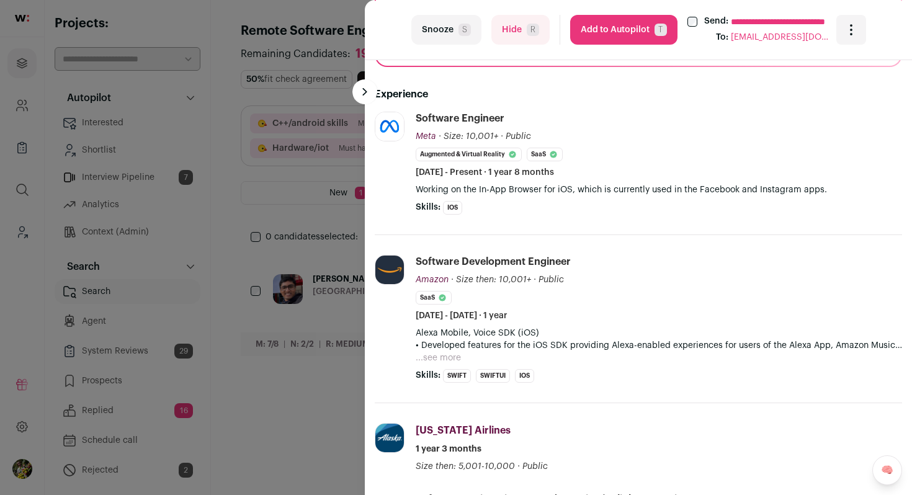
scroll to position [355, 0]
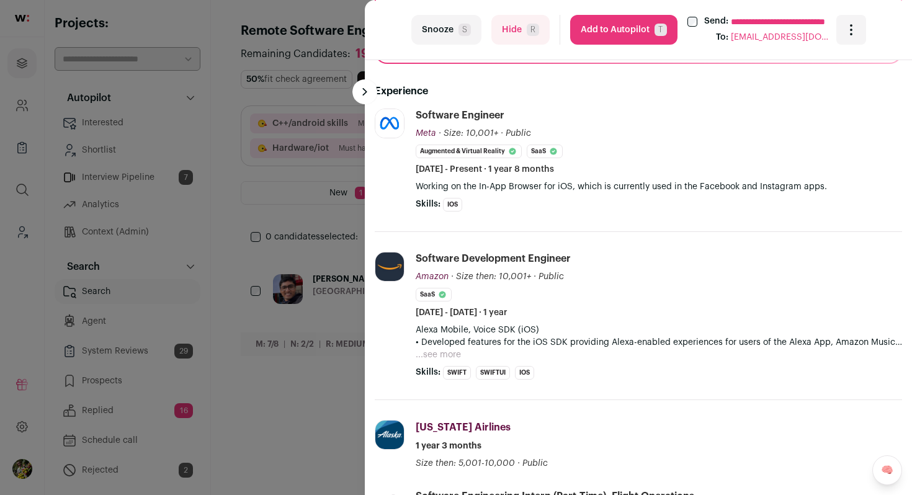
click at [530, 38] on button "Hide R" at bounding box center [520, 30] width 58 height 30
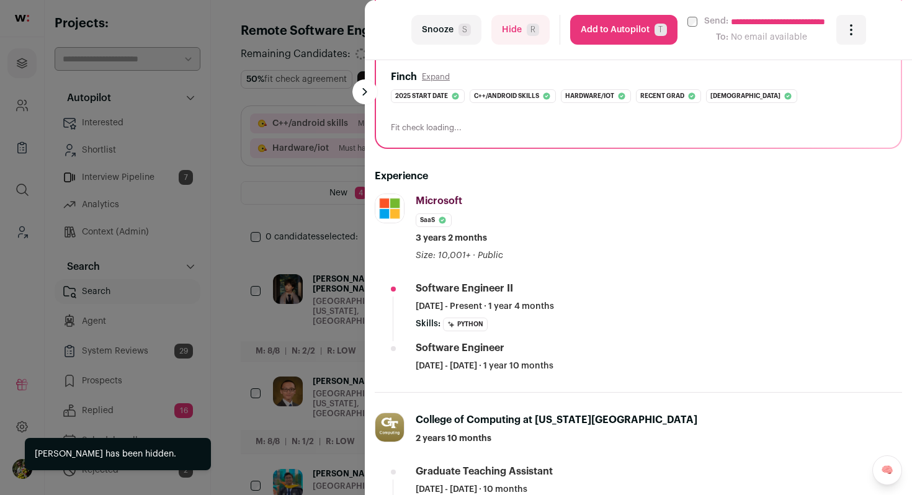
scroll to position [264, 0]
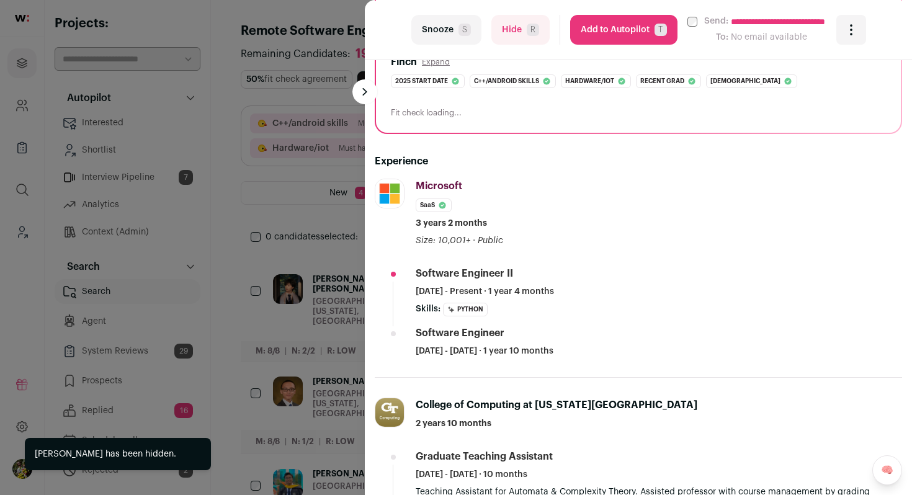
click at [289, 243] on div "**********" at bounding box center [456, 247] width 912 height 495
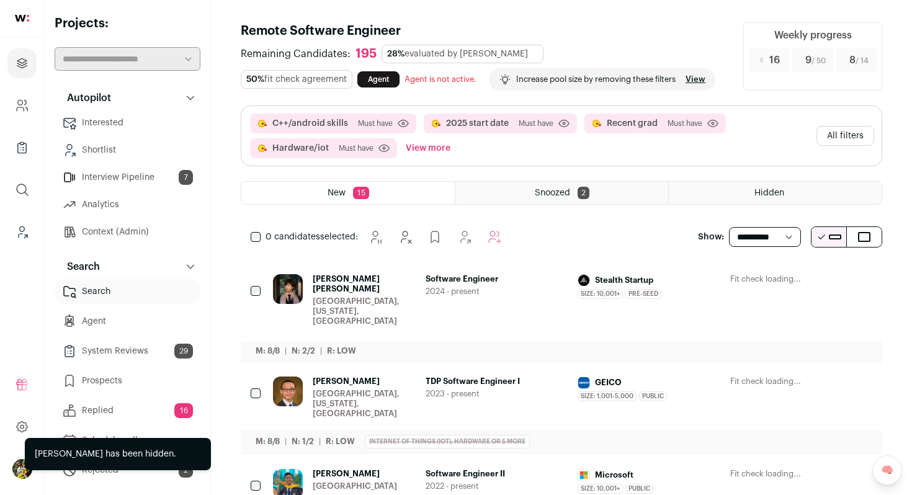
click at [825, 127] on button "All filters" at bounding box center [846, 136] width 58 height 20
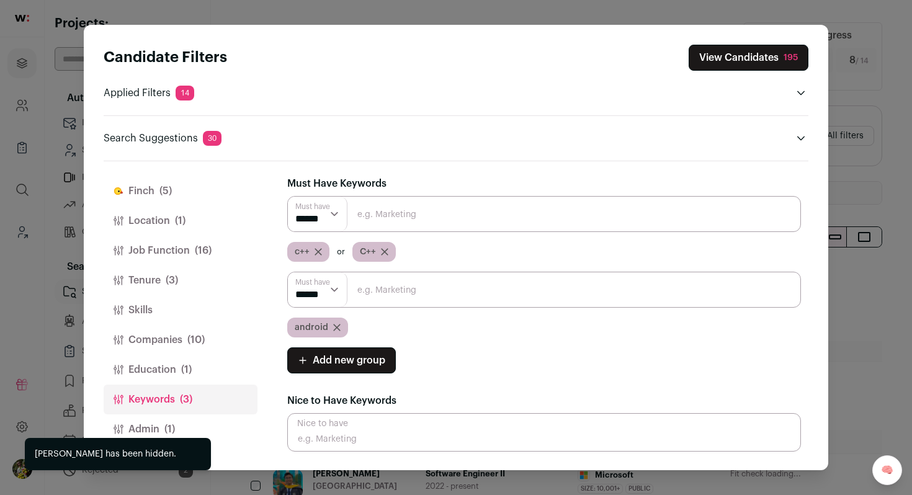
click at [163, 194] on span "(5)" at bounding box center [165, 191] width 12 height 15
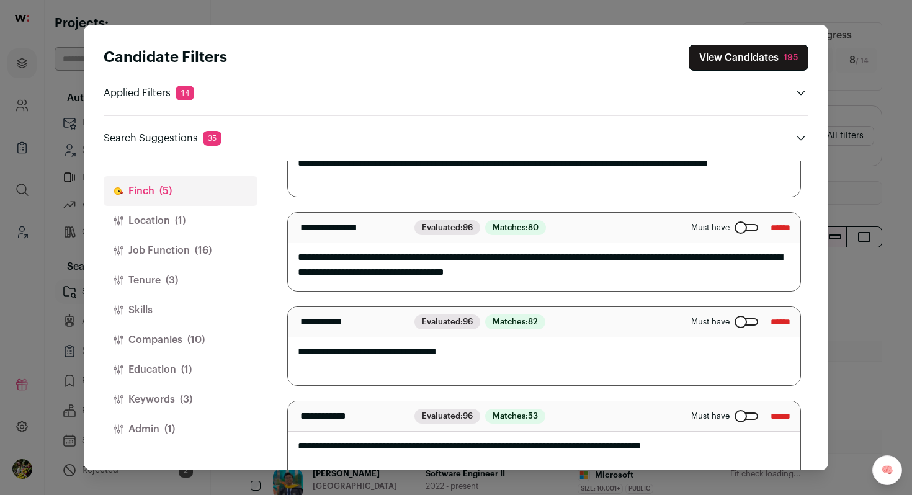
scroll to position [0, 0]
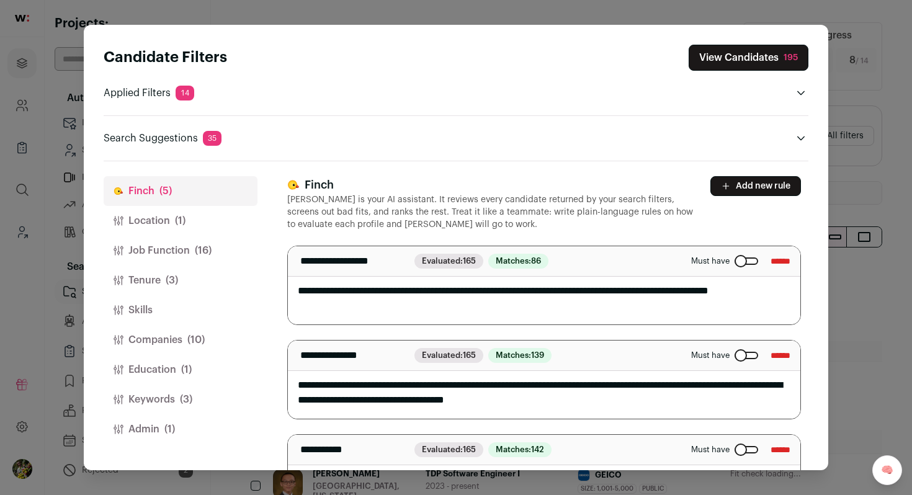
click at [754, 61] on button "View Candidates 195" at bounding box center [749, 58] width 120 height 26
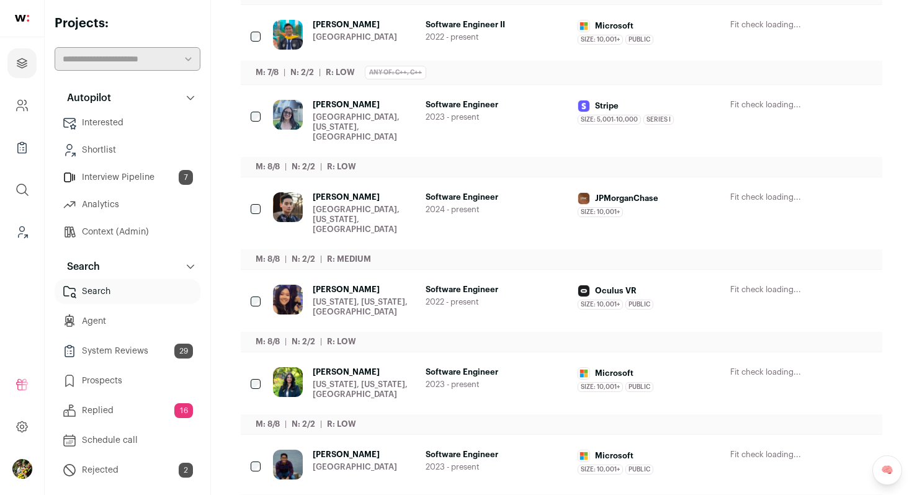
scroll to position [606, 0]
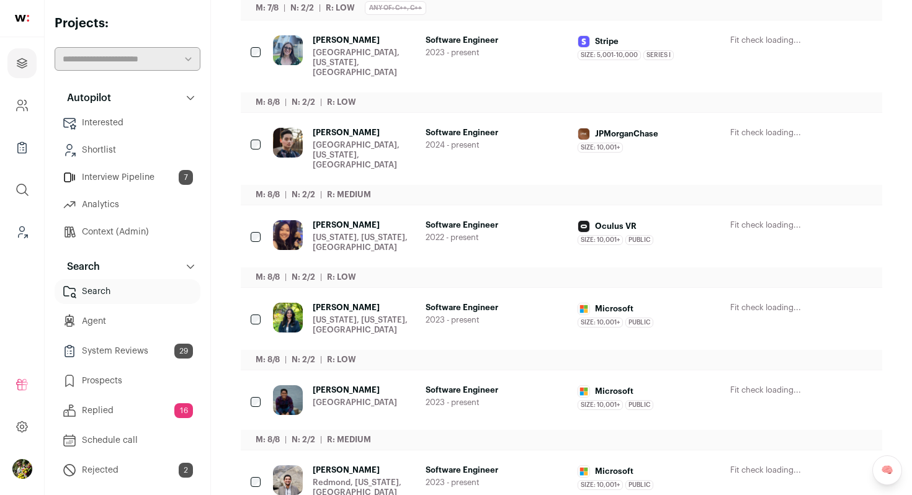
click at [758, 128] on icon "Hide" at bounding box center [763, 134] width 10 height 12
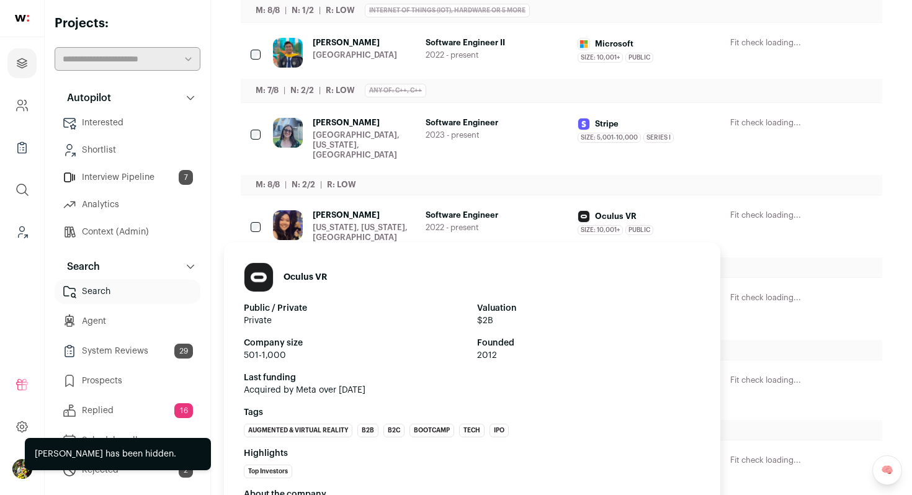
click at [633, 302] on strong "Valuation" at bounding box center [588, 308] width 223 height 12
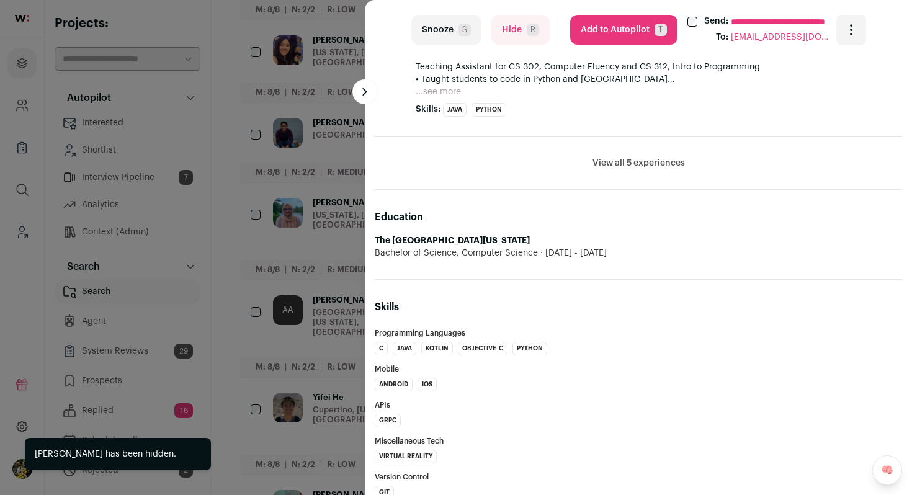
scroll to position [671, 0]
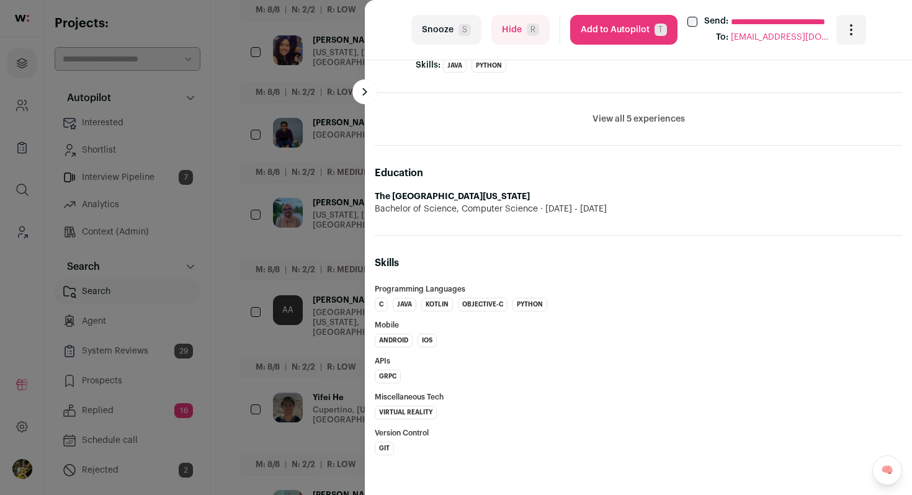
click at [648, 30] on button "Add to Autopilot T" at bounding box center [623, 30] width 107 height 30
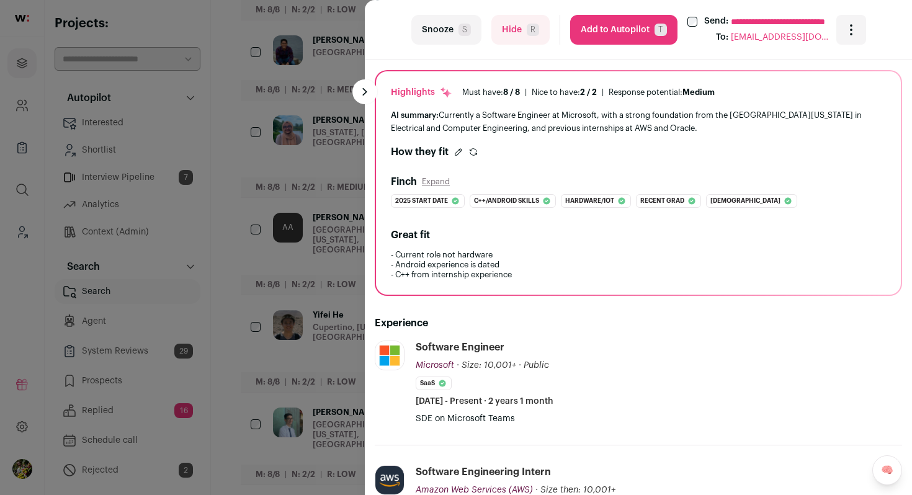
scroll to position [0, 0]
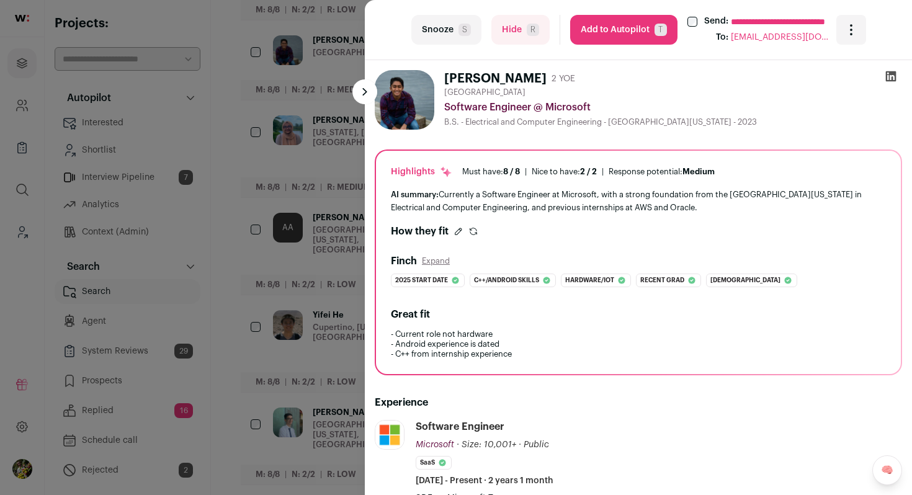
click at [619, 35] on button "Add to Autopilot T" at bounding box center [623, 30] width 107 height 30
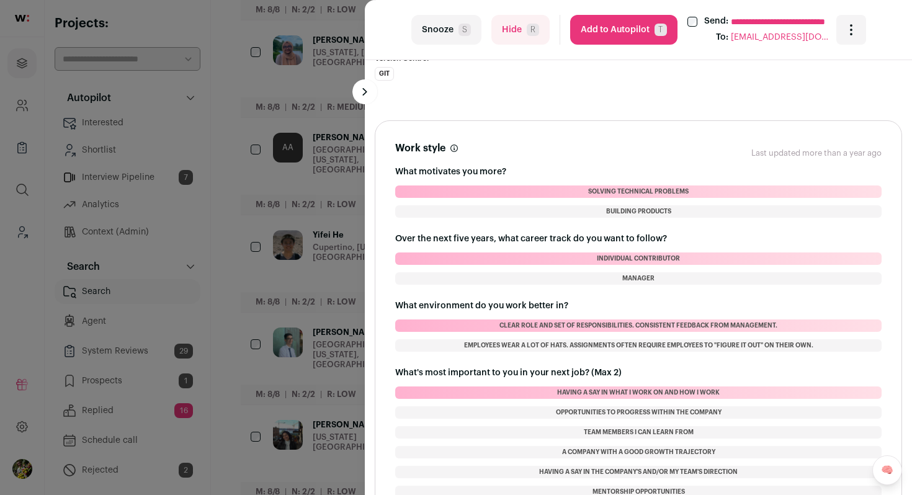
scroll to position [1284, 0]
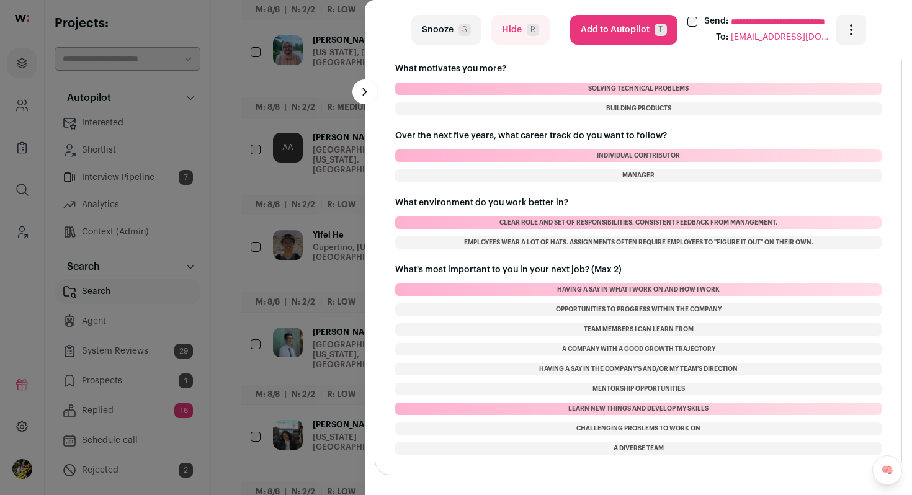
click at [618, 28] on button "Add to Autopilot T" at bounding box center [623, 30] width 107 height 30
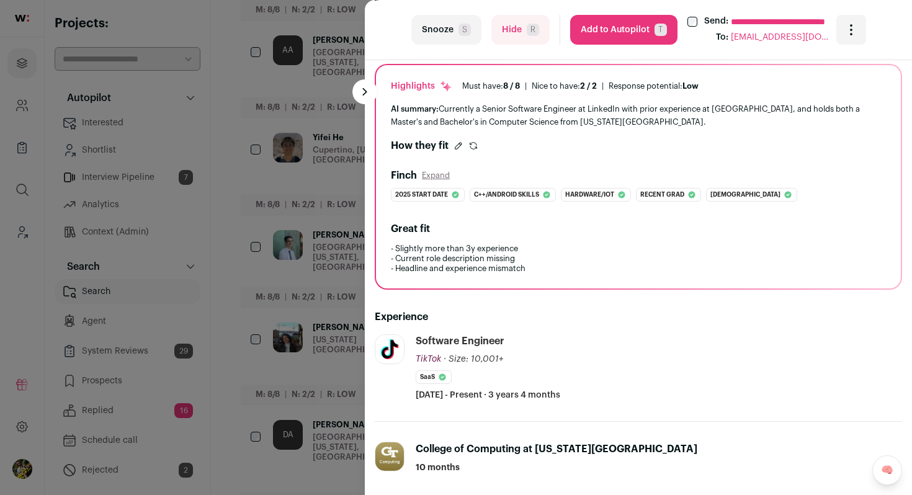
scroll to position [0, 0]
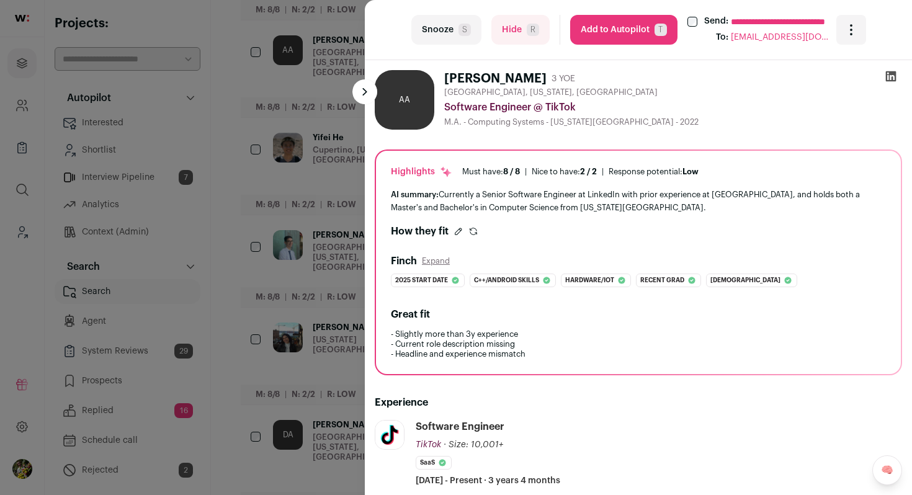
click at [620, 24] on button "Add to Autopilot T" at bounding box center [623, 30] width 107 height 30
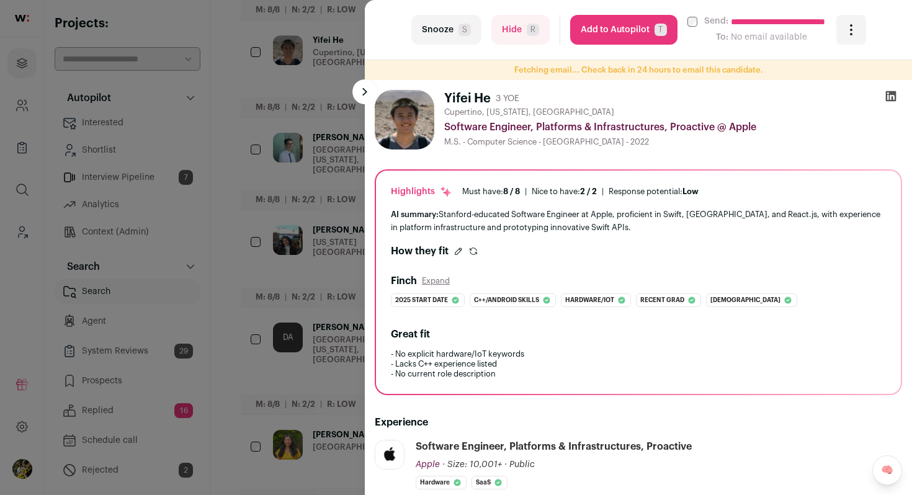
click at [524, 38] on button "Hide R" at bounding box center [520, 30] width 58 height 30
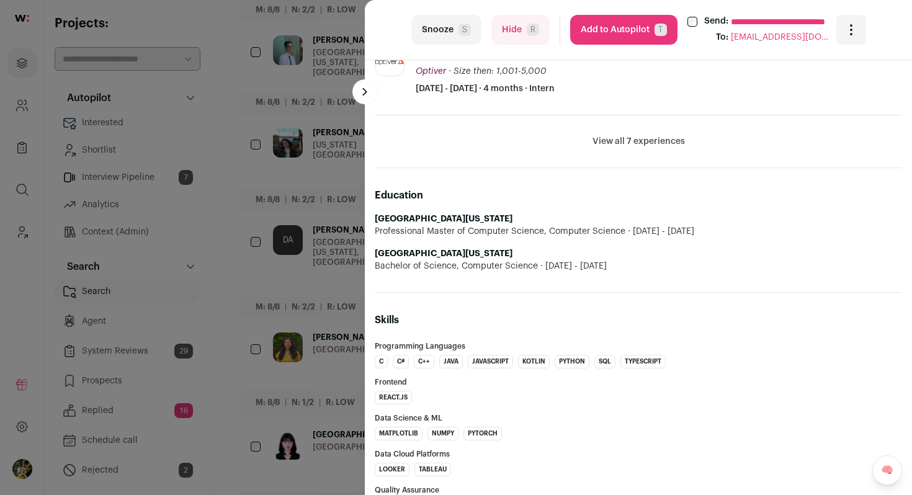
scroll to position [813, 0]
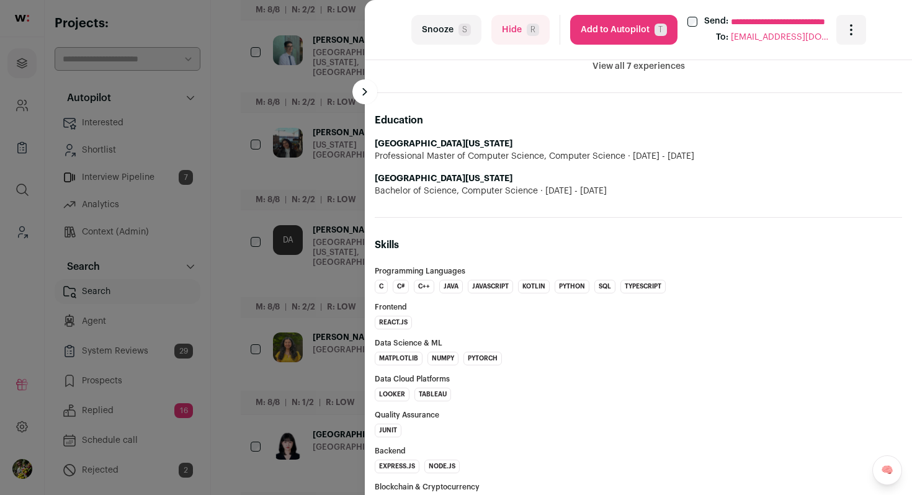
click at [625, 68] on button "View all 7 experiences" at bounding box center [639, 66] width 92 height 12
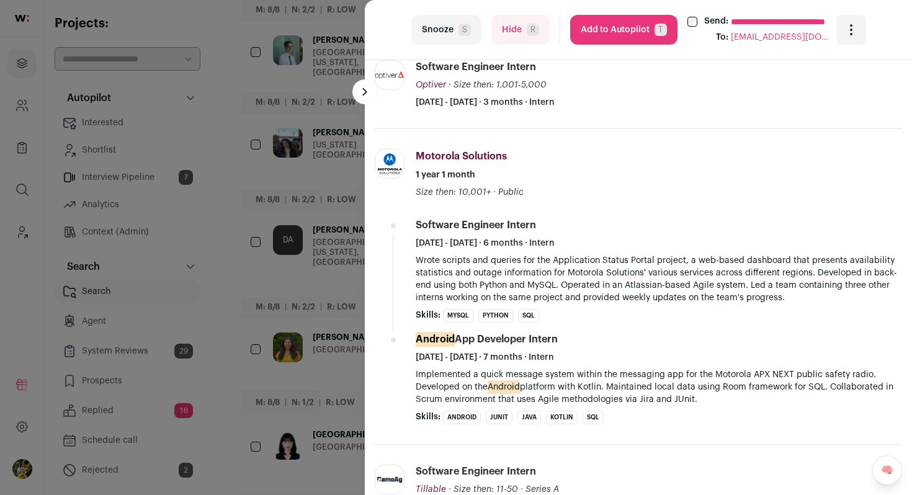
click at [625, 31] on button "Add to Autopilot T" at bounding box center [623, 30] width 107 height 30
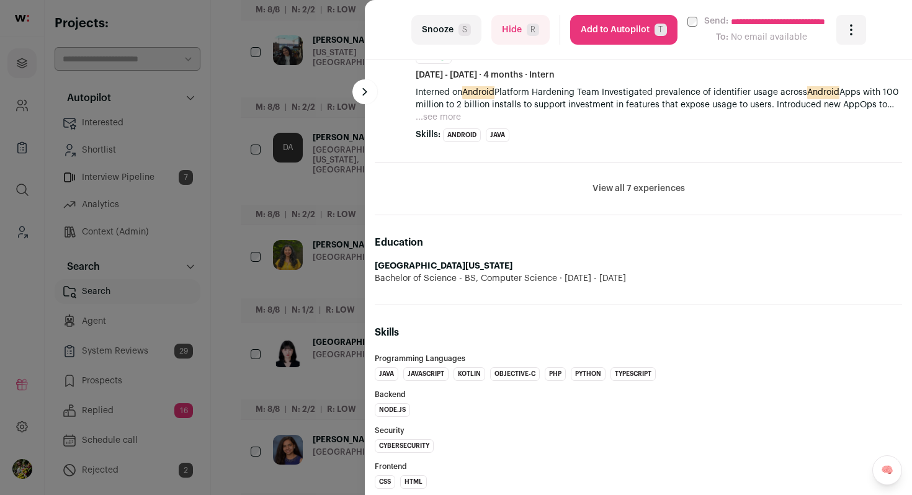
scroll to position [718, 0]
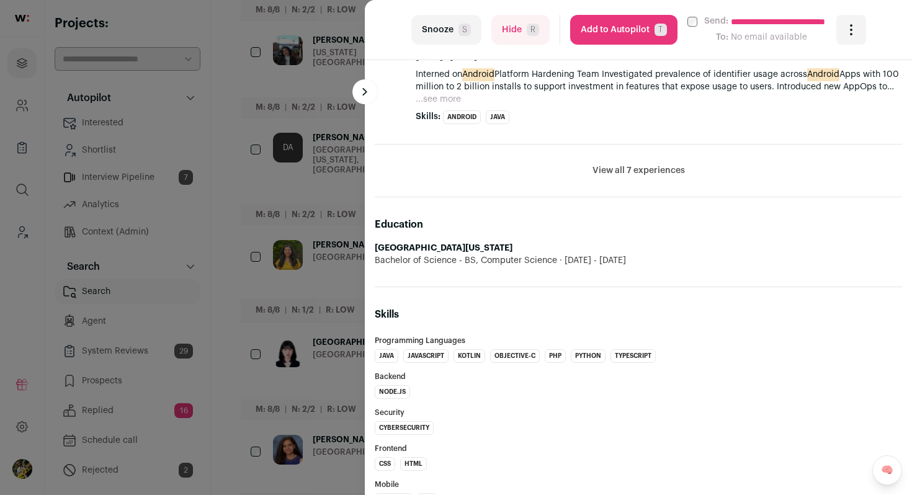
click at [622, 25] on button "Add to Autopilot T" at bounding box center [623, 30] width 107 height 30
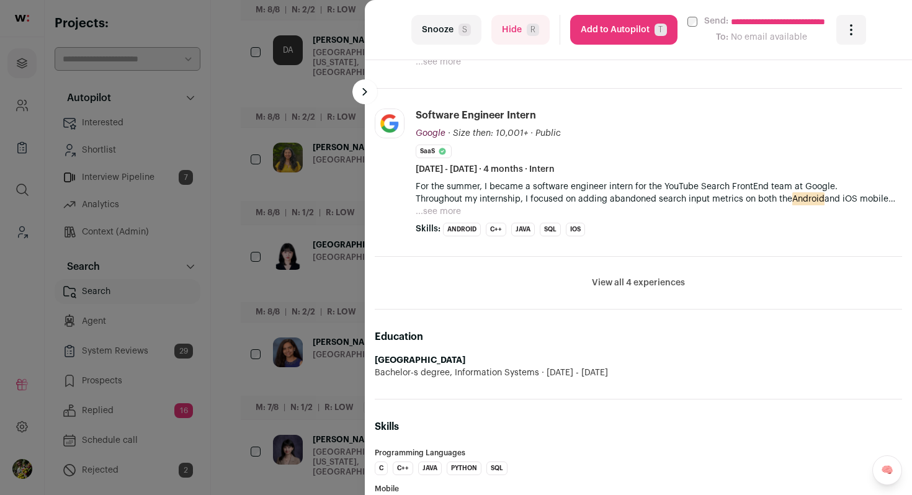
scroll to position [885, 0]
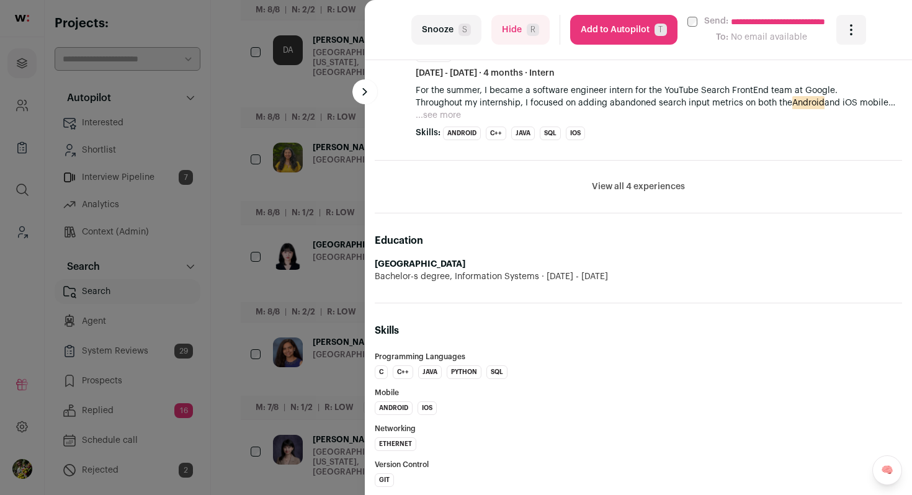
click at [668, 189] on button "View all 4 experiences" at bounding box center [638, 187] width 93 height 12
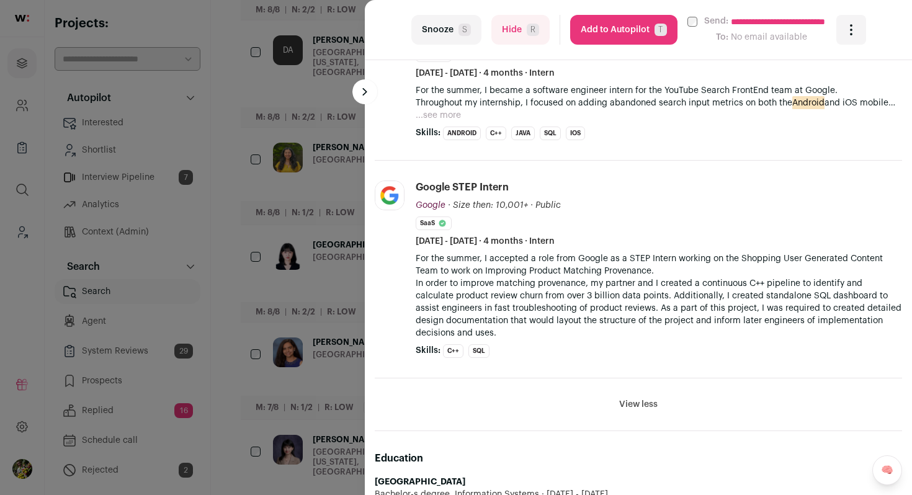
click at [526, 38] on button "Hide R" at bounding box center [520, 30] width 58 height 30
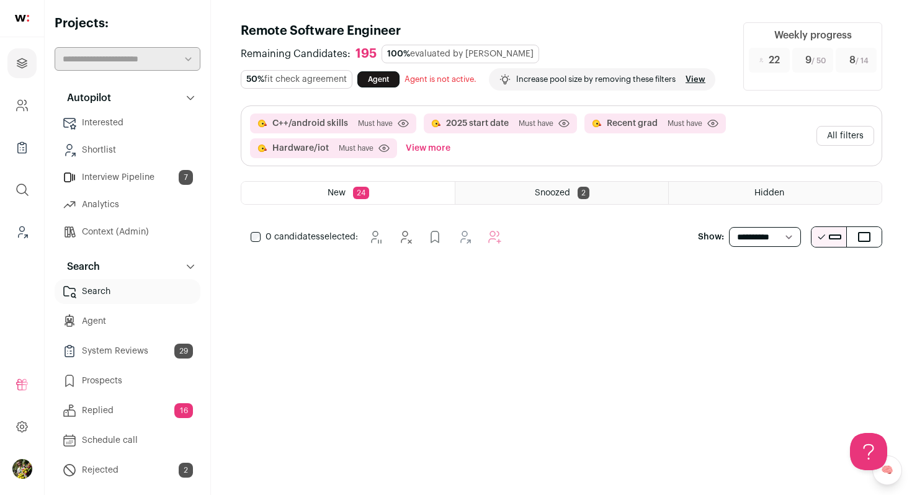
click at [431, 149] on button "View more" at bounding box center [428, 148] width 50 height 20
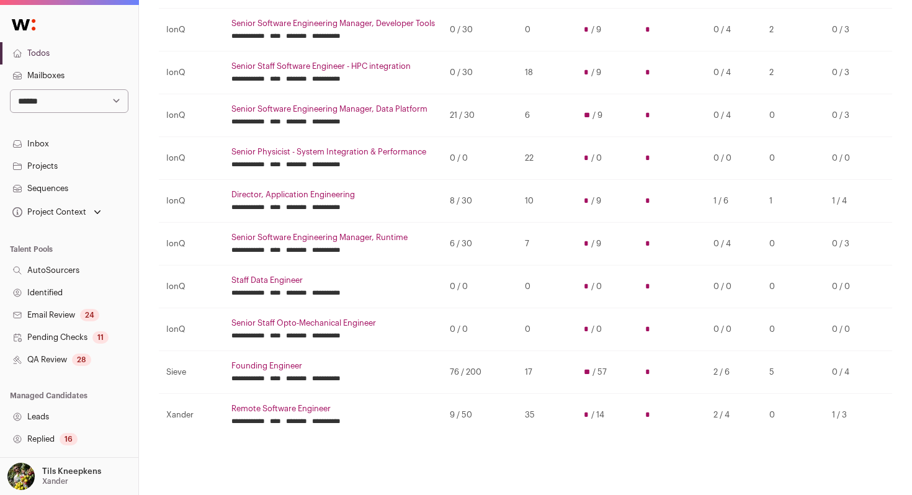
scroll to position [238, 0]
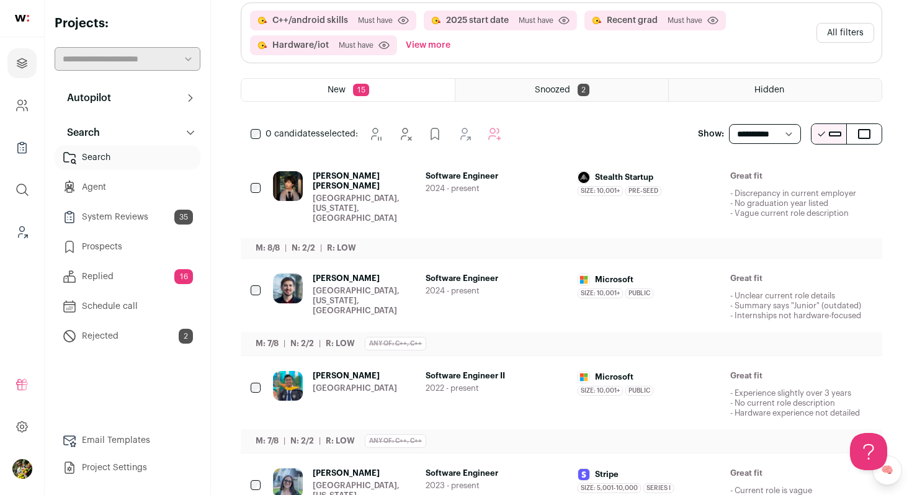
click at [350, 194] on div "[GEOGRAPHIC_DATA], [US_STATE], [GEOGRAPHIC_DATA]" at bounding box center [364, 209] width 103 height 30
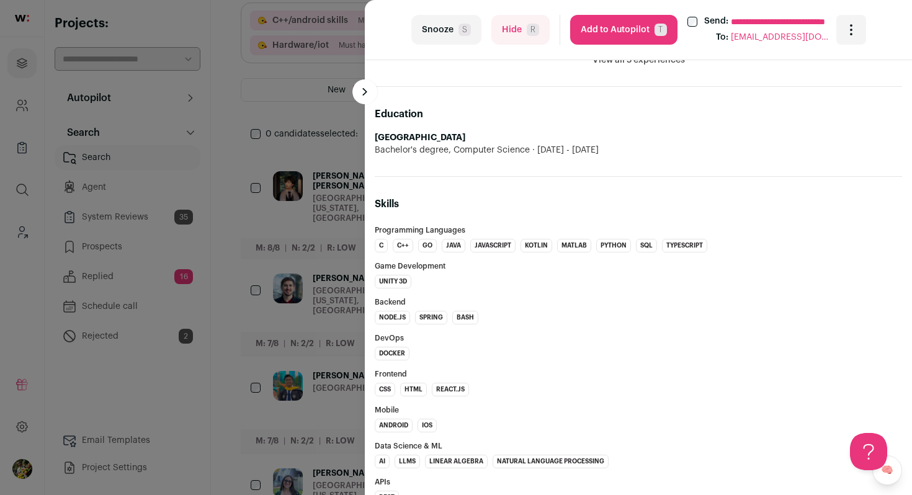
scroll to position [689, 0]
click at [642, 27] on button "Add to Autopilot T" at bounding box center [623, 30] width 107 height 30
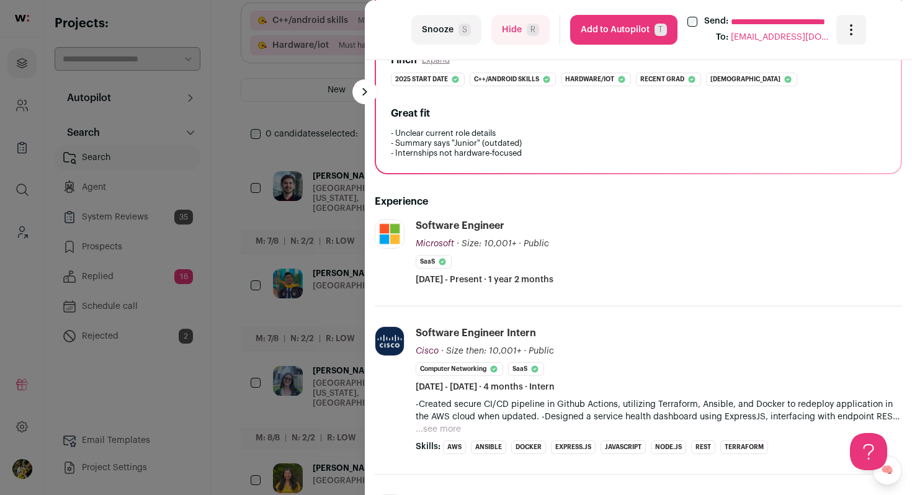
scroll to position [248, 0]
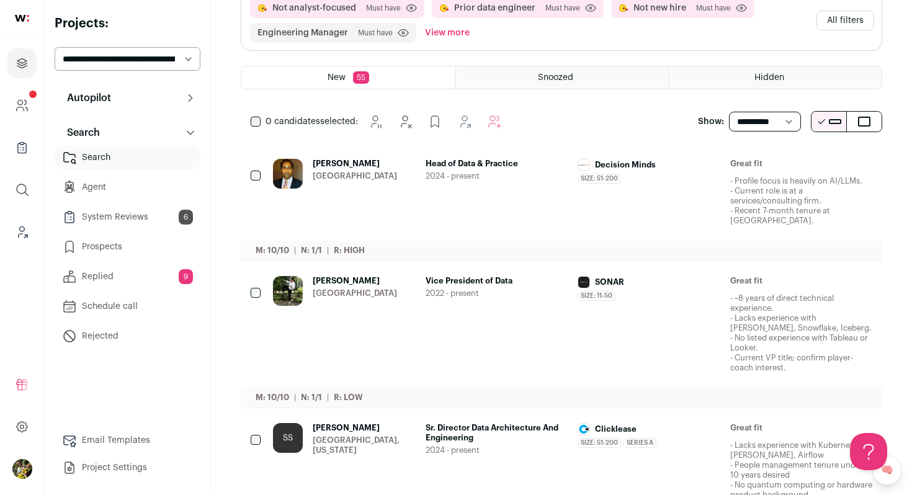
scroll to position [171, 0]
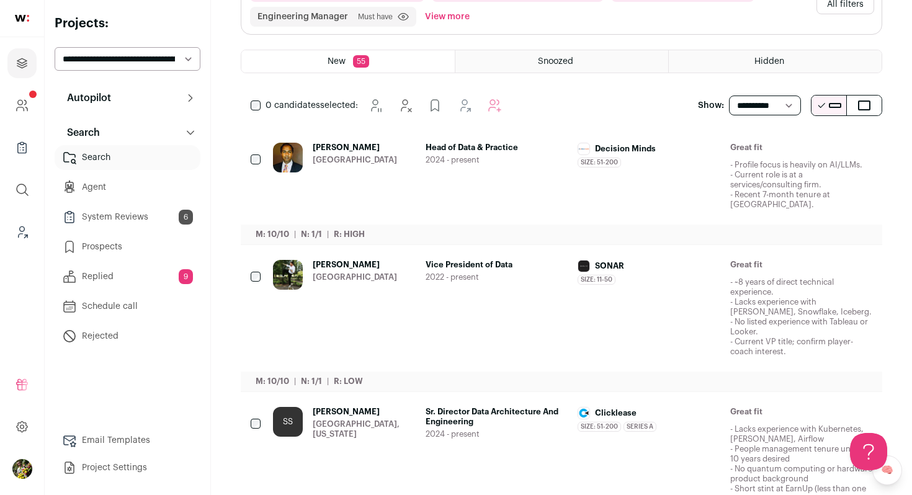
click at [522, 156] on span "2024 - present" at bounding box center [497, 160] width 143 height 10
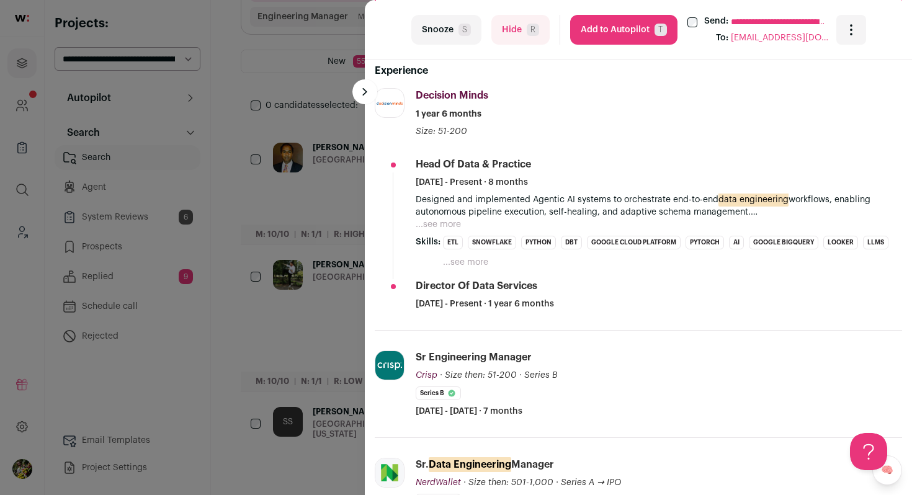
scroll to position [468, 0]
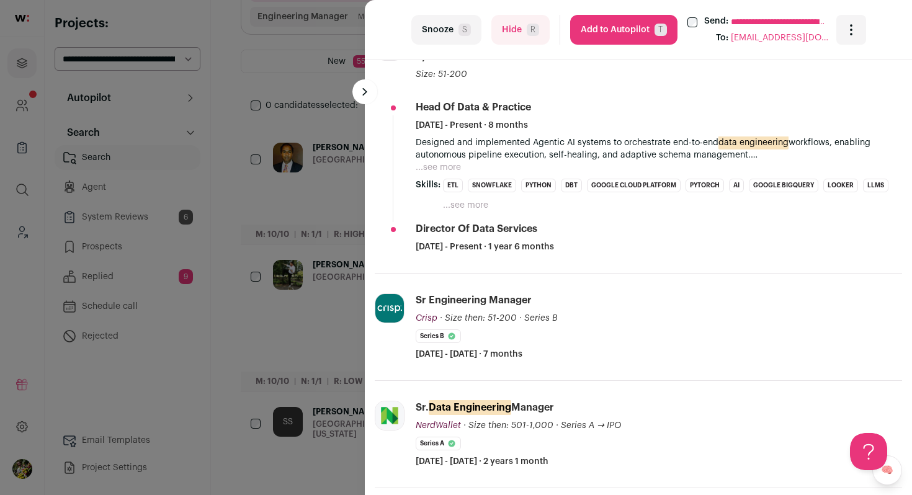
click at [441, 169] on button "...see more" at bounding box center [438, 167] width 45 height 12
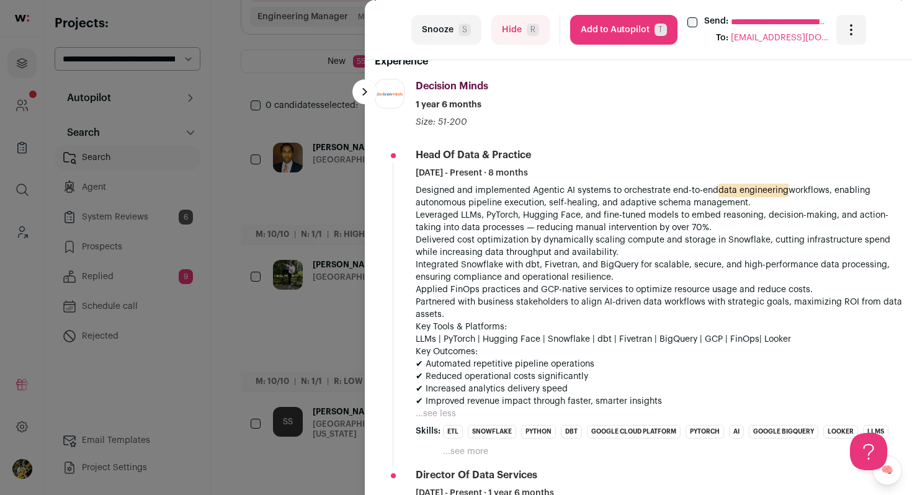
scroll to position [398, 0]
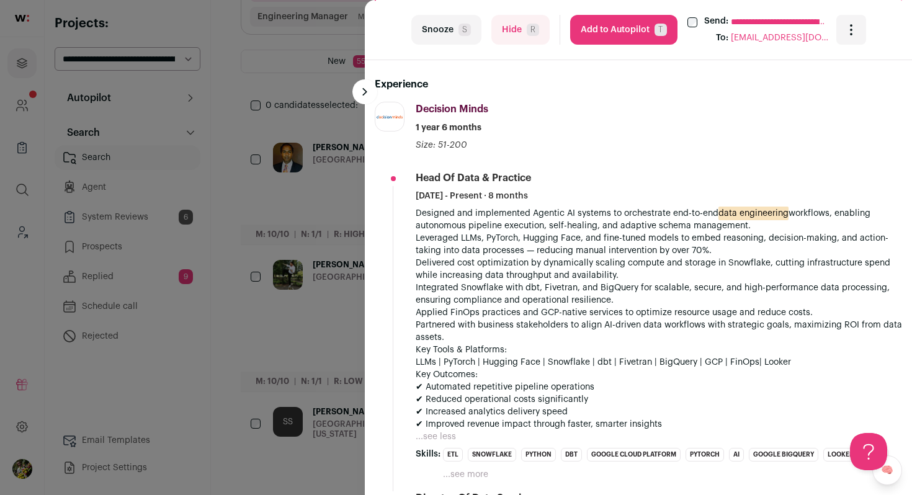
click at [512, 38] on button "Hide R" at bounding box center [520, 30] width 58 height 30
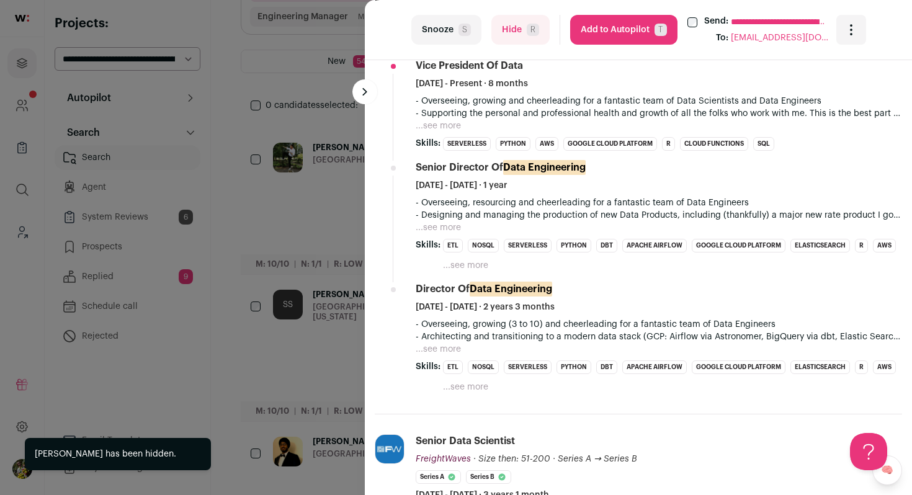
scroll to position [509, 0]
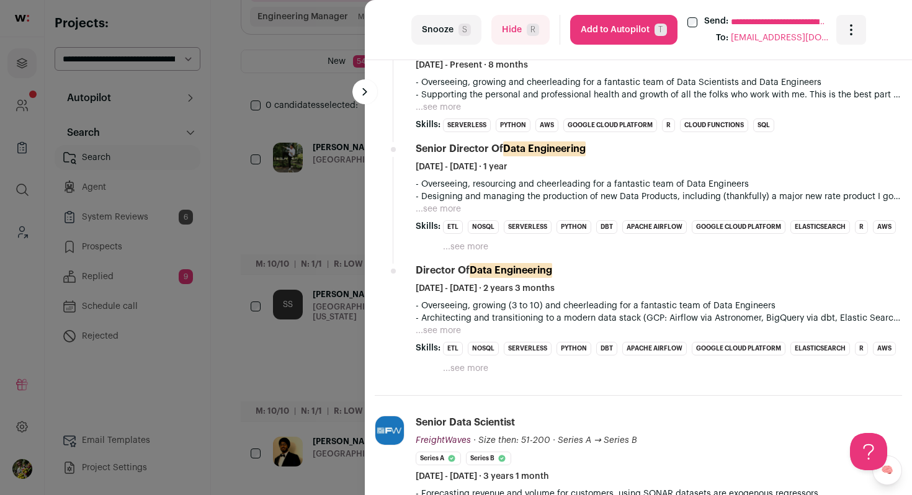
click at [503, 37] on button "Hide R" at bounding box center [520, 30] width 58 height 30
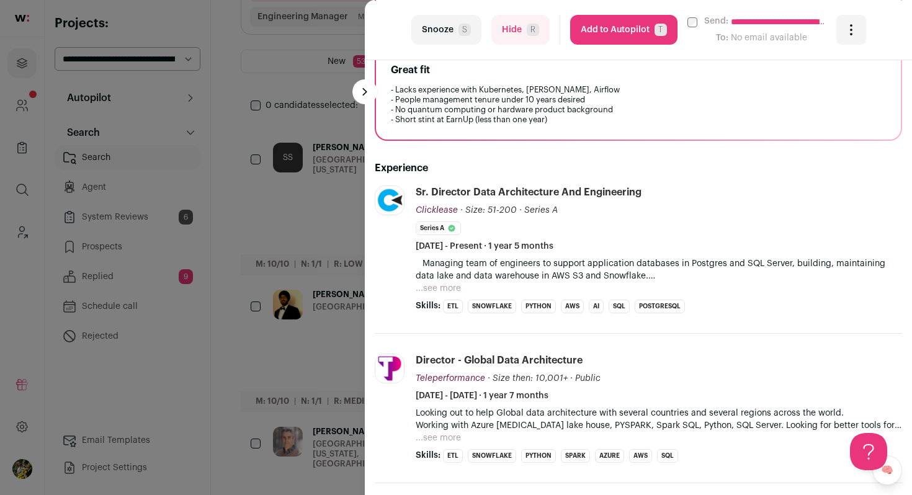
scroll to position [374, 0]
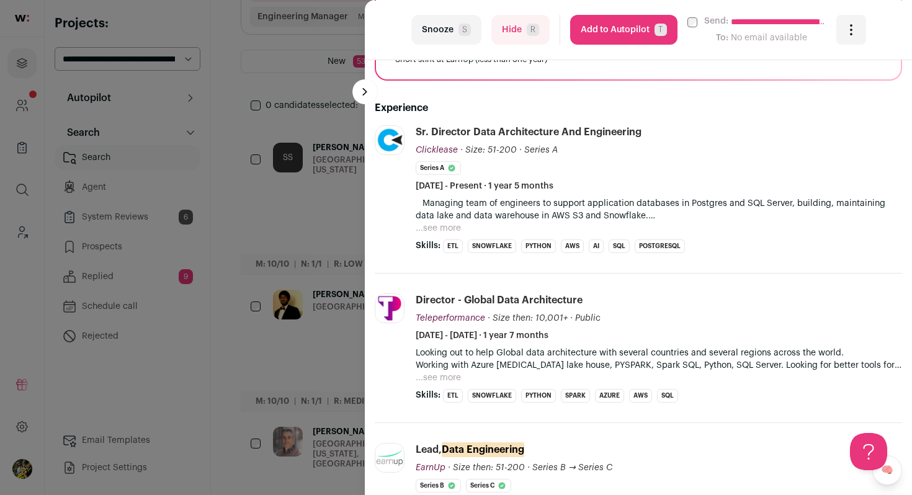
click at [451, 227] on button "...see more" at bounding box center [438, 228] width 45 height 12
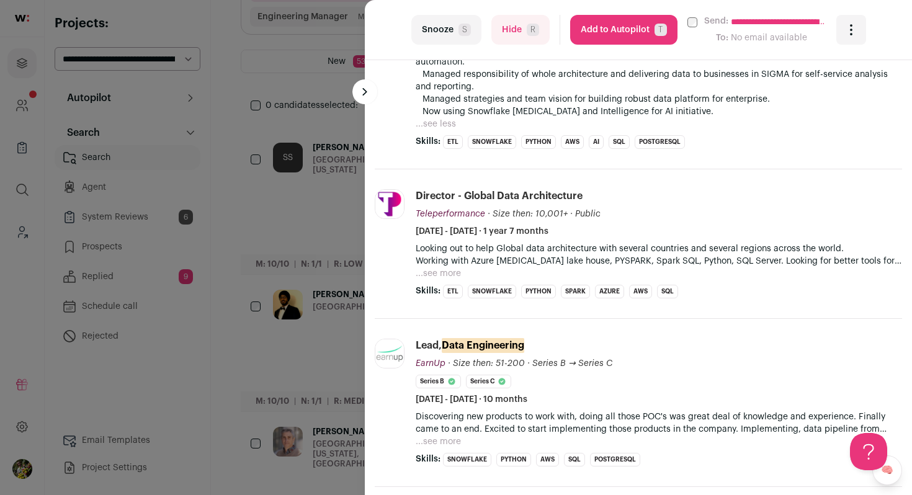
scroll to position [678, 0]
click at [355, 230] on div "**********" at bounding box center [456, 247] width 912 height 495
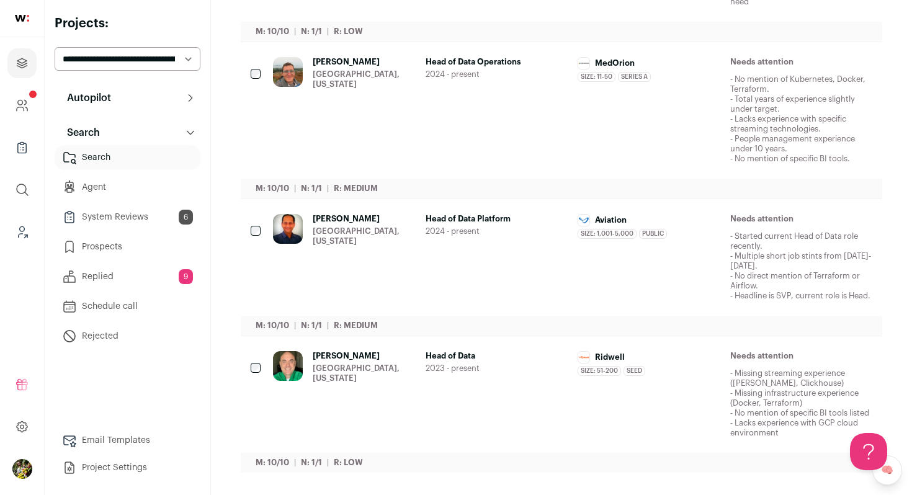
scroll to position [1286, 0]
click at [384, 214] on div "[PERSON_NAME] [GEOGRAPHIC_DATA], [US_STATE]" at bounding box center [344, 257] width 143 height 87
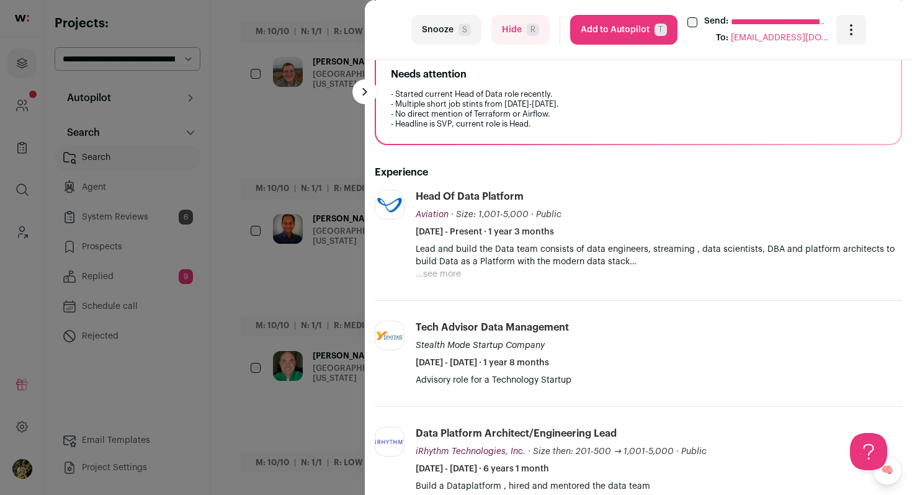
scroll to position [313, 0]
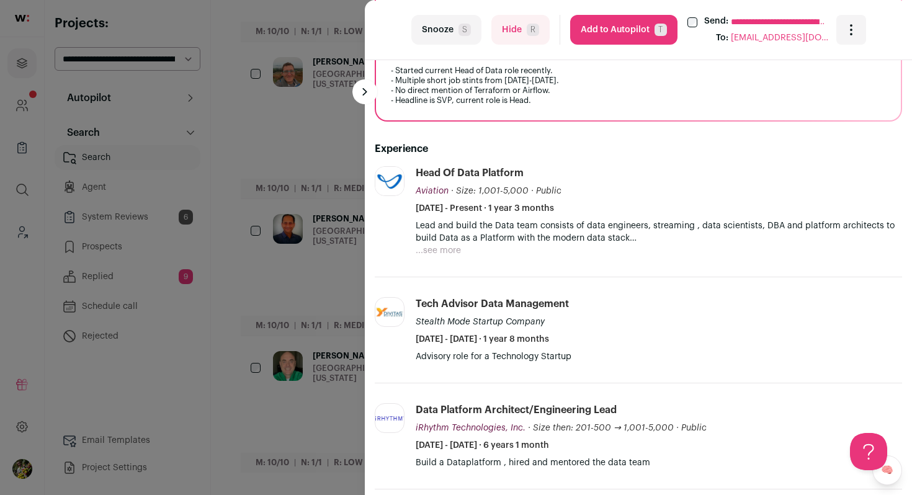
click at [444, 250] on button "...see more" at bounding box center [438, 250] width 45 height 12
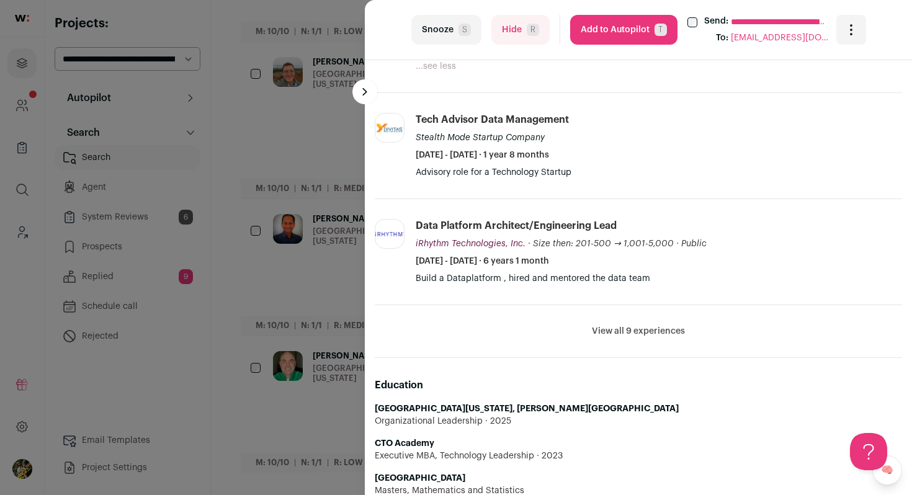
scroll to position [526, 0]
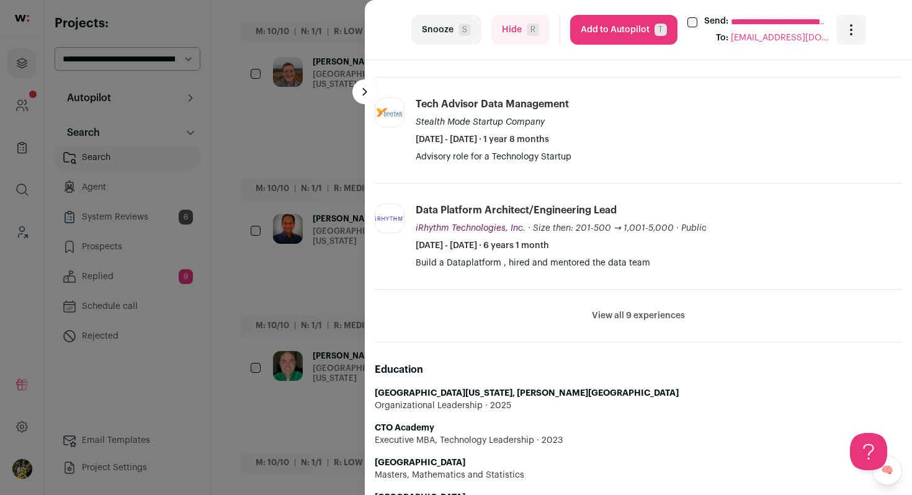
click at [650, 311] on button "View all 9 experiences" at bounding box center [638, 316] width 93 height 12
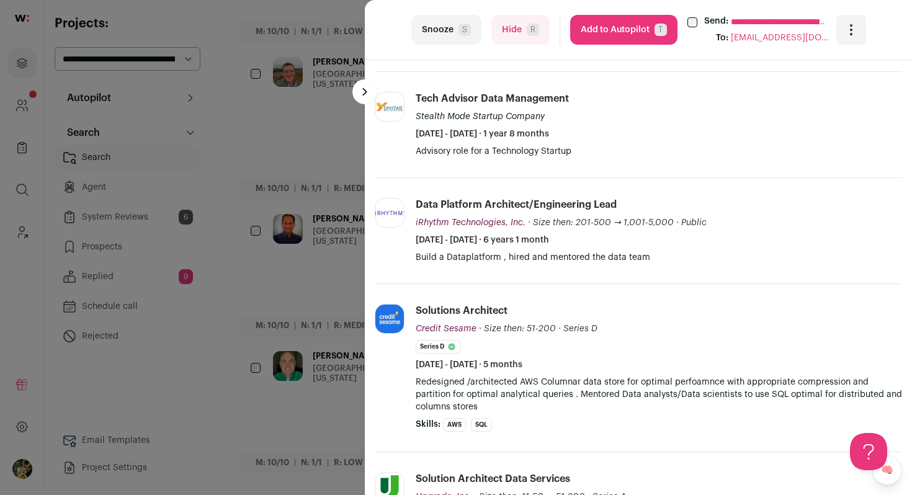
scroll to position [532, 0]
click at [535, 34] on span "R" at bounding box center [533, 30] width 12 height 12
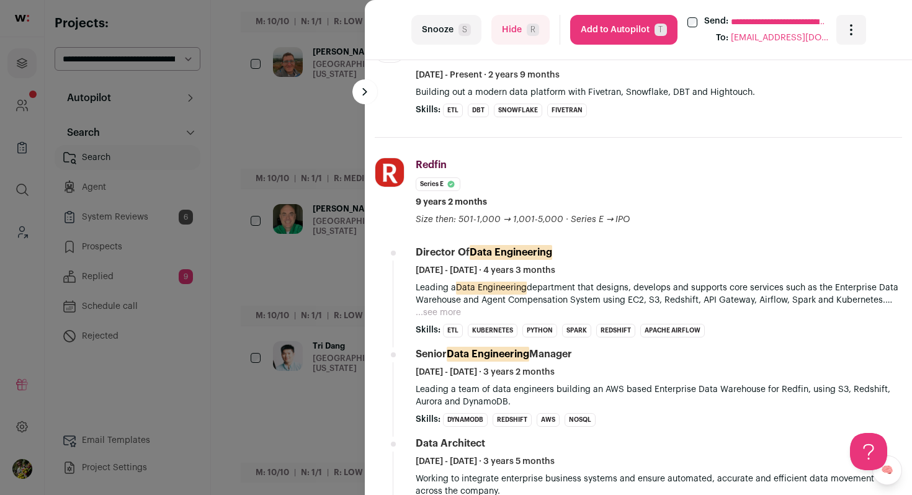
scroll to position [519, 0]
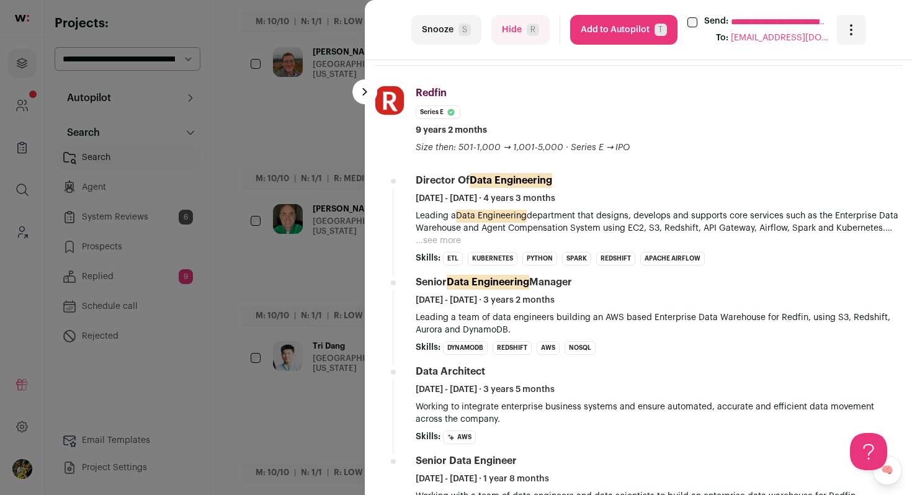
click at [618, 36] on button "Add to Autopilot T" at bounding box center [623, 30] width 107 height 30
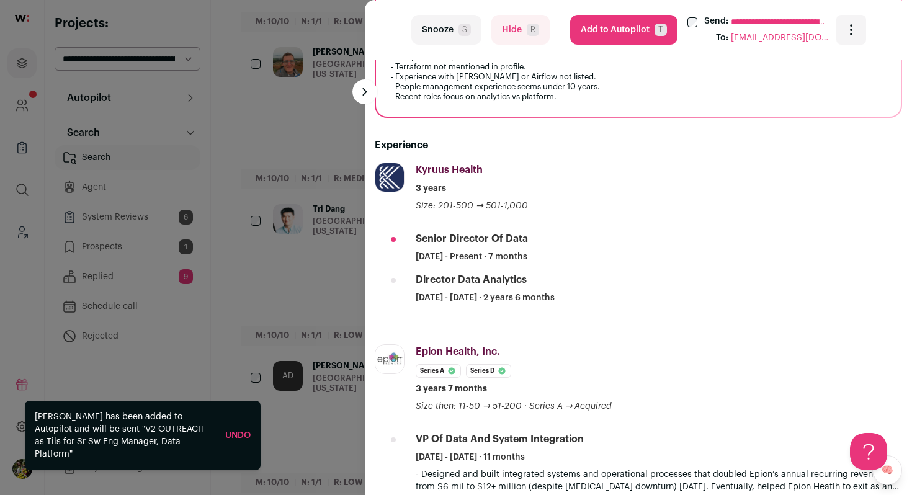
scroll to position [328, 0]
click at [526, 35] on button "Hide R" at bounding box center [520, 30] width 58 height 30
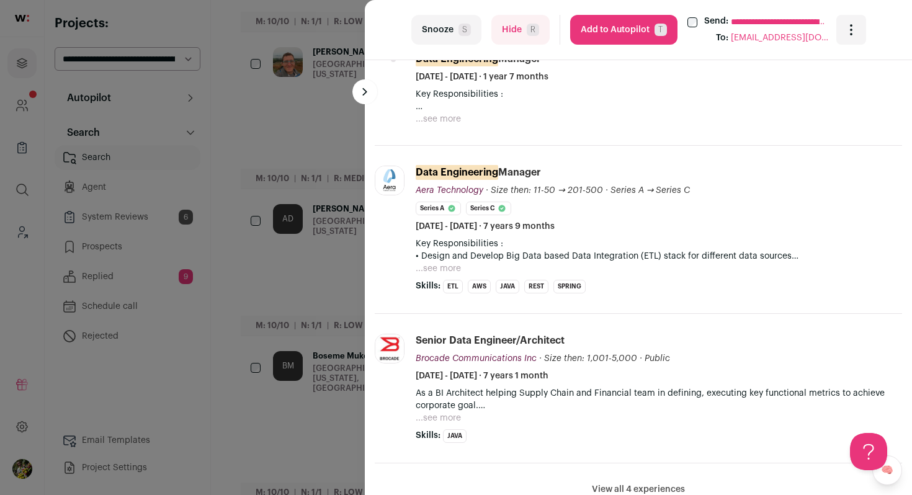
scroll to position [539, 0]
click at [434, 270] on button "...see more" at bounding box center [438, 267] width 45 height 12
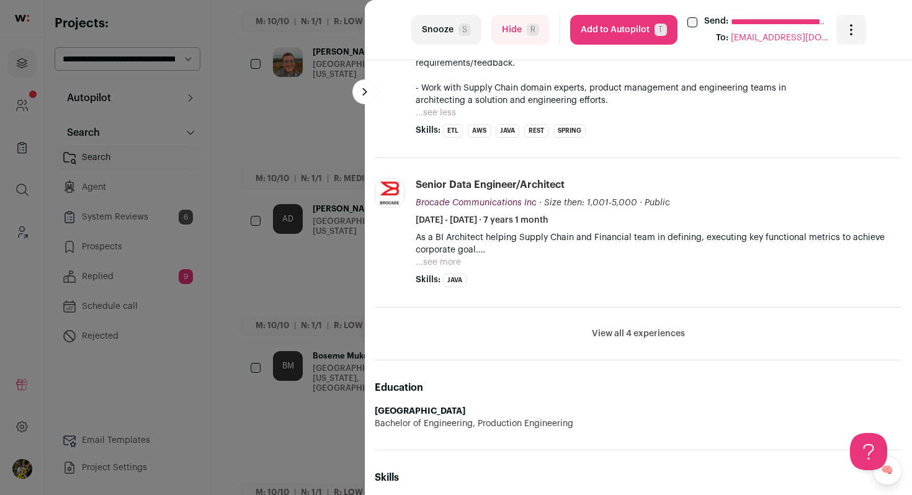
scroll to position [1104, 0]
click at [604, 331] on button "View all 4 experiences" at bounding box center [638, 332] width 93 height 12
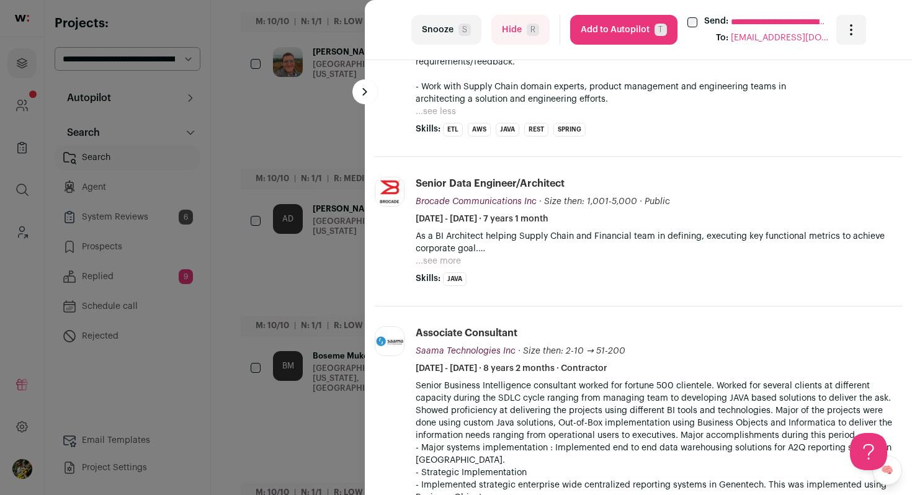
scroll to position [1130, 0]
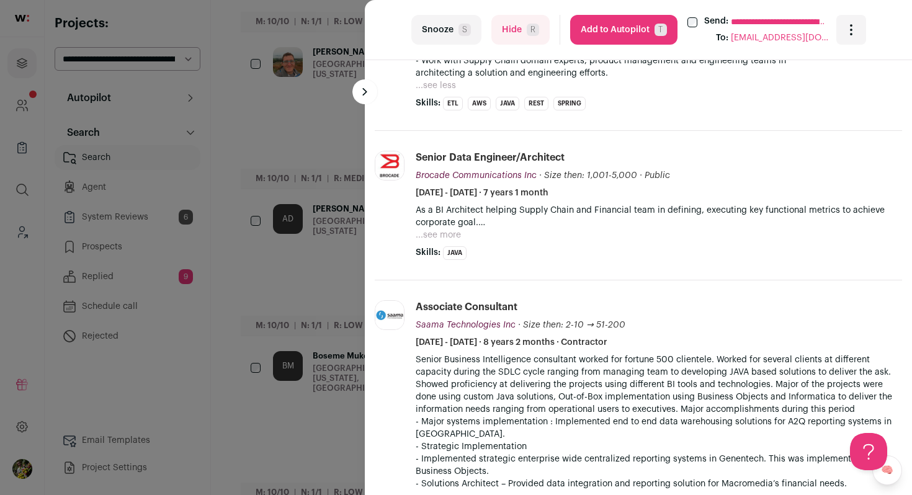
click at [526, 29] on button "Hide R" at bounding box center [520, 30] width 58 height 30
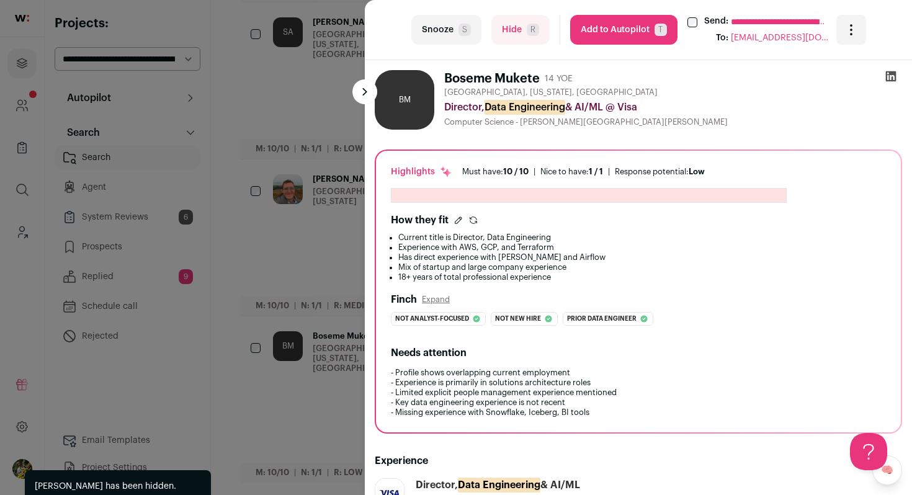
click at [318, 218] on div "**********" at bounding box center [456, 247] width 912 height 495
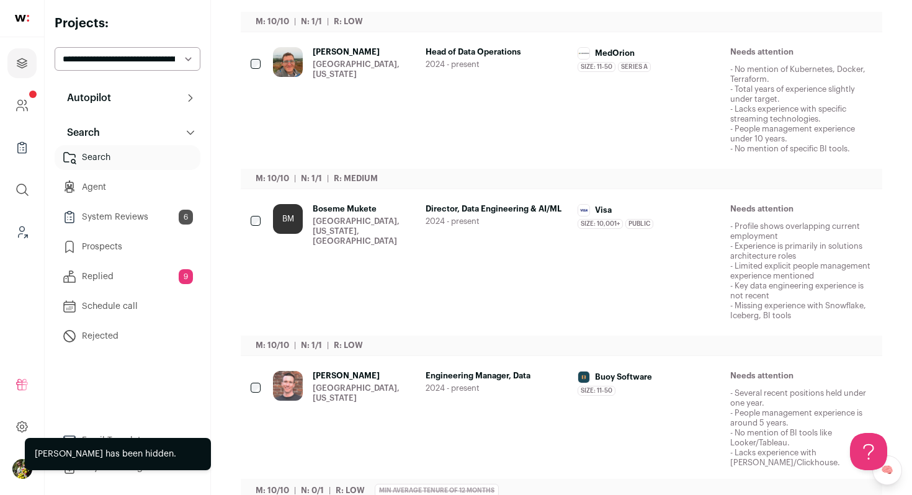
scroll to position [1306, 0]
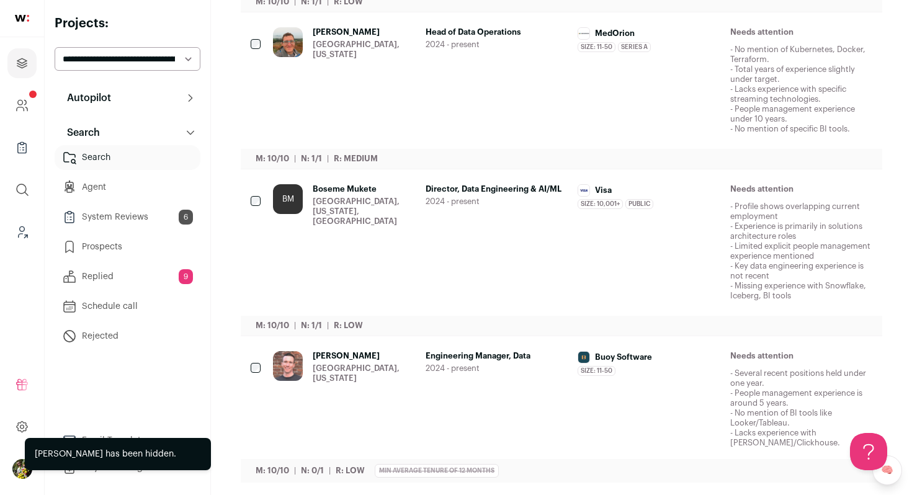
click at [408, 375] on div "Nathan McIntyre Boulder, Colorado" at bounding box center [344, 399] width 143 height 97
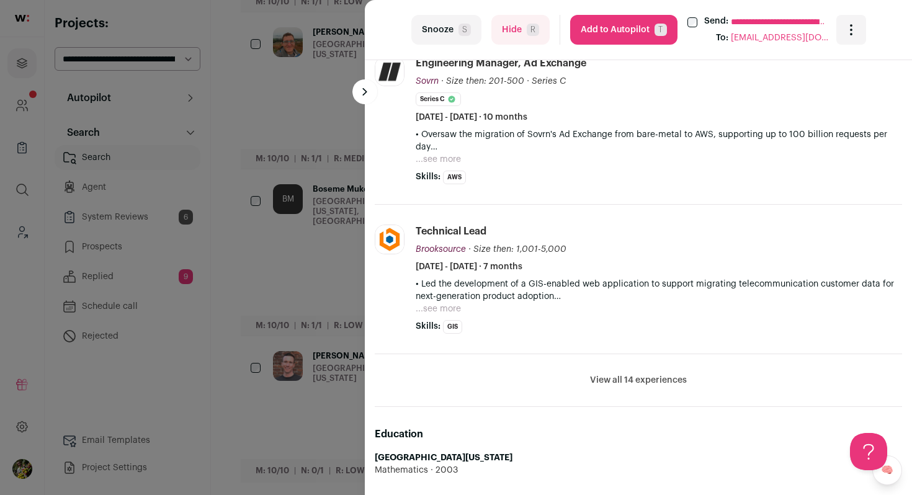
scroll to position [573, 0]
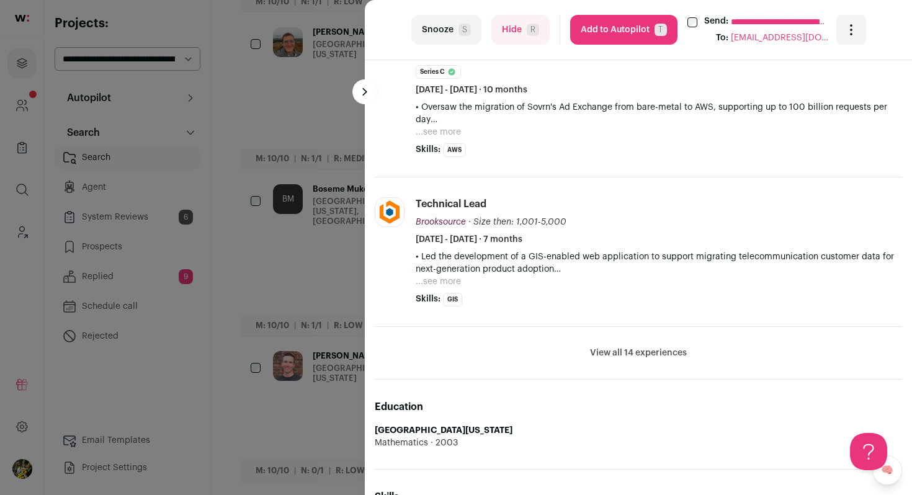
click at [596, 352] on button "View all 14 experiences" at bounding box center [638, 353] width 97 height 12
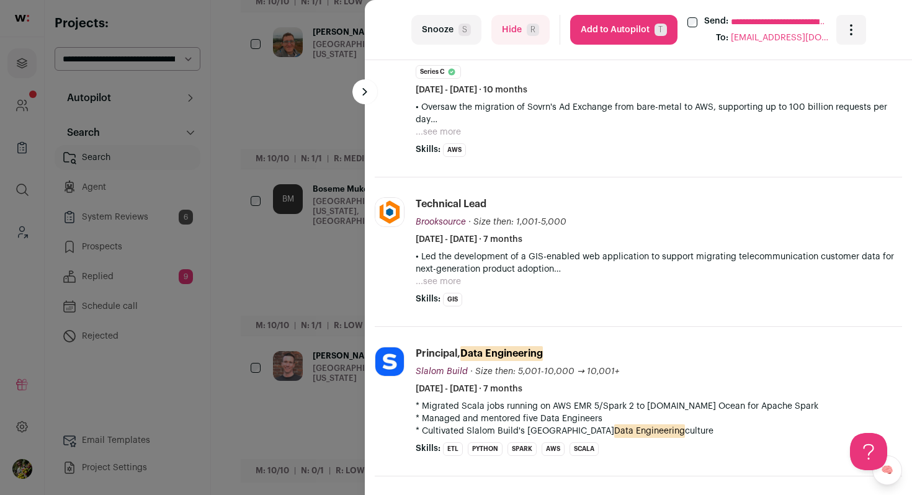
click at [526, 37] on button "Hide R" at bounding box center [520, 30] width 58 height 30
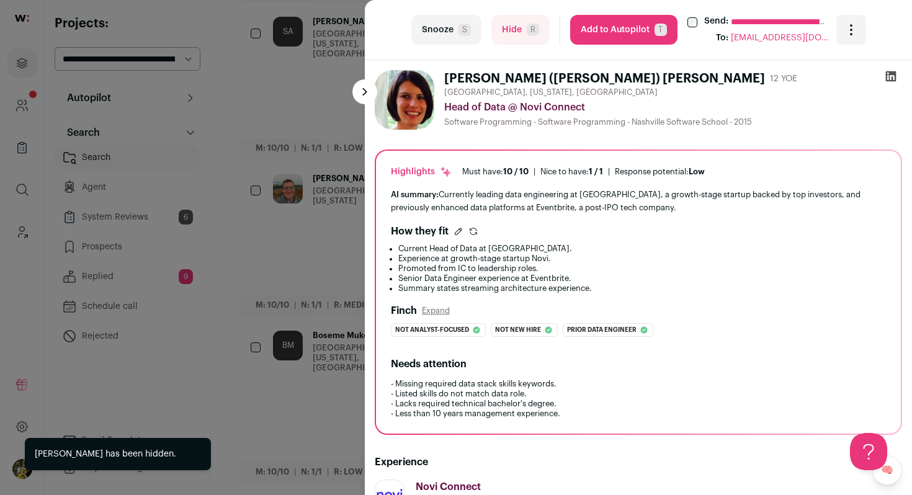
scroll to position [1297, 0]
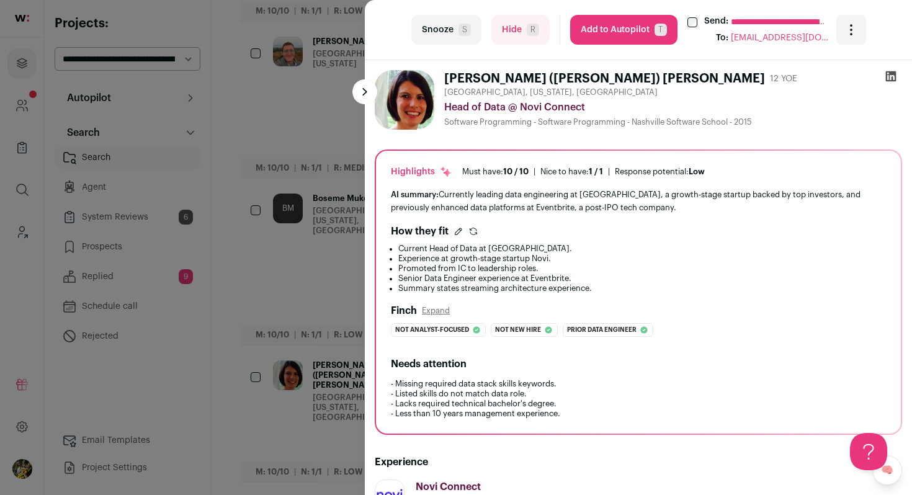
click at [337, 81] on div "**********" at bounding box center [456, 247] width 912 height 495
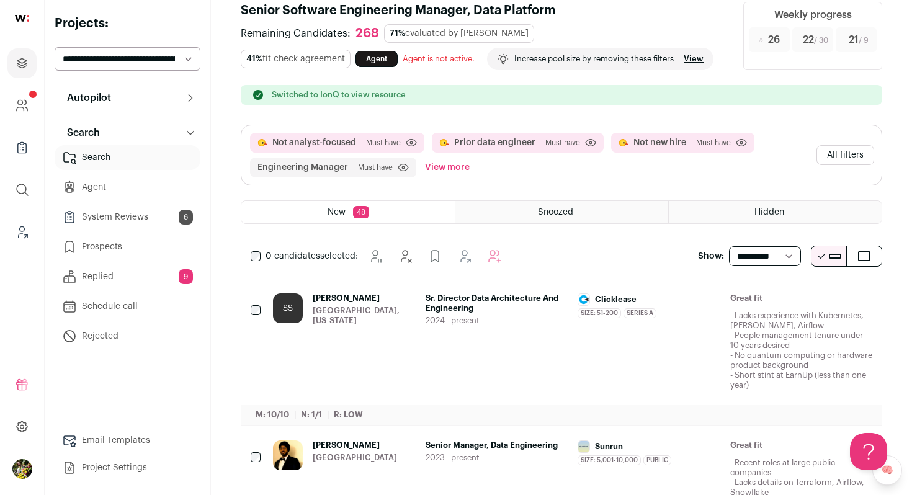
scroll to position [0, 0]
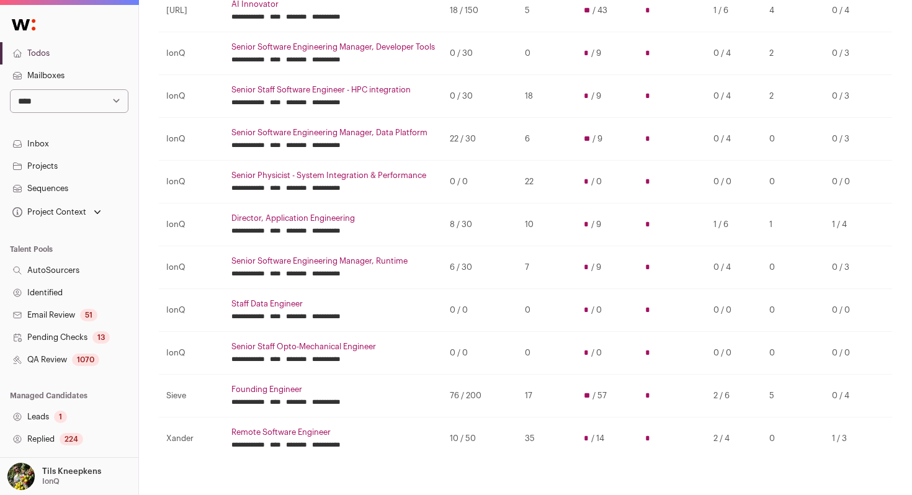
scroll to position [236, 0]
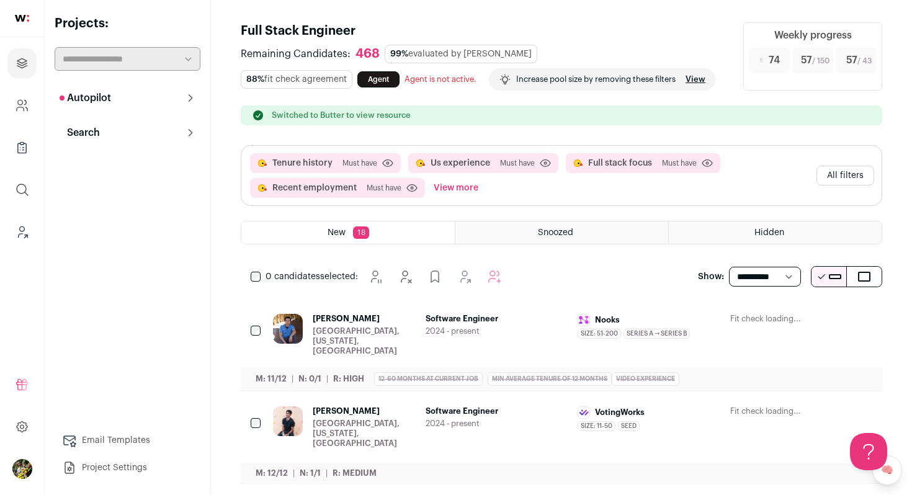
click at [463, 198] on button "View more" at bounding box center [456, 188] width 50 height 20
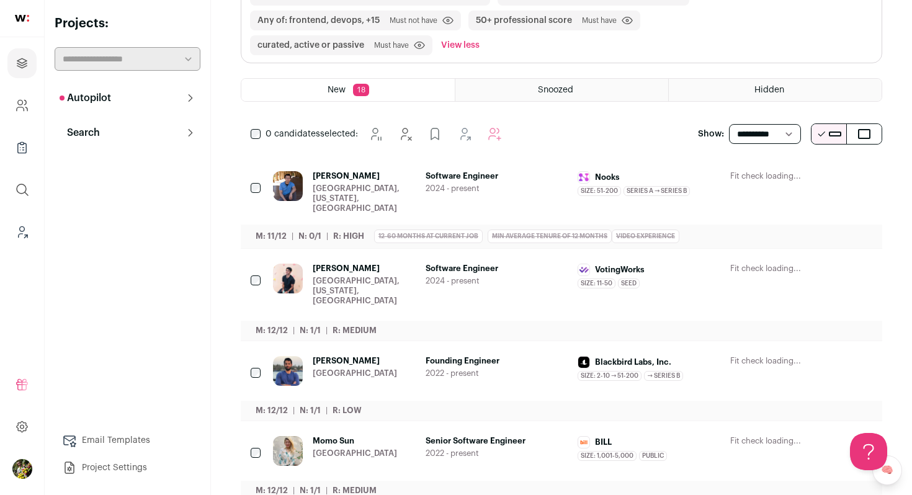
scroll to position [361, 0]
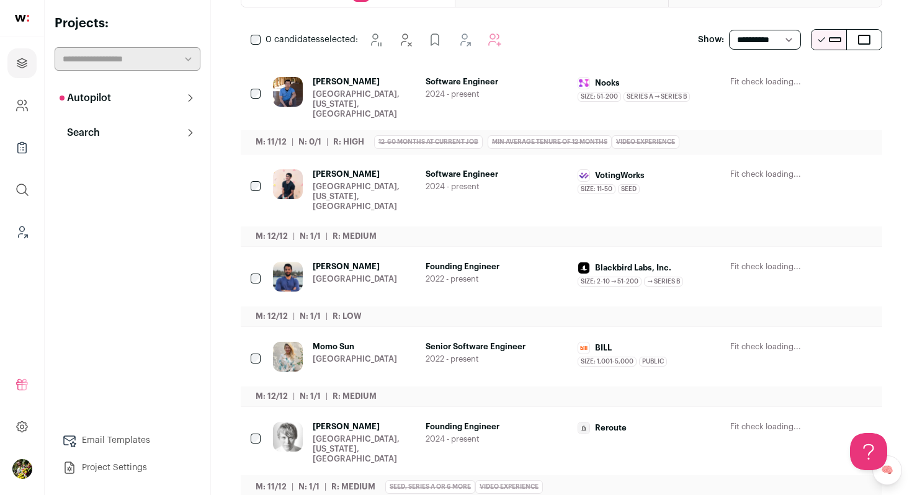
scroll to position [226, 0]
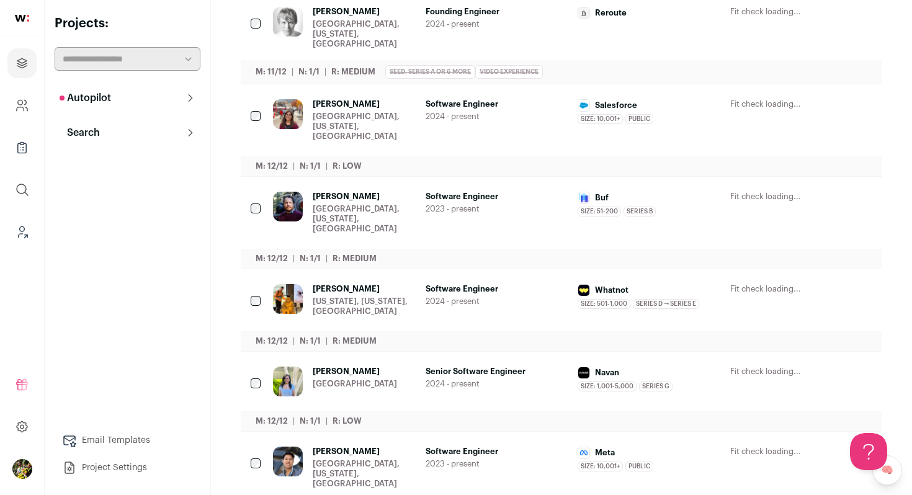
scroll to position [612, 0]
click at [326, 29] on div "[GEOGRAPHIC_DATA], [US_STATE], [GEOGRAPHIC_DATA]" at bounding box center [364, 35] width 103 height 30
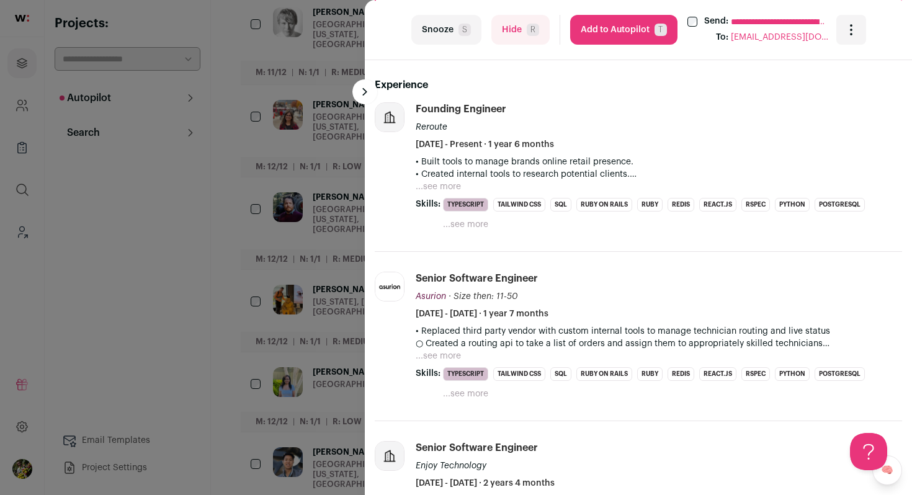
scroll to position [359, 0]
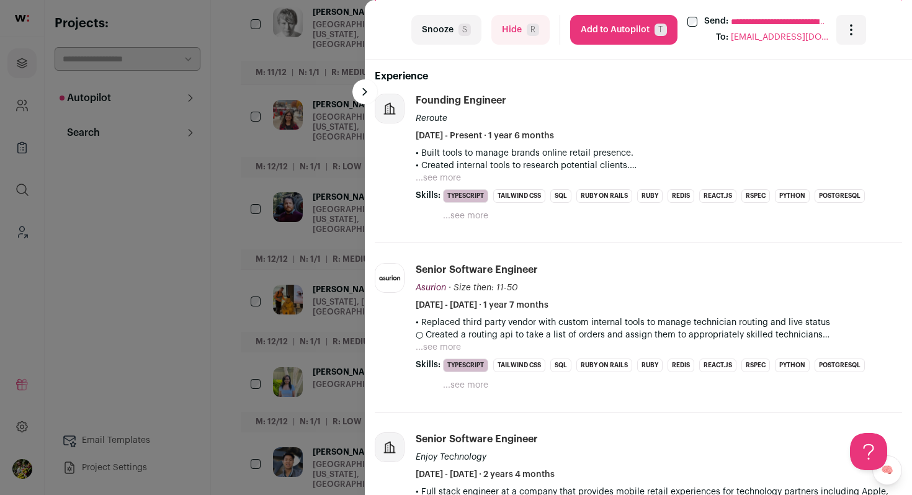
click at [430, 175] on button "...see more" at bounding box center [438, 178] width 45 height 12
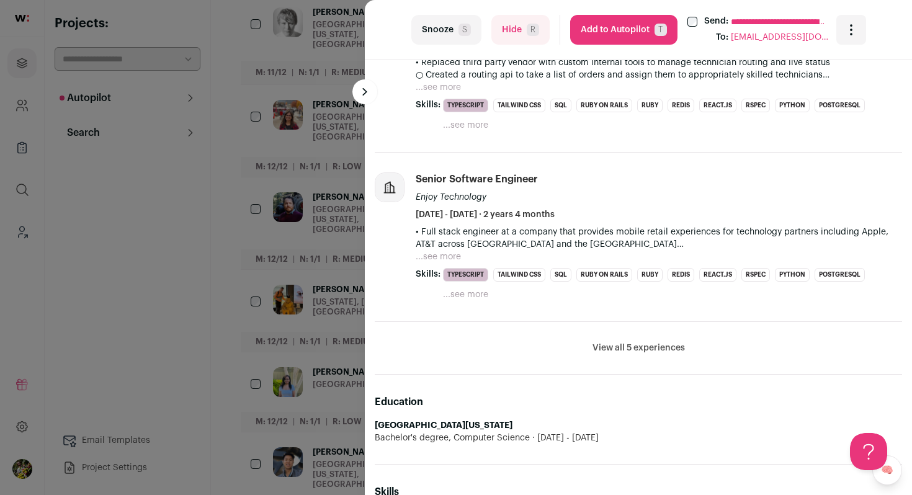
scroll to position [679, 0]
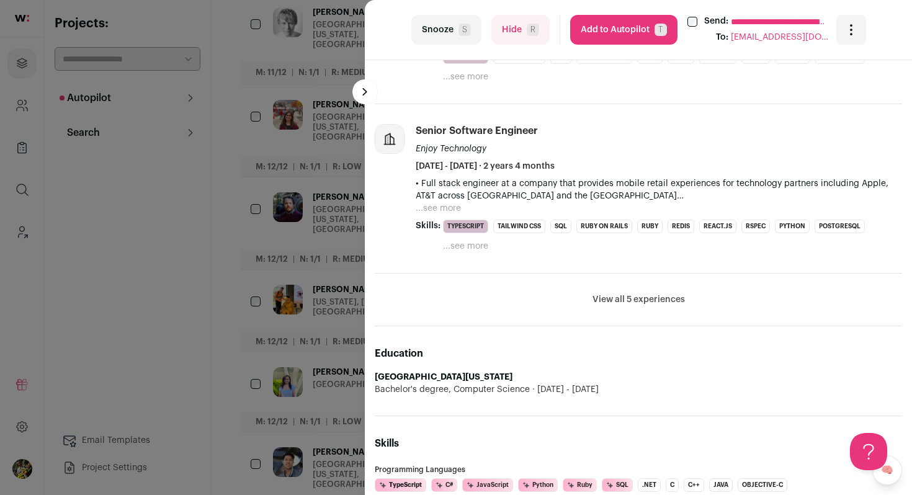
click at [618, 299] on button "View all 5 experiences" at bounding box center [639, 299] width 92 height 12
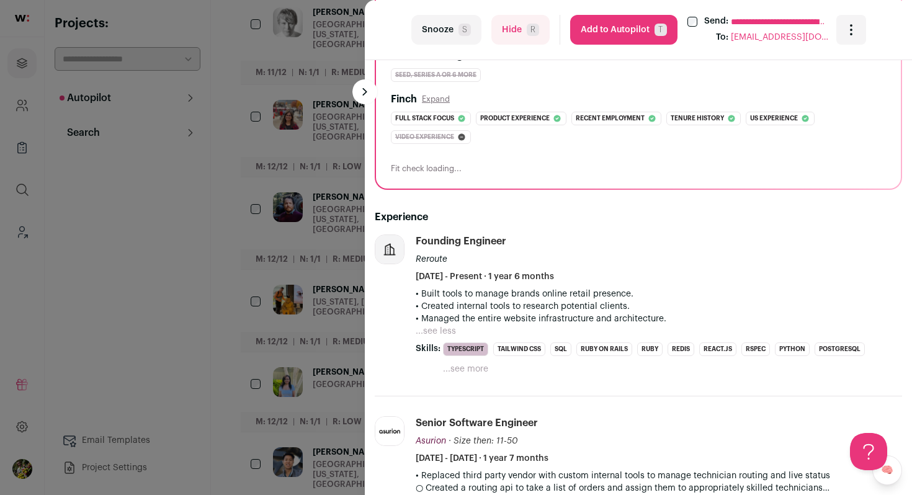
scroll to position [207, 0]
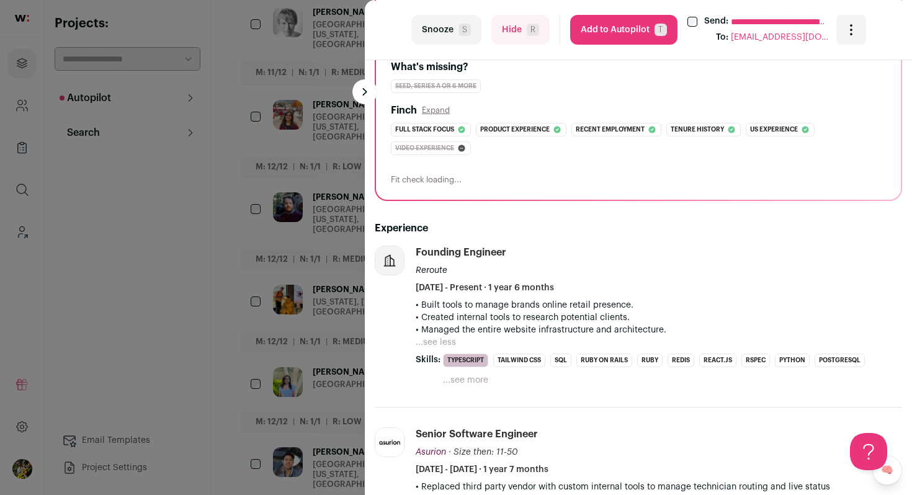
click at [344, 190] on div "**********" at bounding box center [456, 247] width 912 height 495
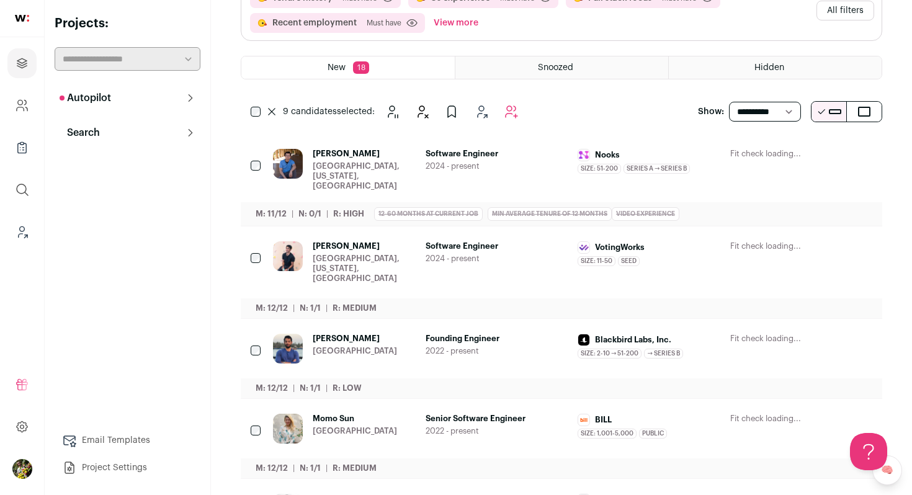
scroll to position [59, 0]
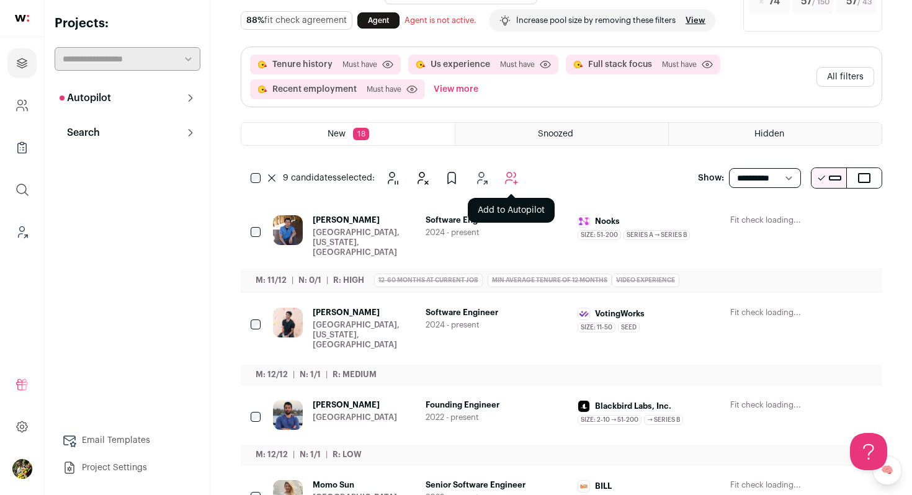
click at [510, 184] on icon "Add to Autopilot" at bounding box center [512, 178] width 12 height 12
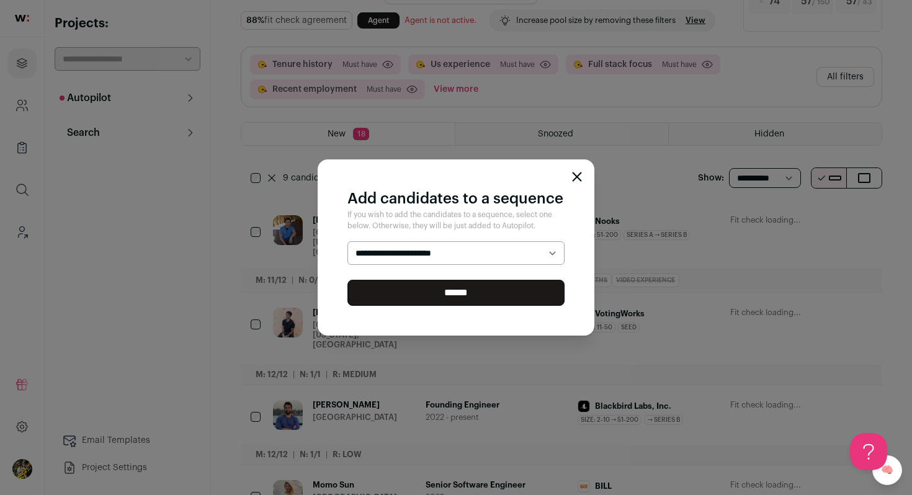
select select "*****"
click at [347, 241] on select "**********" at bounding box center [455, 253] width 217 height 24
click at [493, 290] on input "******" at bounding box center [455, 293] width 217 height 26
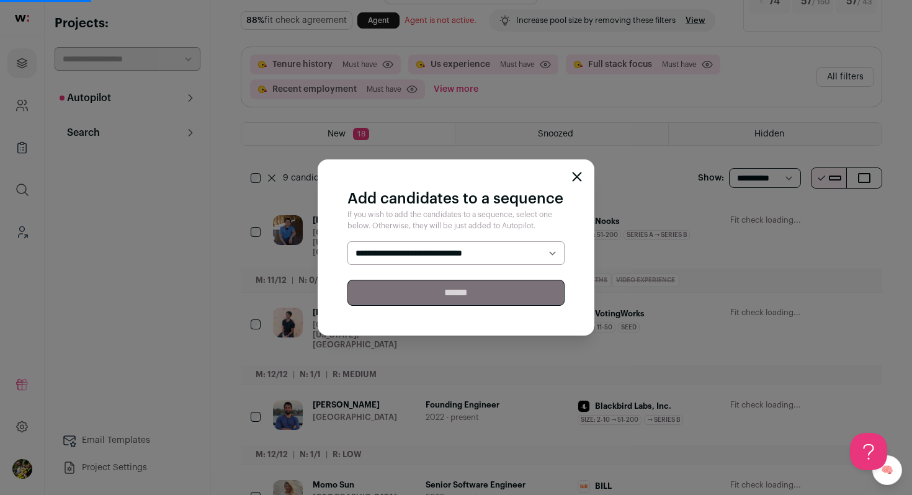
scroll to position [0, 0]
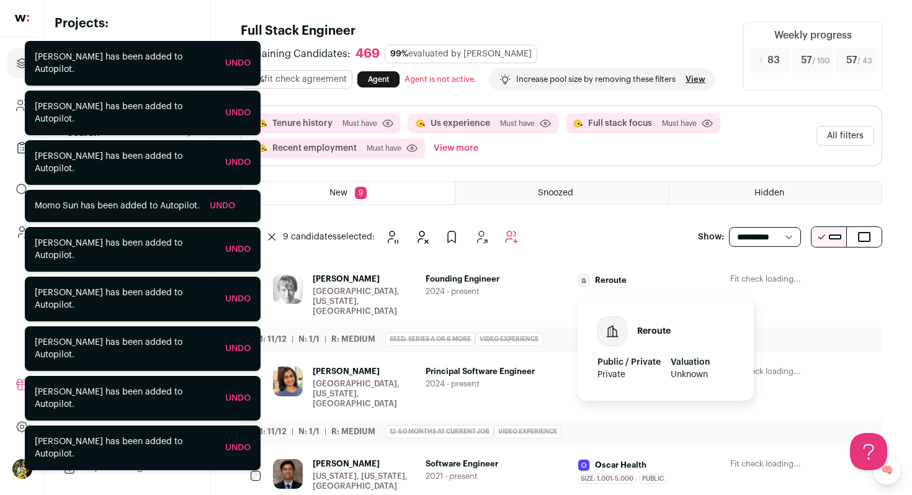
click at [618, 289] on div "Reroute" at bounding box center [649, 281] width 143 height 15
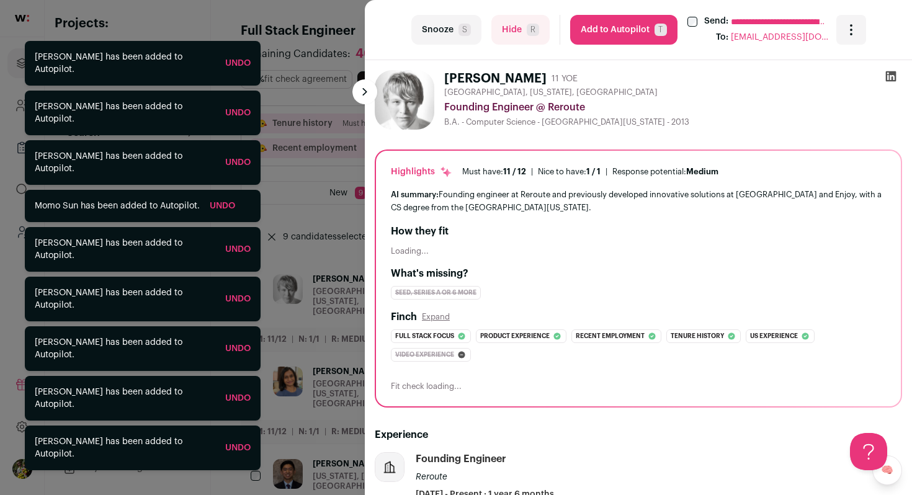
click at [509, 39] on button "Hide R" at bounding box center [520, 30] width 58 height 30
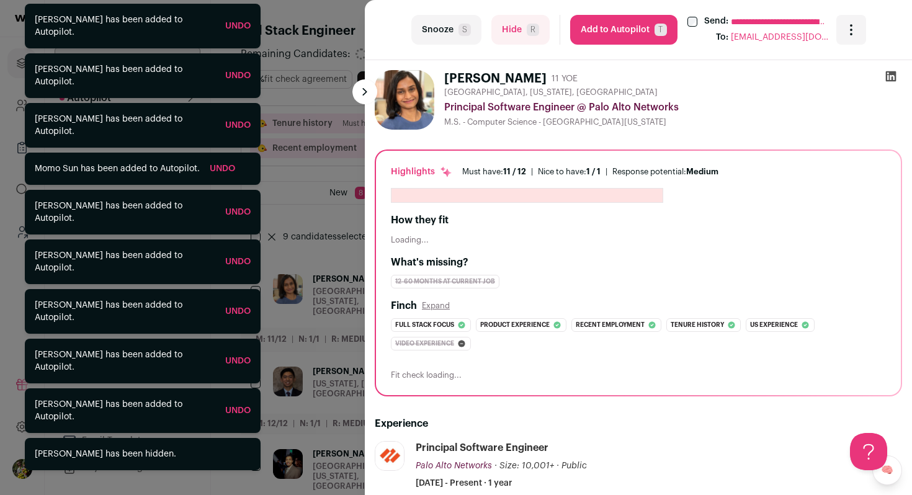
click at [351, 156] on div "**********" at bounding box center [456, 247] width 912 height 495
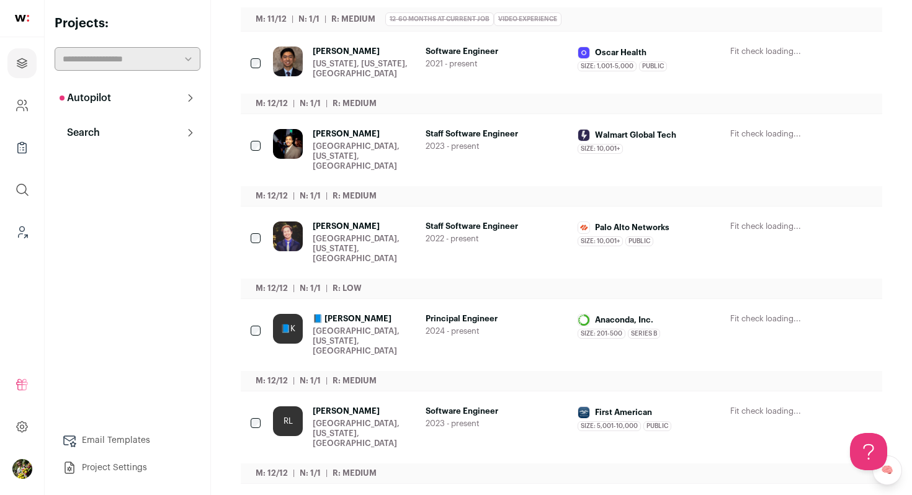
scroll to position [314, 0]
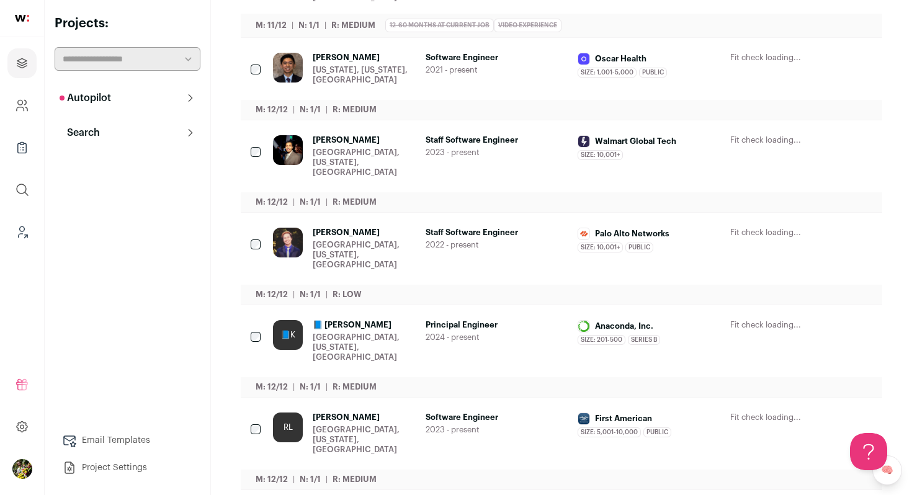
click at [468, 158] on span "2023 - present" at bounding box center [497, 153] width 143 height 10
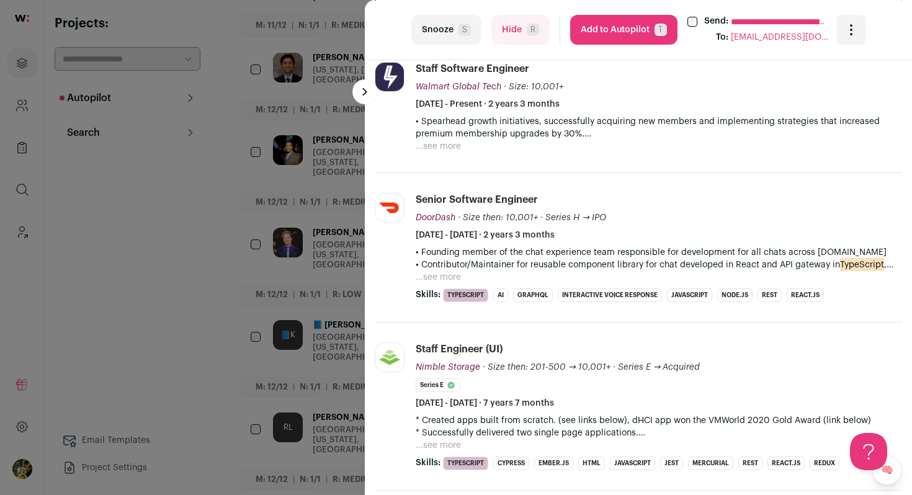
scroll to position [396, 0]
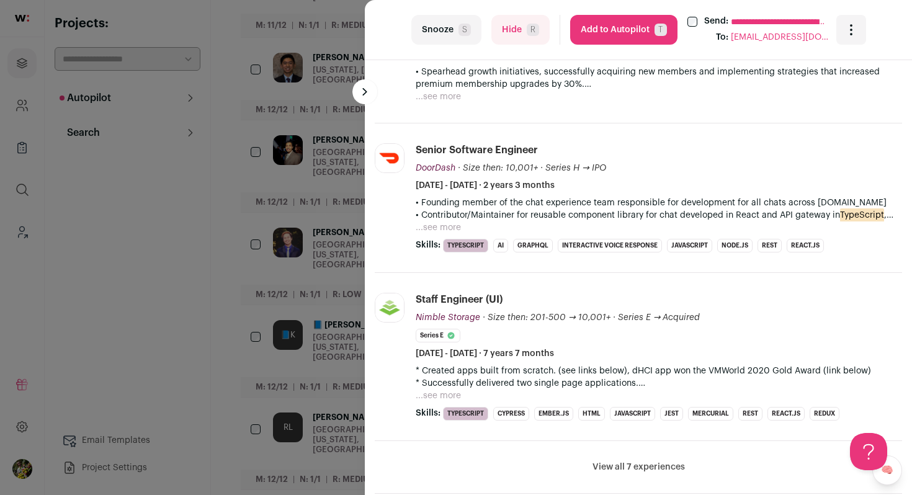
click at [444, 225] on button "...see more" at bounding box center [438, 227] width 45 height 12
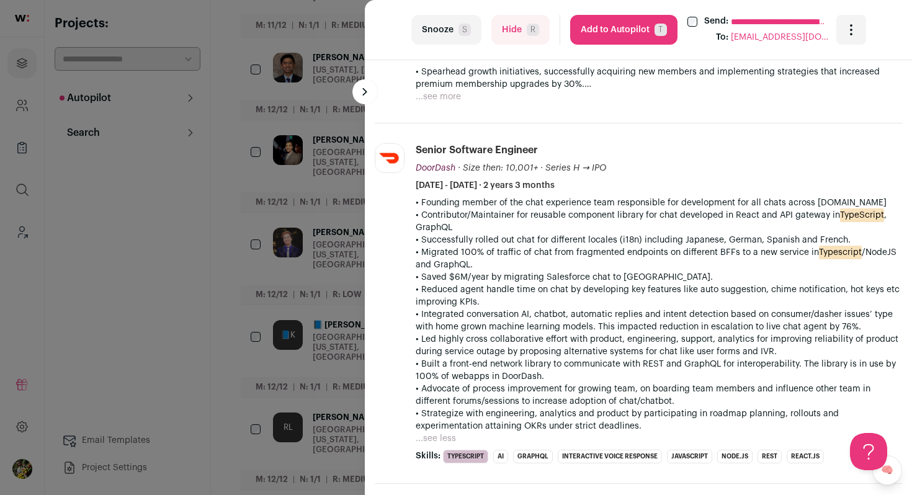
click at [512, 34] on button "Hide R" at bounding box center [520, 30] width 58 height 30
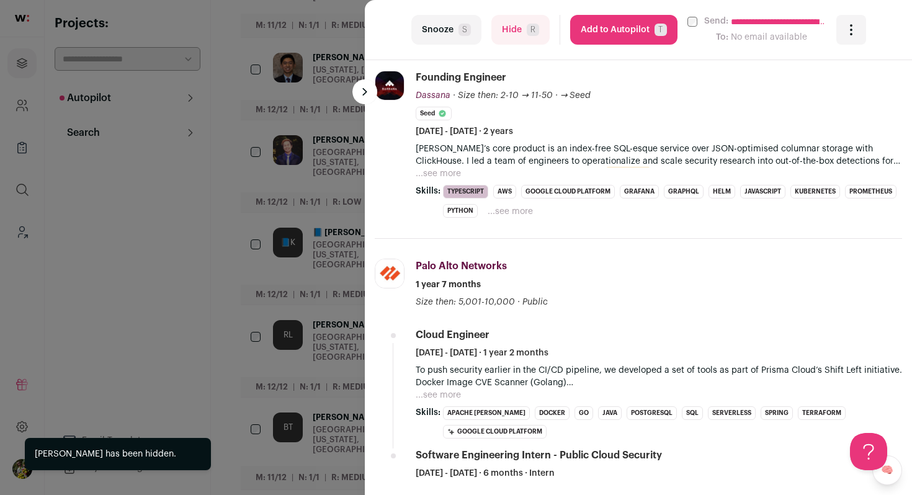
scroll to position [499, 0]
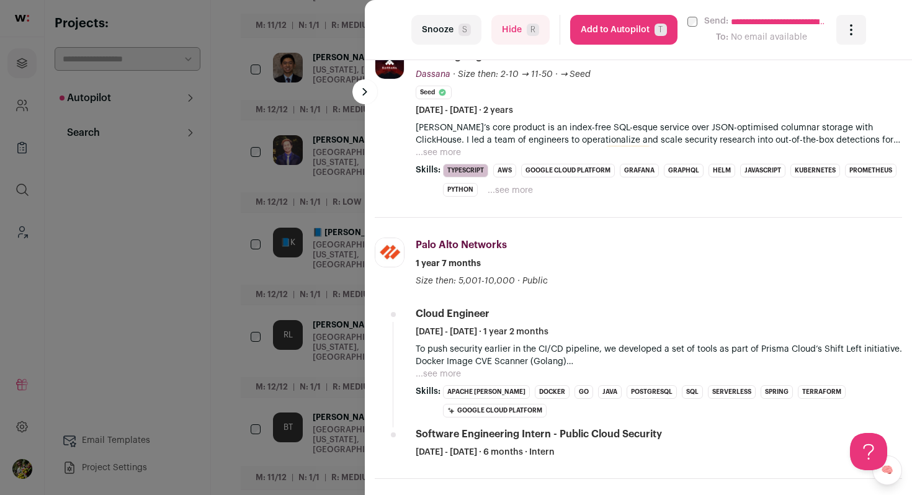
click at [309, 218] on div "**********" at bounding box center [456, 247] width 912 height 495
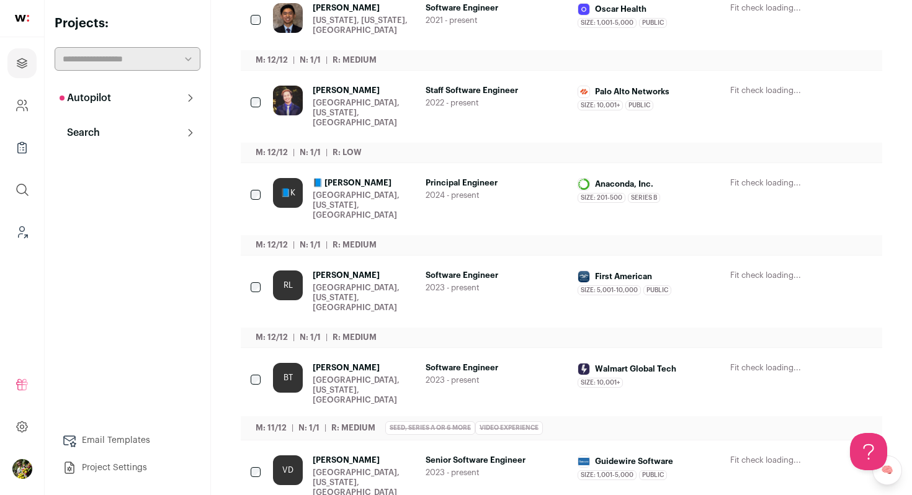
scroll to position [388, 0]
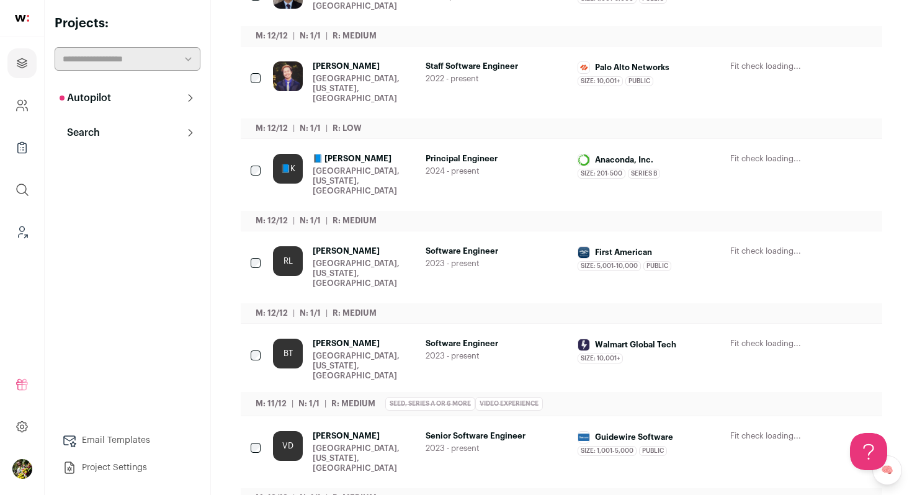
click at [412, 88] on div "[GEOGRAPHIC_DATA], [US_STATE], [GEOGRAPHIC_DATA]" at bounding box center [364, 89] width 103 height 30
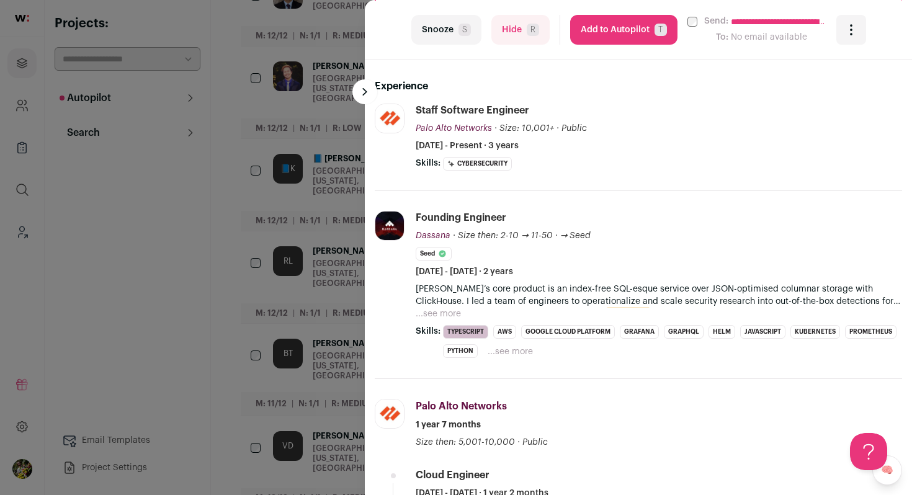
scroll to position [385, 0]
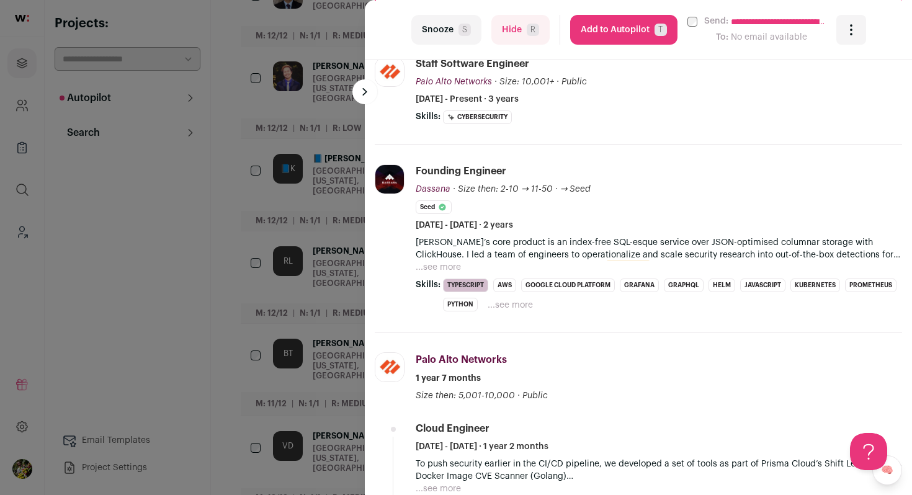
click at [432, 261] on button "...see more" at bounding box center [438, 267] width 45 height 12
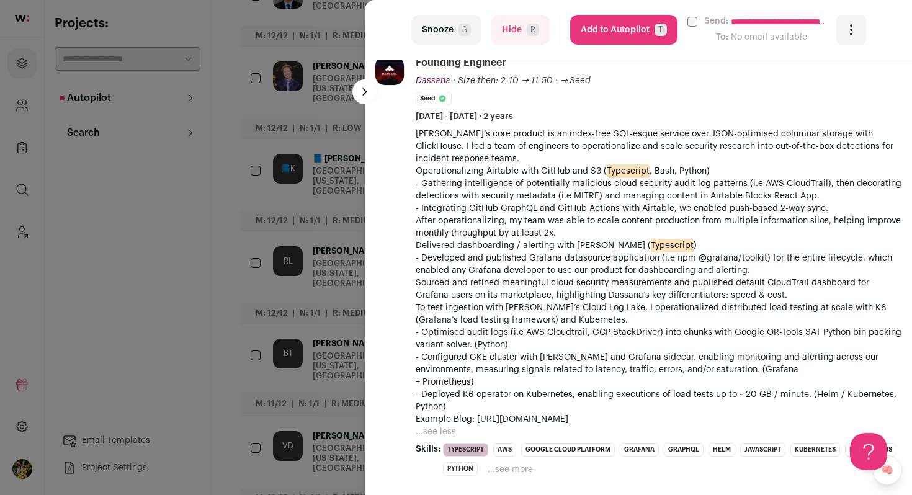
scroll to position [504, 0]
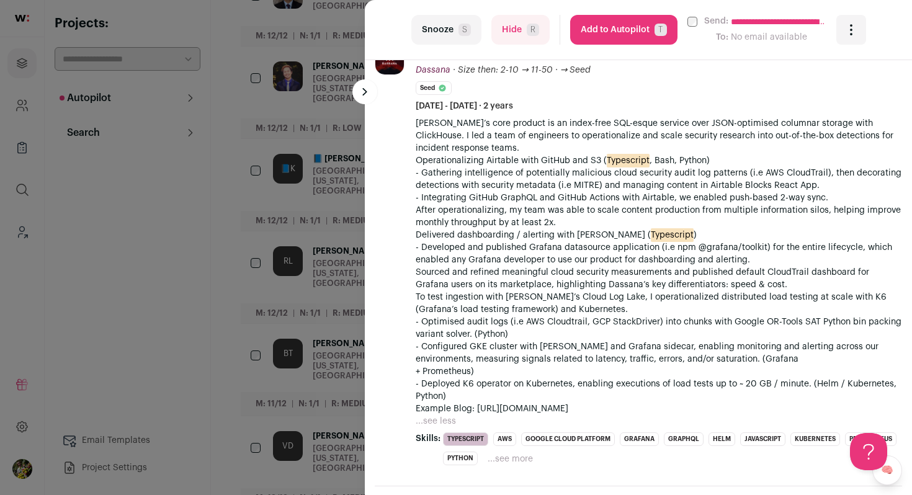
click at [362, 284] on div "**********" at bounding box center [456, 247] width 912 height 495
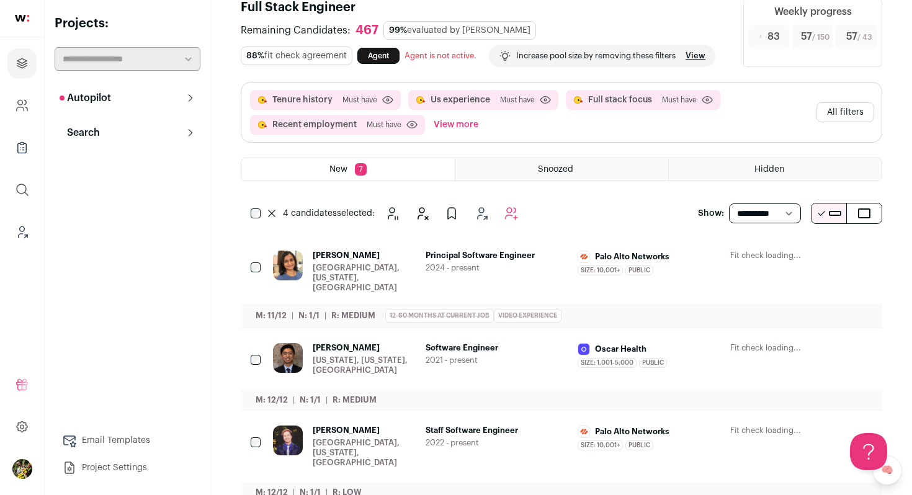
scroll to position [0, 0]
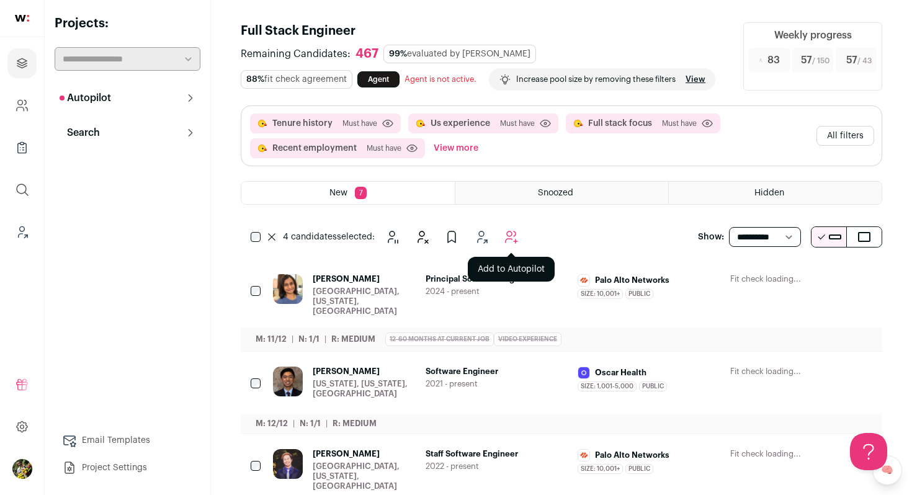
click at [509, 249] on button "Add to Autopilot" at bounding box center [511, 237] width 25 height 25
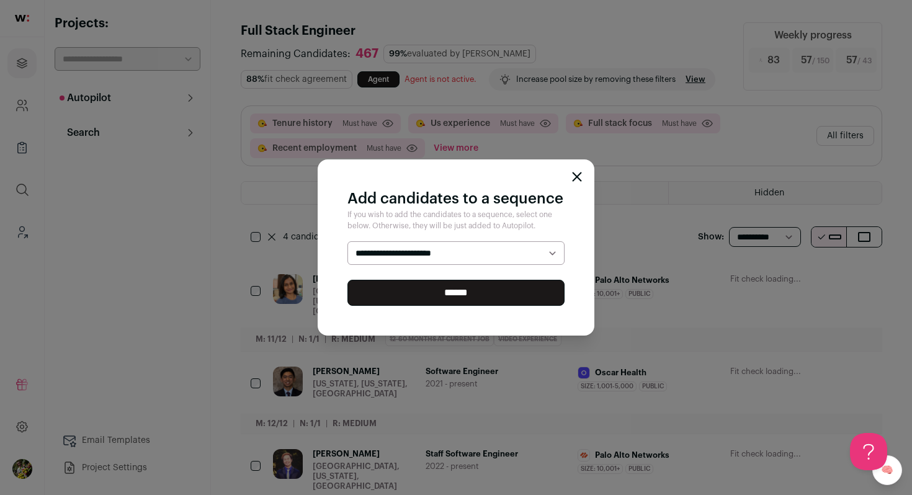
select select "*****"
click at [347, 241] on select "**********" at bounding box center [455, 253] width 217 height 24
click at [453, 302] on input "******" at bounding box center [455, 293] width 217 height 26
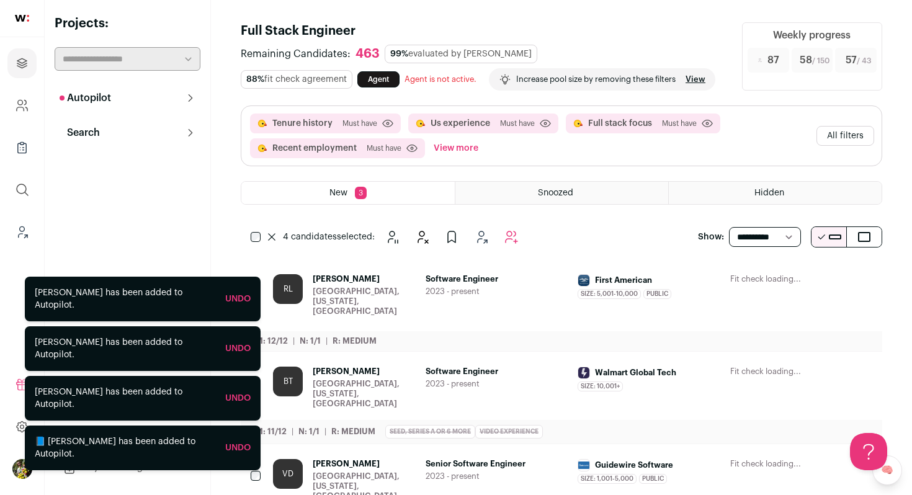
click at [838, 146] on button "All filters" at bounding box center [846, 136] width 58 height 20
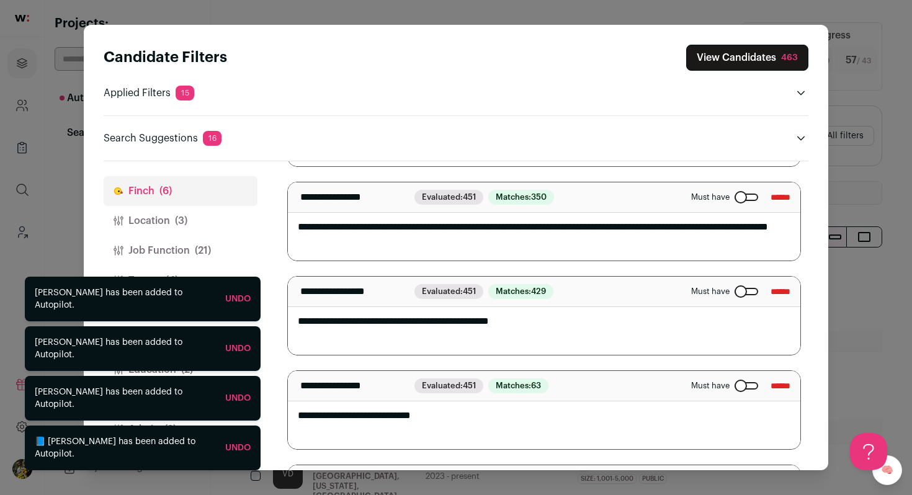
scroll to position [341, 0]
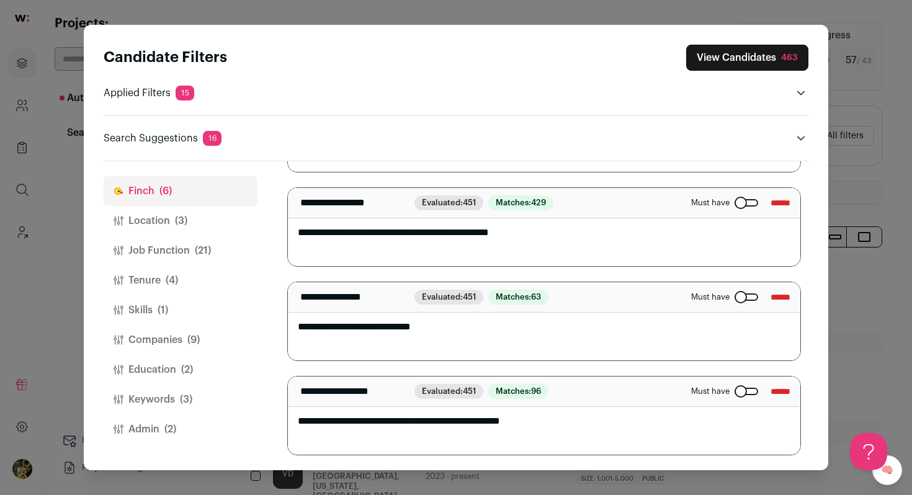
click at [183, 431] on button "Admin (2)" at bounding box center [181, 429] width 154 height 30
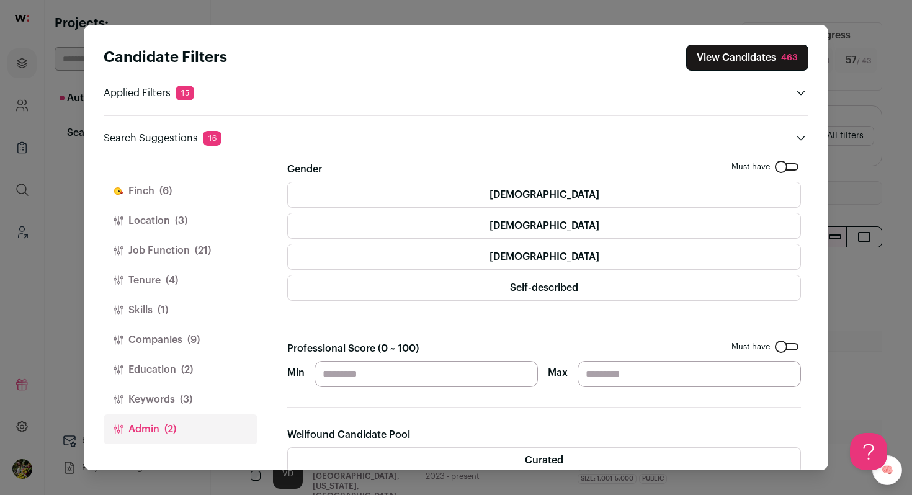
scroll to position [0, 0]
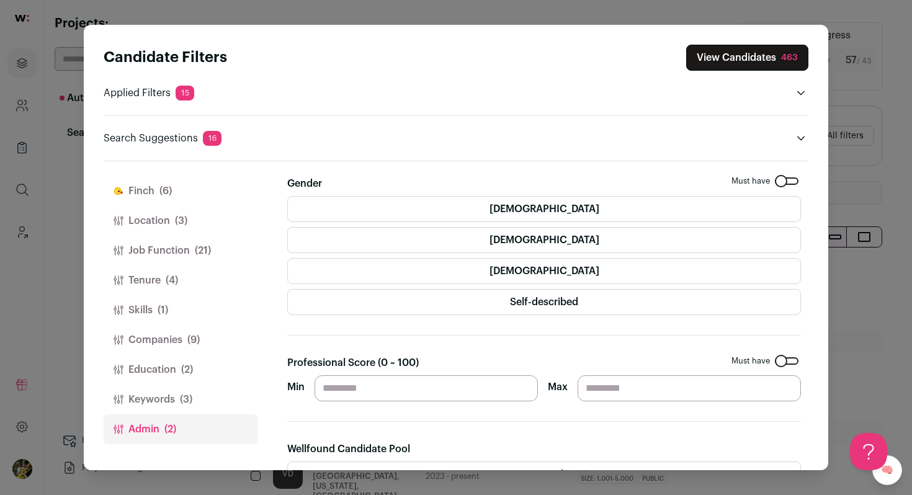
click at [416, 399] on input "**" at bounding box center [426, 388] width 223 height 26
drag, startPoint x: 370, startPoint y: 387, endPoint x: 306, endPoint y: 387, distance: 64.5
click at [306, 387] on div "Min ** Max" at bounding box center [544, 388] width 514 height 26
type input "**"
click at [462, 347] on section "Gender Must have Female Male Non-binary Self-described Professional Score (0 ~ …" at bounding box center [544, 483] width 514 height 615
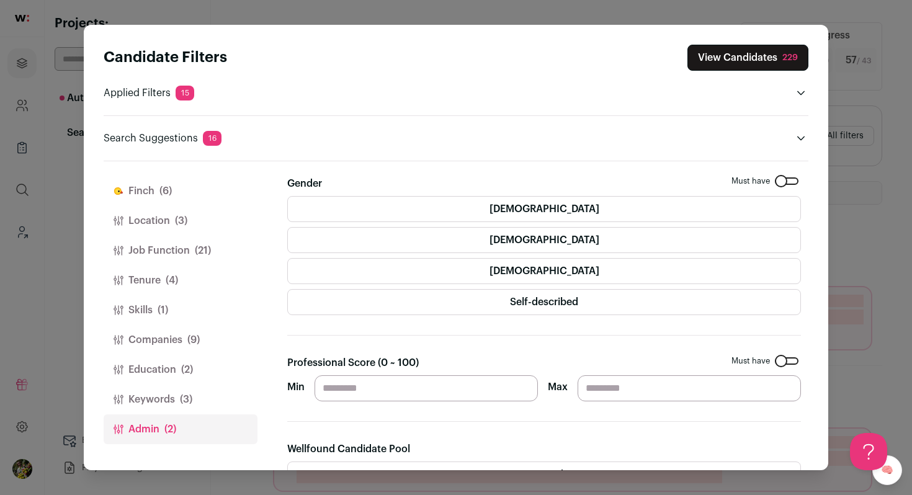
click at [751, 56] on button "View Candidates 229" at bounding box center [747, 58] width 121 height 26
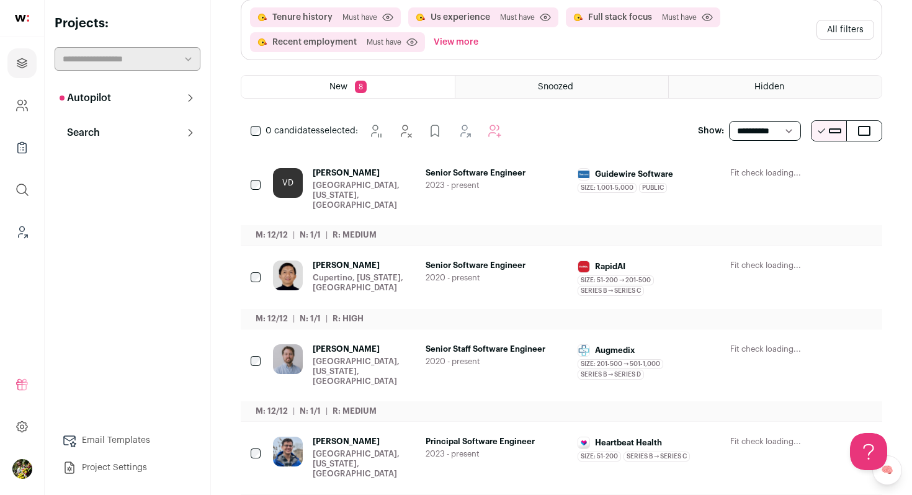
scroll to position [146, 0]
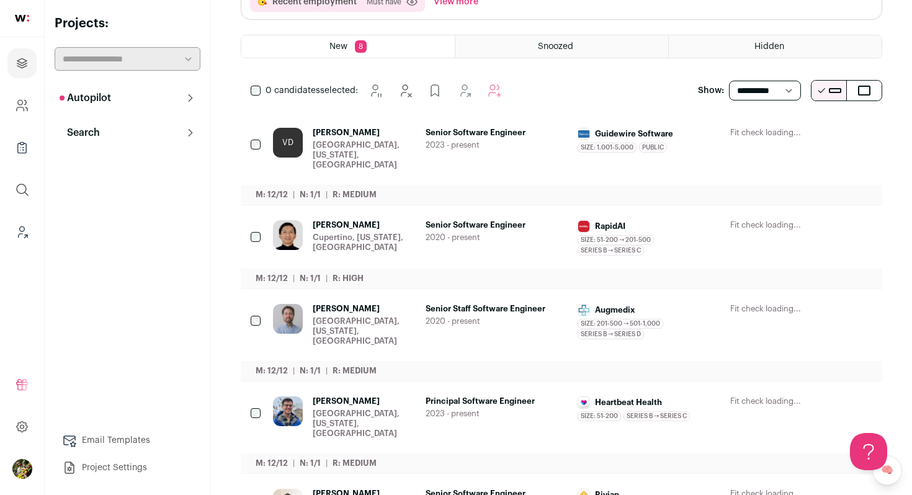
click at [759, 141] on icon "Hide" at bounding box center [761, 133] width 15 height 15
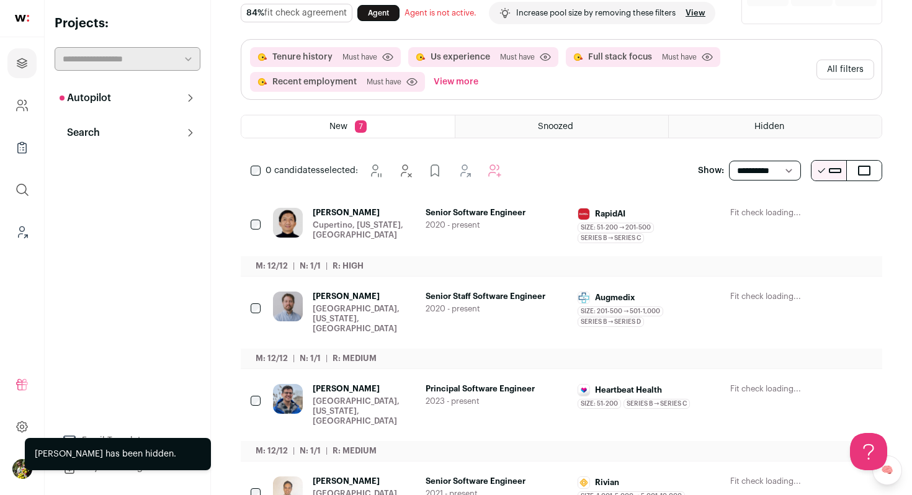
scroll to position [0, 0]
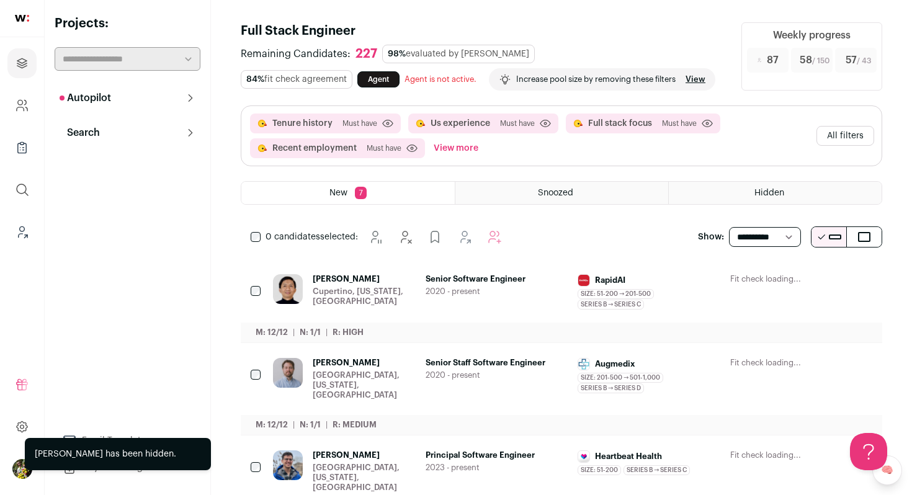
click at [847, 146] on button "All filters" at bounding box center [846, 136] width 58 height 20
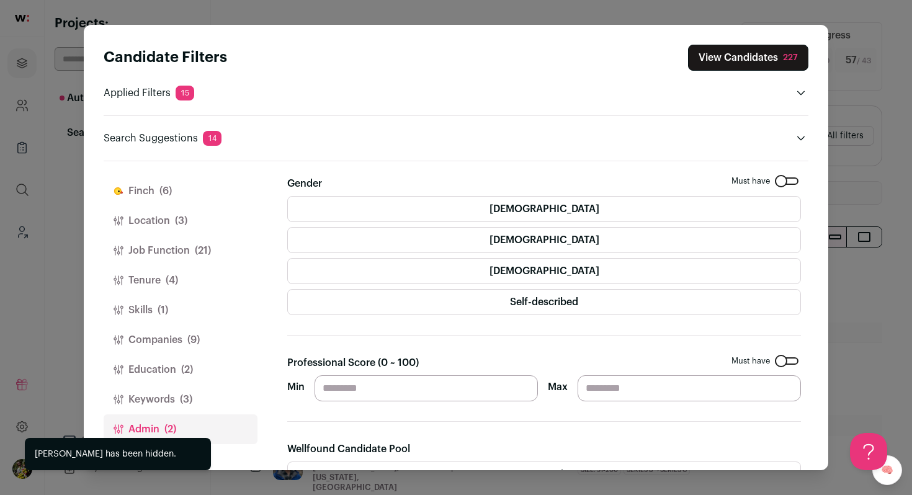
click at [194, 336] on span "(9)" at bounding box center [193, 340] width 12 height 15
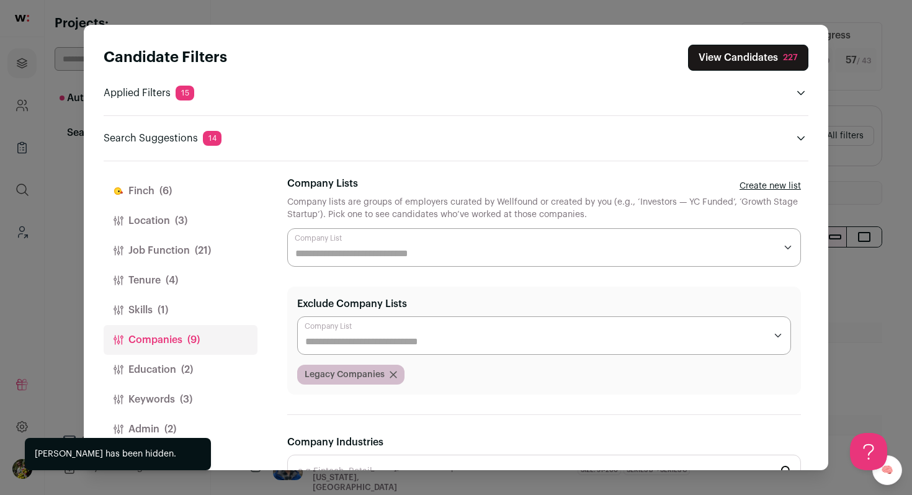
scroll to position [28, 0]
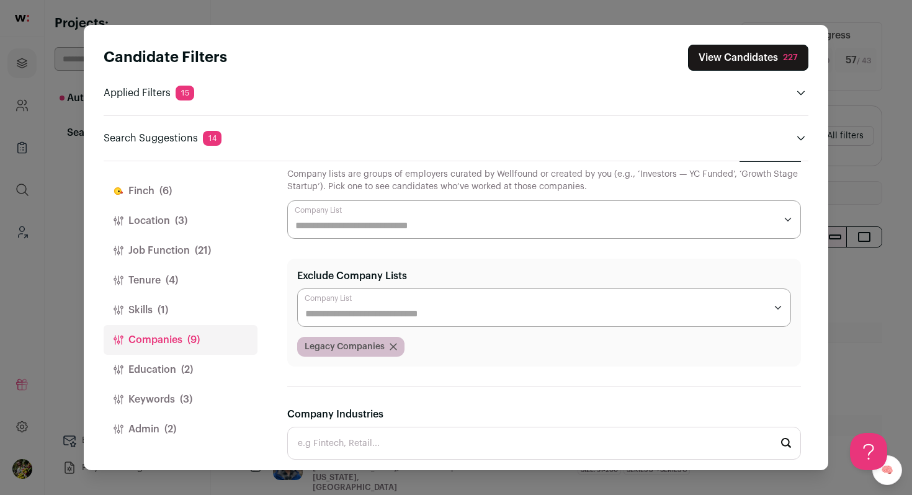
click at [716, 53] on button "View Candidates 227" at bounding box center [748, 58] width 120 height 26
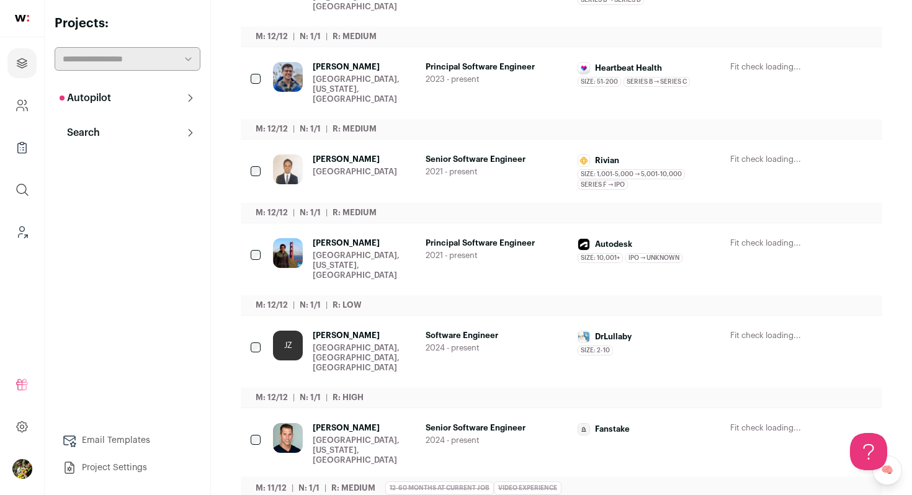
scroll to position [0, 0]
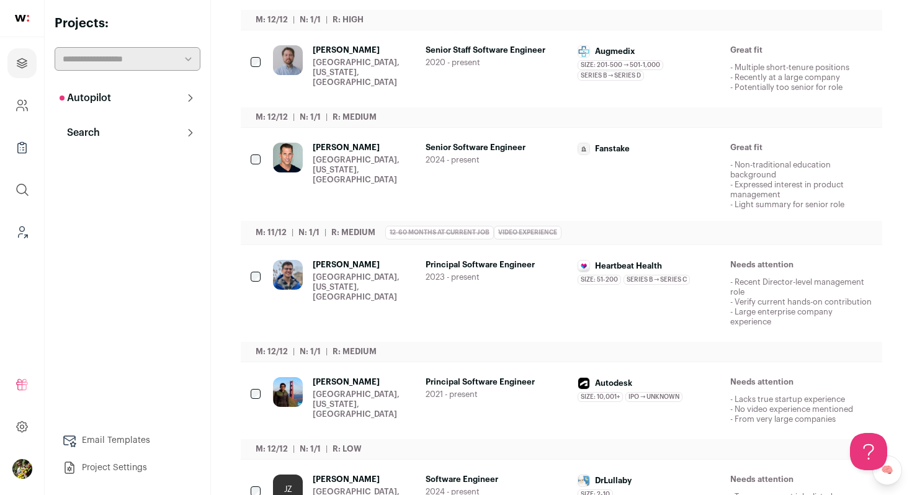
scroll to position [332, 0]
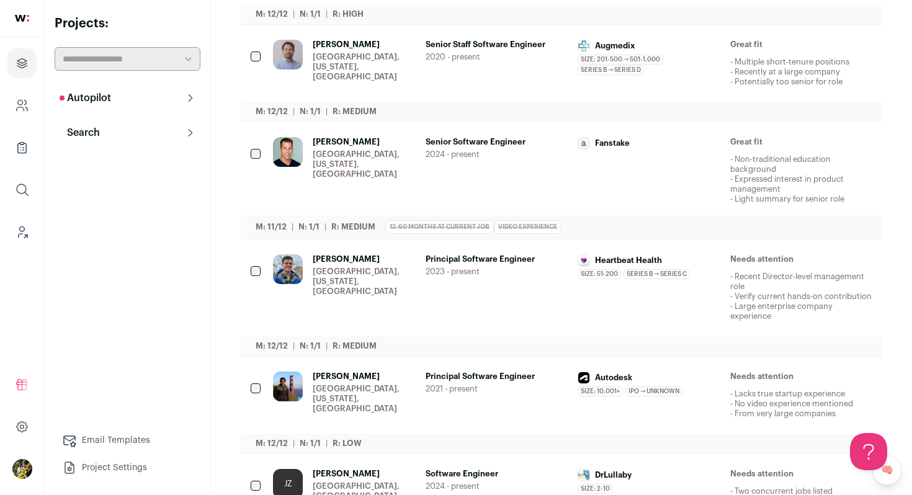
click at [419, 193] on div "[PERSON_NAME] [GEOGRAPHIC_DATA], [US_STATE], [GEOGRAPHIC_DATA] Senior Software …" at bounding box center [572, 170] width 599 height 67
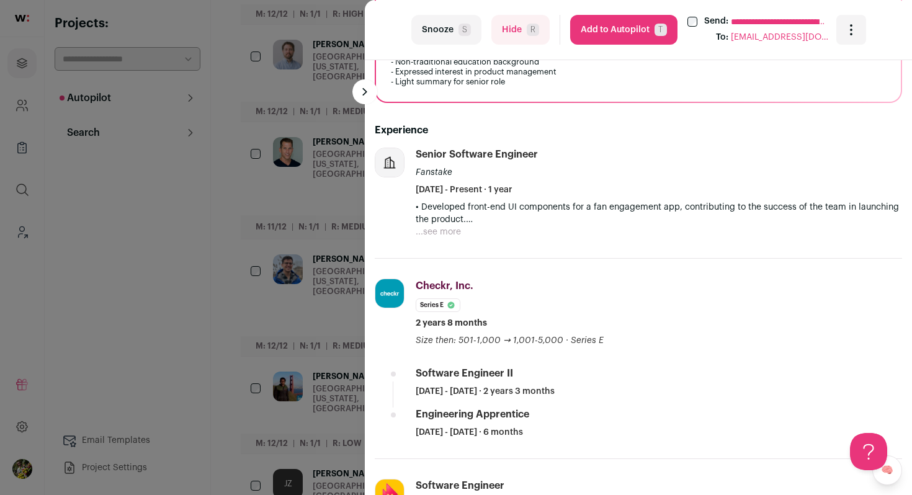
scroll to position [334, 0]
click at [439, 239] on li "Senior Software Engineer Fanstake [DATE] - Present · 1 year • Developed front-e…" at bounding box center [638, 203] width 527 height 111
click at [441, 235] on button "...see more" at bounding box center [438, 232] width 45 height 12
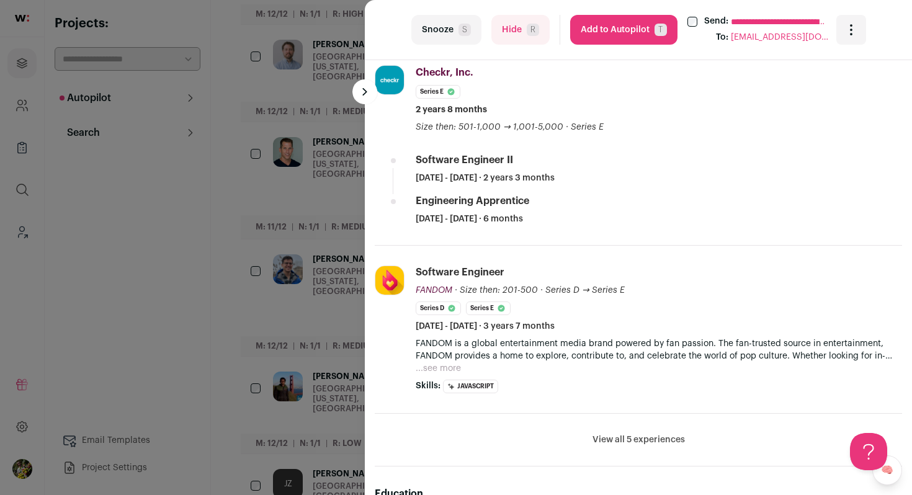
scroll to position [589, 0]
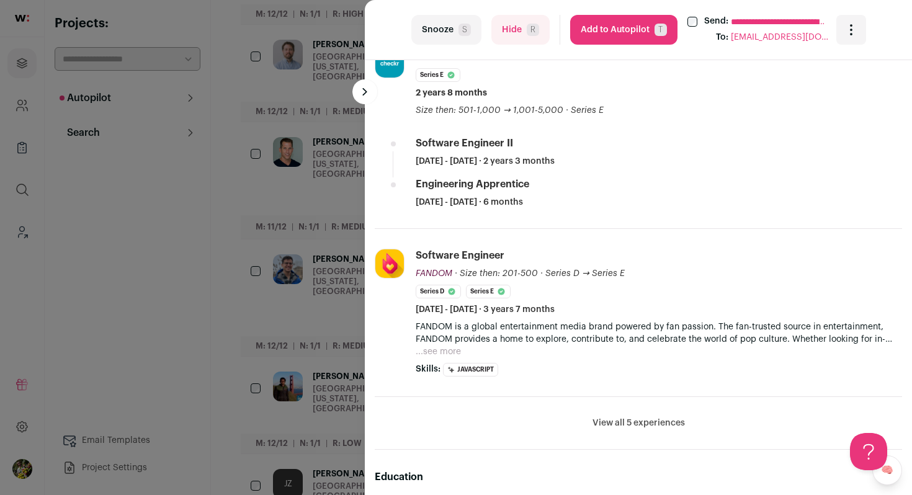
click at [505, 31] on button "Hide R" at bounding box center [520, 30] width 58 height 30
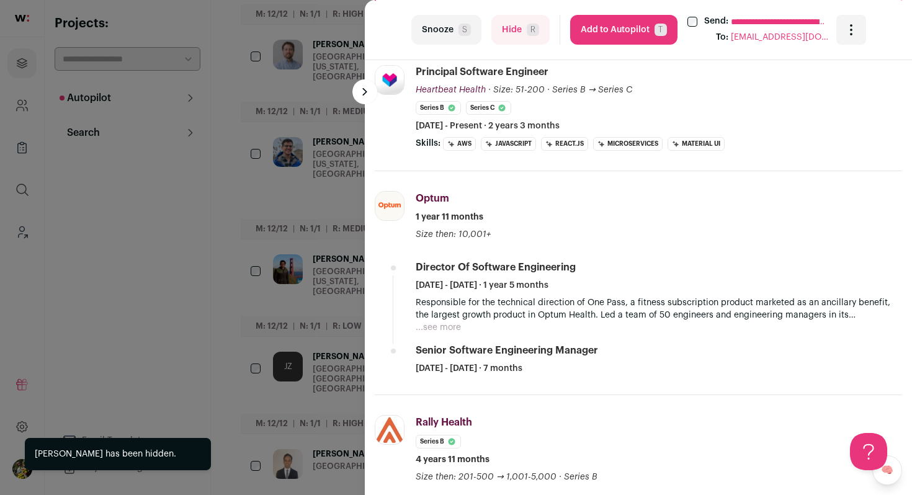
scroll to position [380, 0]
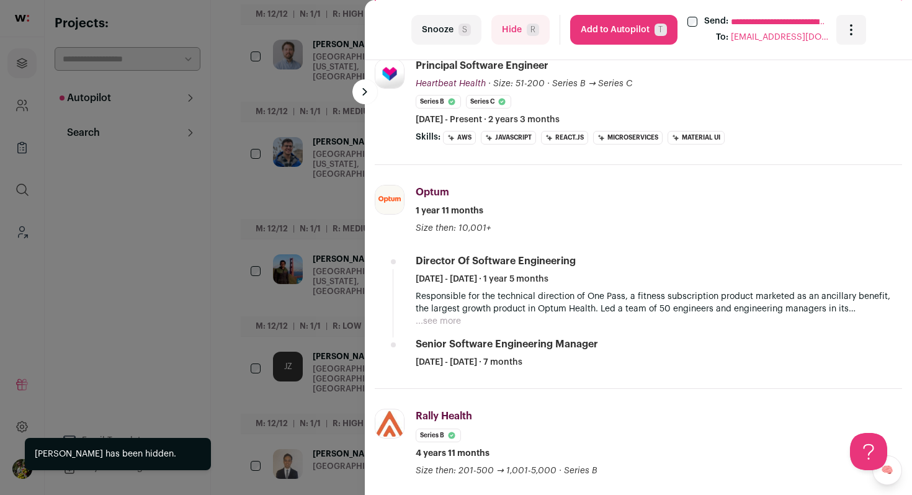
click at [301, 238] on div "**********" at bounding box center [456, 247] width 912 height 495
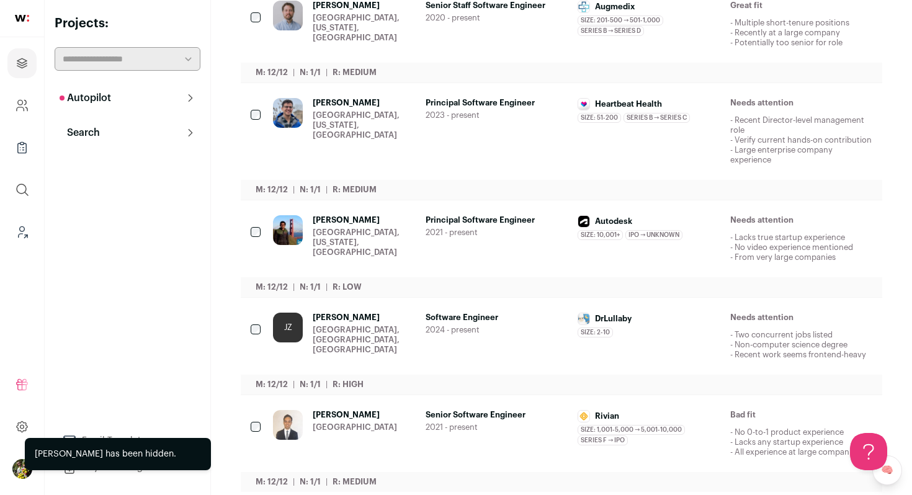
scroll to position [424, 0]
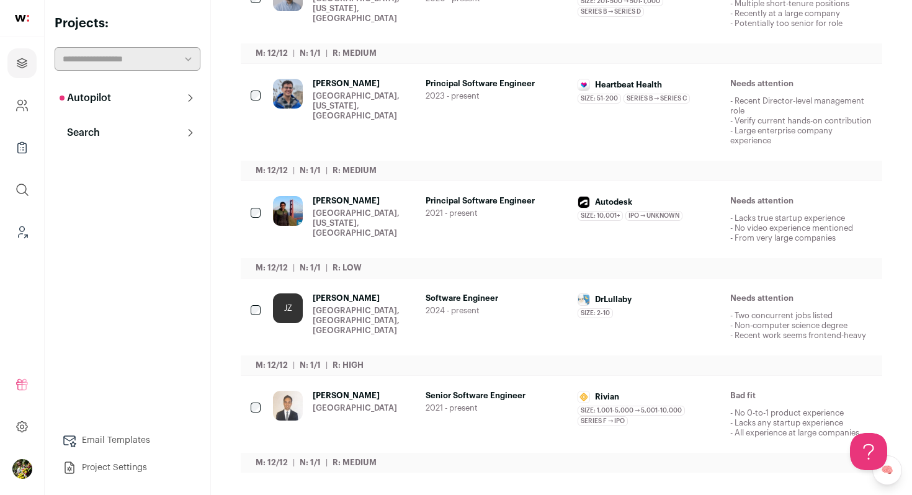
click at [397, 301] on span "Jessica Zhen" at bounding box center [364, 298] width 103 height 10
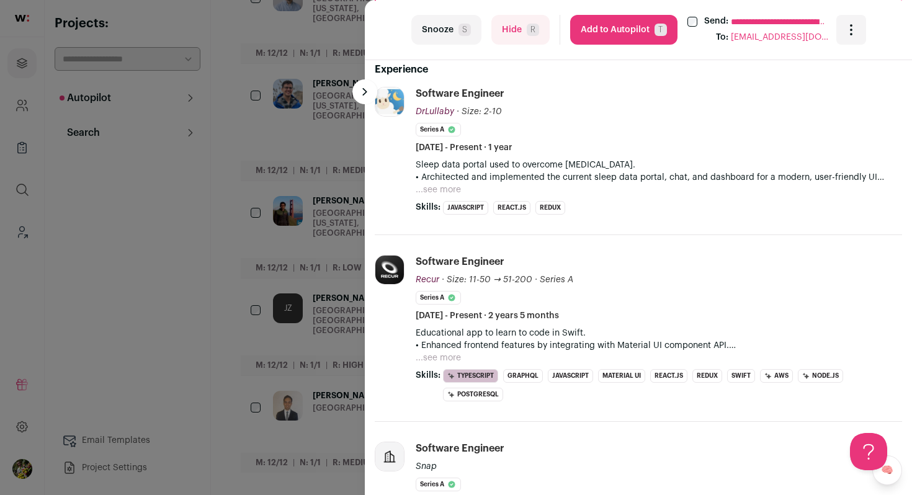
scroll to position [431, 0]
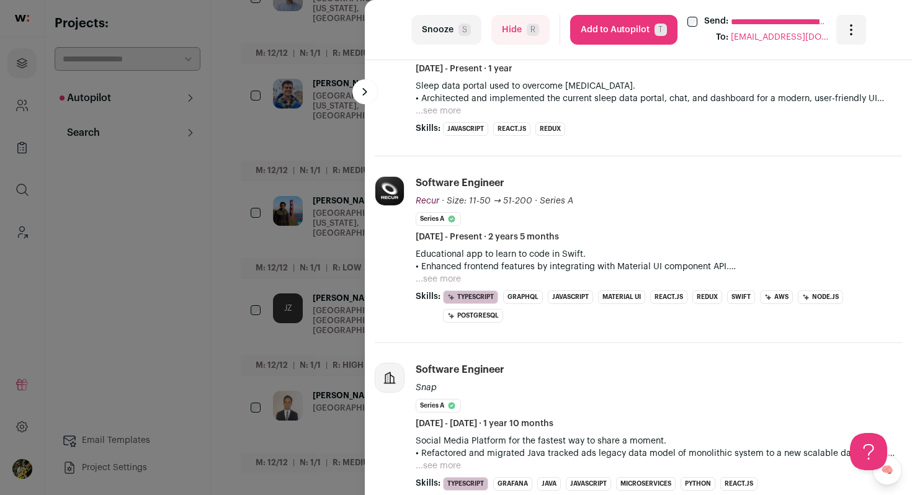
click at [451, 277] on button "...see more" at bounding box center [438, 279] width 45 height 12
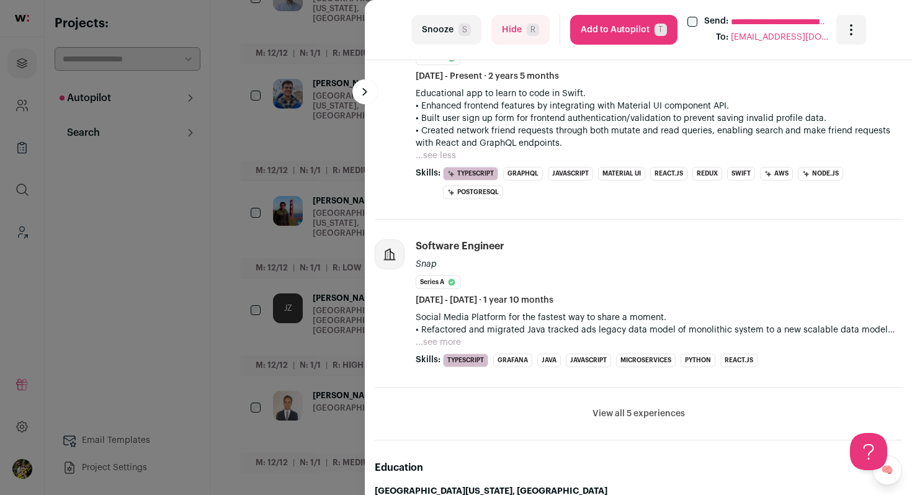
scroll to position [625, 0]
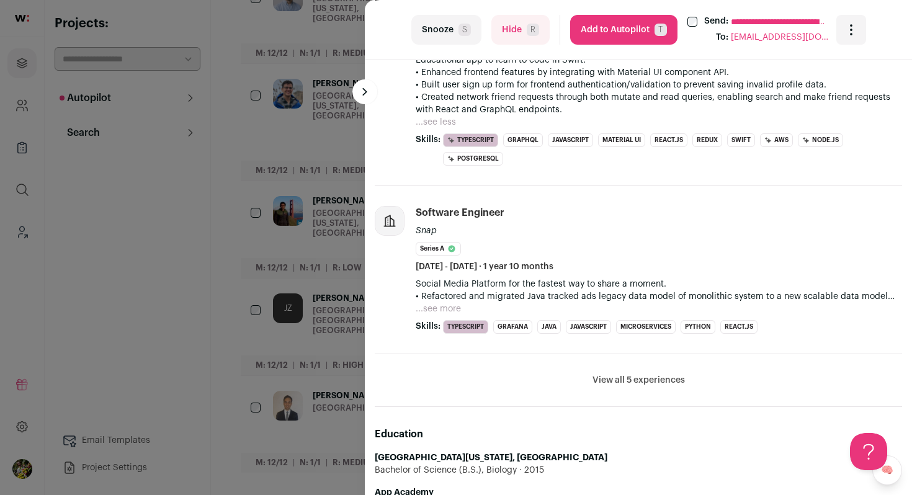
click at [642, 383] on button "View all 5 experiences" at bounding box center [639, 380] width 92 height 12
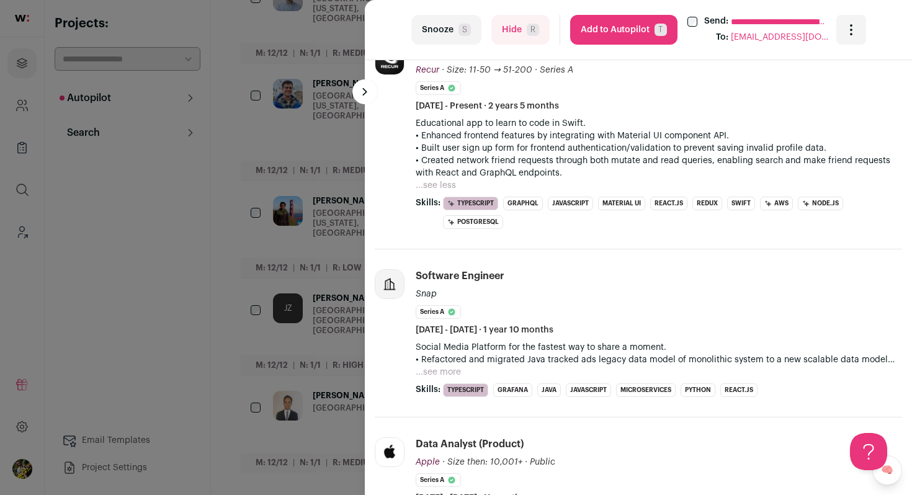
scroll to position [559, 0]
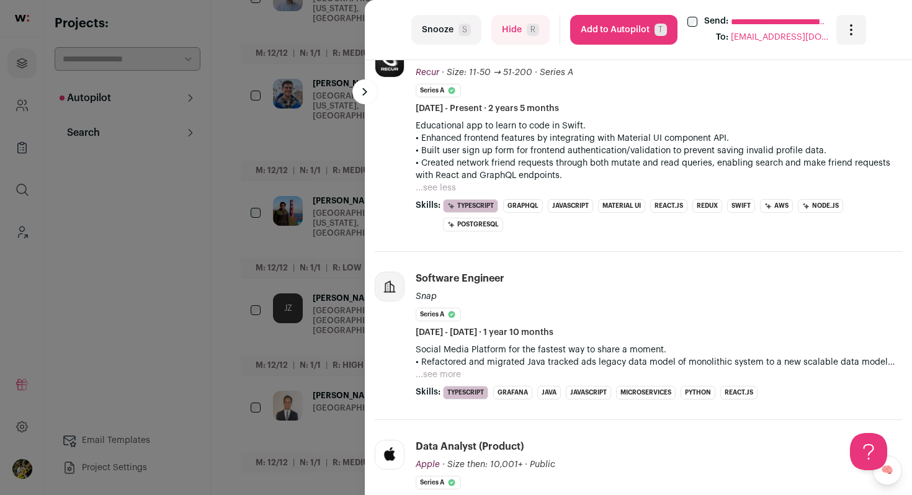
click at [444, 373] on button "...see more" at bounding box center [438, 375] width 45 height 12
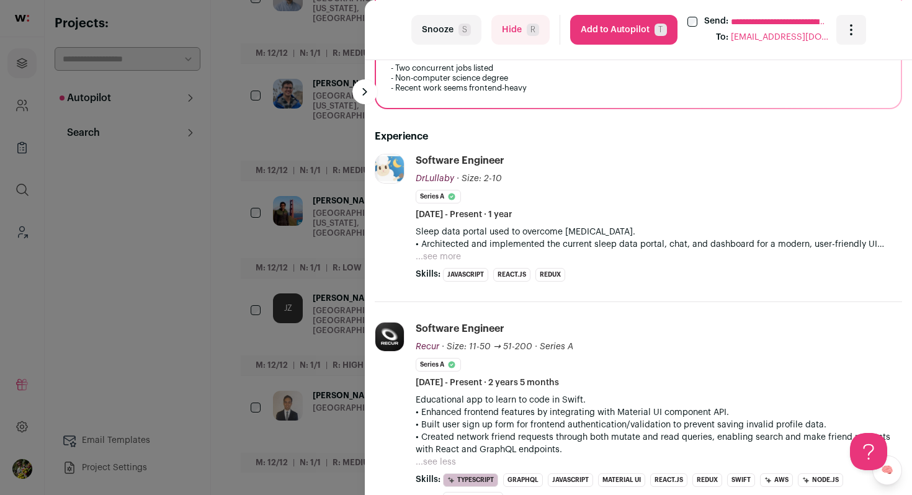
scroll to position [277, 0]
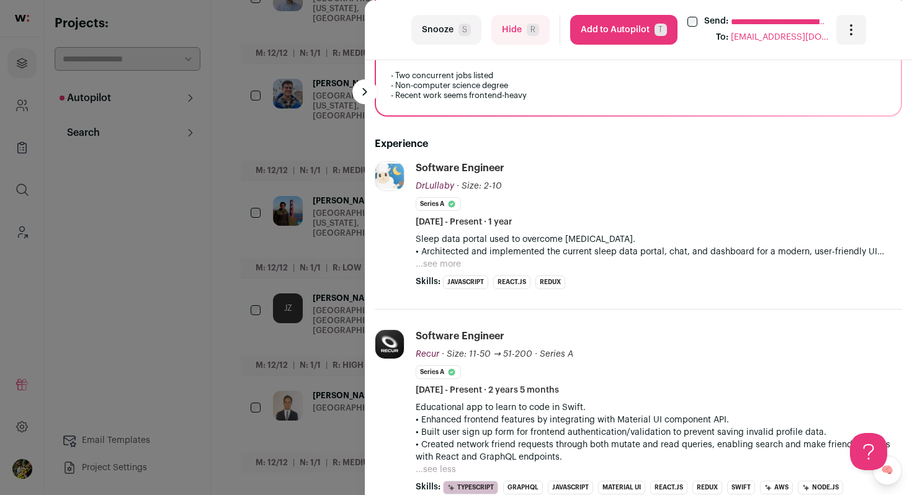
click at [437, 266] on button "...see more" at bounding box center [438, 264] width 45 height 12
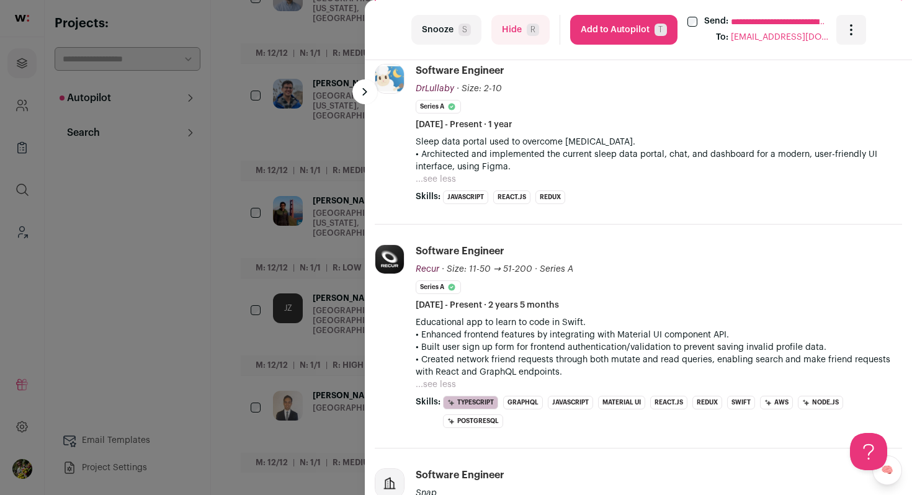
scroll to position [380, 0]
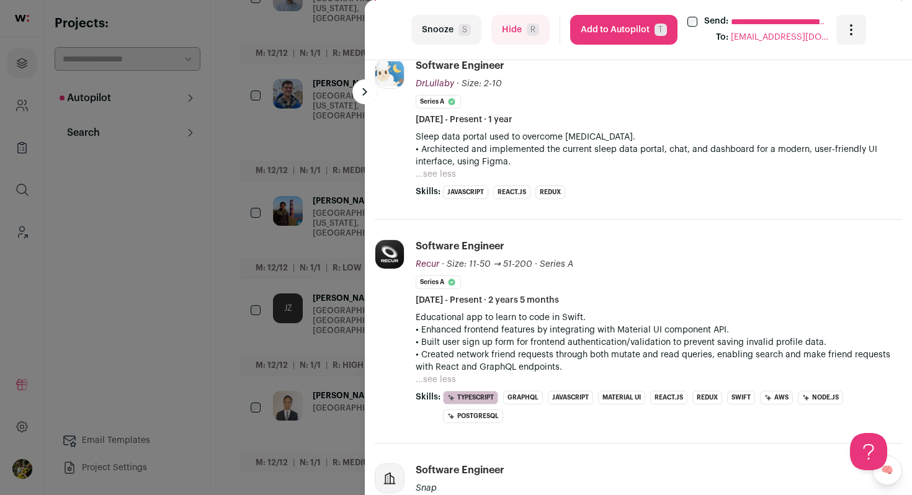
click at [516, 34] on button "Hide R" at bounding box center [520, 30] width 58 height 30
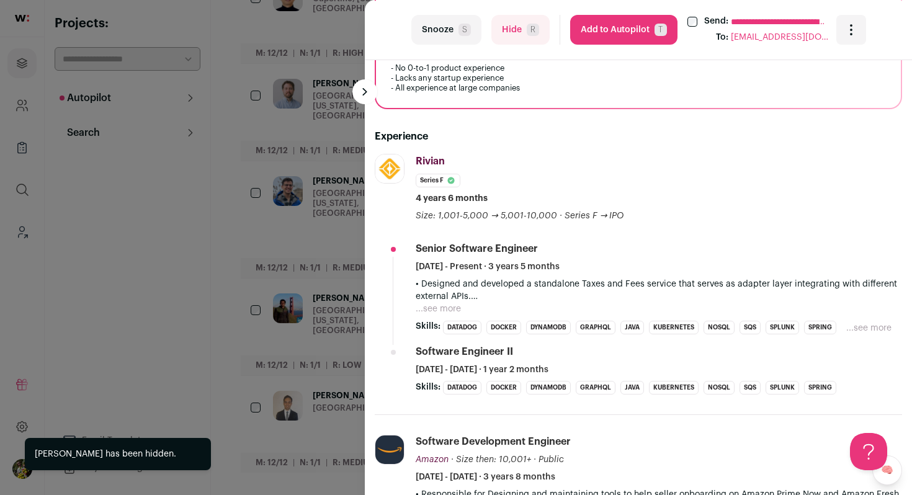
scroll to position [299, 0]
click at [441, 302] on button "...see more" at bounding box center [438, 308] width 45 height 12
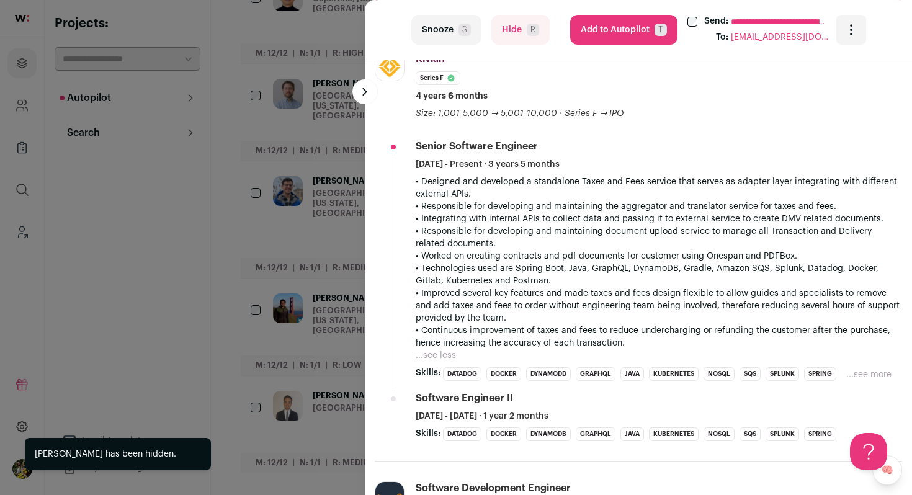
scroll to position [431, 0]
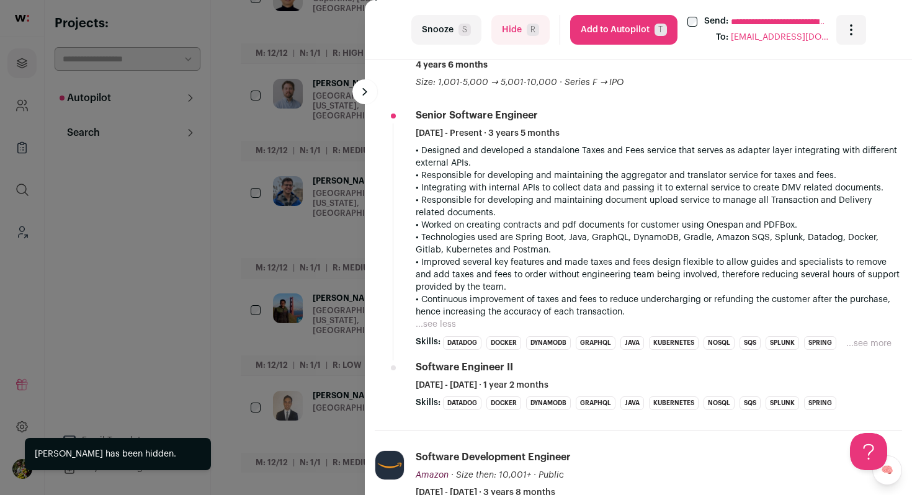
click at [338, 302] on div "**********" at bounding box center [456, 247] width 912 height 495
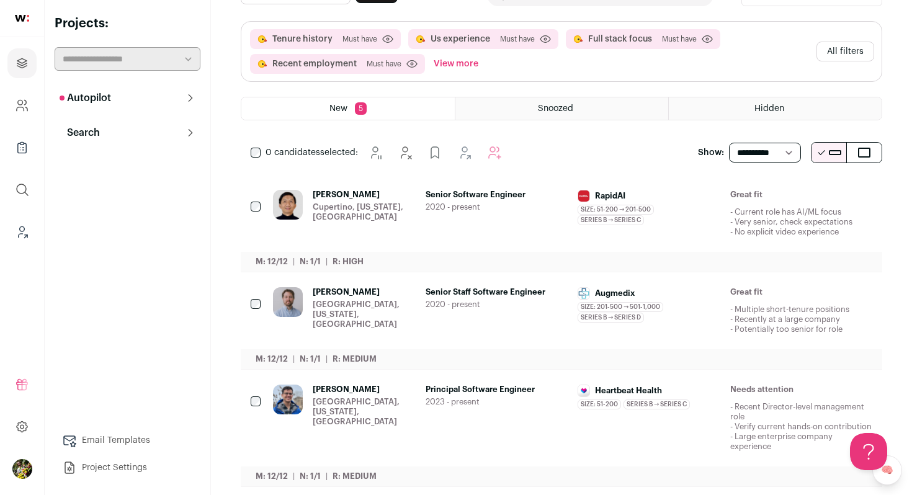
scroll to position [0, 0]
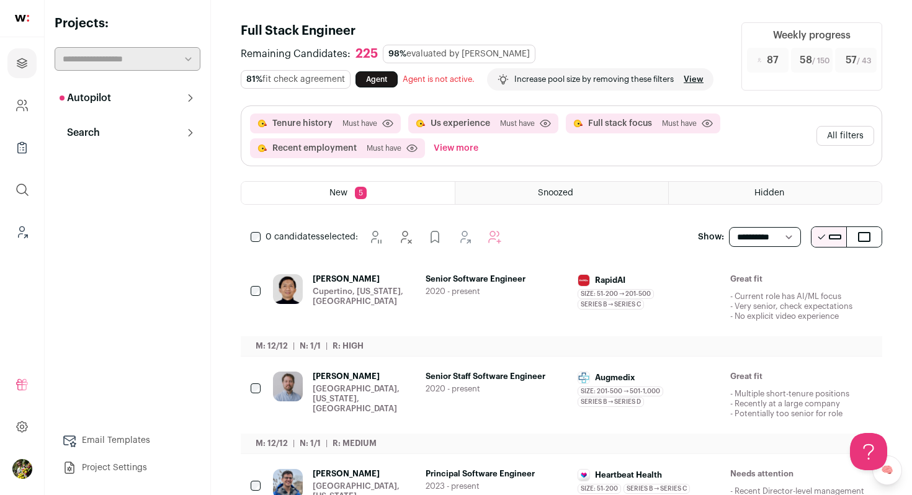
click at [853, 146] on button "All filters" at bounding box center [846, 136] width 58 height 20
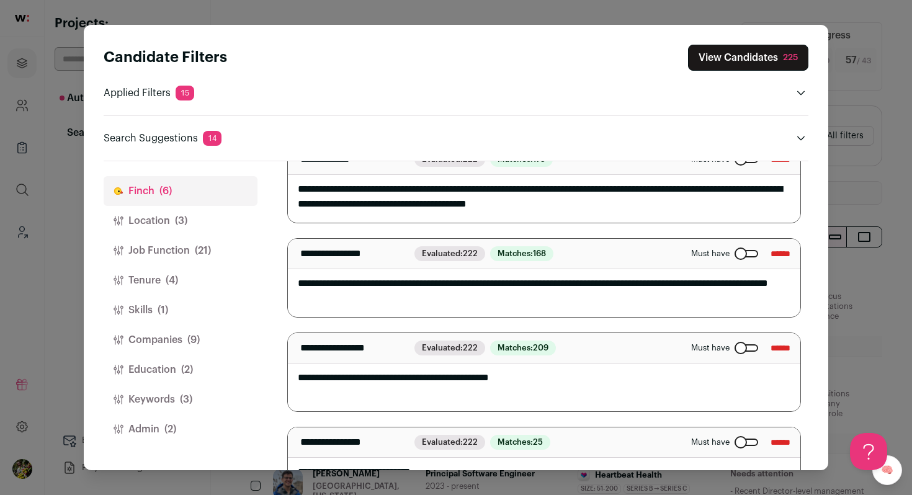
scroll to position [200, 0]
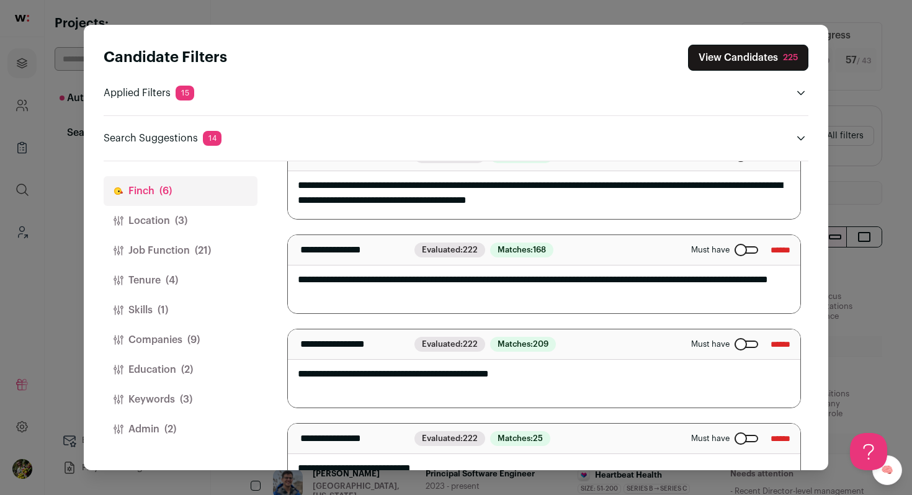
click at [183, 406] on span "(3)" at bounding box center [186, 399] width 12 height 15
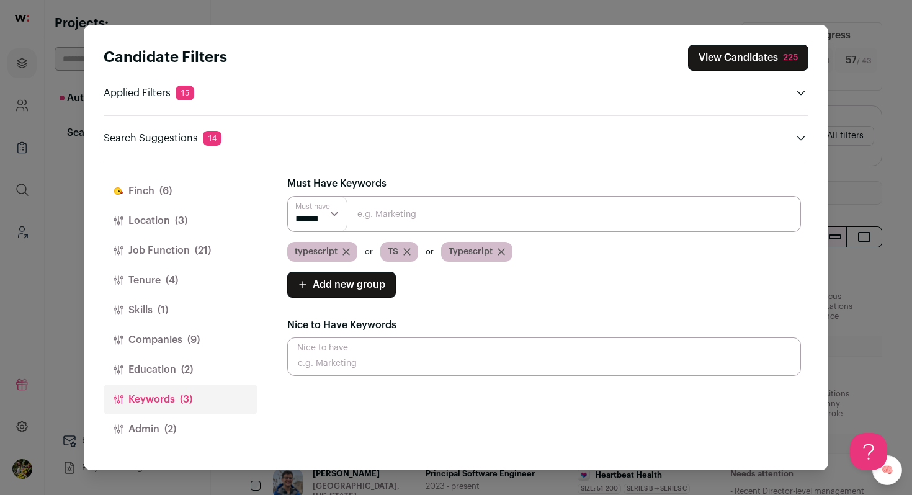
click at [192, 307] on button "Skills (1)" at bounding box center [181, 310] width 154 height 30
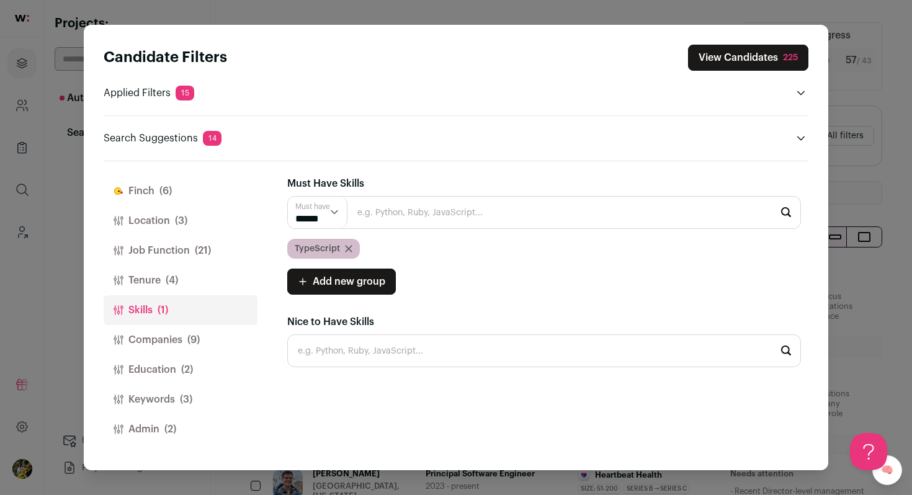
click at [184, 189] on button "Finch (6)" at bounding box center [181, 191] width 154 height 30
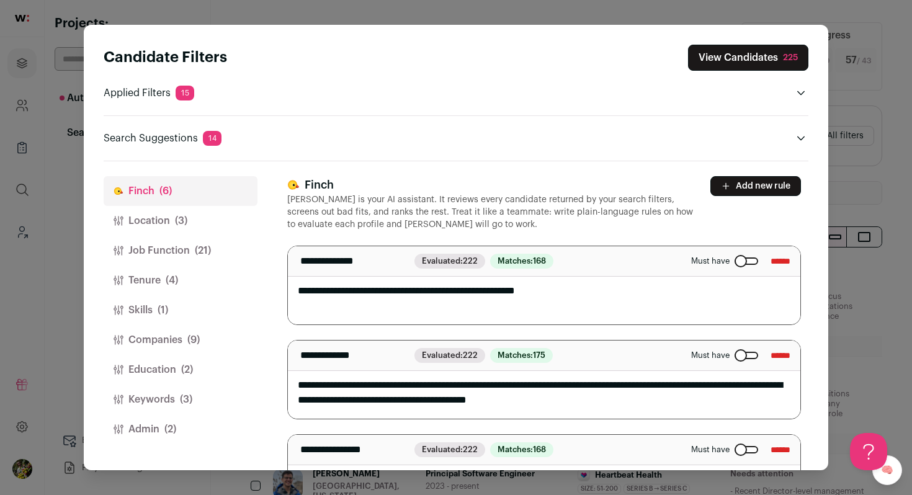
click at [183, 212] on button "Location (3)" at bounding box center [181, 221] width 154 height 30
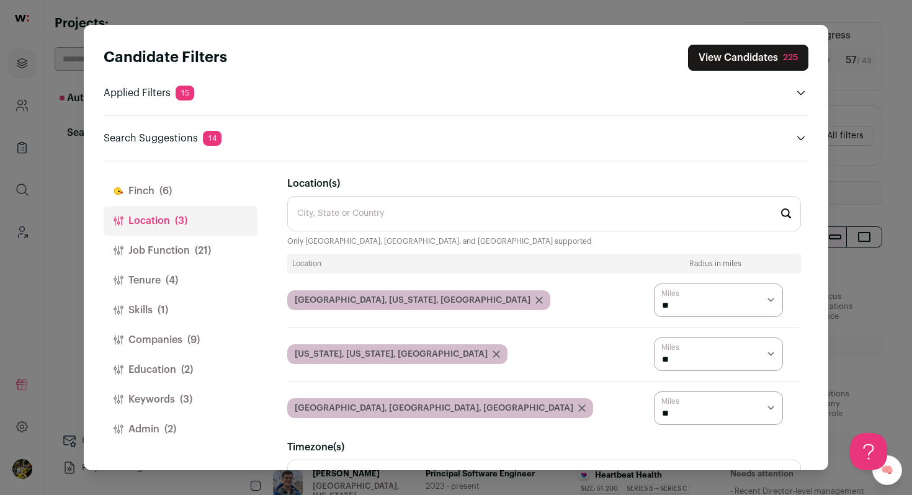
click at [192, 186] on button "Finch (6)" at bounding box center [181, 191] width 154 height 30
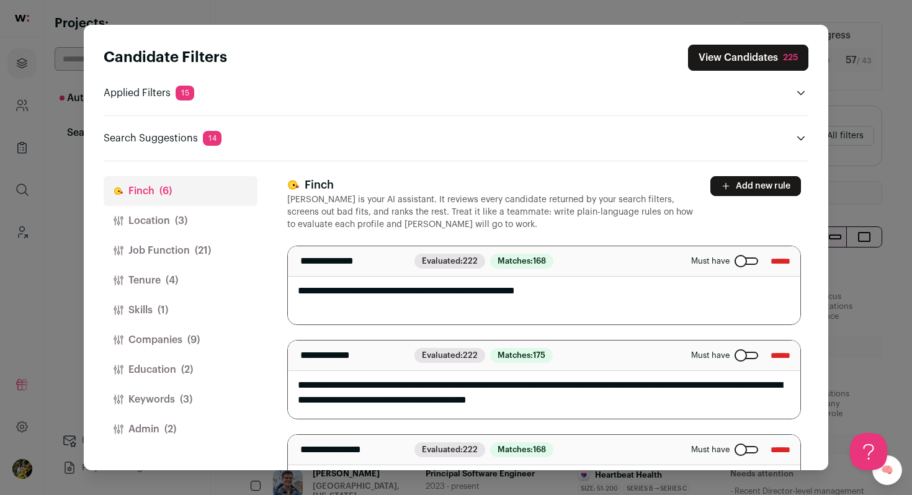
click at [752, 195] on header "Finch Finch is your AI assistant. It reviews every candidate returned by your s…" at bounding box center [544, 203] width 514 height 55
click at [753, 192] on button "Add new rule" at bounding box center [755, 186] width 91 height 20
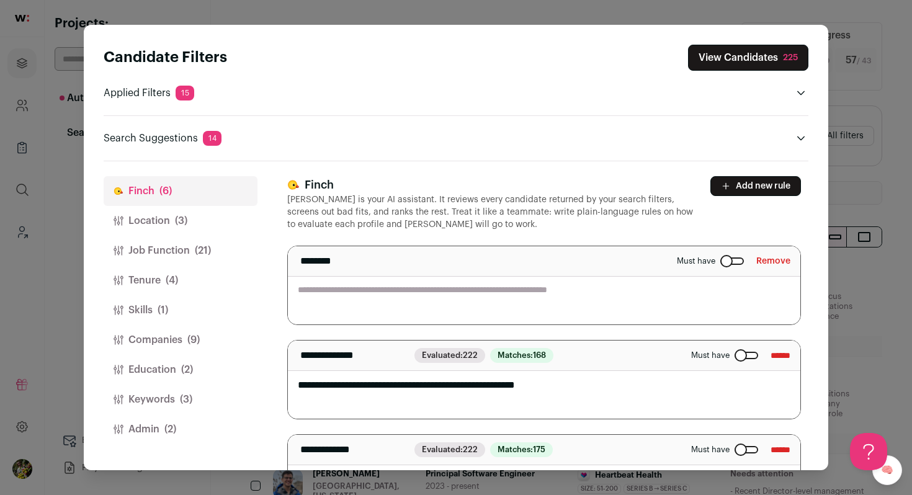
click at [604, 269] on div "******** Must have Remove" at bounding box center [544, 261] width 512 height 30
click at [600, 282] on textarea "Close modal via background" at bounding box center [544, 285] width 512 height 78
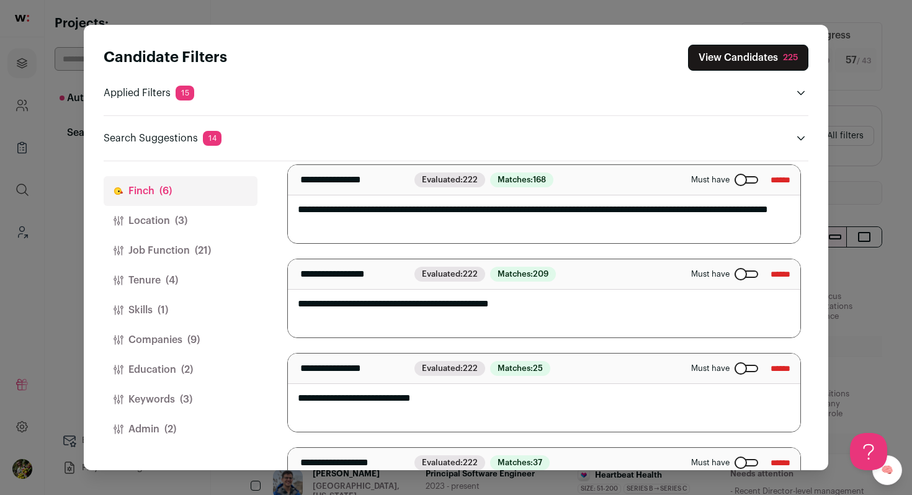
scroll to position [436, 0]
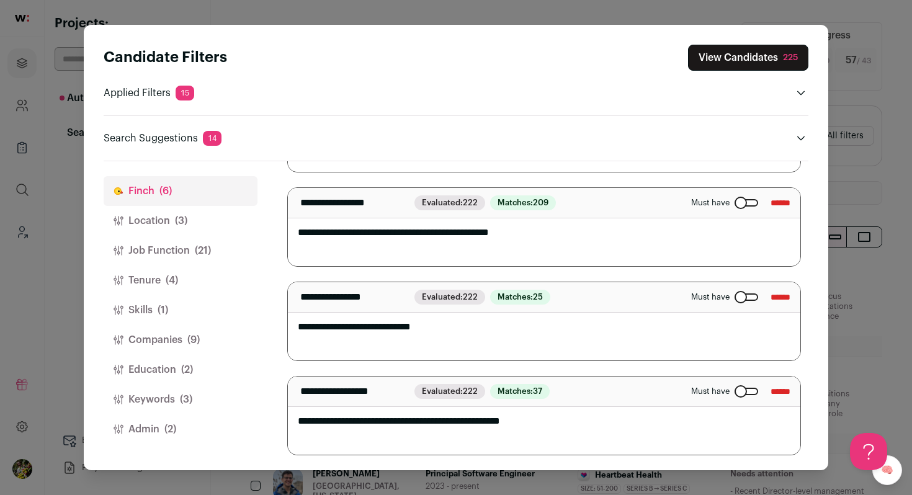
type textarea "**********"
click at [760, 56] on button "View Candidates 225" at bounding box center [748, 58] width 120 height 26
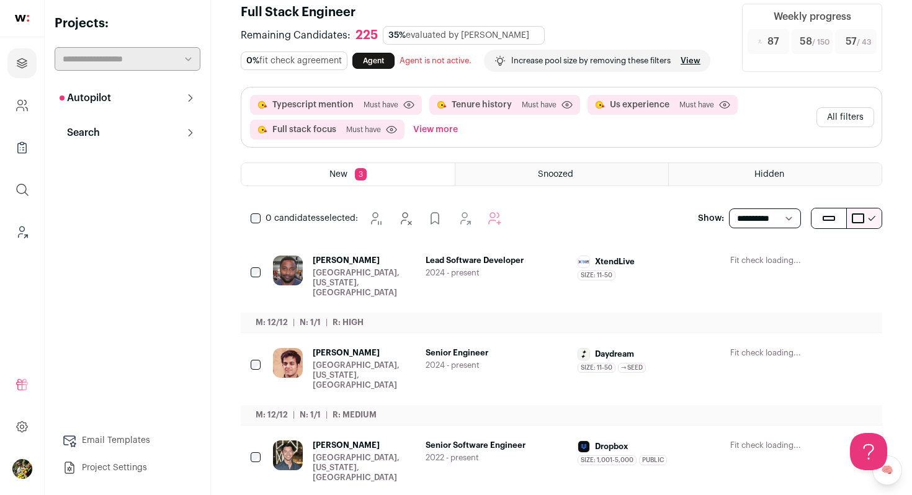
scroll to position [34, 0]
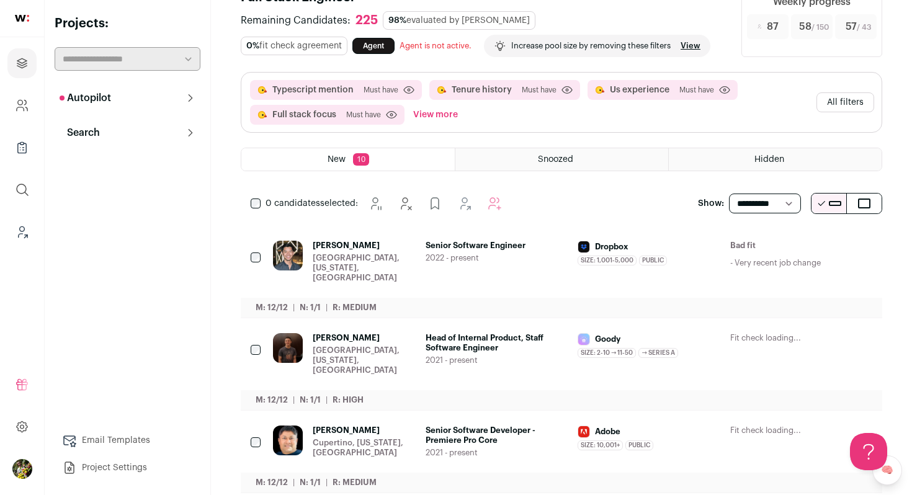
scroll to position [35, 0]
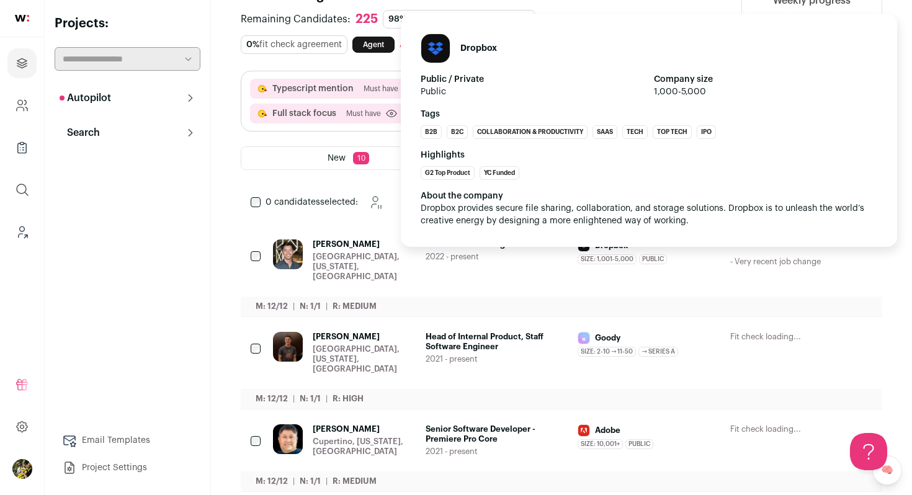
click at [669, 256] on div "Size: 1,001-5,000 Dropbox's size has been 1,001-5,000 employees during [PERSON_…" at bounding box center [649, 259] width 143 height 10
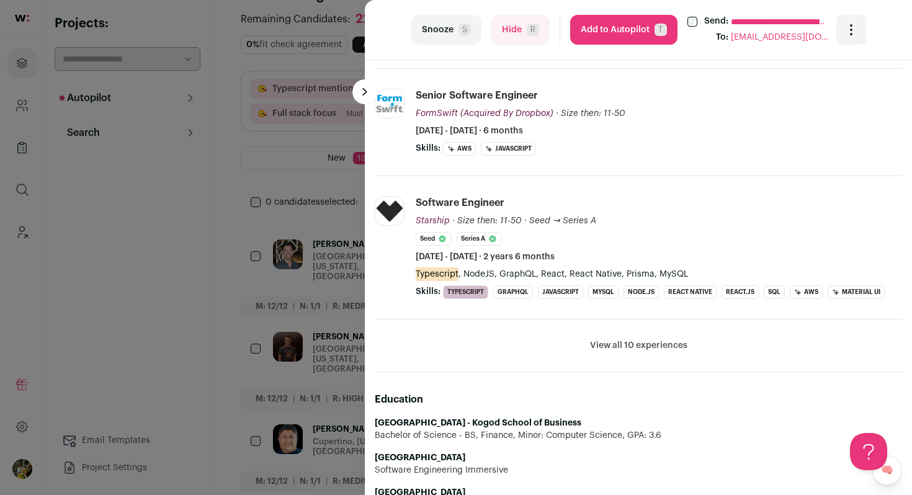
scroll to position [0, 0]
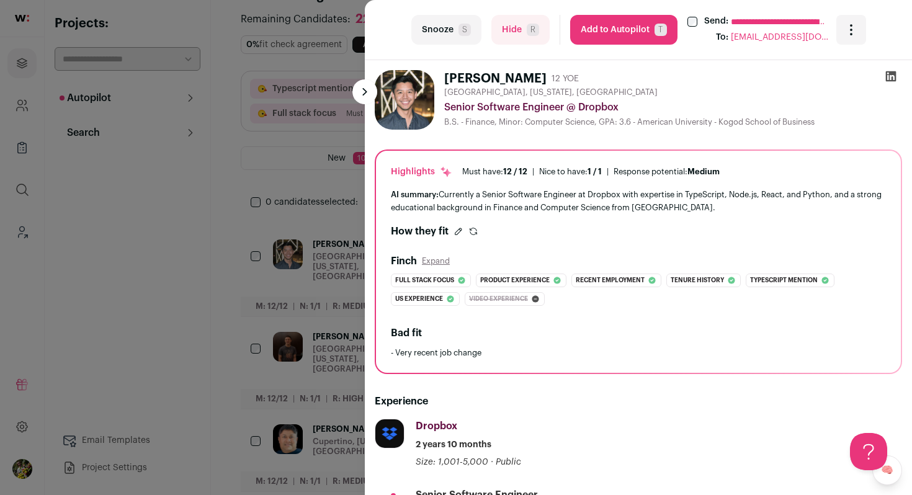
click at [645, 27] on button "Add to Autopilot T" at bounding box center [623, 30] width 107 height 30
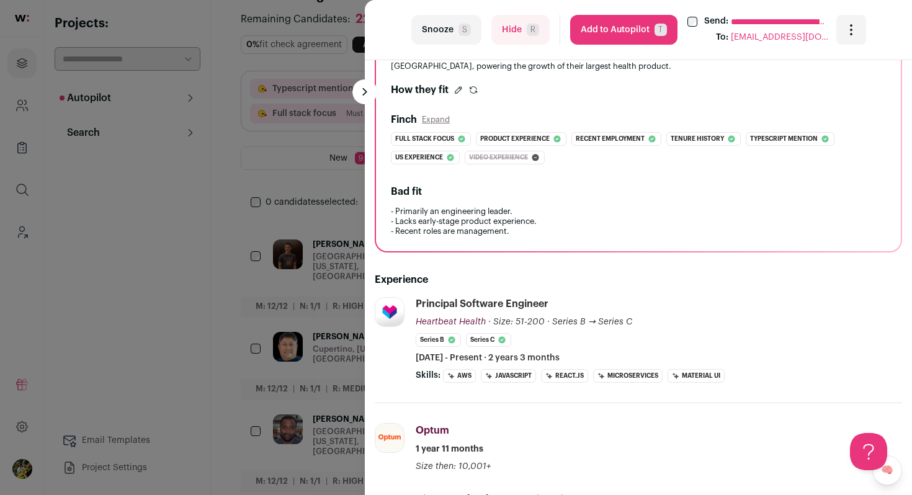
scroll to position [121, 0]
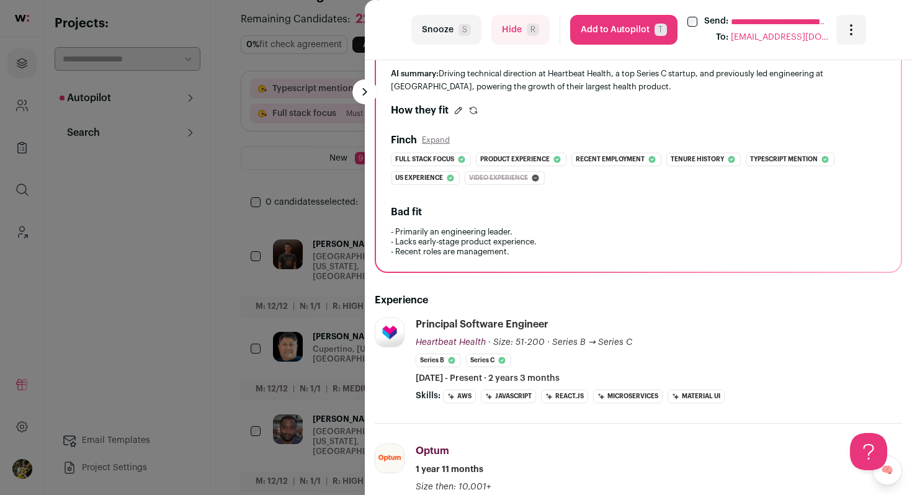
click at [612, 34] on button "Add to Autopilot T" at bounding box center [623, 30] width 107 height 30
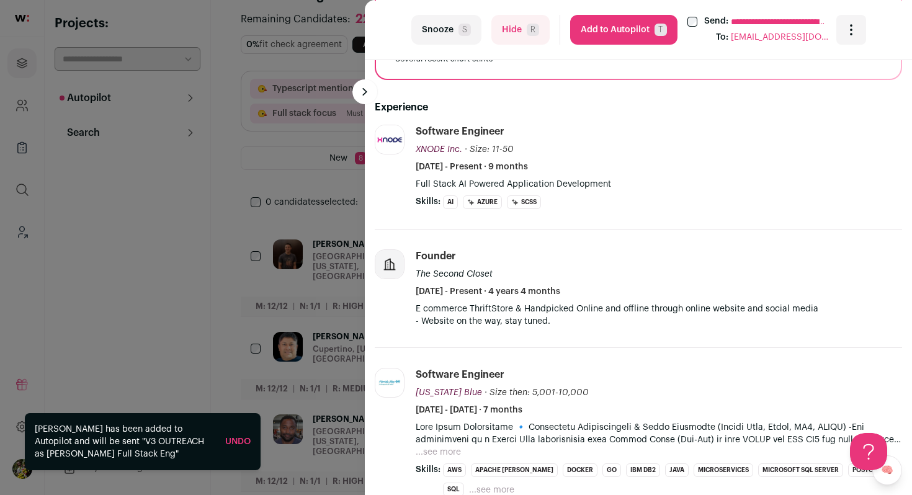
scroll to position [392, 0]
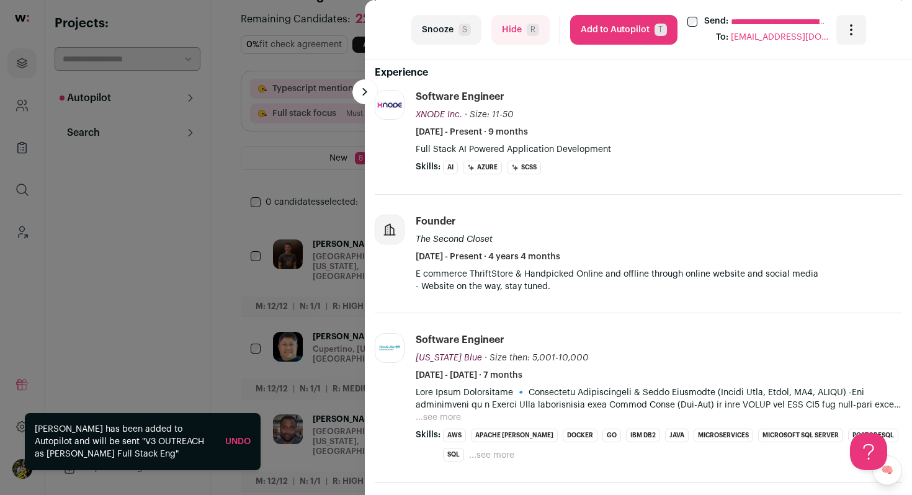
click at [525, 35] on button "Hide R" at bounding box center [520, 30] width 58 height 30
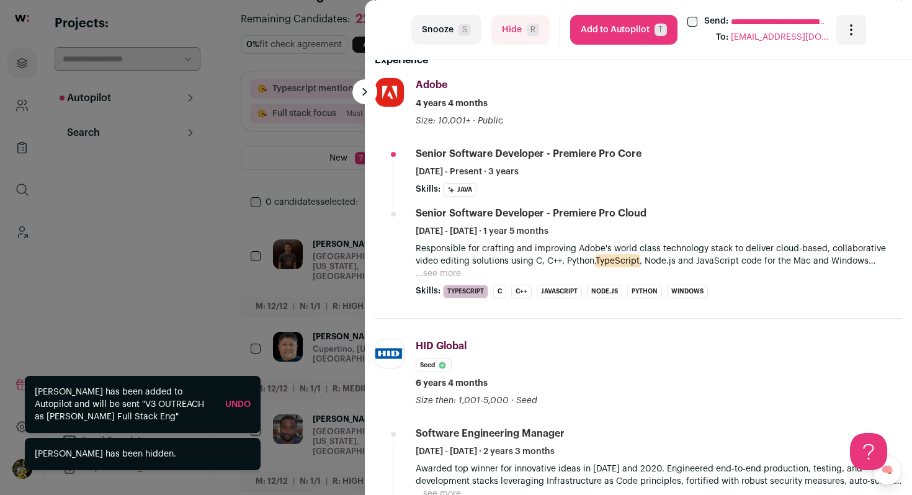
scroll to position [371, 0]
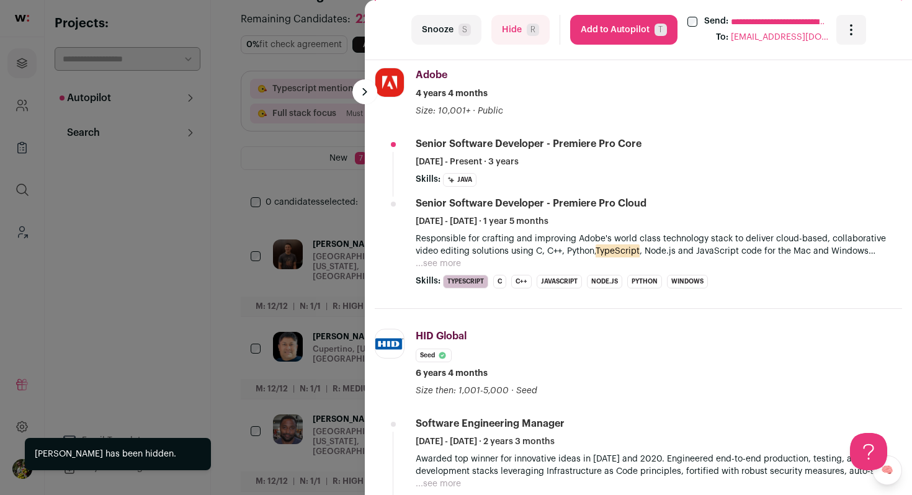
click at [606, 34] on button "Add to Autopilot T" at bounding box center [623, 30] width 107 height 30
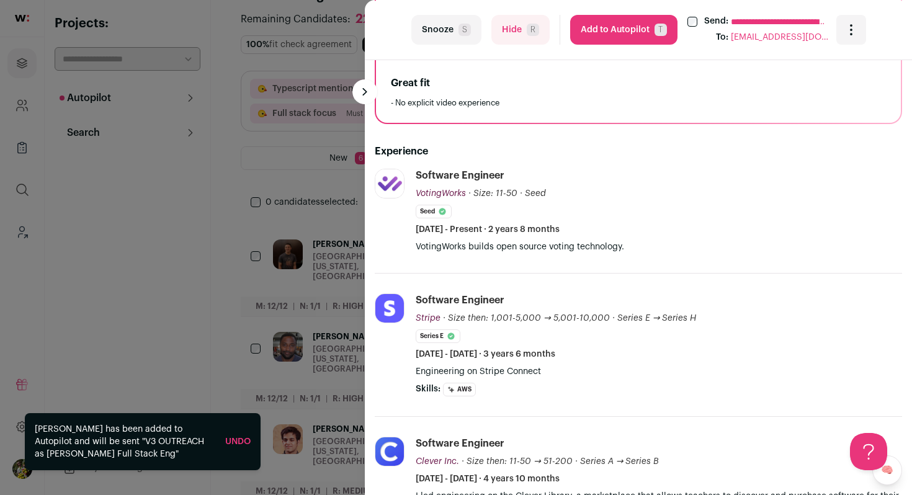
scroll to position [286, 0]
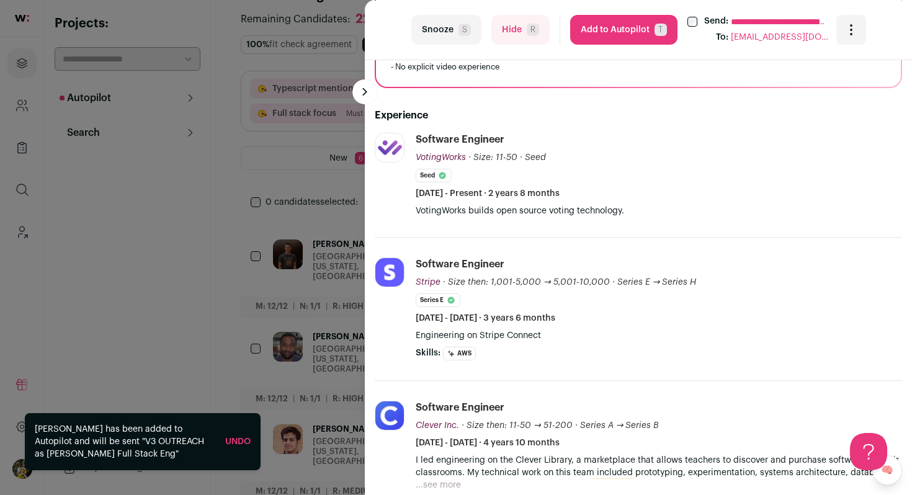
click at [624, 30] on button "Add to Autopilot T" at bounding box center [623, 30] width 107 height 30
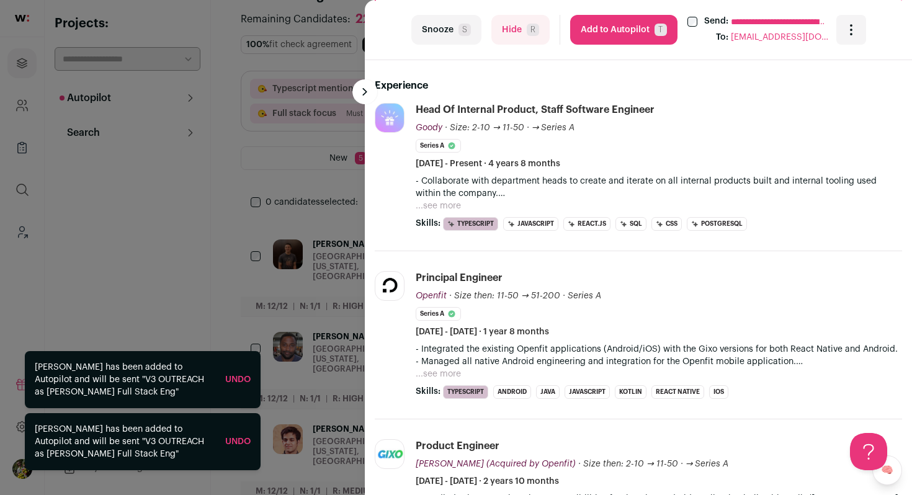
scroll to position [336, 0]
click at [452, 209] on button "...see more" at bounding box center [438, 206] width 45 height 12
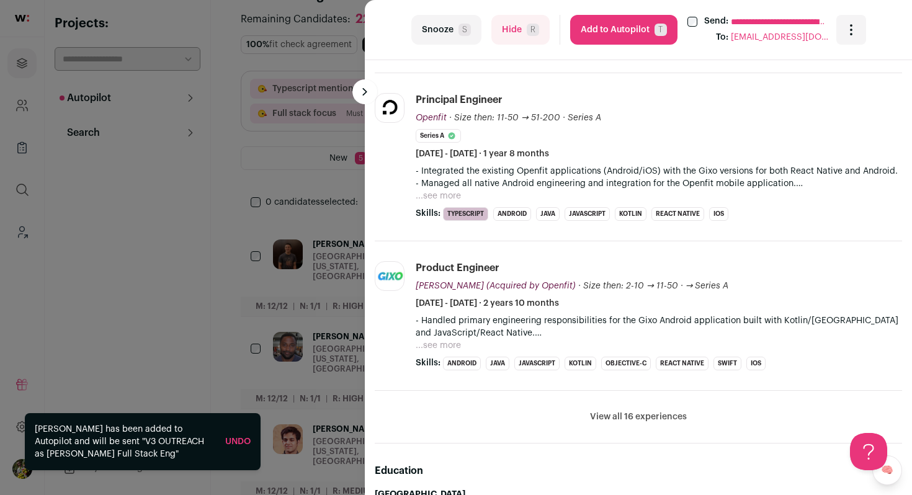
scroll to position [618, 0]
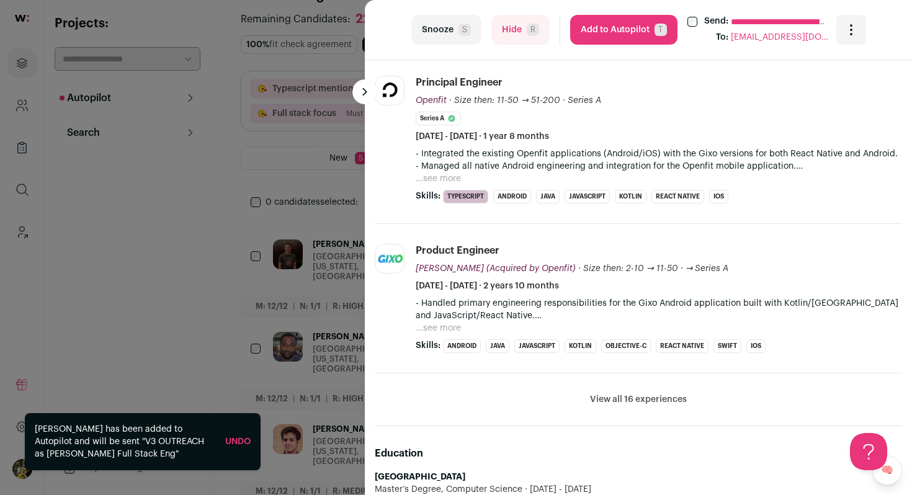
click at [621, 33] on button "Add to Autopilot T" at bounding box center [623, 30] width 107 height 30
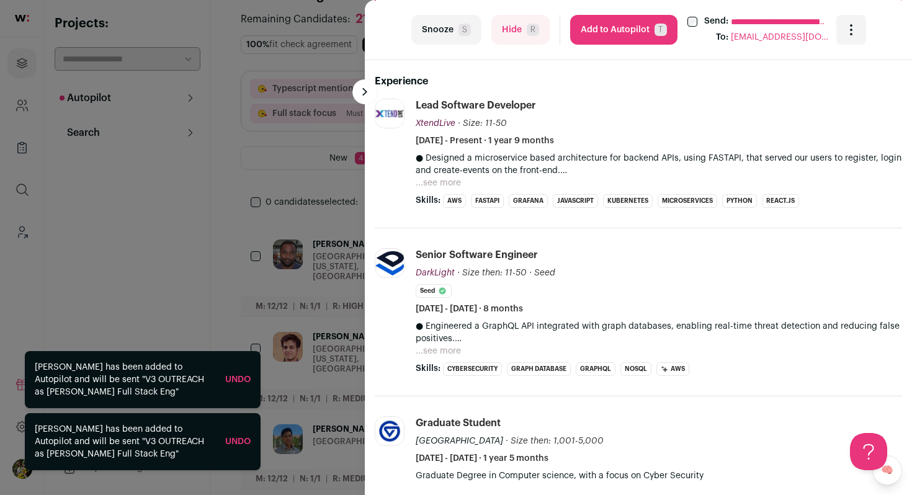
scroll to position [343, 0]
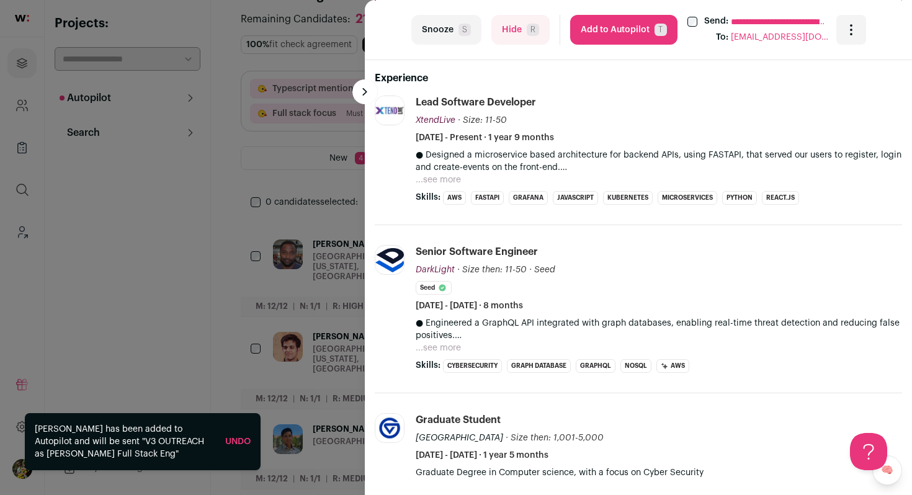
click at [445, 179] on button "...see more" at bounding box center [438, 180] width 45 height 12
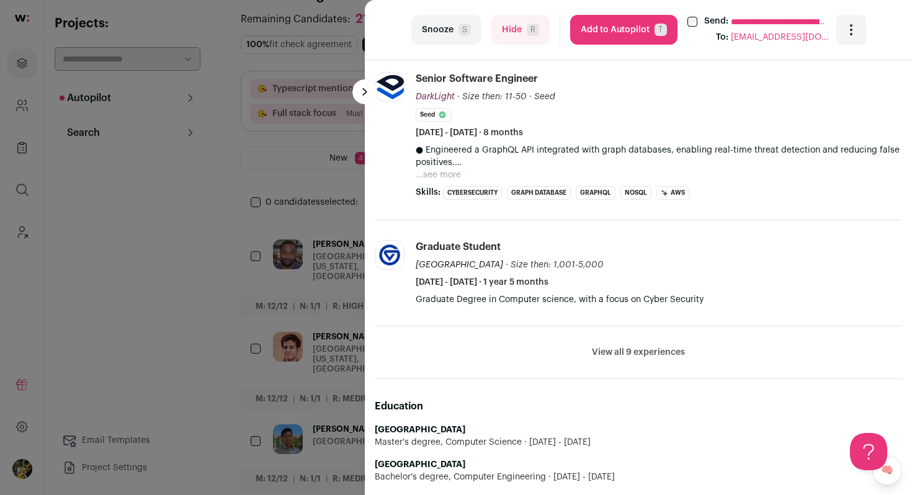
scroll to position [650, 0]
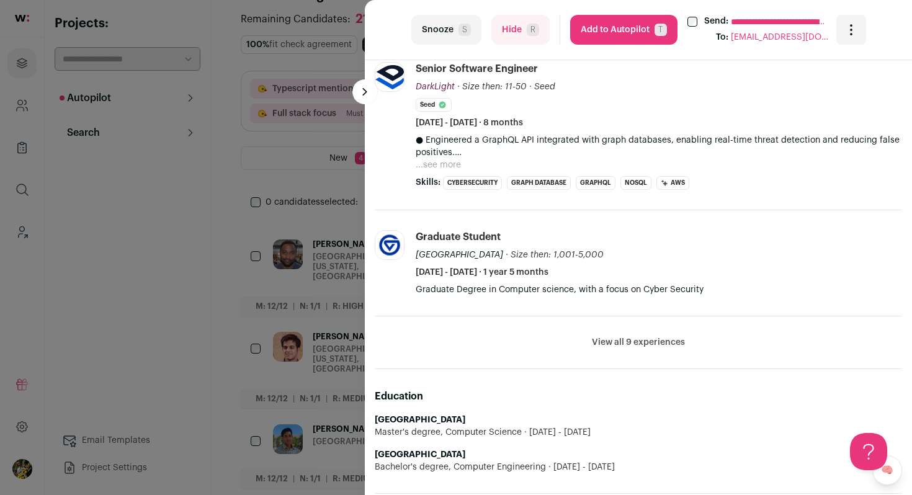
click at [510, 29] on button "Hide R" at bounding box center [520, 30] width 58 height 30
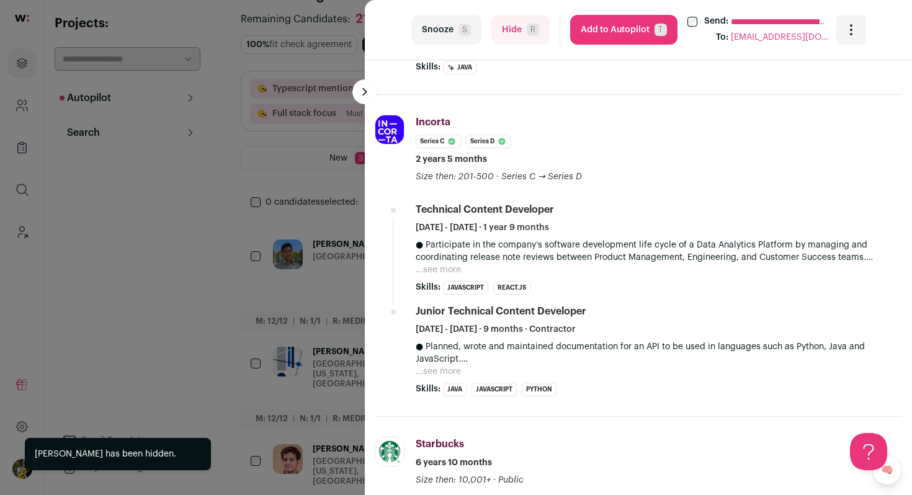
scroll to position [474, 0]
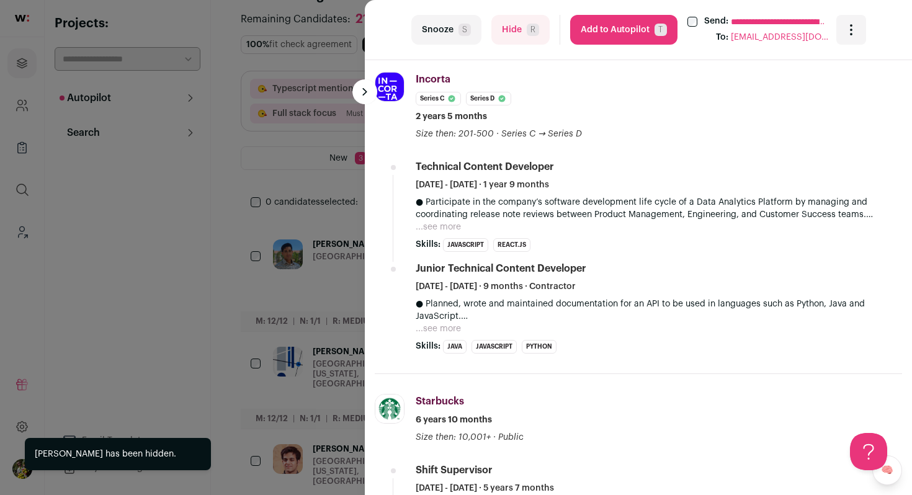
click at [510, 30] on button "Hide R" at bounding box center [520, 30] width 58 height 30
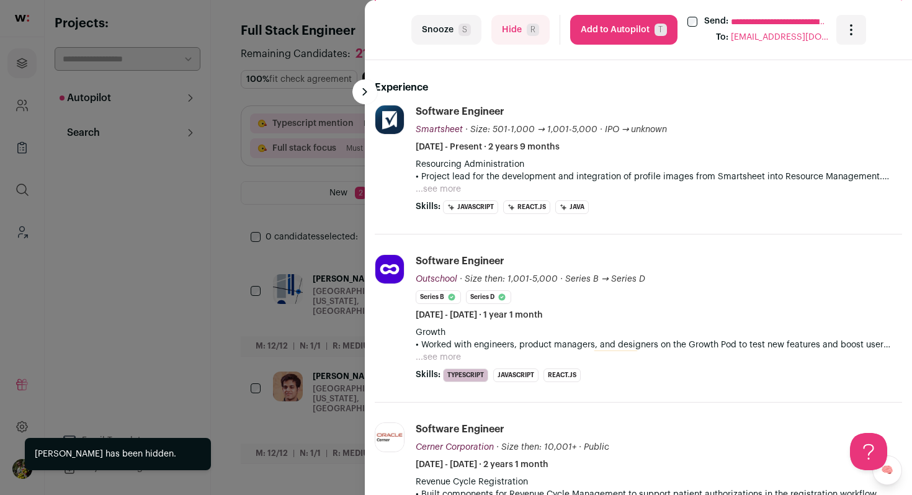
scroll to position [343, 0]
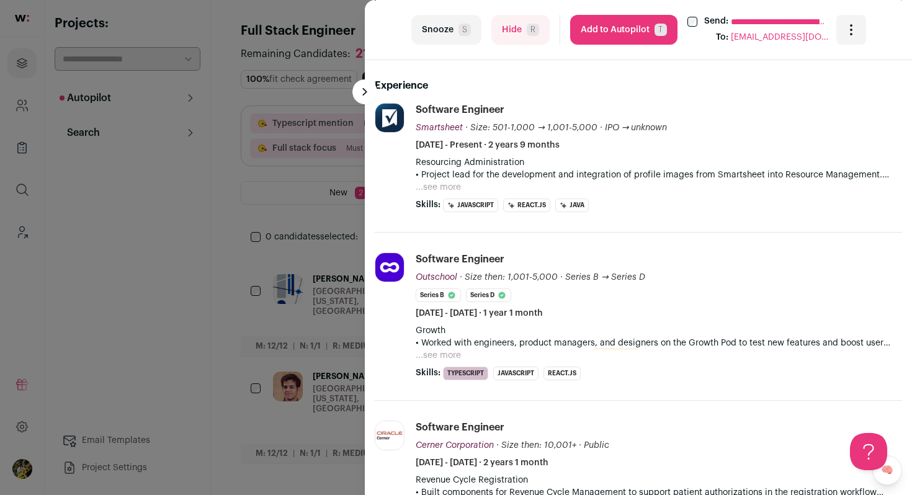
click at [454, 181] on button "...see more" at bounding box center [438, 187] width 45 height 12
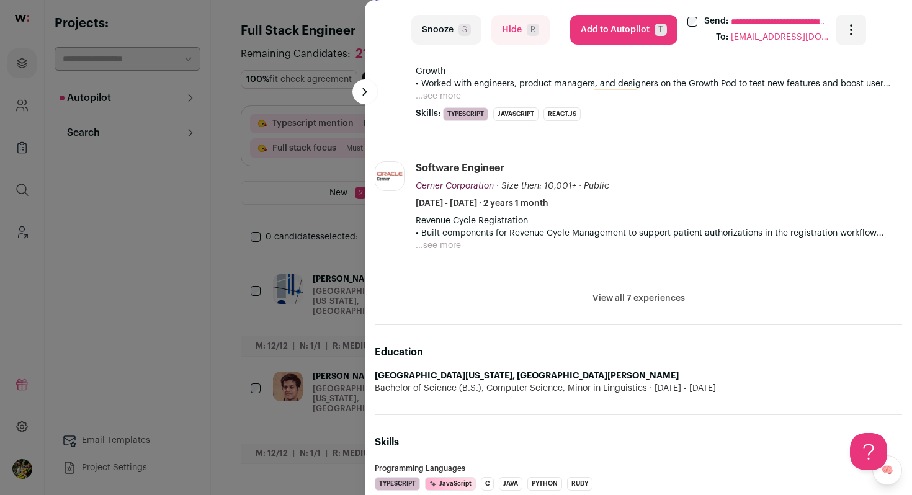
scroll to position [678, 0]
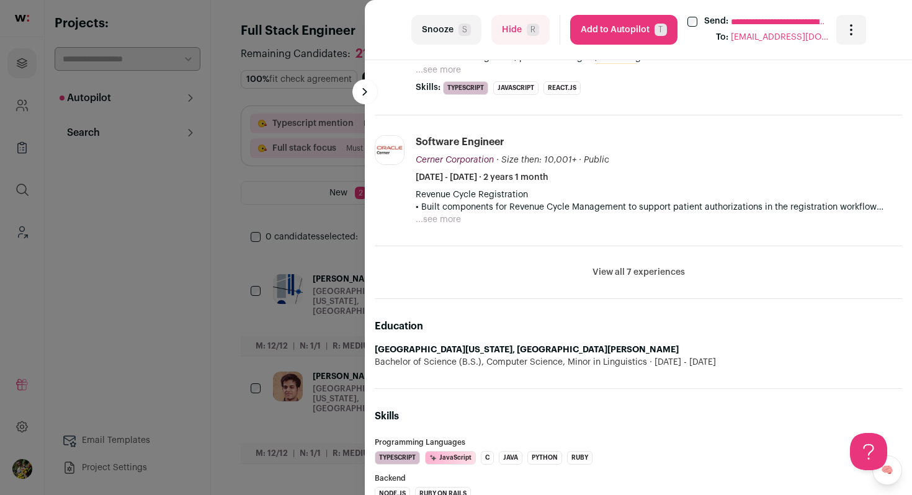
click at [602, 32] on button "Add to Autopilot T" at bounding box center [623, 30] width 107 height 30
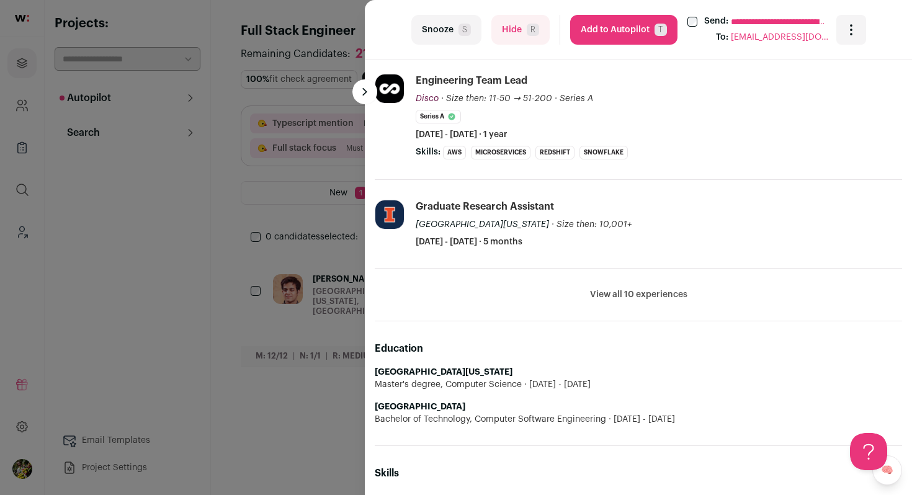
scroll to position [637, 0]
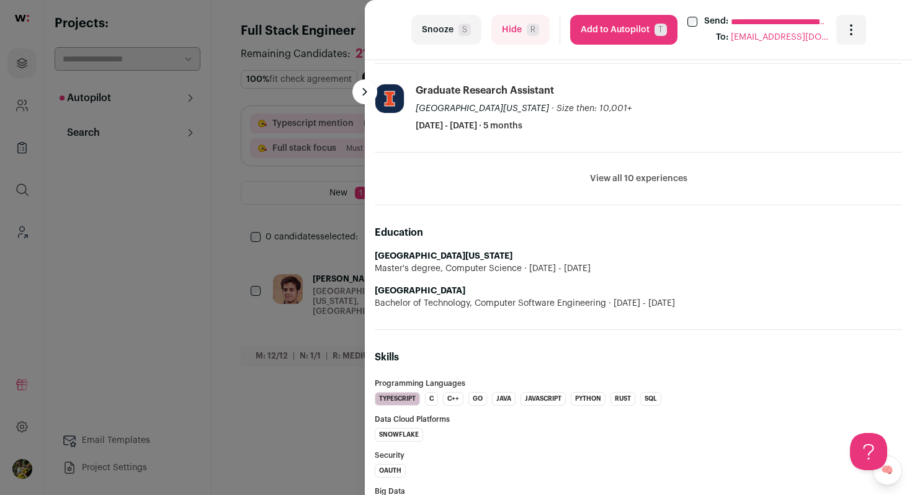
click at [514, 40] on button "Hide R" at bounding box center [520, 30] width 58 height 30
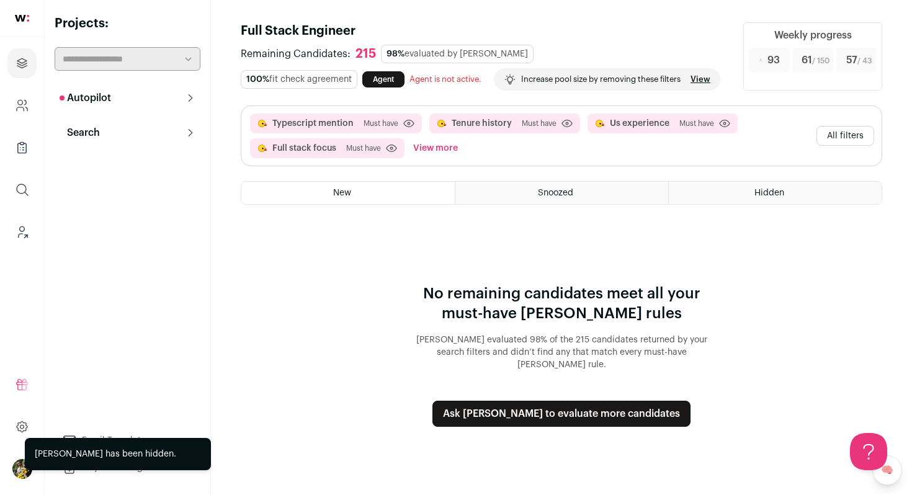
scroll to position [0, 0]
click at [829, 146] on button "All filters" at bounding box center [846, 136] width 58 height 20
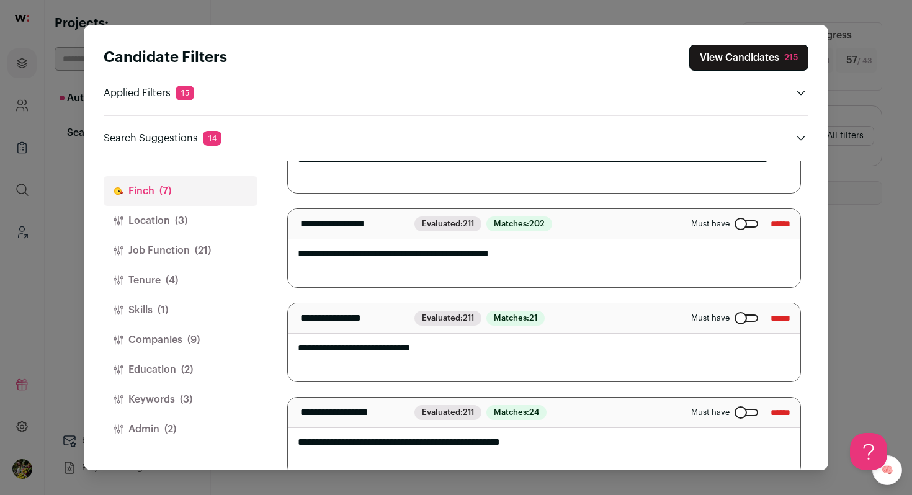
scroll to position [436, 0]
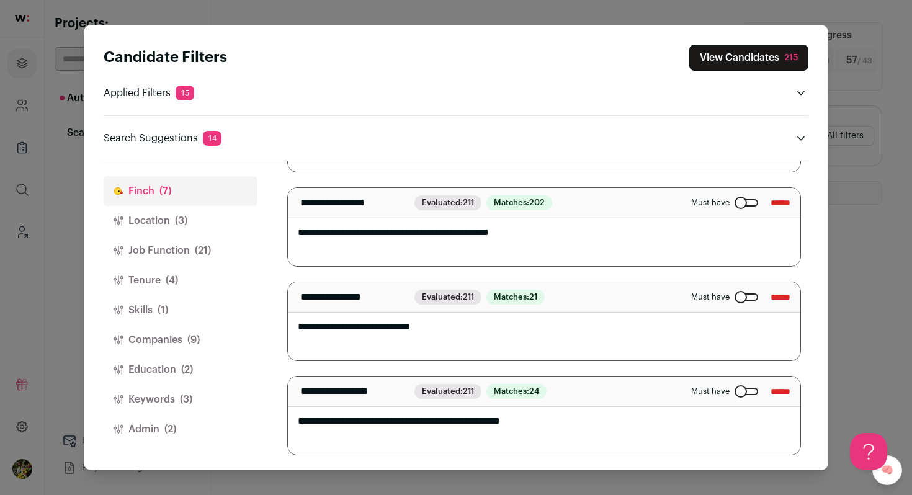
click at [200, 402] on button "Keywords (3)" at bounding box center [181, 400] width 154 height 30
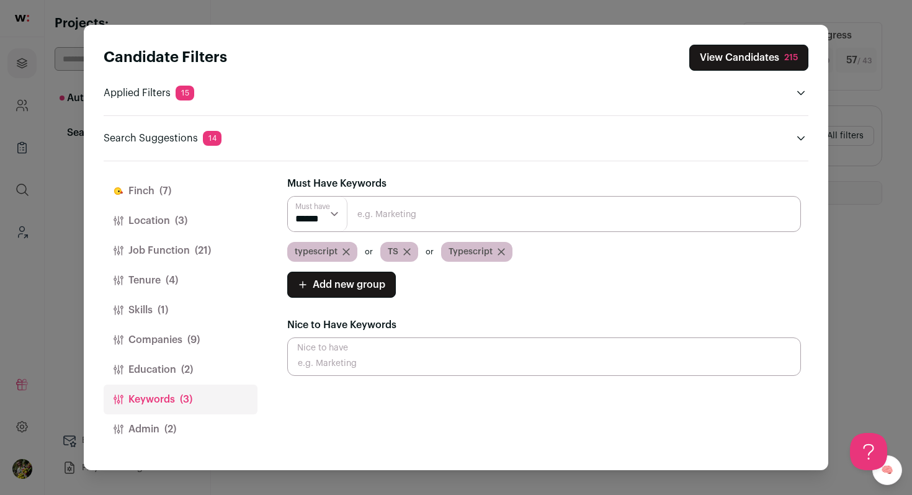
scroll to position [0, 0]
click at [192, 425] on button "Admin (2)" at bounding box center [181, 429] width 154 height 30
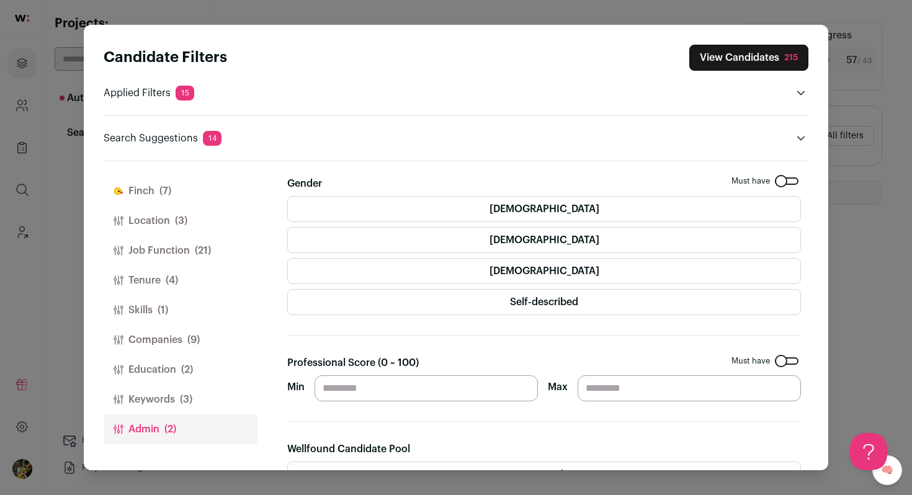
click at [325, 390] on input "**" at bounding box center [426, 388] width 223 height 26
type input "**"
click at [460, 364] on div "Professional Score (0 ~ 100) Must have Min ** Max" at bounding box center [544, 379] width 514 height 46
click at [763, 51] on button "View Candidates 312" at bounding box center [749, 58] width 120 height 26
